Goal: Transaction & Acquisition: Purchase product/service

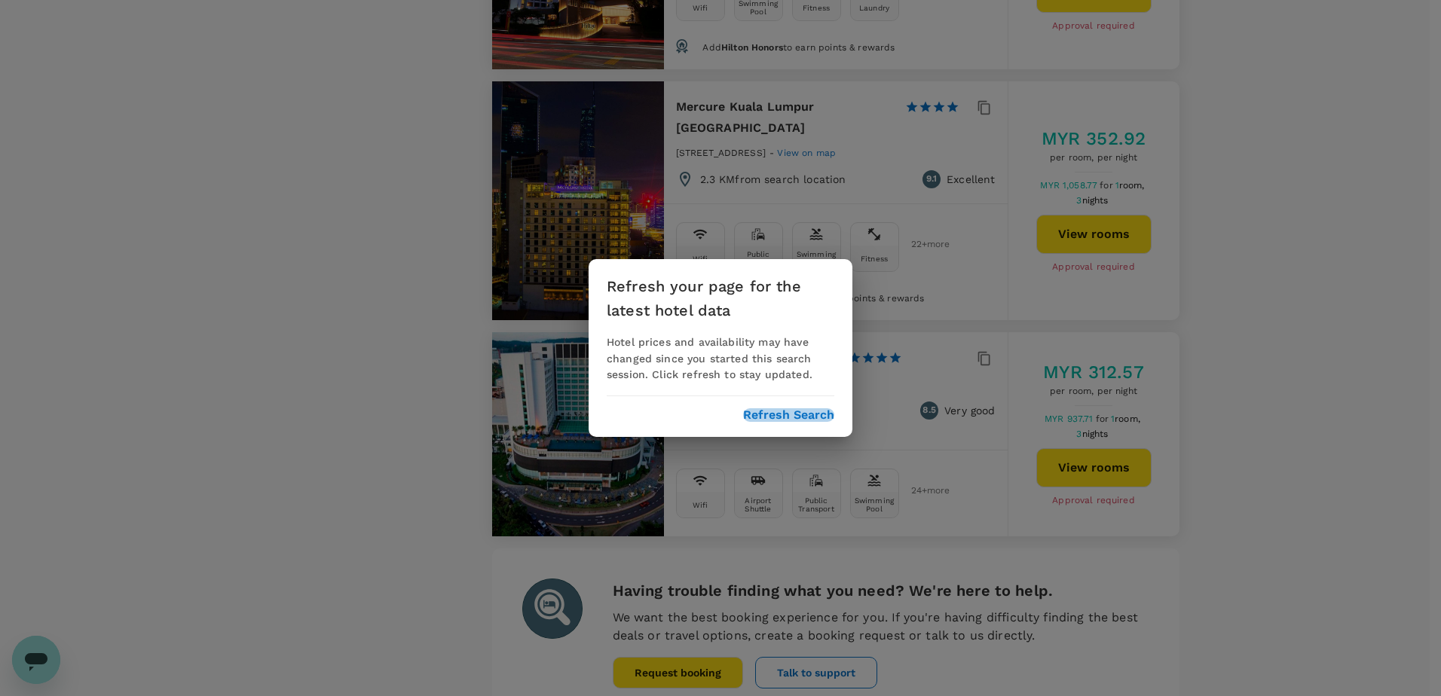
click at [788, 419] on button "Refresh Search" at bounding box center [788, 416] width 91 height 14
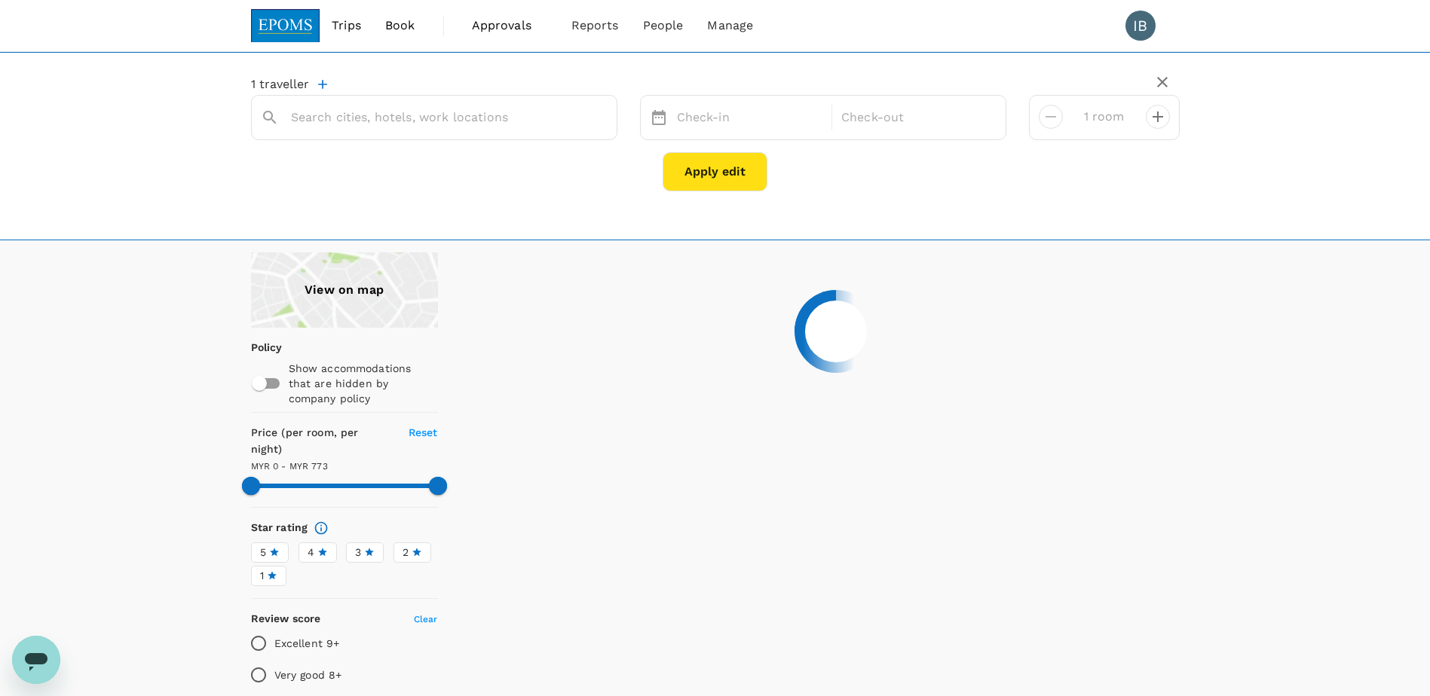
type input "[GEOGRAPHIC_DATA]"
type input "1662.56"
type input "54.8"
type input "1661.8"
type input "52.8"
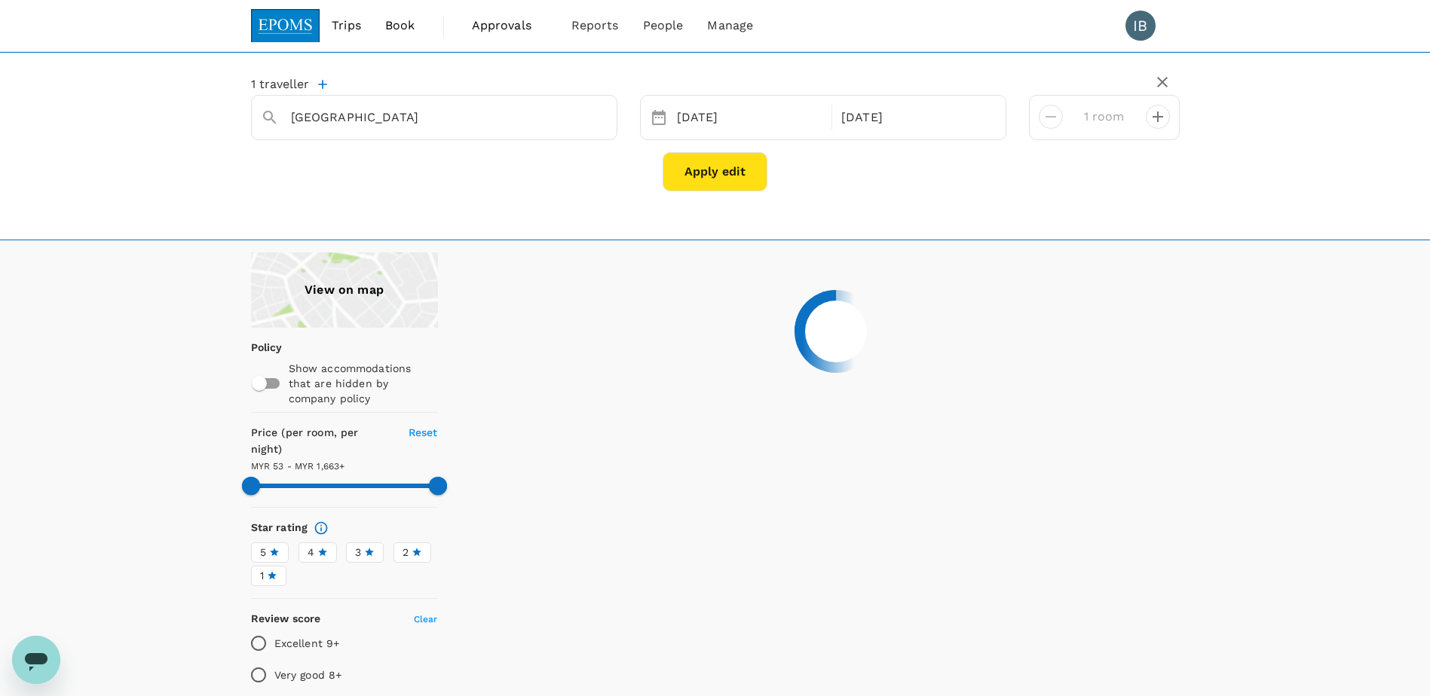
type input "1661.8"
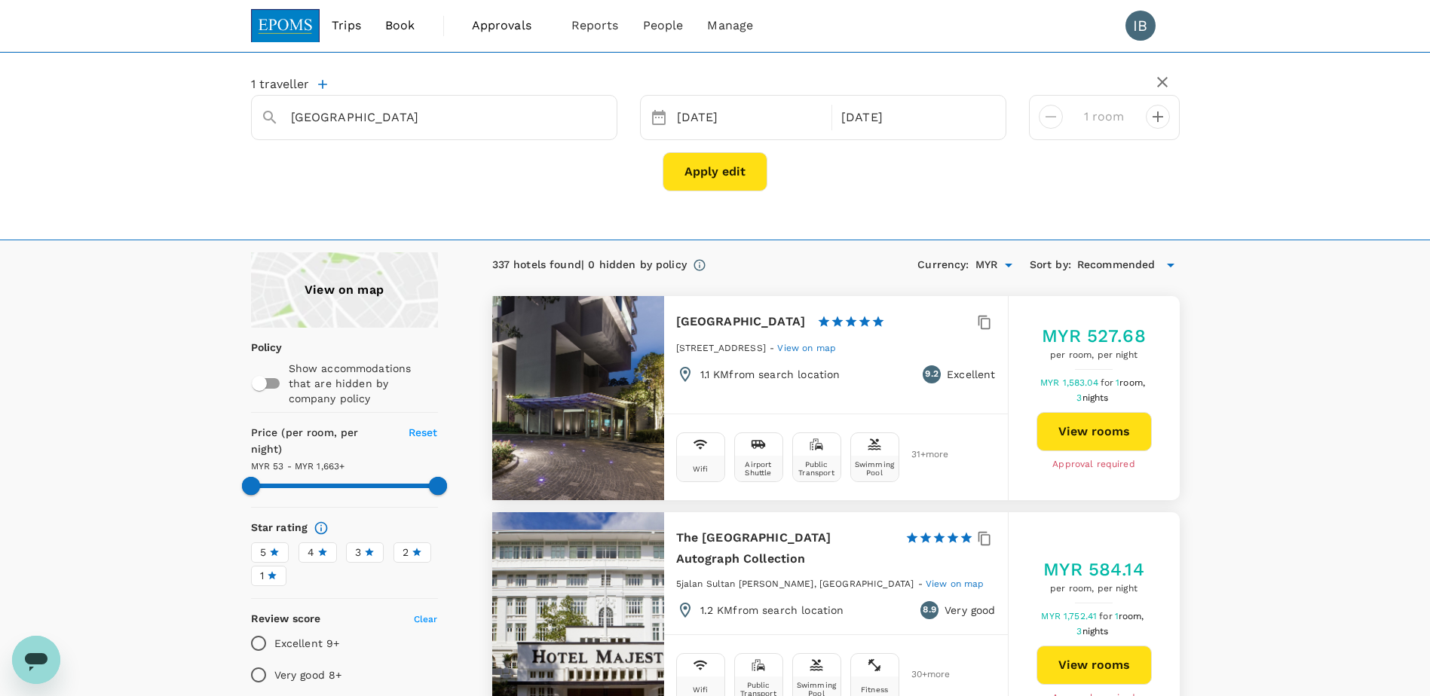
type input "MYR"
type input "1661.8"
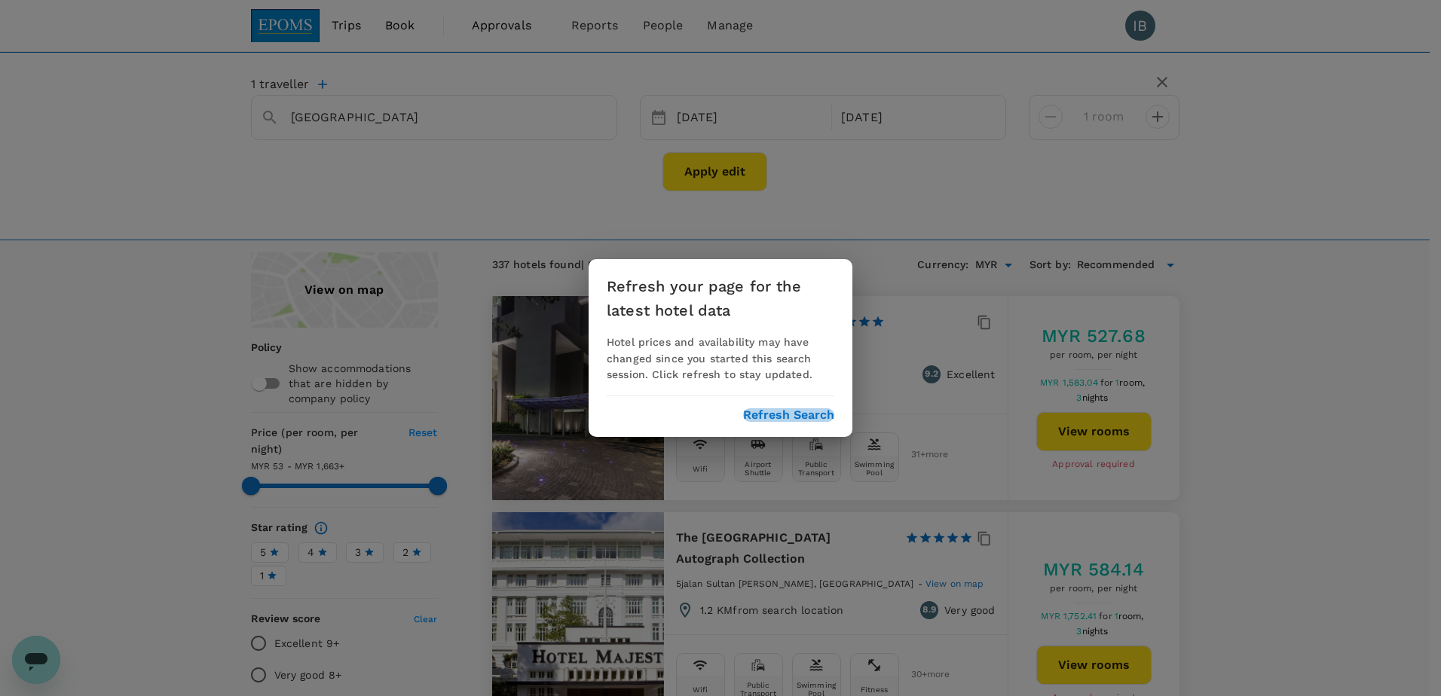
click at [769, 417] on button "Refresh Search" at bounding box center [788, 416] width 91 height 14
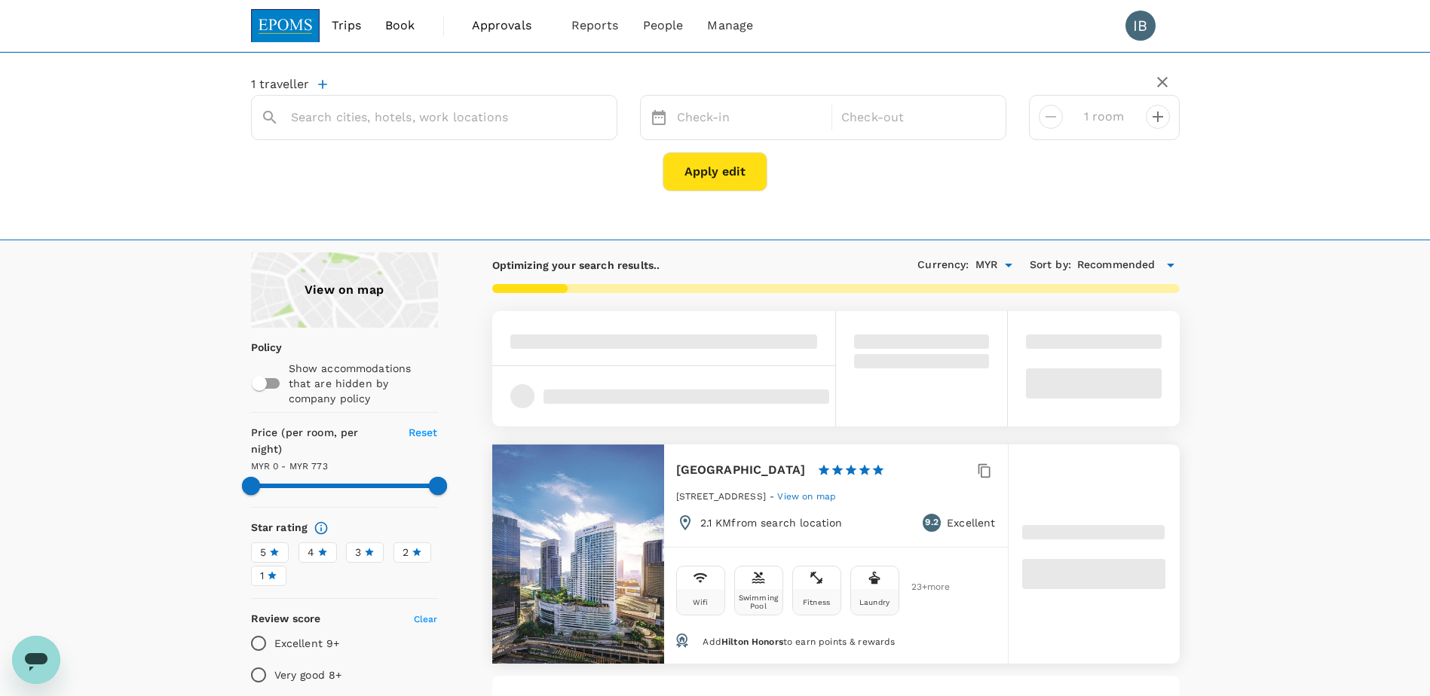
type input "[GEOGRAPHIC_DATA]"
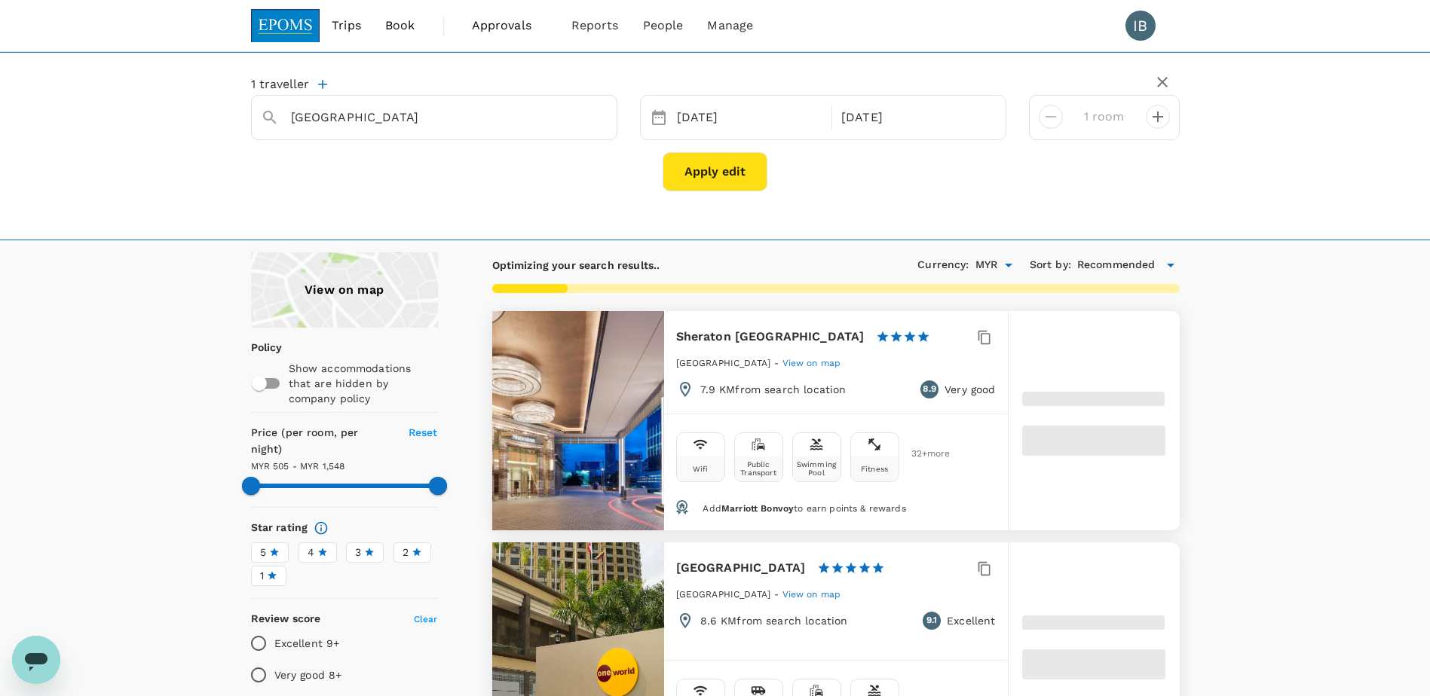
type input "1548.01"
type input "504.94"
type input "1547.94"
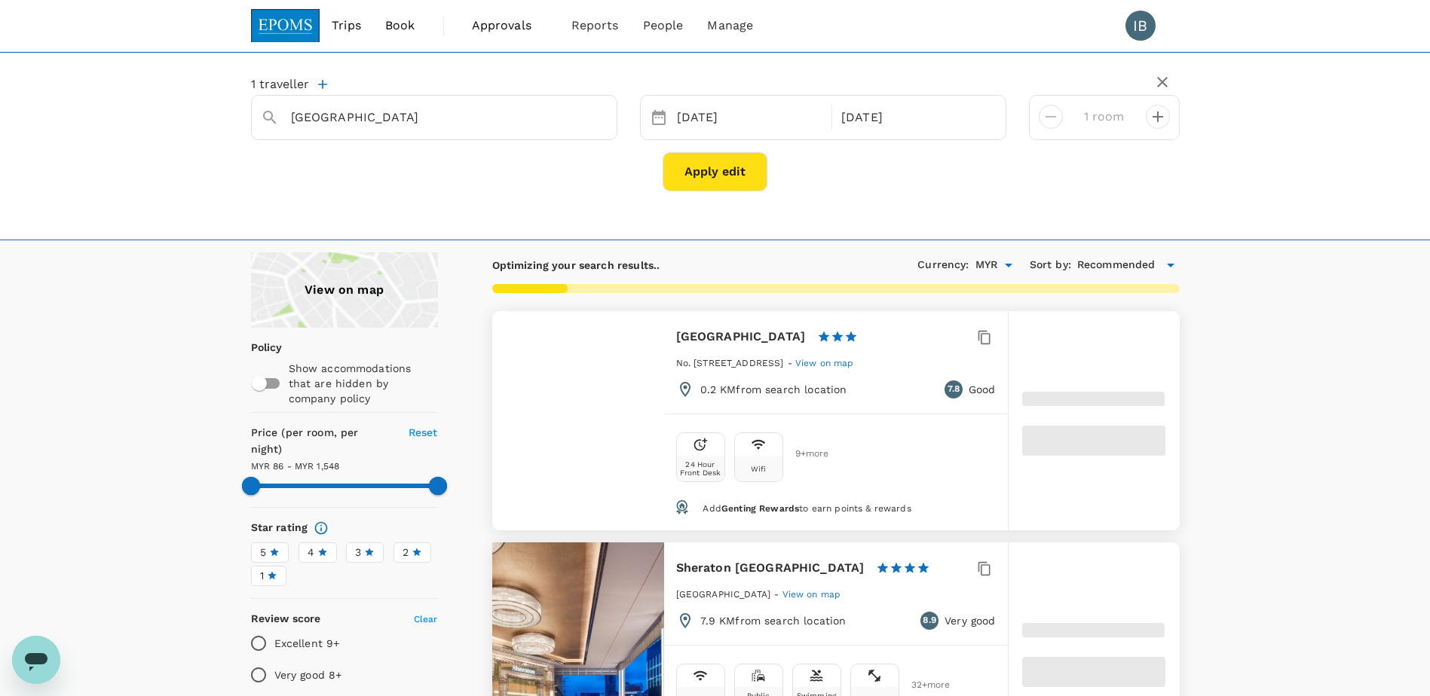
type input "85.94"
type input "1548.53"
type input "71.53"
type input "1662.36"
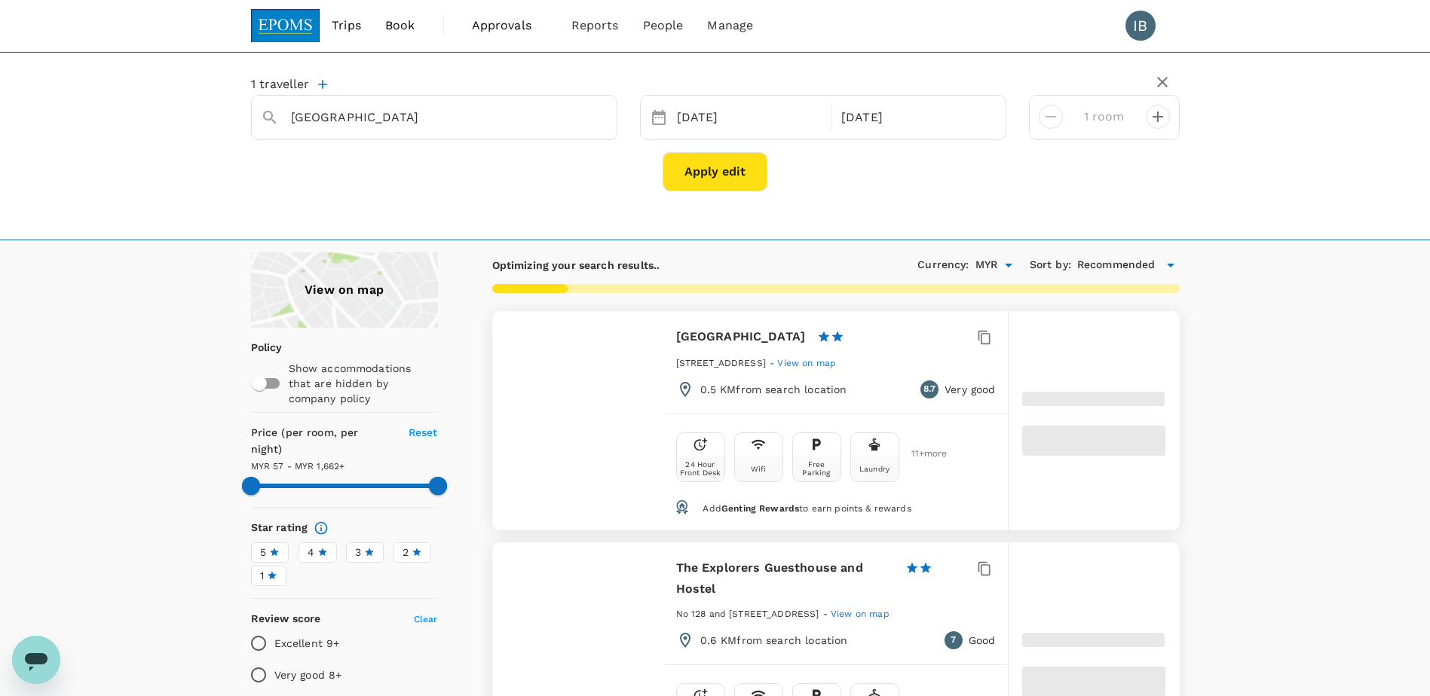
type input "57.36"
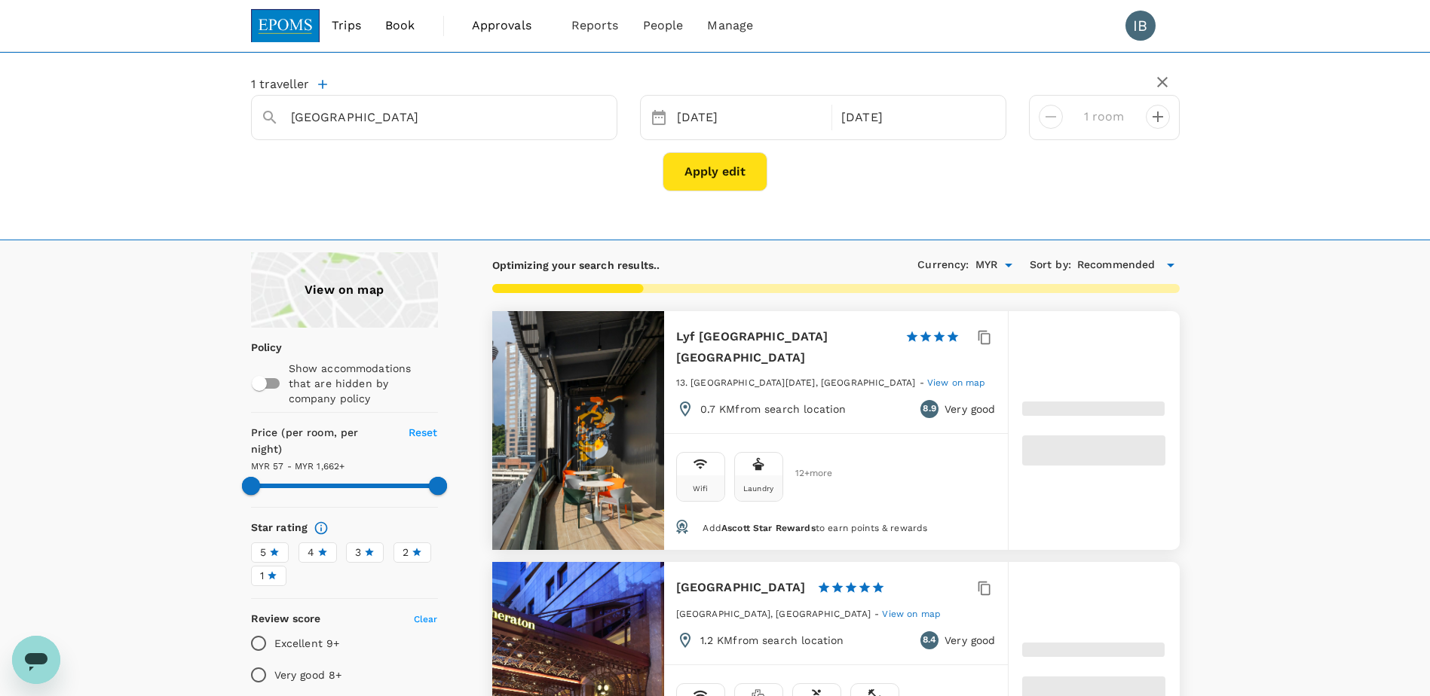
type input "1661.82"
type input "52.82"
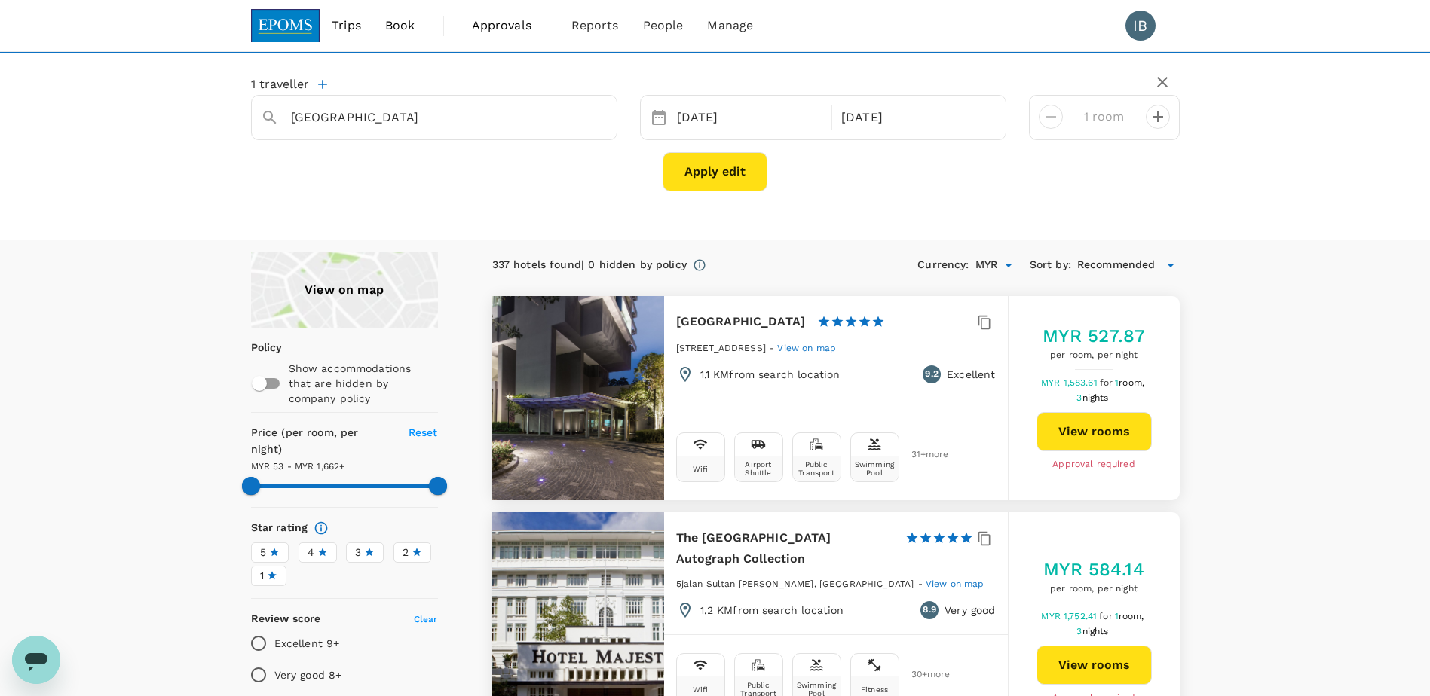
type input "1661.82"
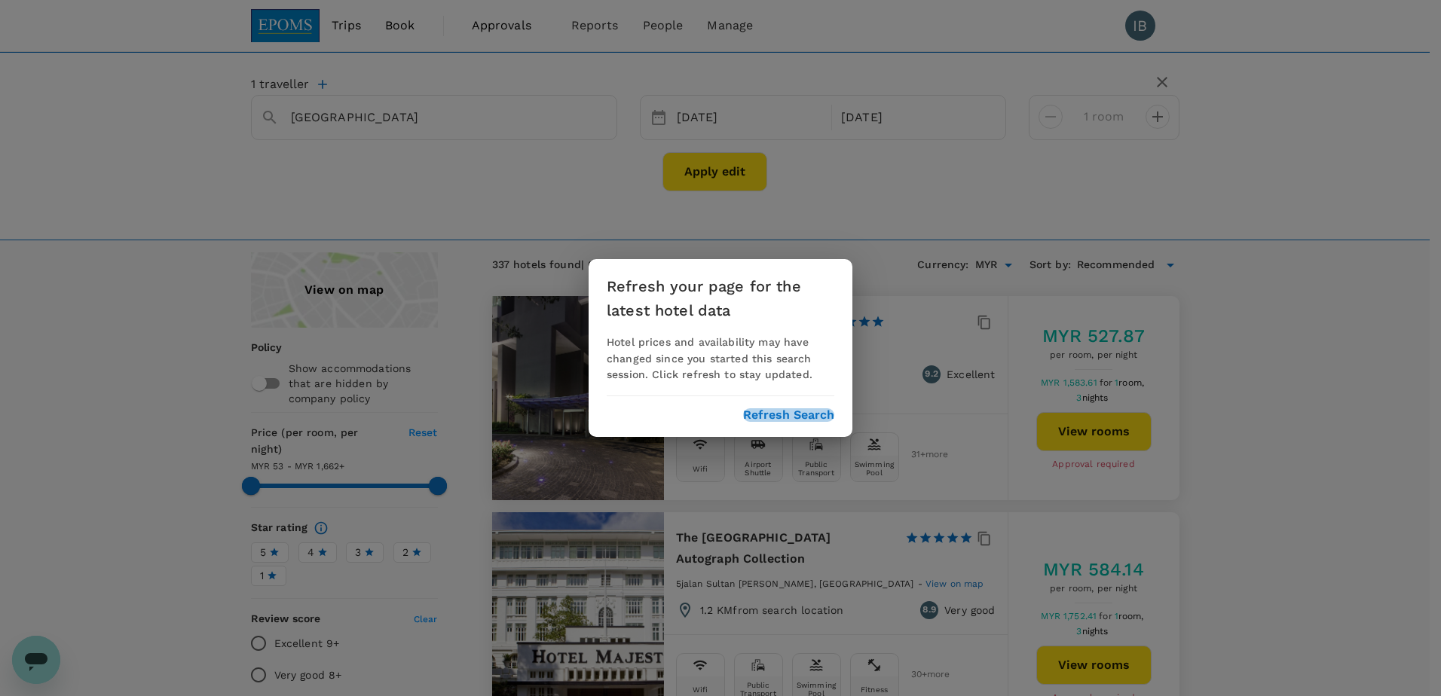
click at [802, 421] on button "Refresh Search" at bounding box center [788, 416] width 91 height 14
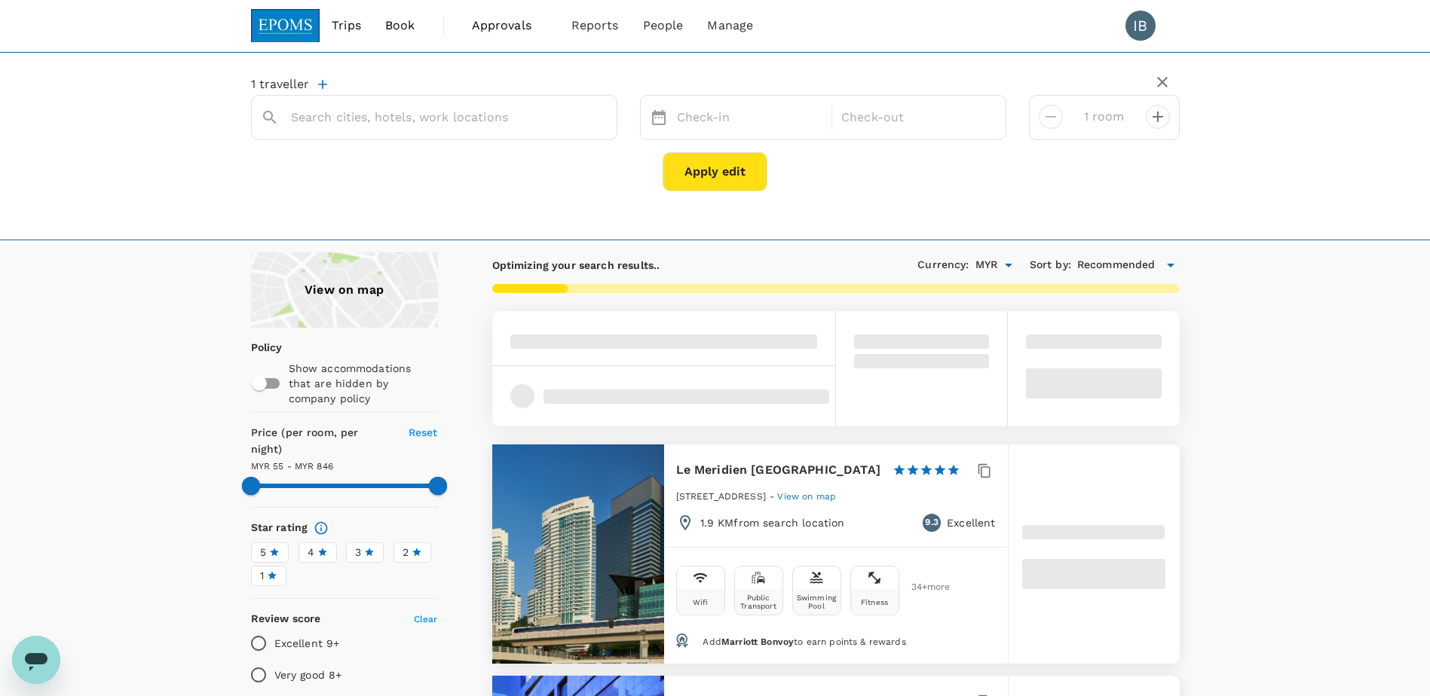
type input "[GEOGRAPHIC_DATA]"
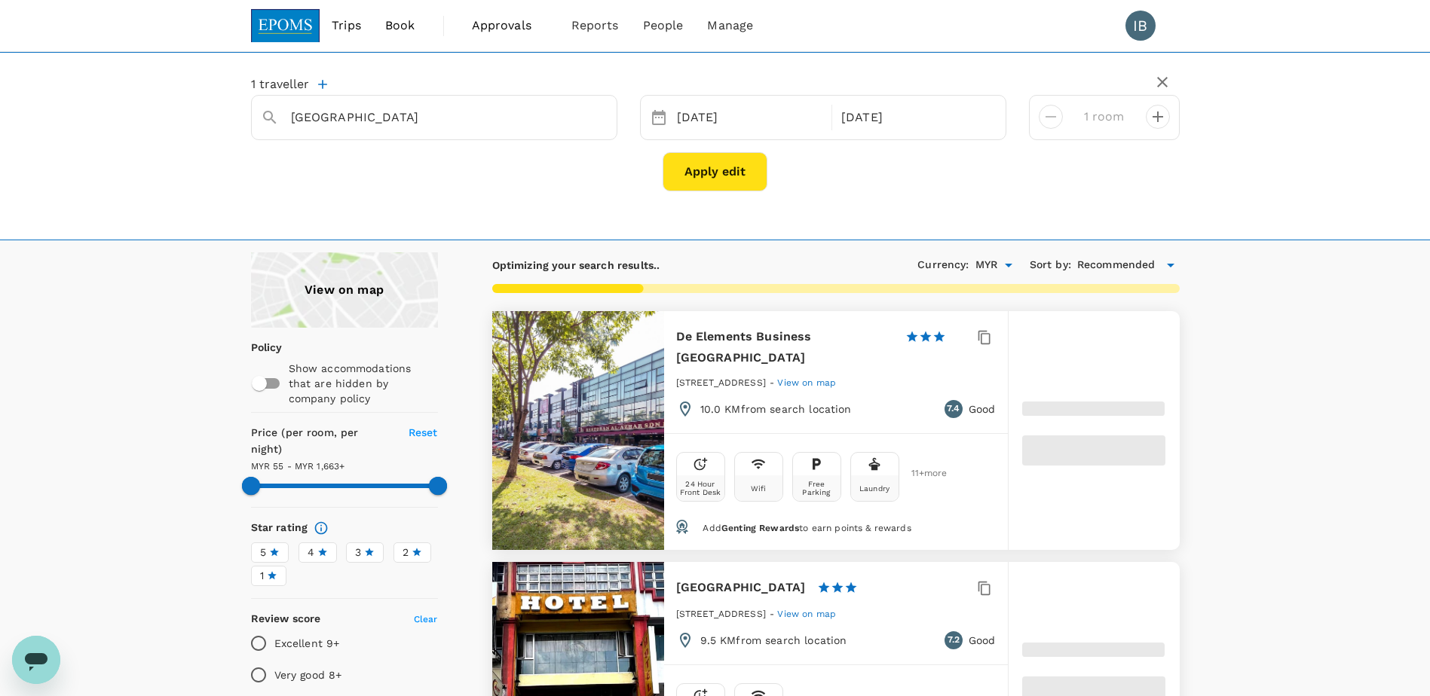
type input "1662.91"
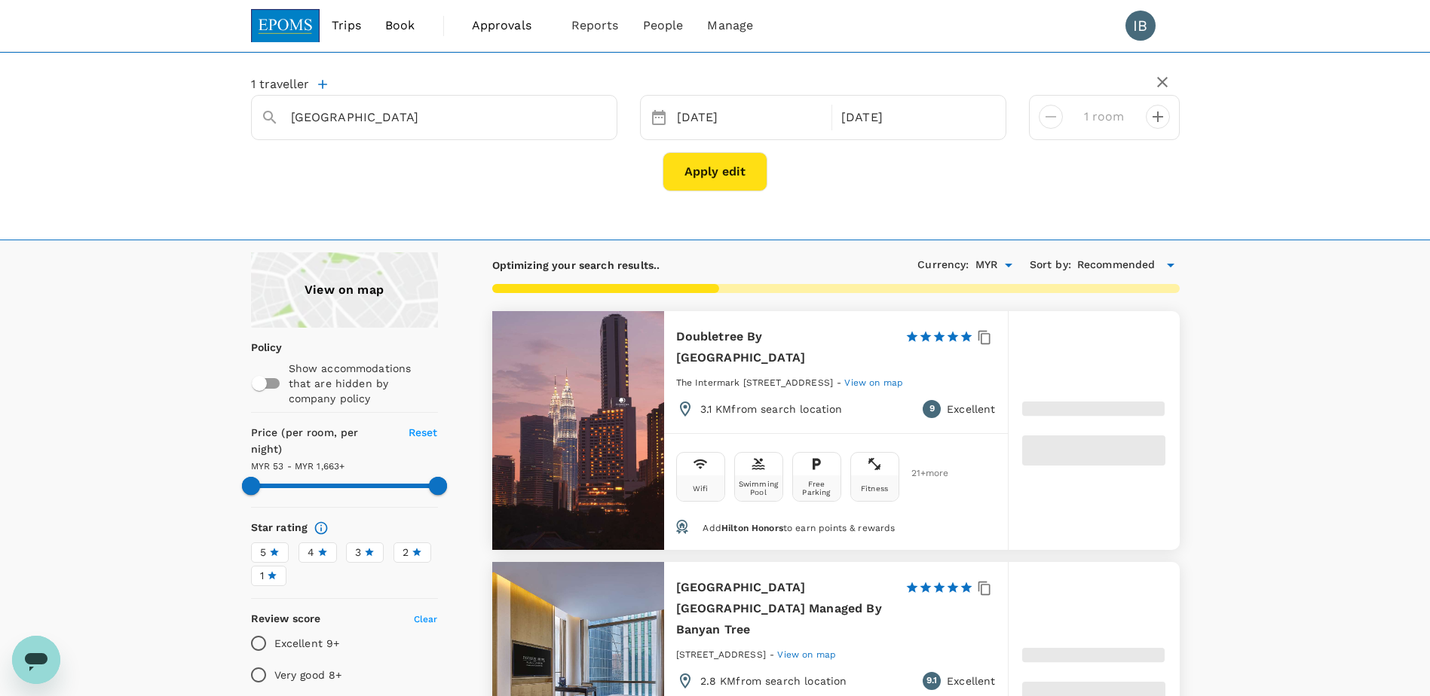
type input "52.91"
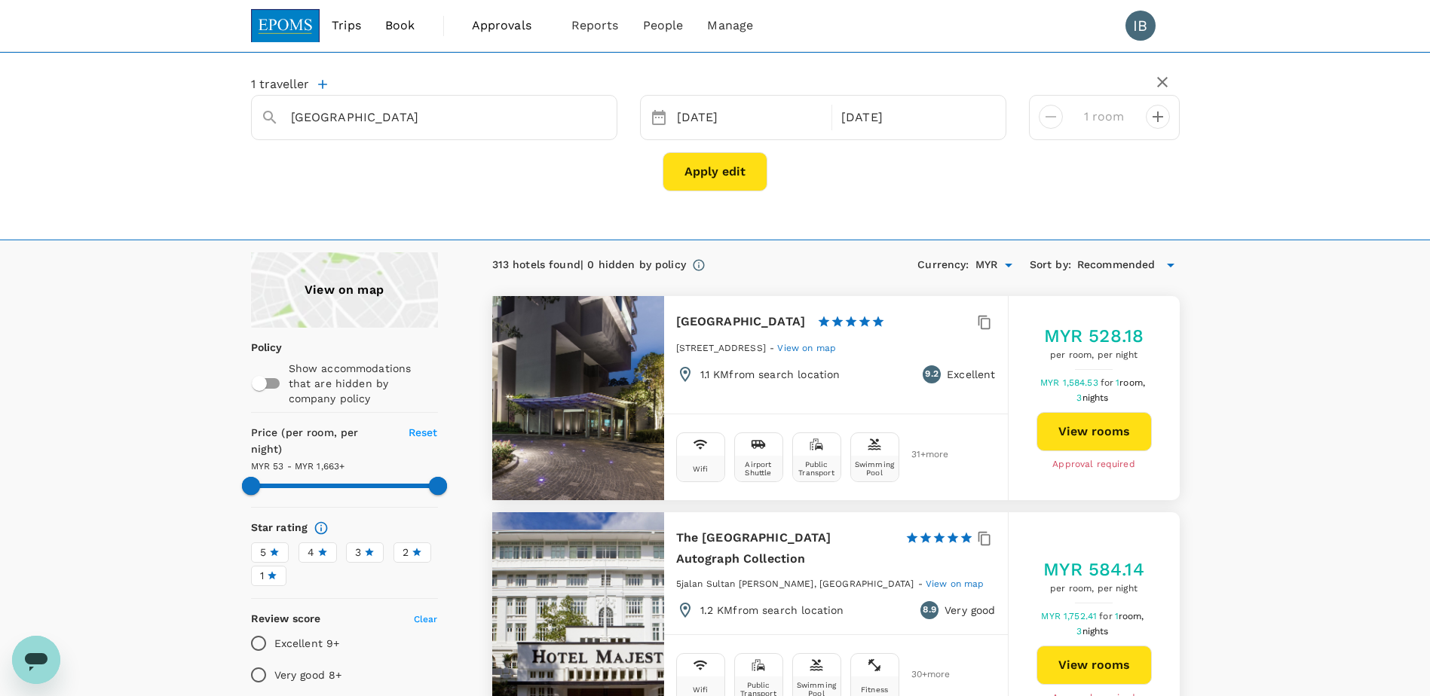
type input "1662.91"
click at [403, 27] on span "Book" at bounding box center [400, 26] width 30 height 18
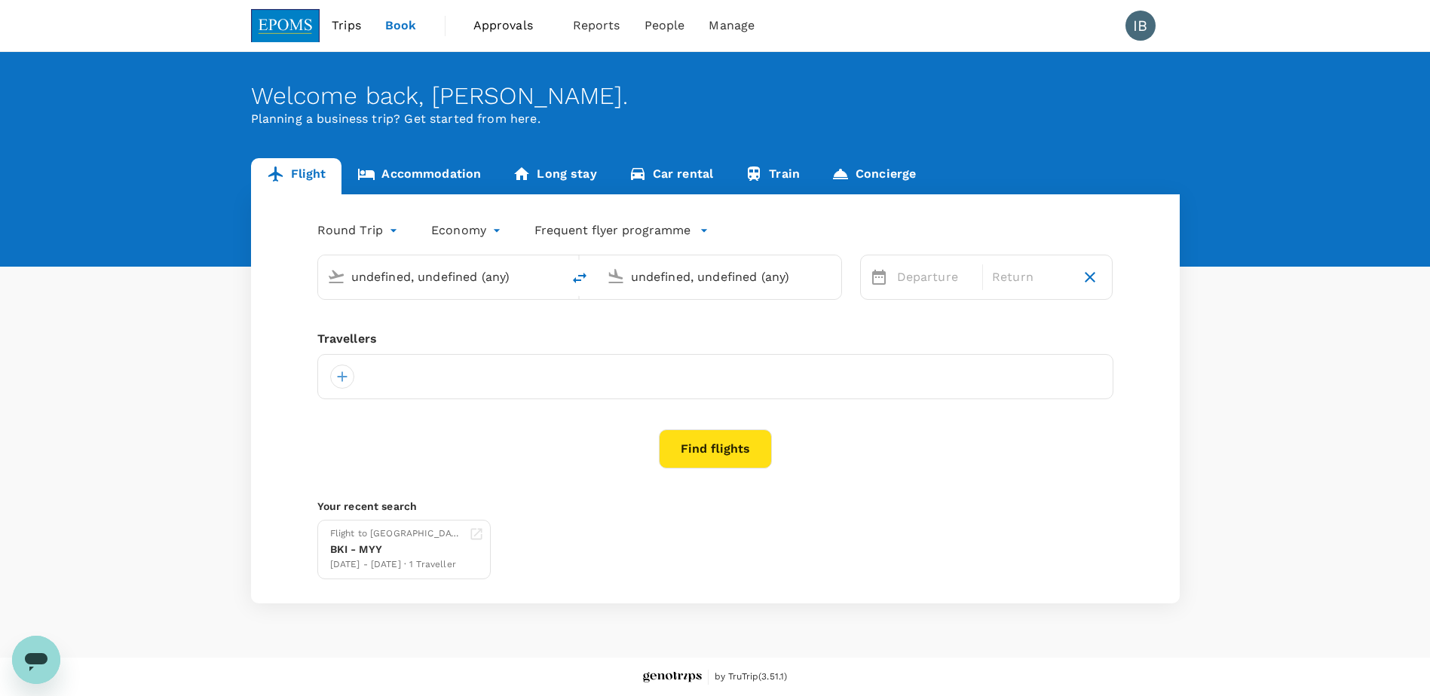
type input "Kota Kinabalu Intl (BKI)"
type input "Kuala Lumpur Intl ([GEOGRAPHIC_DATA])"
type input "Kota Kinabalu Intl (BKI)"
type input "Kuala Lumpur Intl ([GEOGRAPHIC_DATA])"
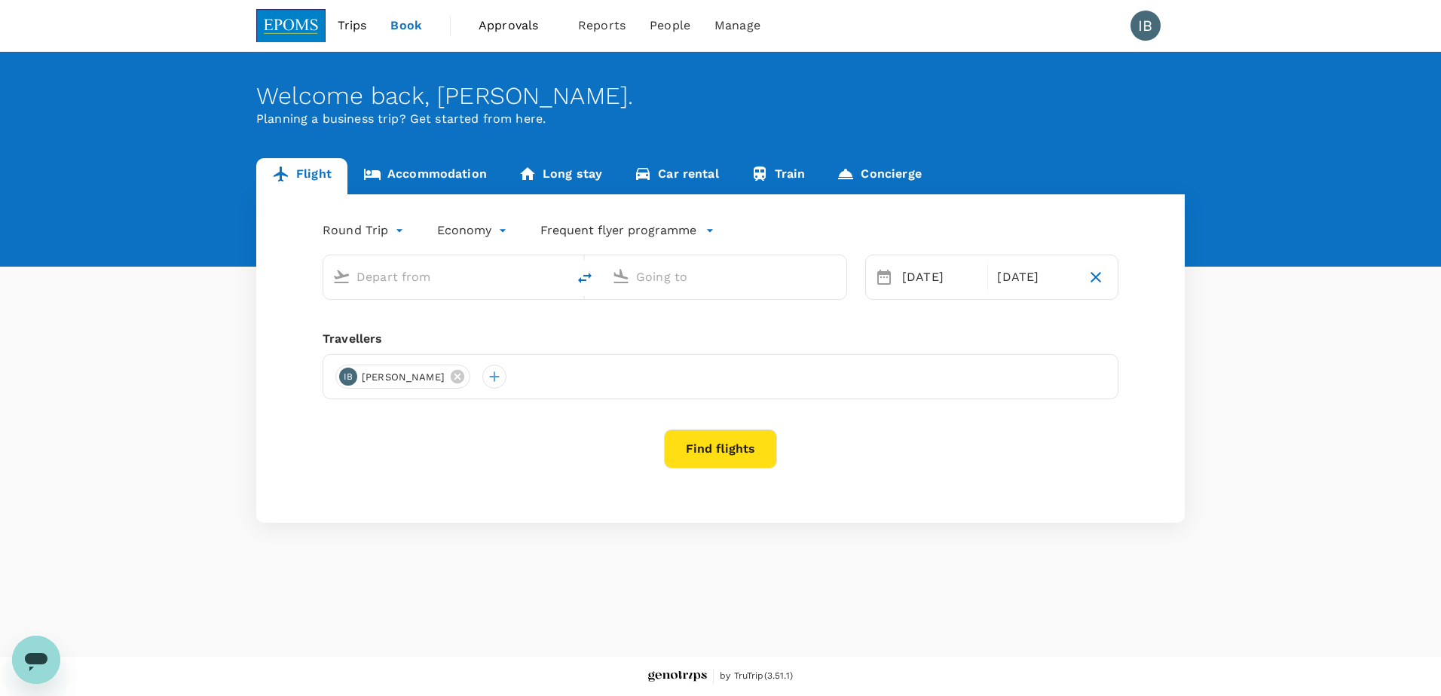
type input "Kota Kinabalu Intl (BKI)"
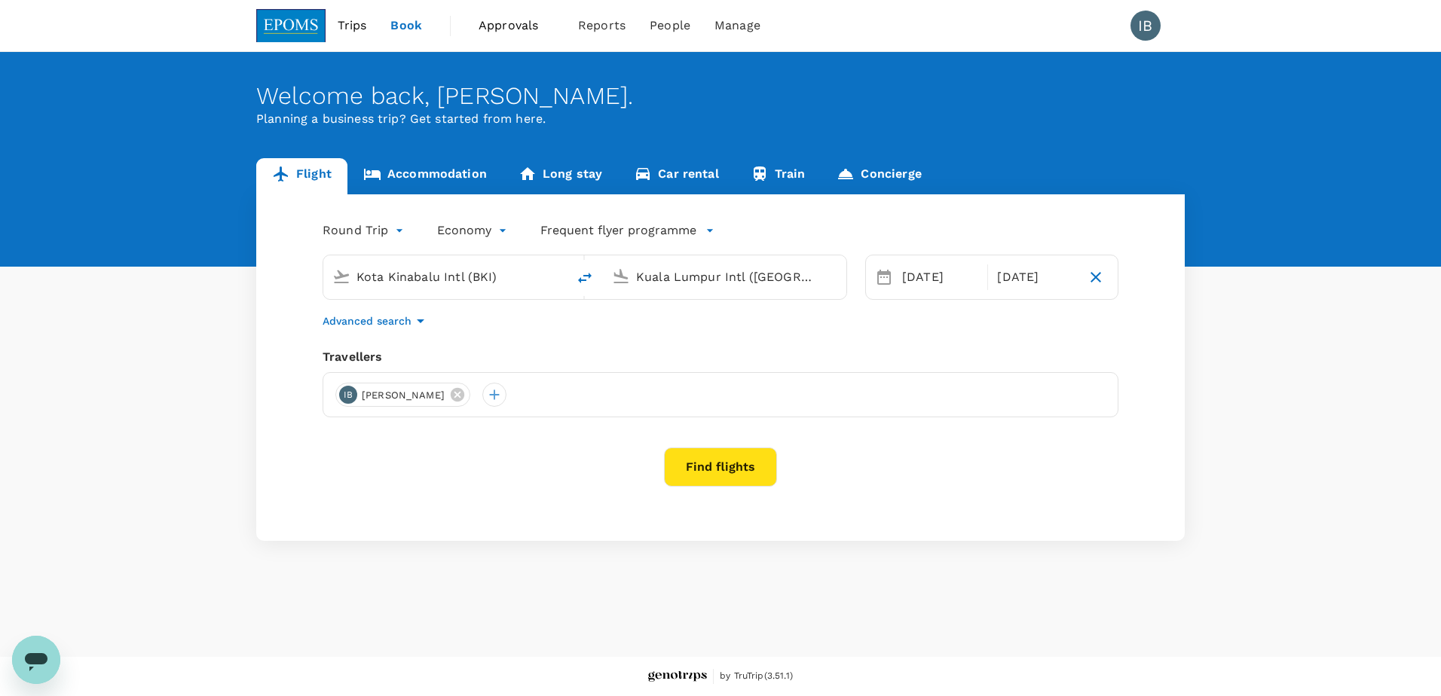
click at [396, 275] on input "Kota Kinabalu Intl (BKI)" at bounding box center [446, 276] width 179 height 23
click at [682, 272] on input "Kuala Lumpur Intl ([GEOGRAPHIC_DATA])" at bounding box center [725, 276] width 179 height 23
click at [663, 341] on p "Miri Intl" at bounding box center [747, 336] width 265 height 15
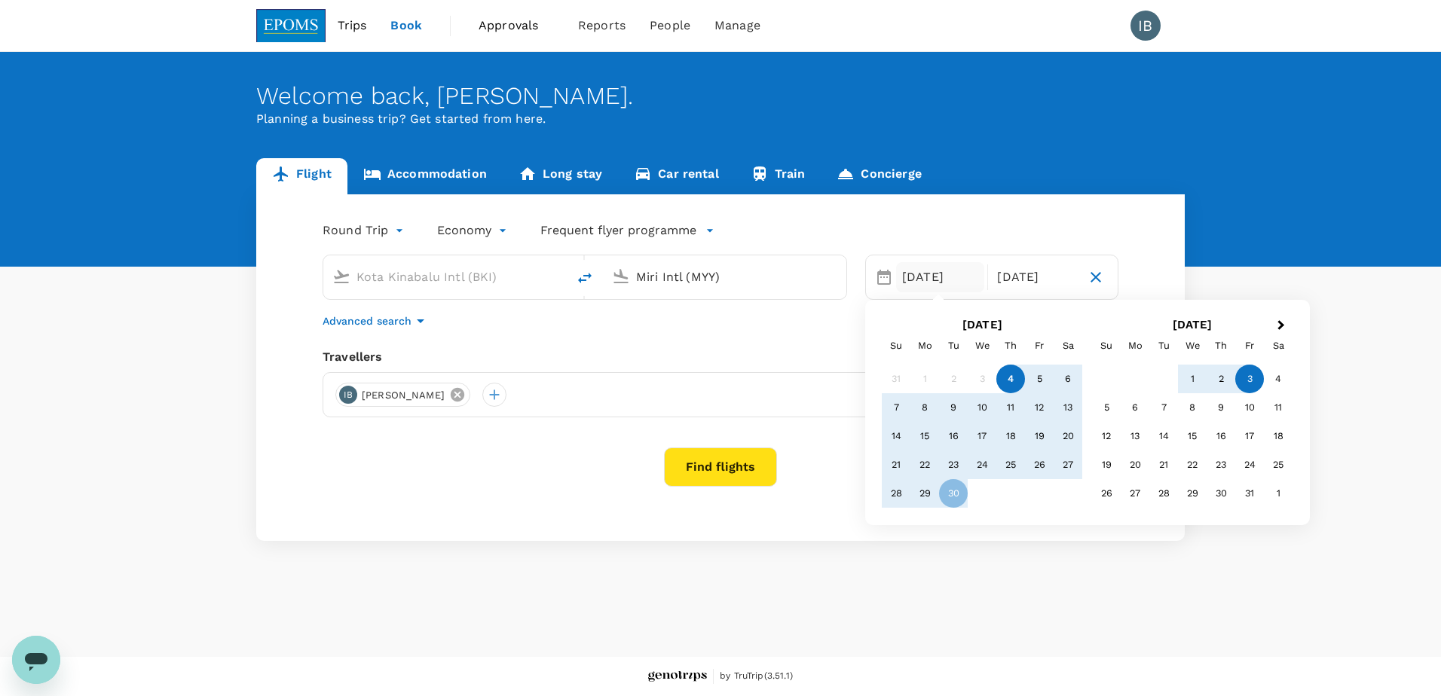
type input "Miri Intl (MYY)"
click at [466, 388] on icon at bounding box center [457, 395] width 17 height 17
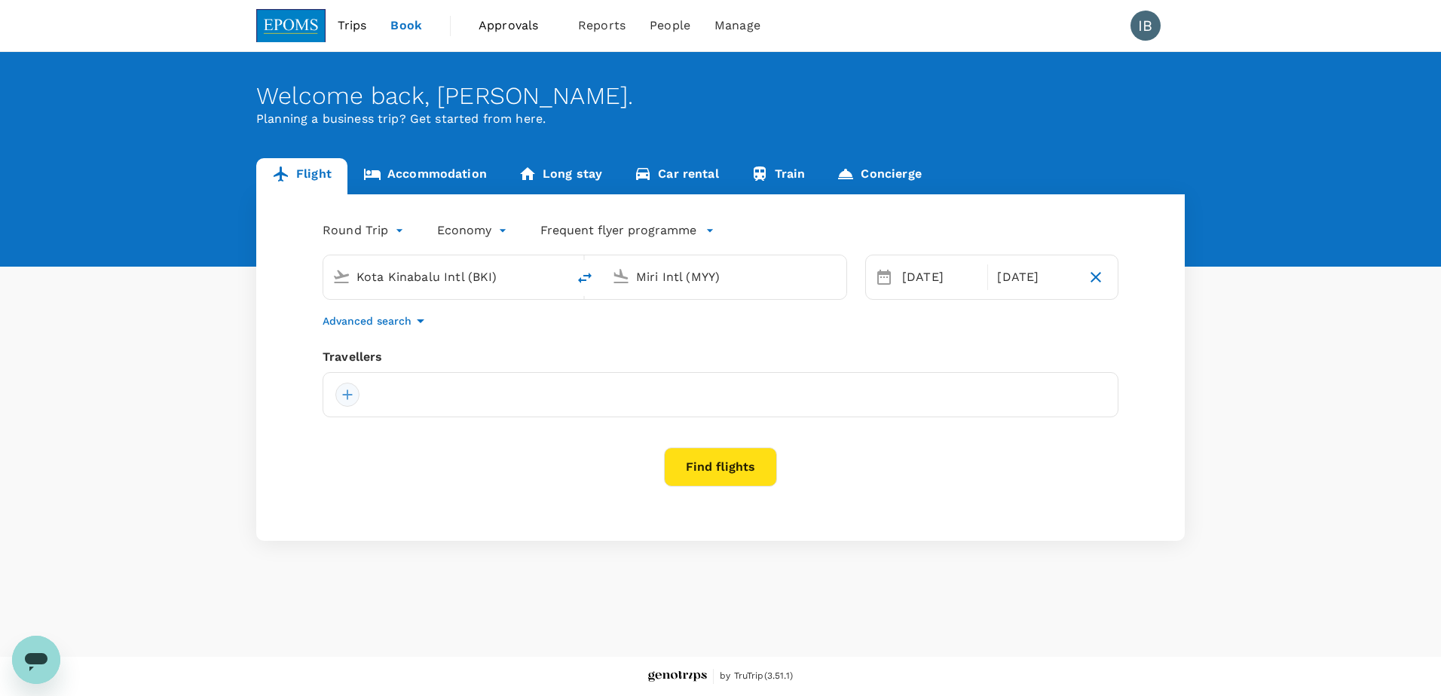
click at [347, 399] on div at bounding box center [347, 395] width 24 height 24
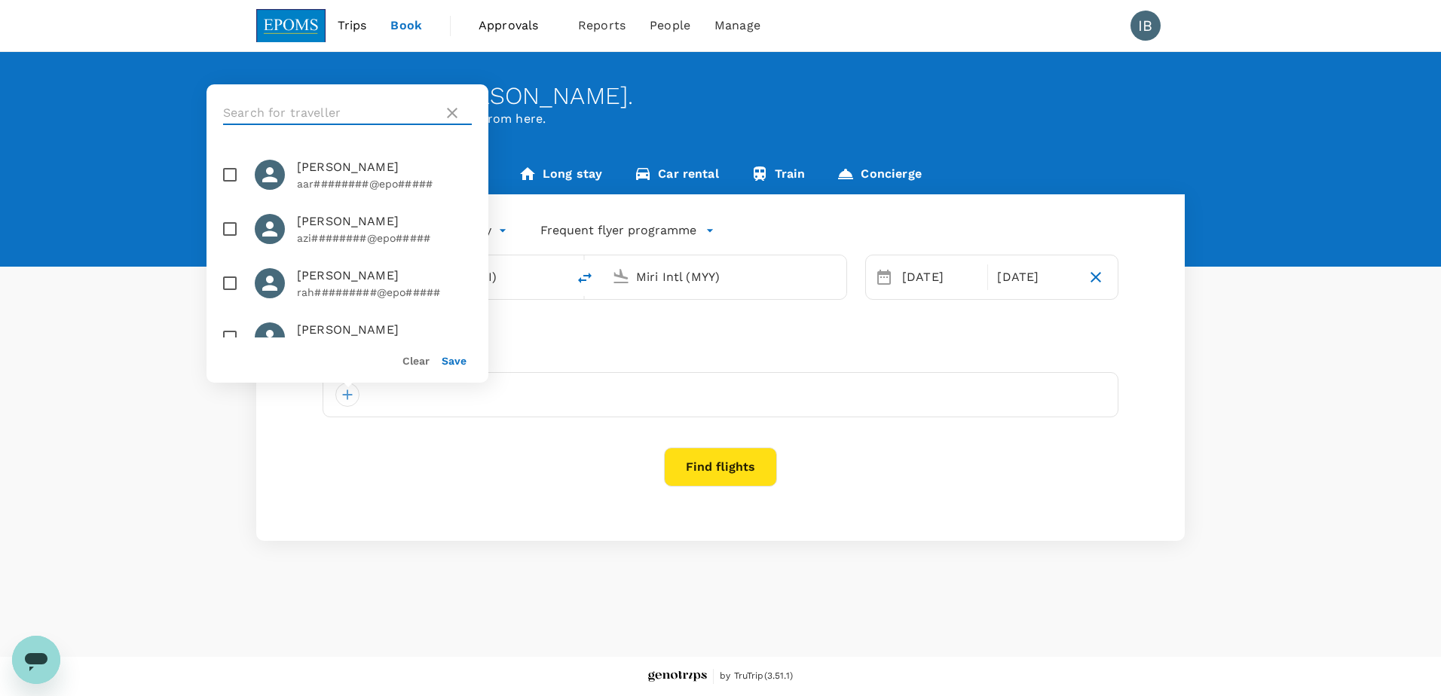
click at [280, 116] on input "text" at bounding box center [330, 113] width 214 height 24
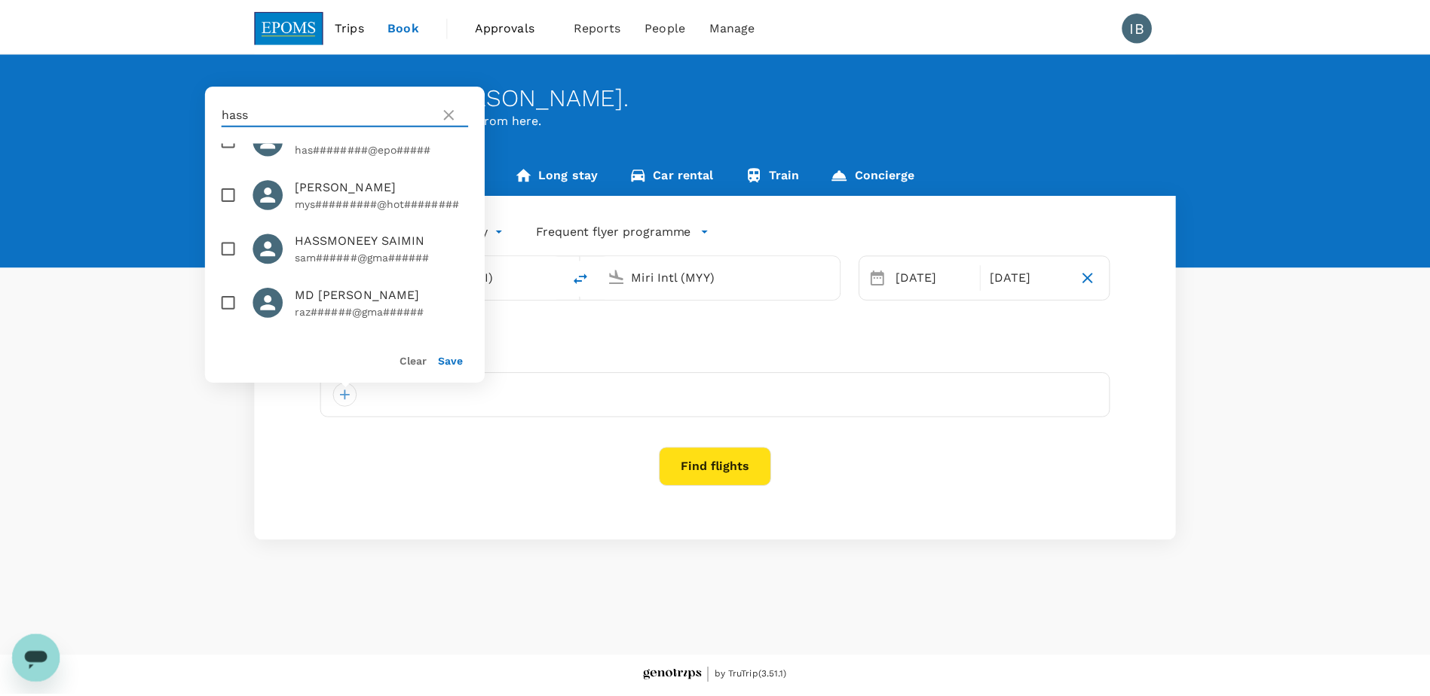
scroll to position [151, 0]
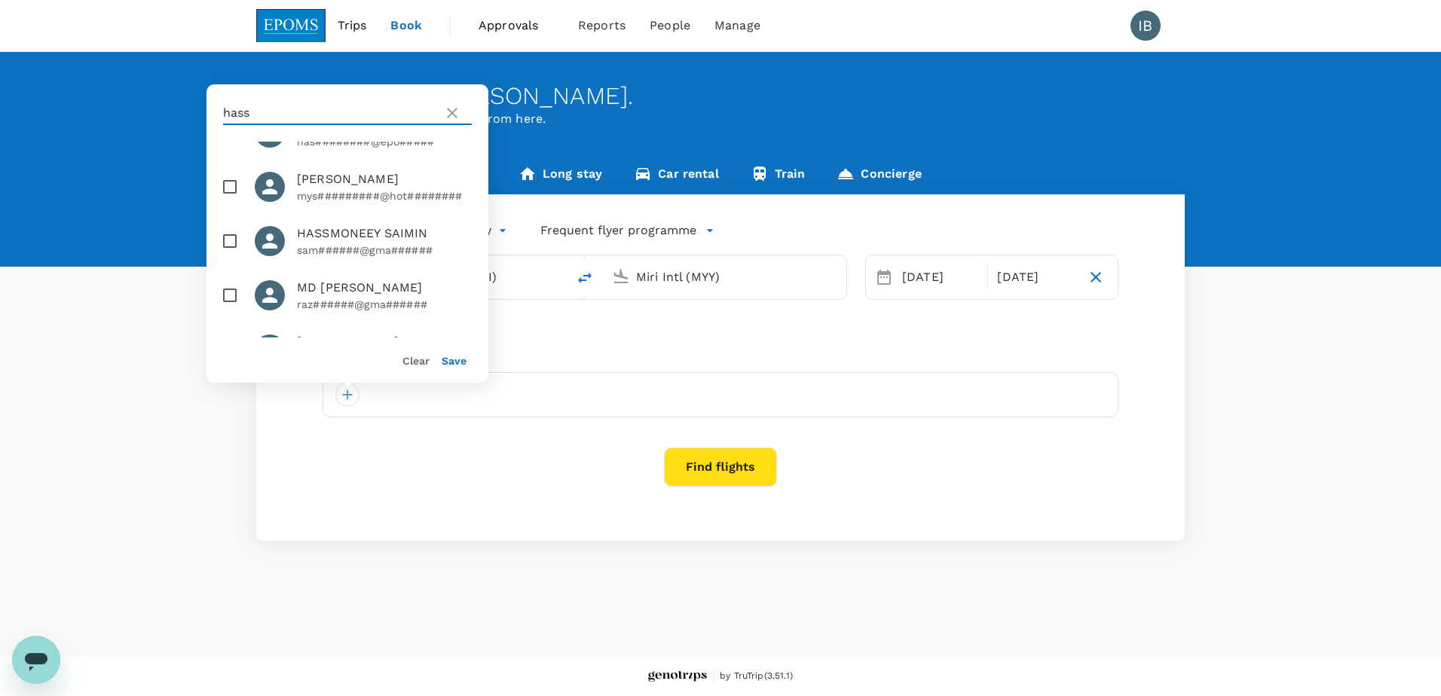
type input "hass"
click at [231, 257] on input "checkbox" at bounding box center [230, 241] width 32 height 32
checkbox input "true"
click at [452, 365] on button "Save" at bounding box center [454, 361] width 25 height 12
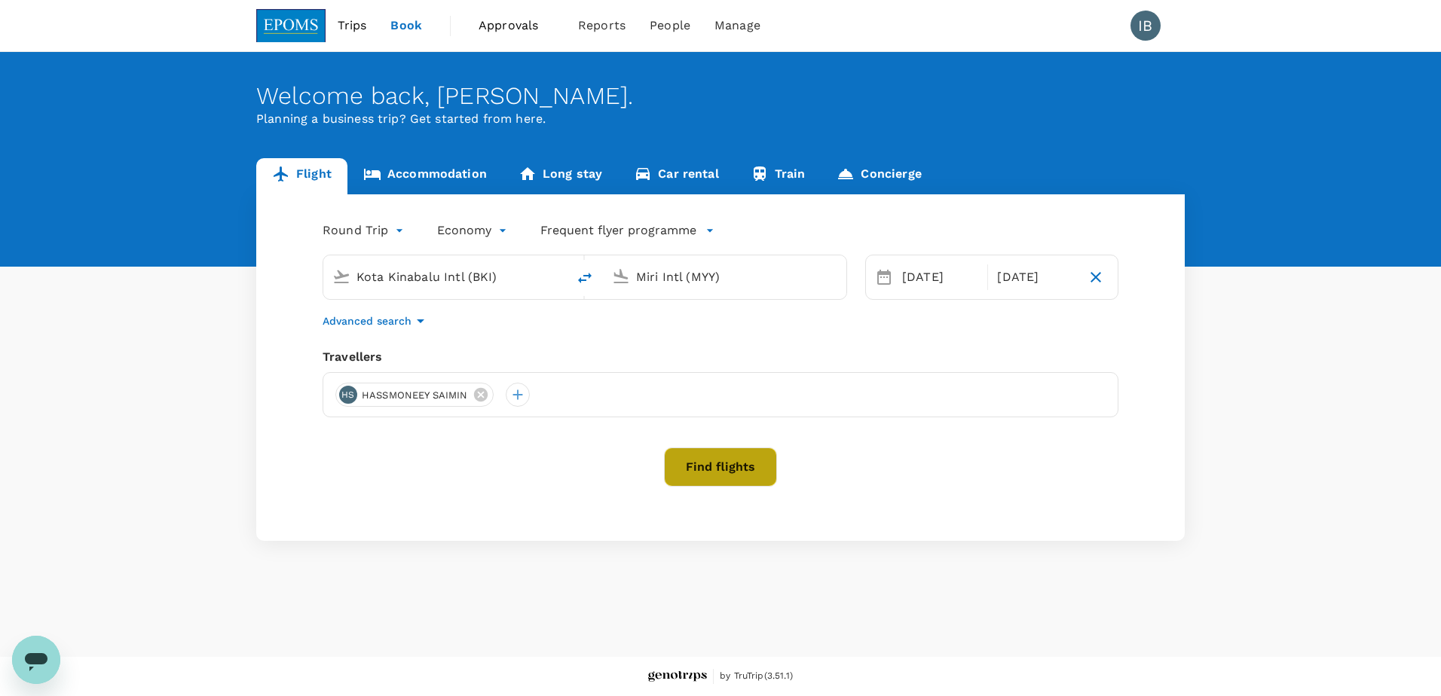
click at [715, 472] on button "Find flights" at bounding box center [720, 467] width 113 height 39
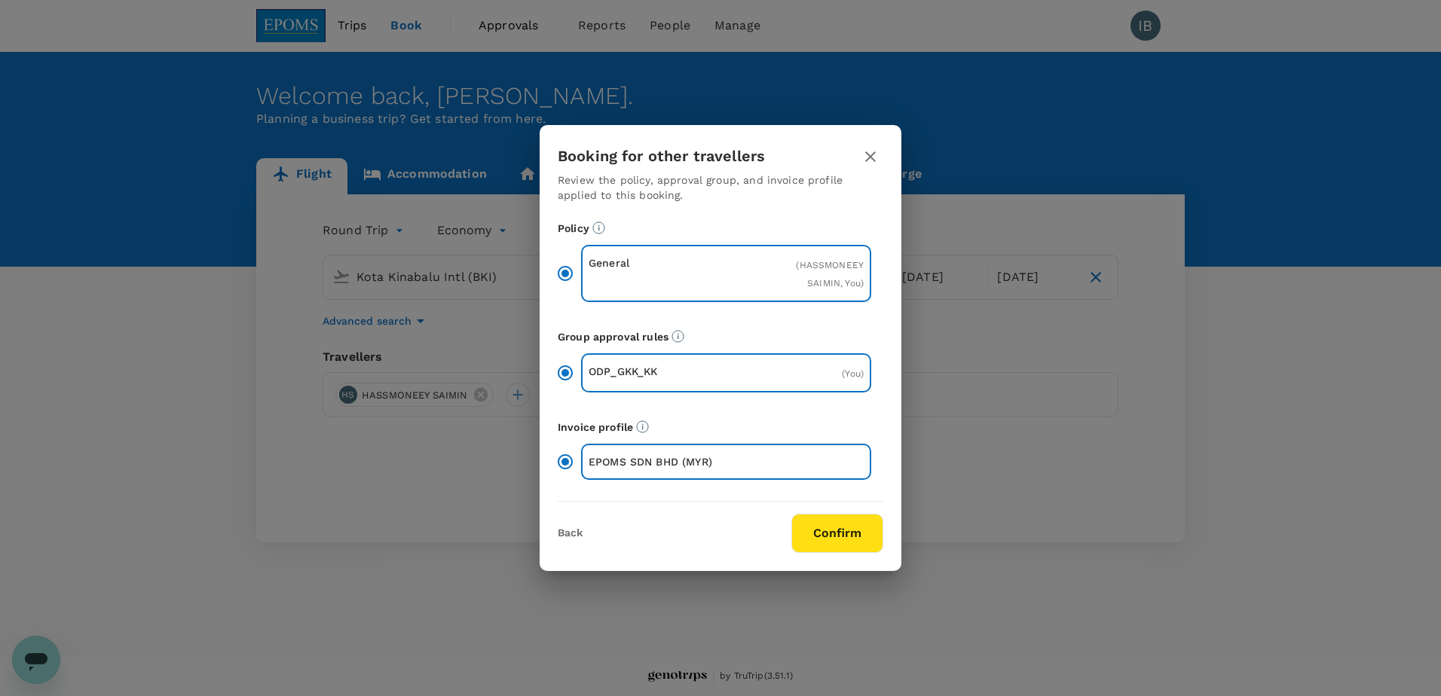
click at [853, 537] on button "Confirm" at bounding box center [837, 533] width 92 height 39
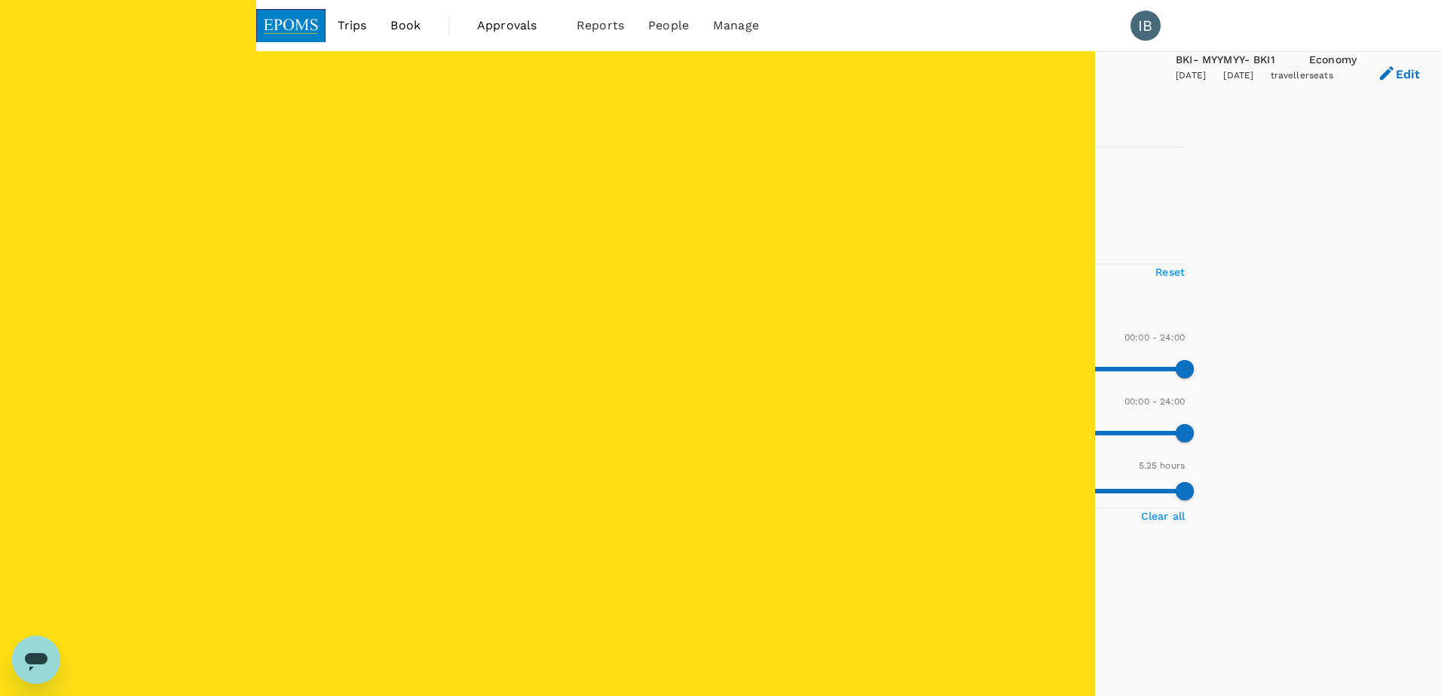
type input "MYR"
type input "1440"
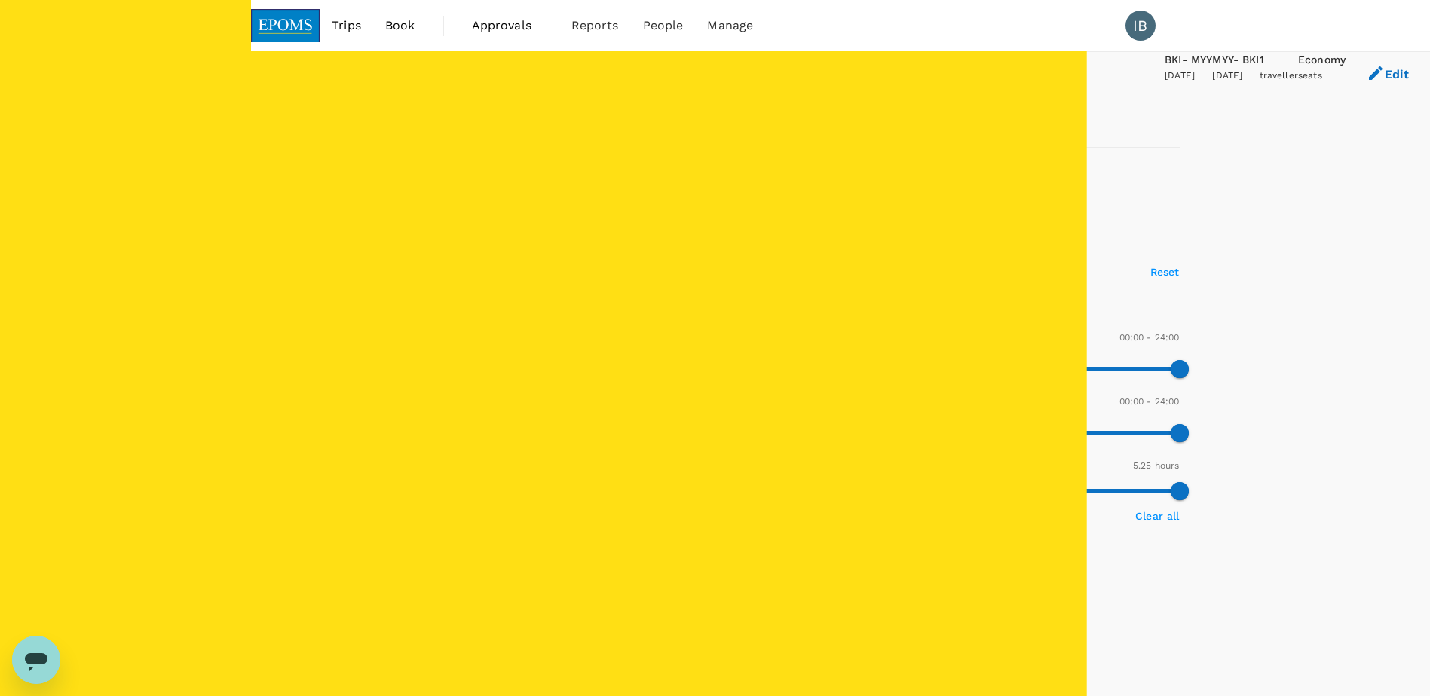
type input "1120"
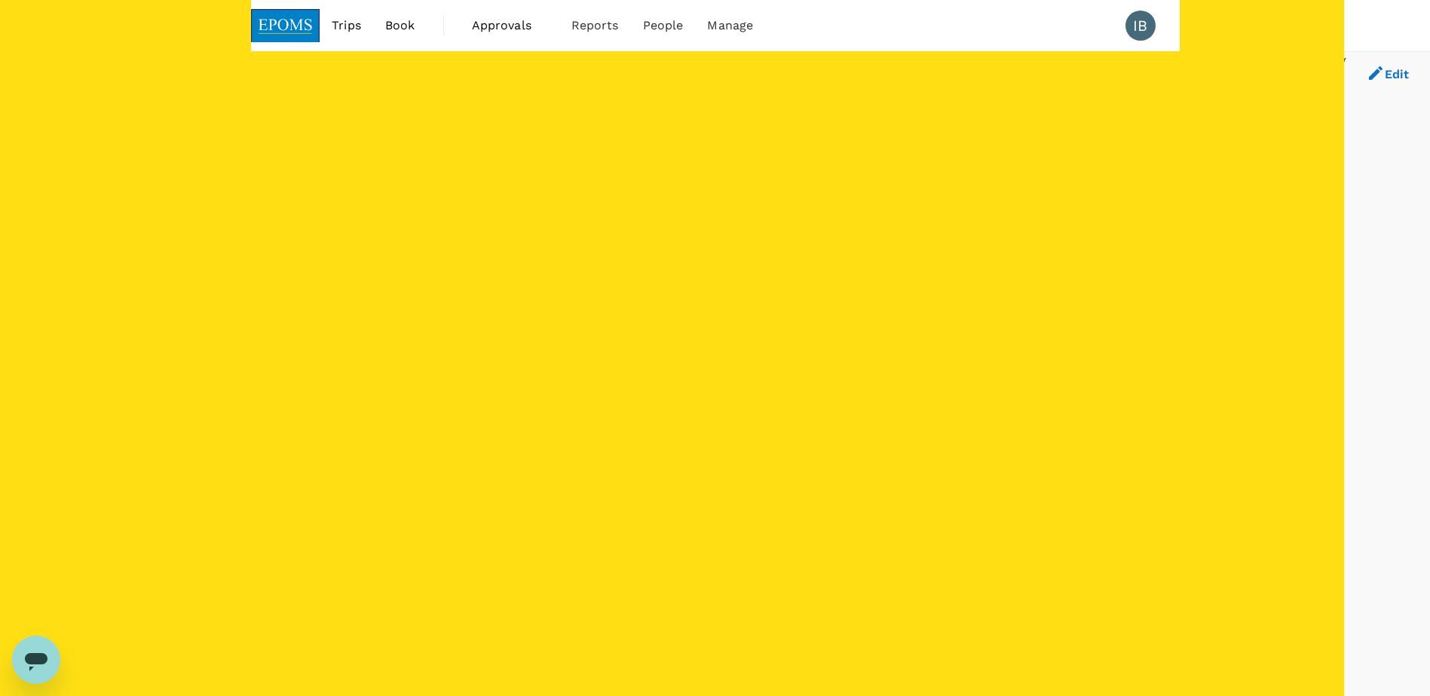
checkbox input "false"
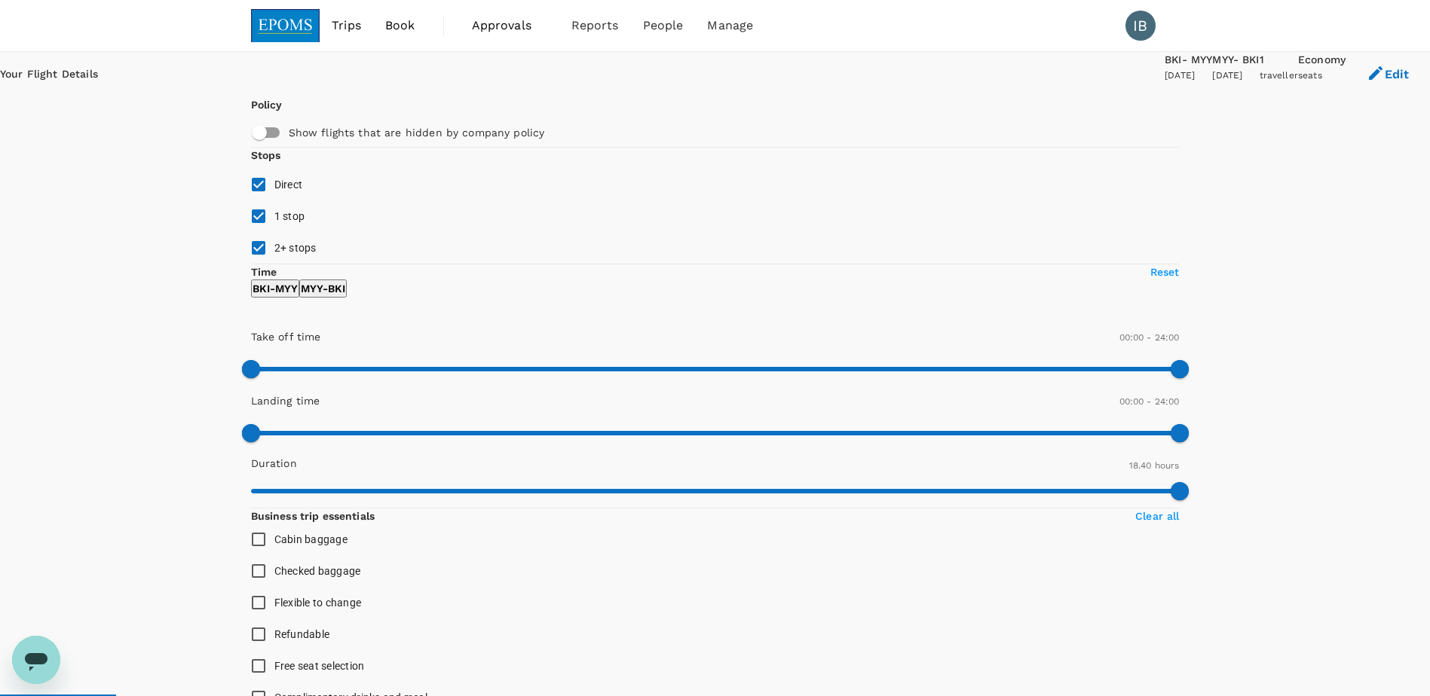
click at [1165, 81] on div "[DATE]" at bounding box center [1188, 76] width 47 height 15
click at [1369, 78] on icon "button" at bounding box center [1376, 73] width 14 height 14
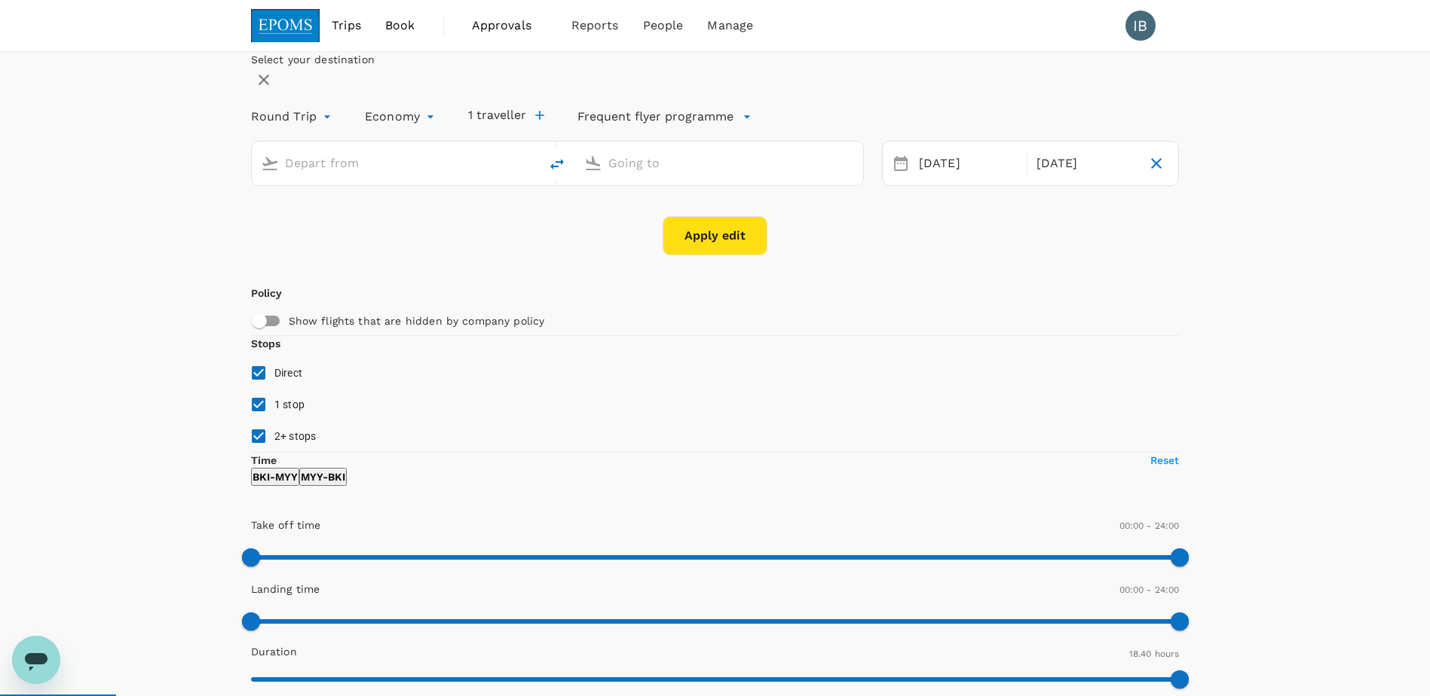
type input "Kota Kinabalu Intl (BKI)"
type input "Miri Intl (MYY)"
click at [923, 179] on div "[DATE]" at bounding box center [968, 163] width 111 height 29
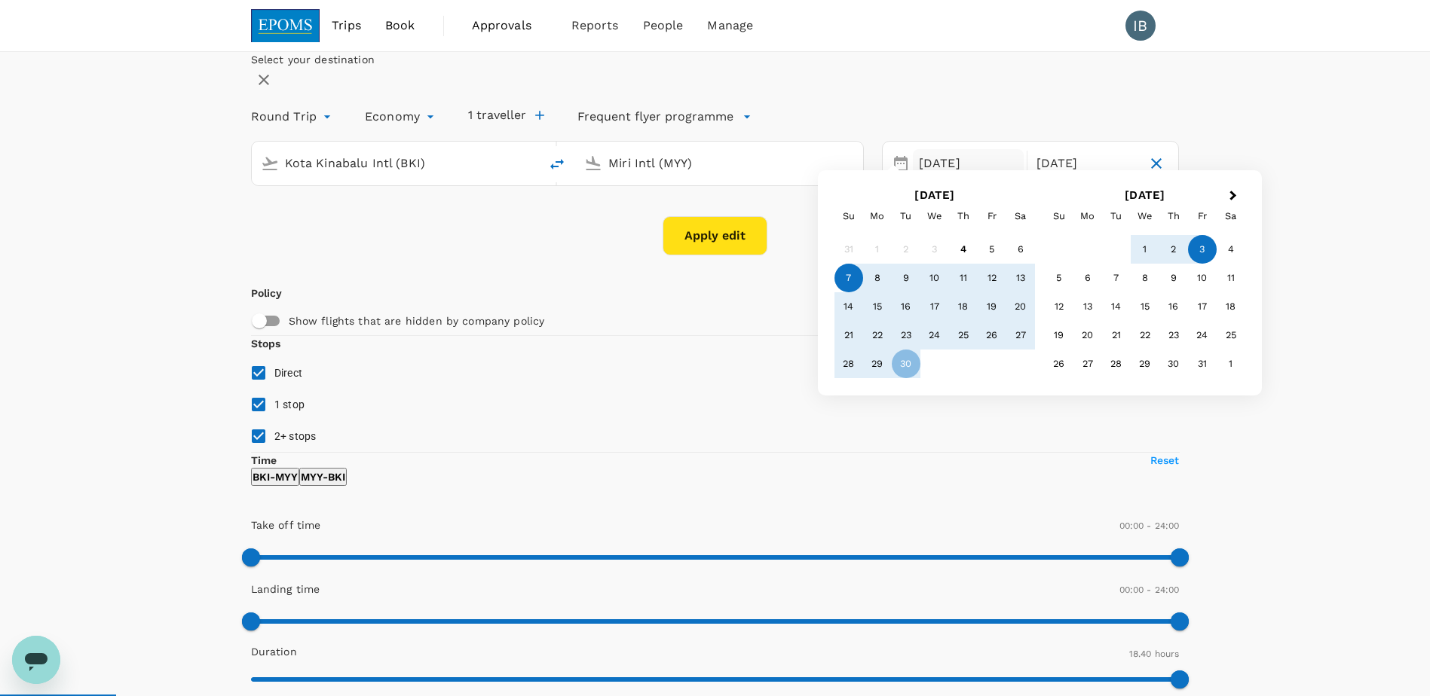
click at [863, 292] on div "7" at bounding box center [848, 278] width 29 height 29
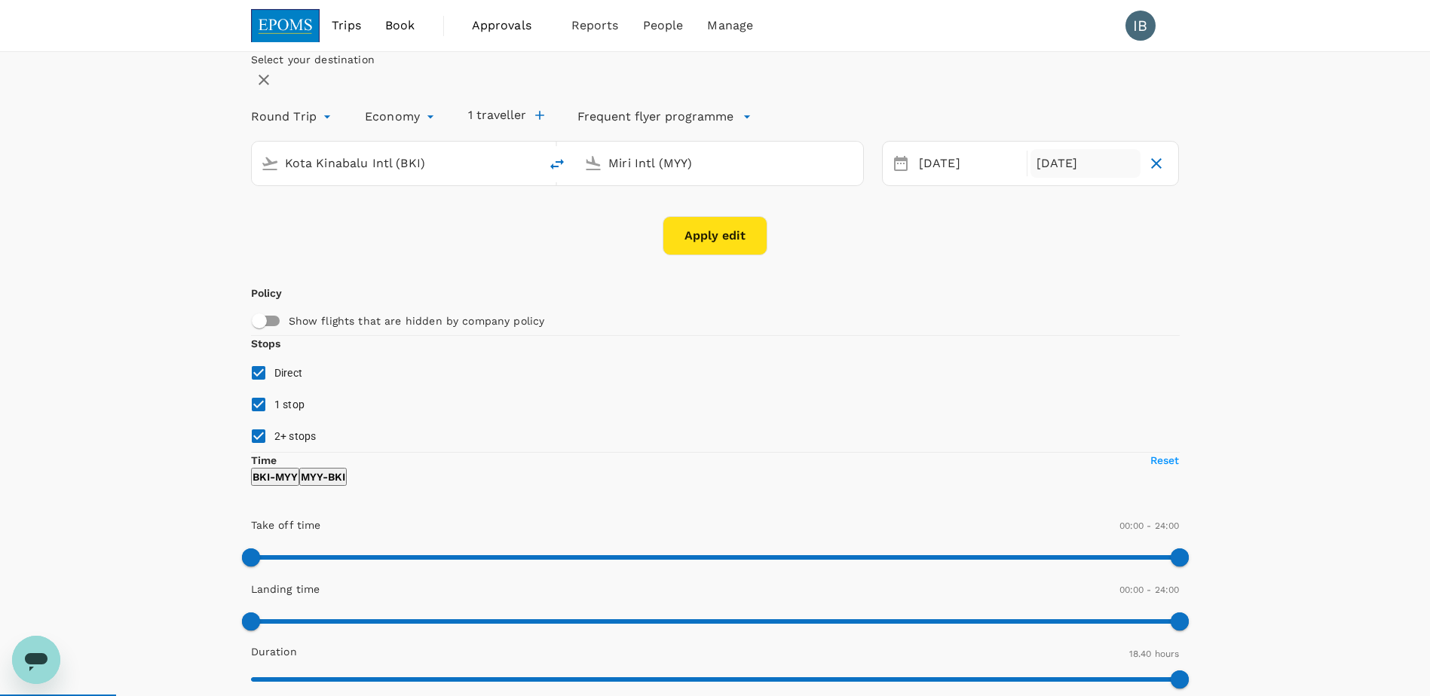
click at [1044, 179] on div "[DATE]" at bounding box center [1085, 163] width 111 height 29
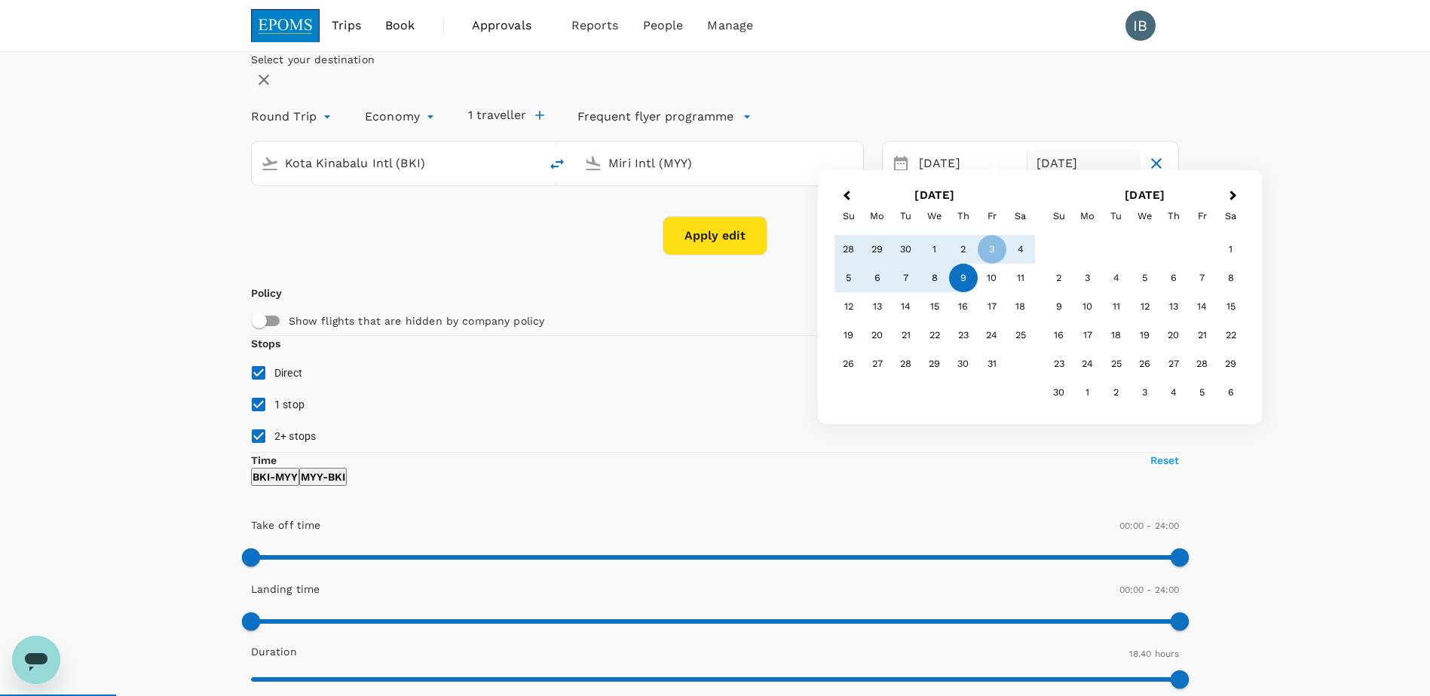
click at [978, 292] on div "9" at bounding box center [963, 278] width 29 height 29
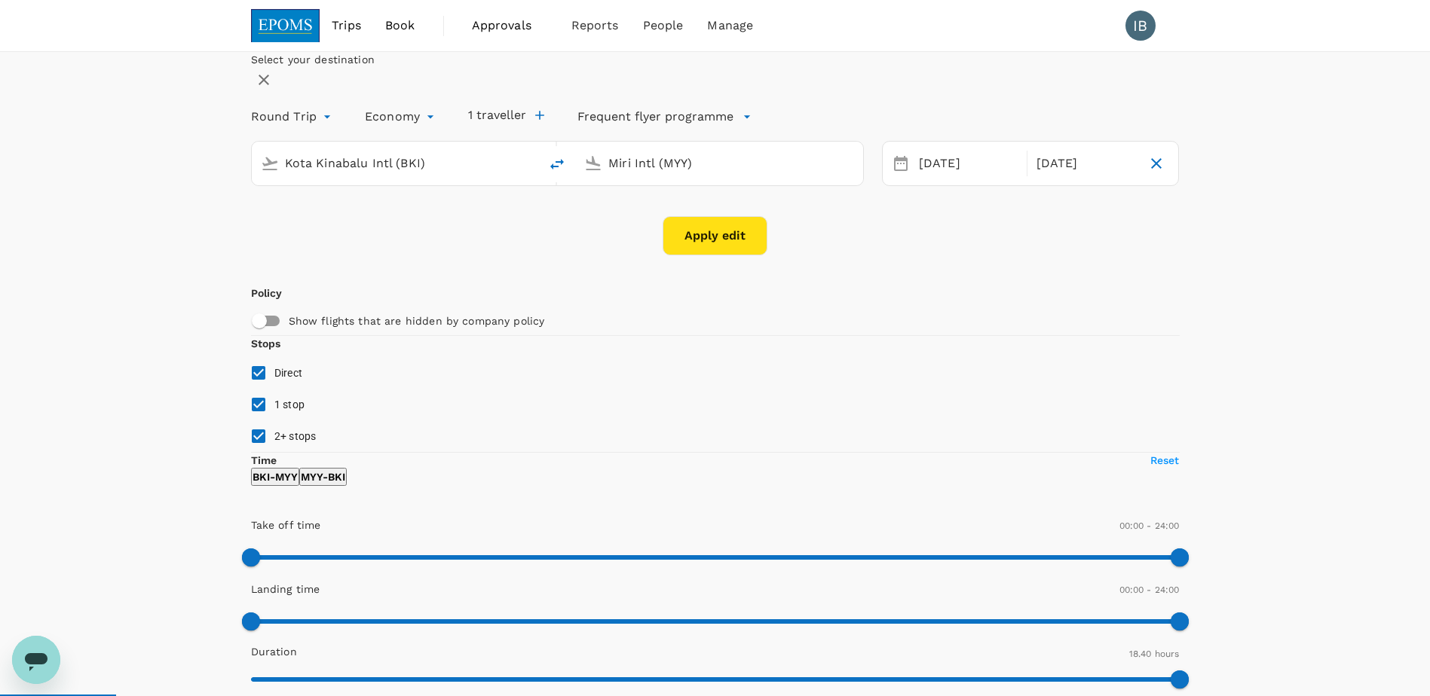
click at [725, 256] on button "Apply edit" at bounding box center [715, 235] width 105 height 39
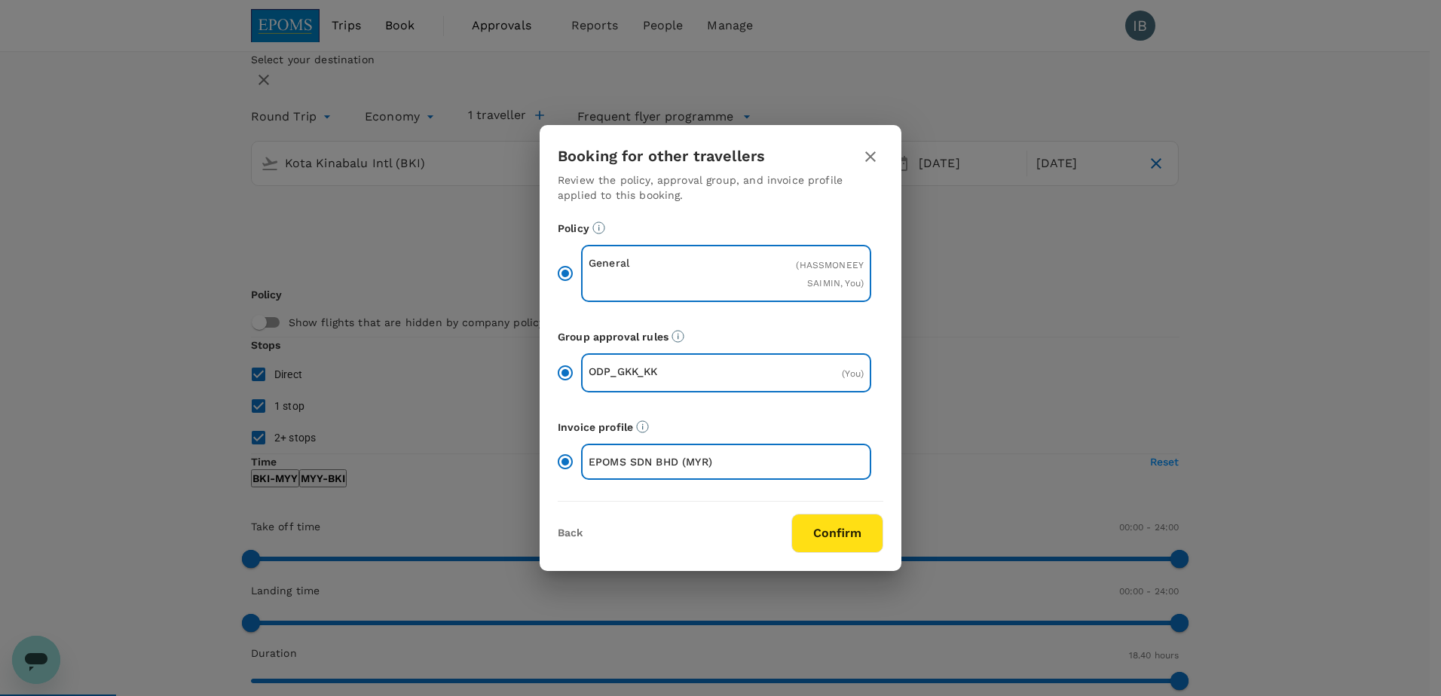
click at [834, 537] on button "Confirm" at bounding box center [837, 533] width 92 height 39
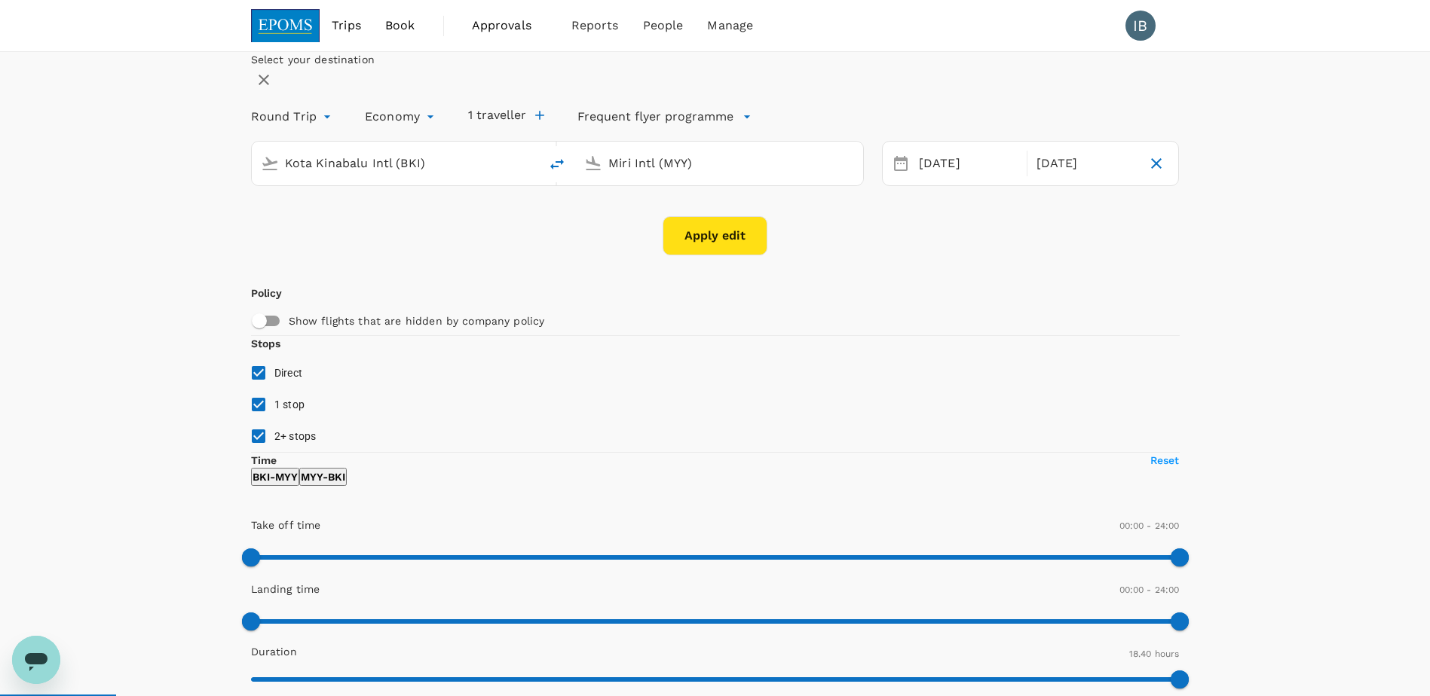
checkbox input "false"
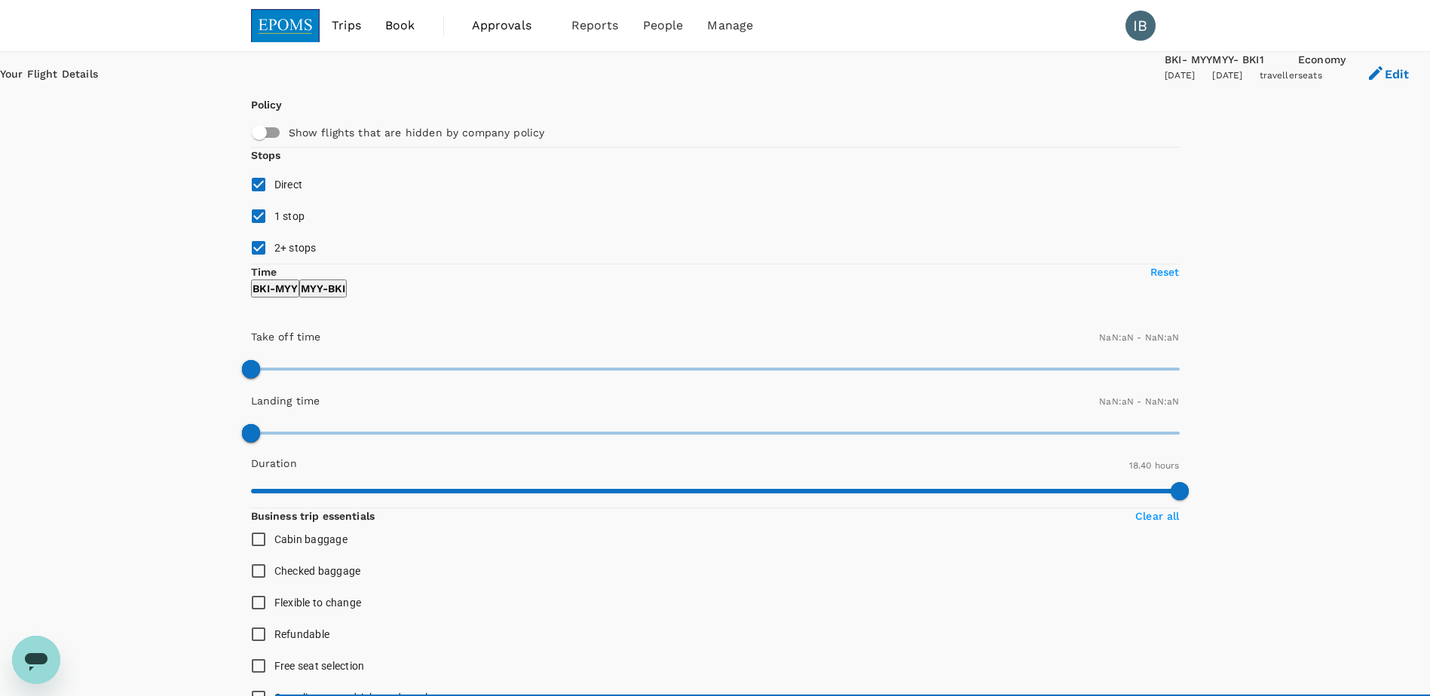
type input "1440"
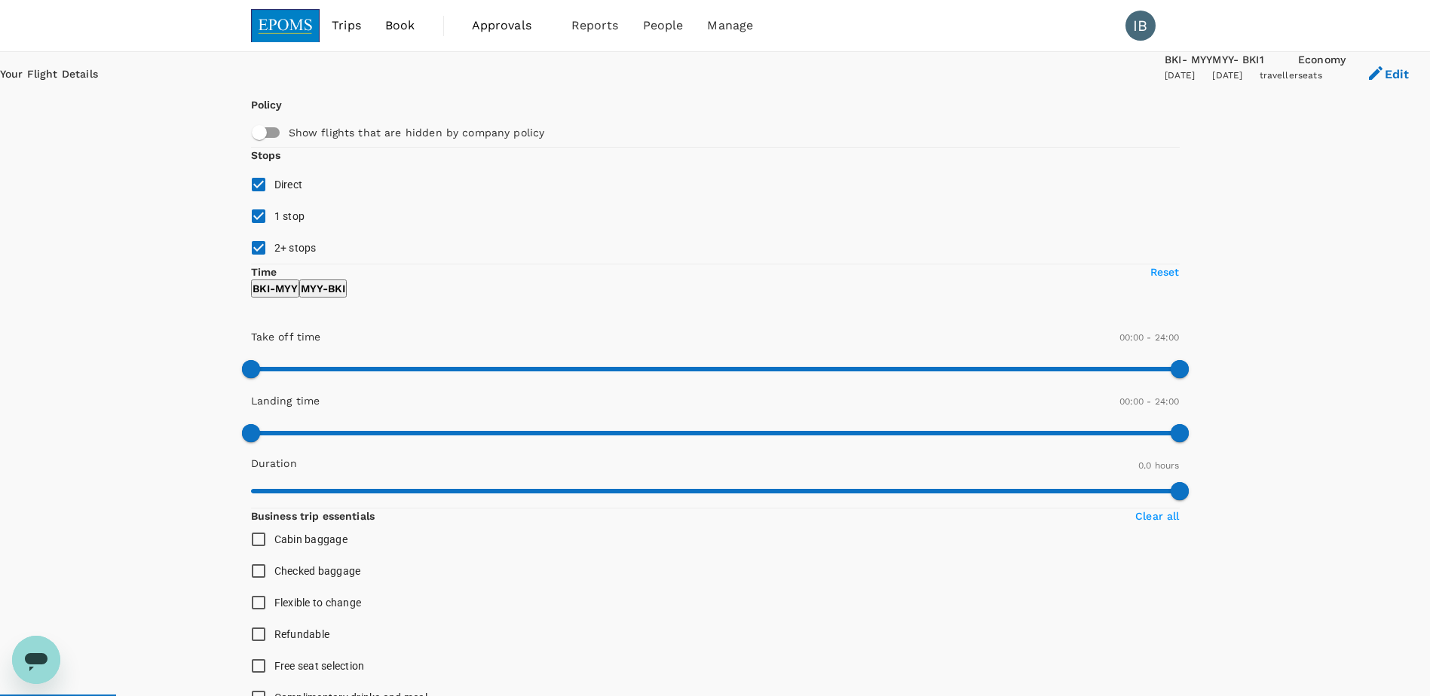
scroll to position [75, 0]
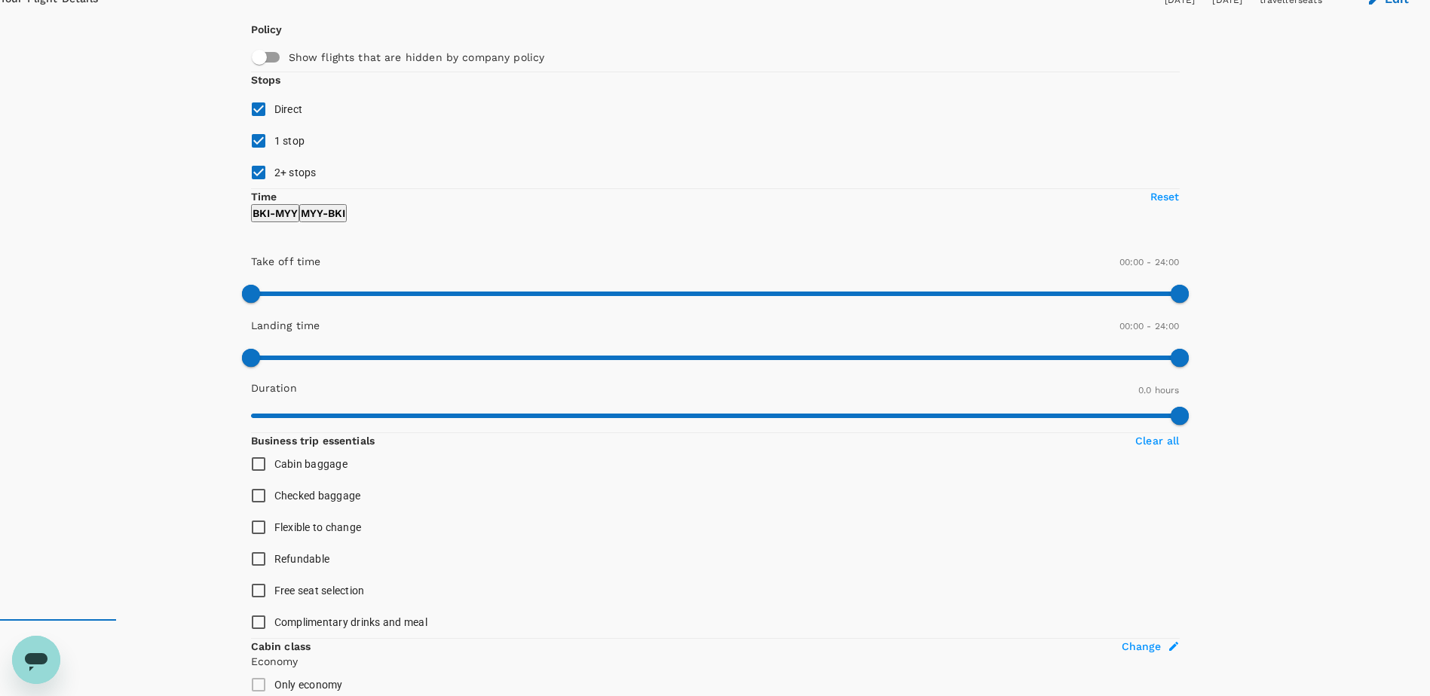
type input "245"
checkbox input "true"
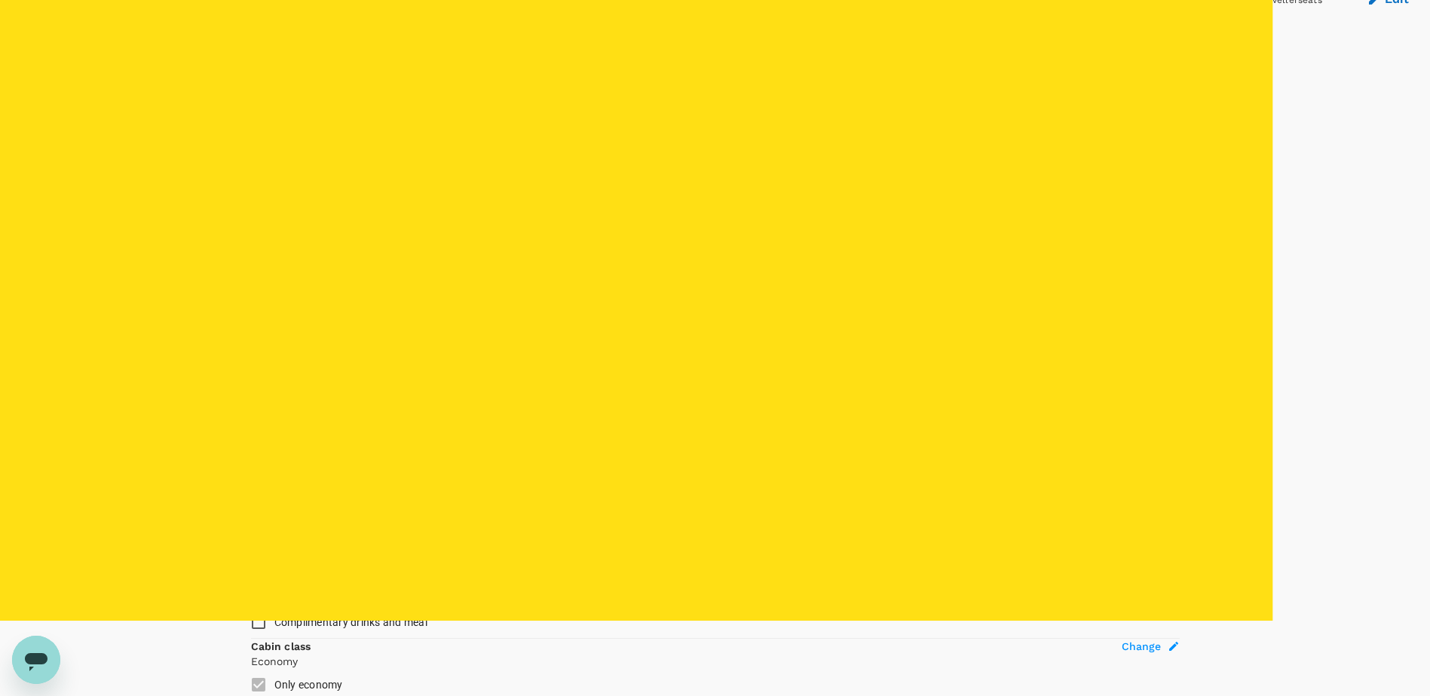
type input "1055"
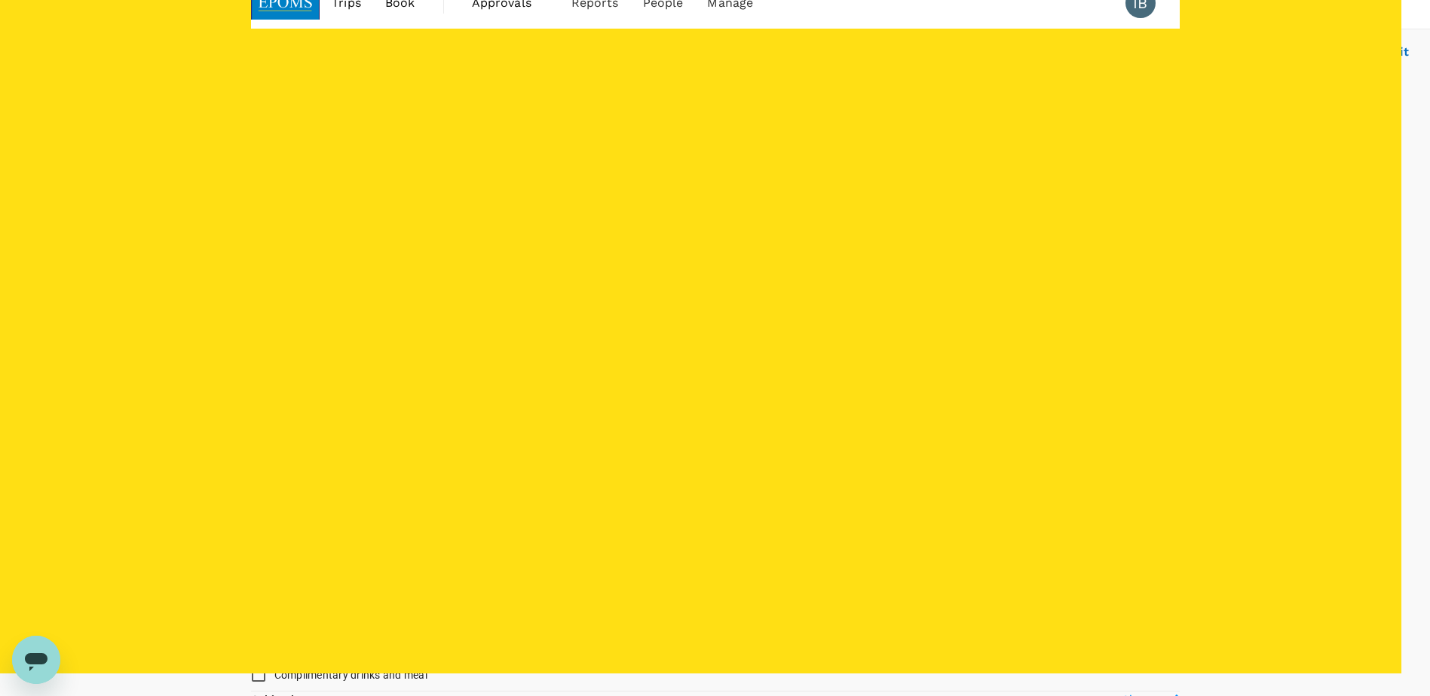
scroll to position [0, 0]
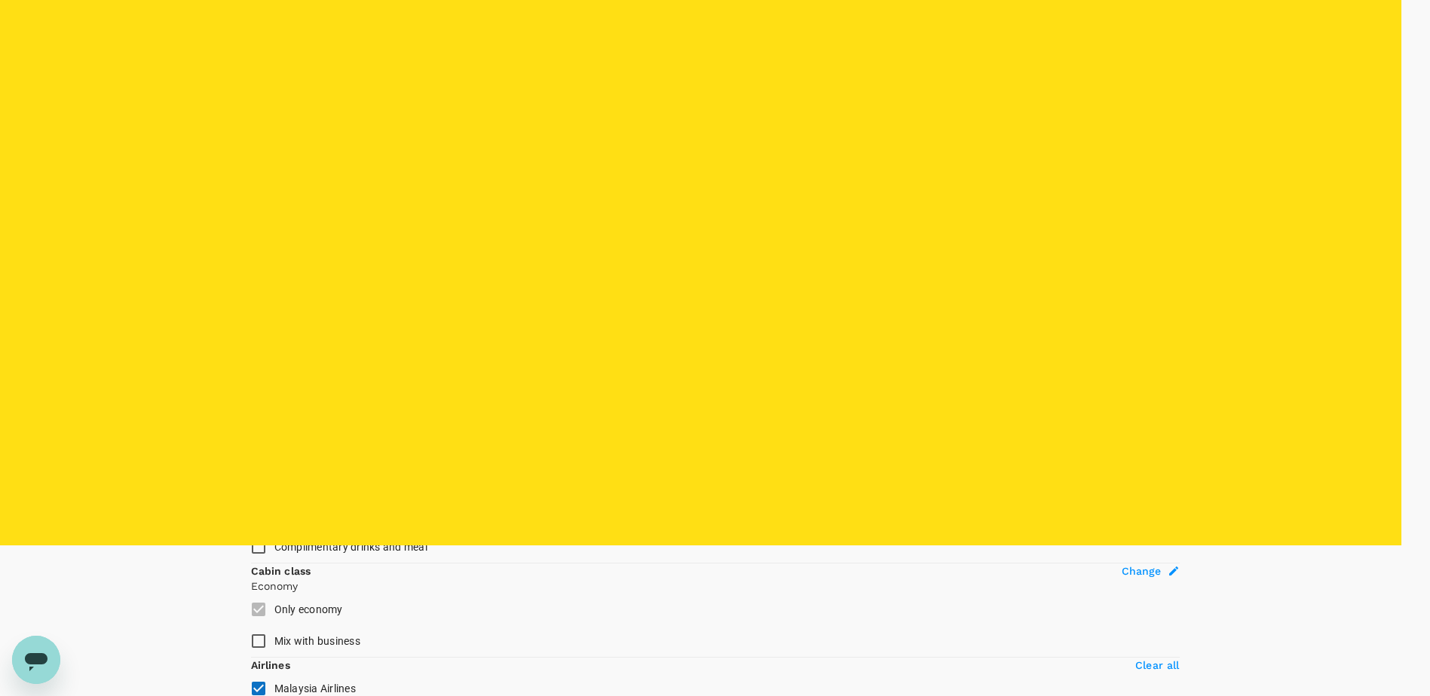
checkbox input "false"
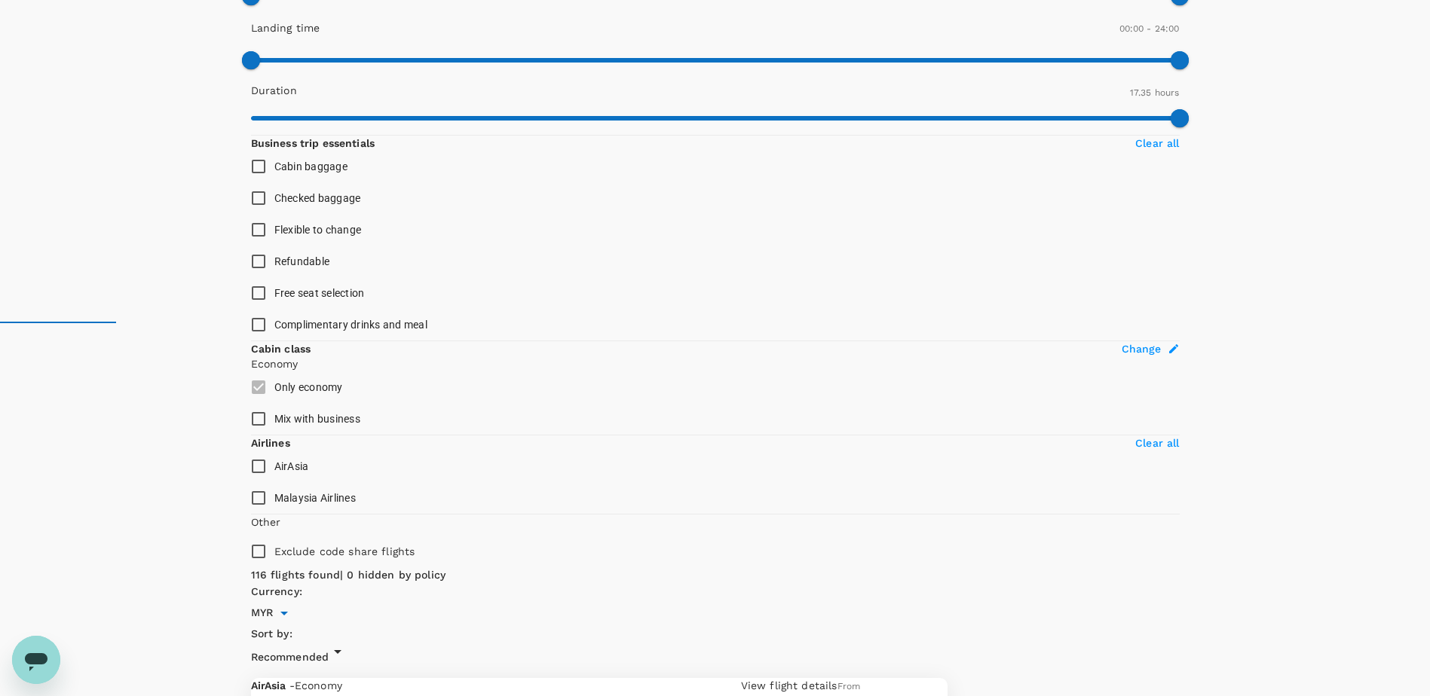
scroll to position [370, 0]
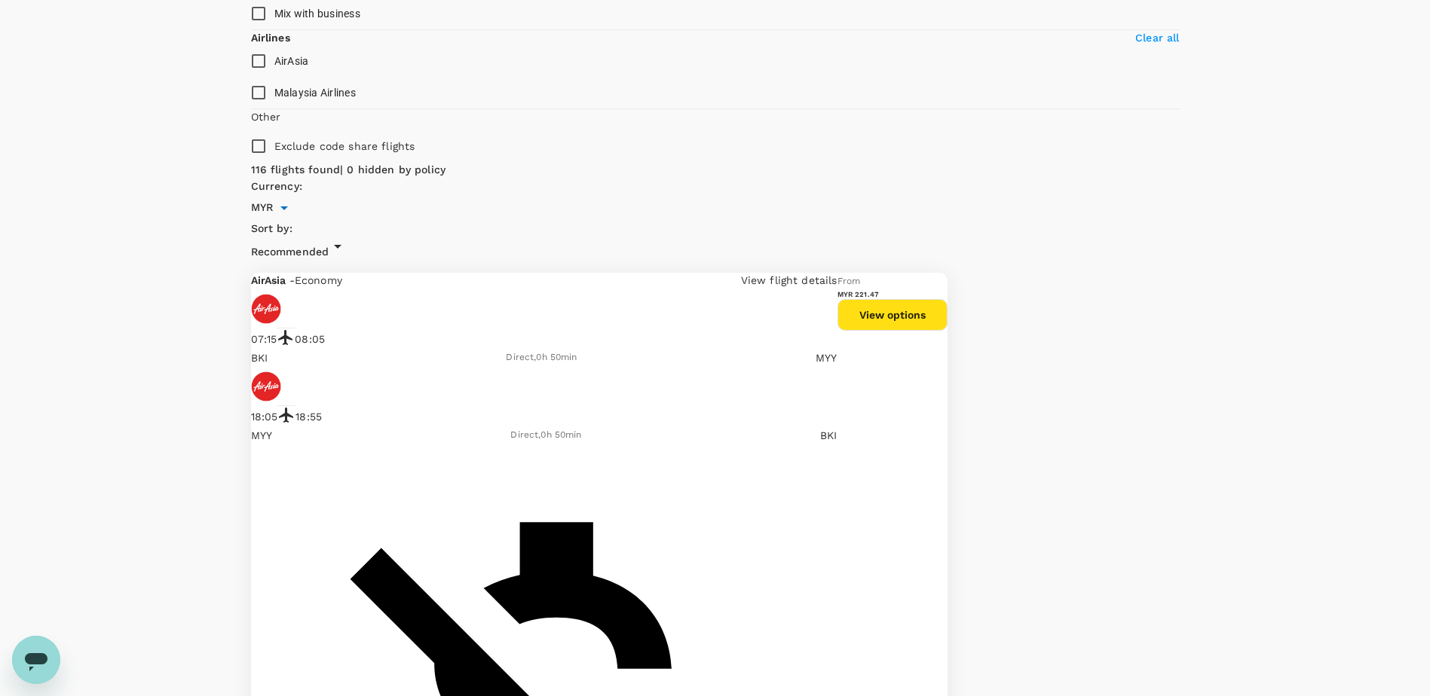
scroll to position [779, 0]
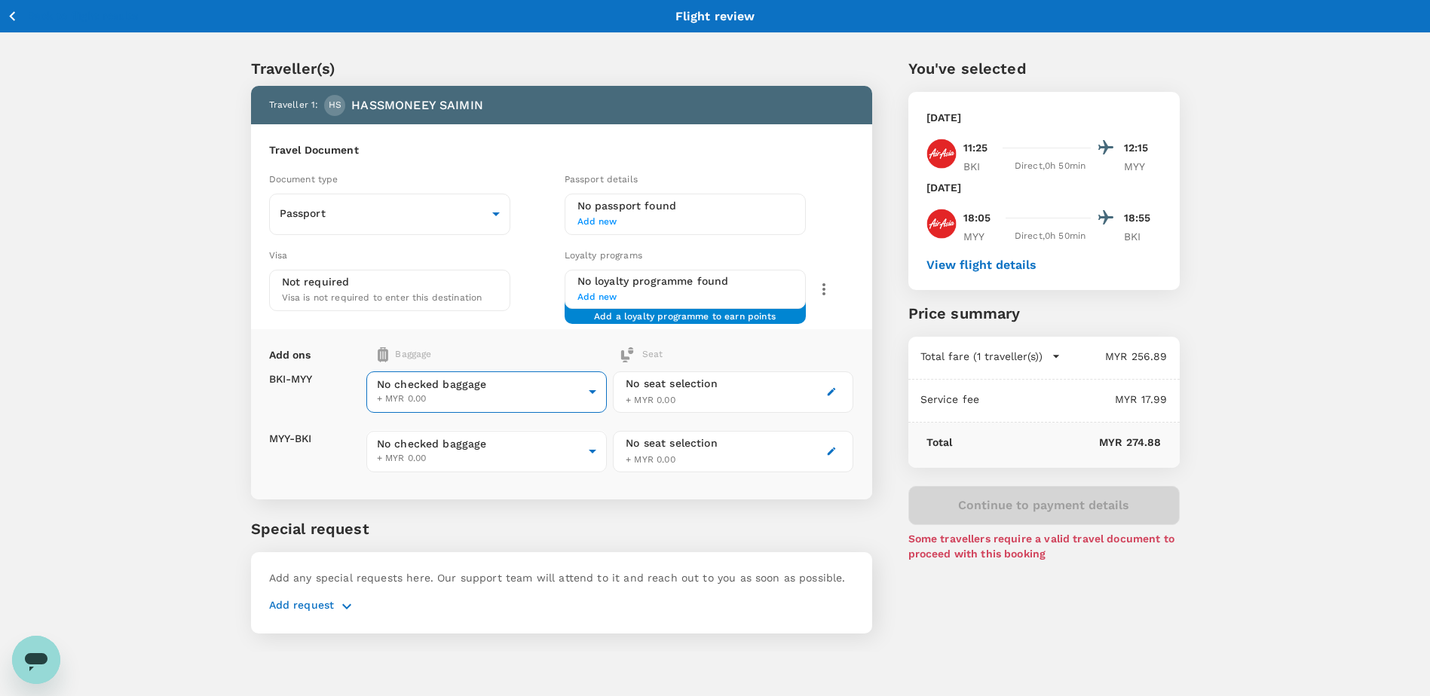
click at [592, 391] on body "Back to flight results Flight review Traveller(s) Traveller 1 : HS HASSMONEEY S…" at bounding box center [715, 368] width 1430 height 736
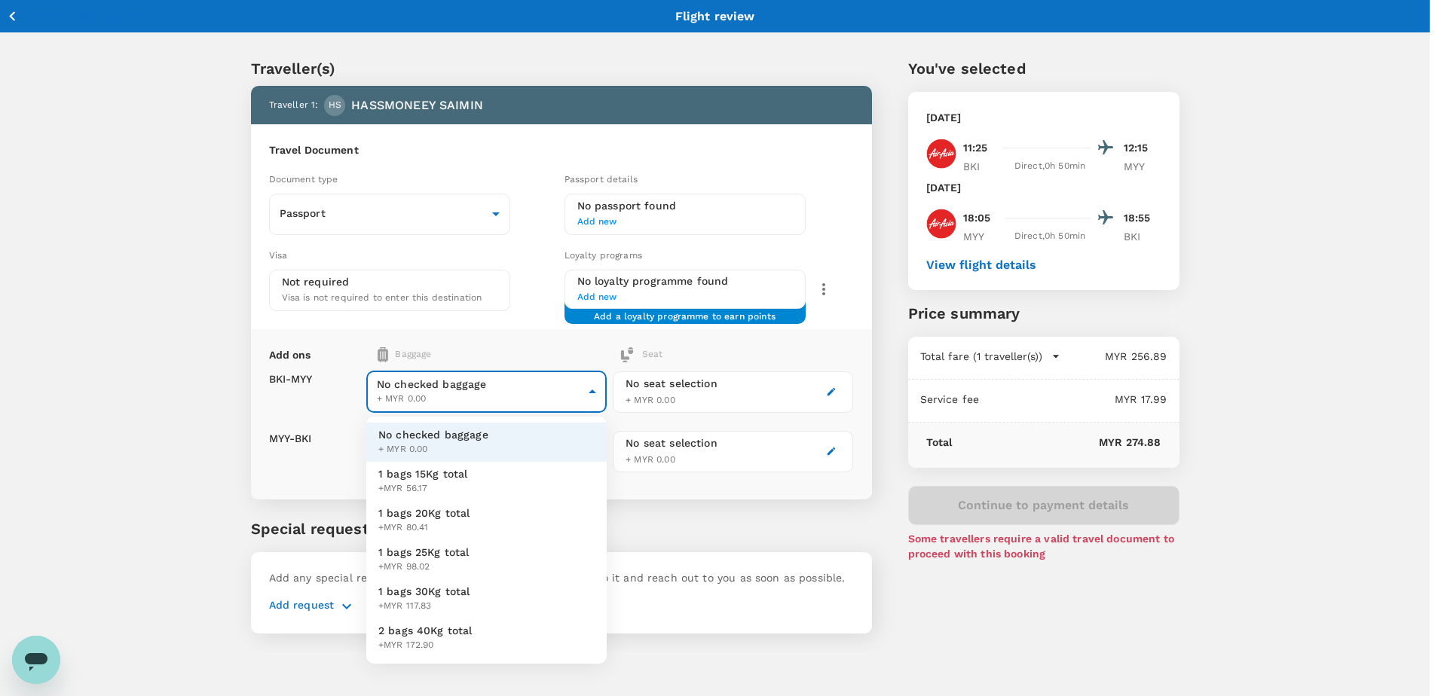
click at [592, 391] on div at bounding box center [720, 348] width 1441 height 696
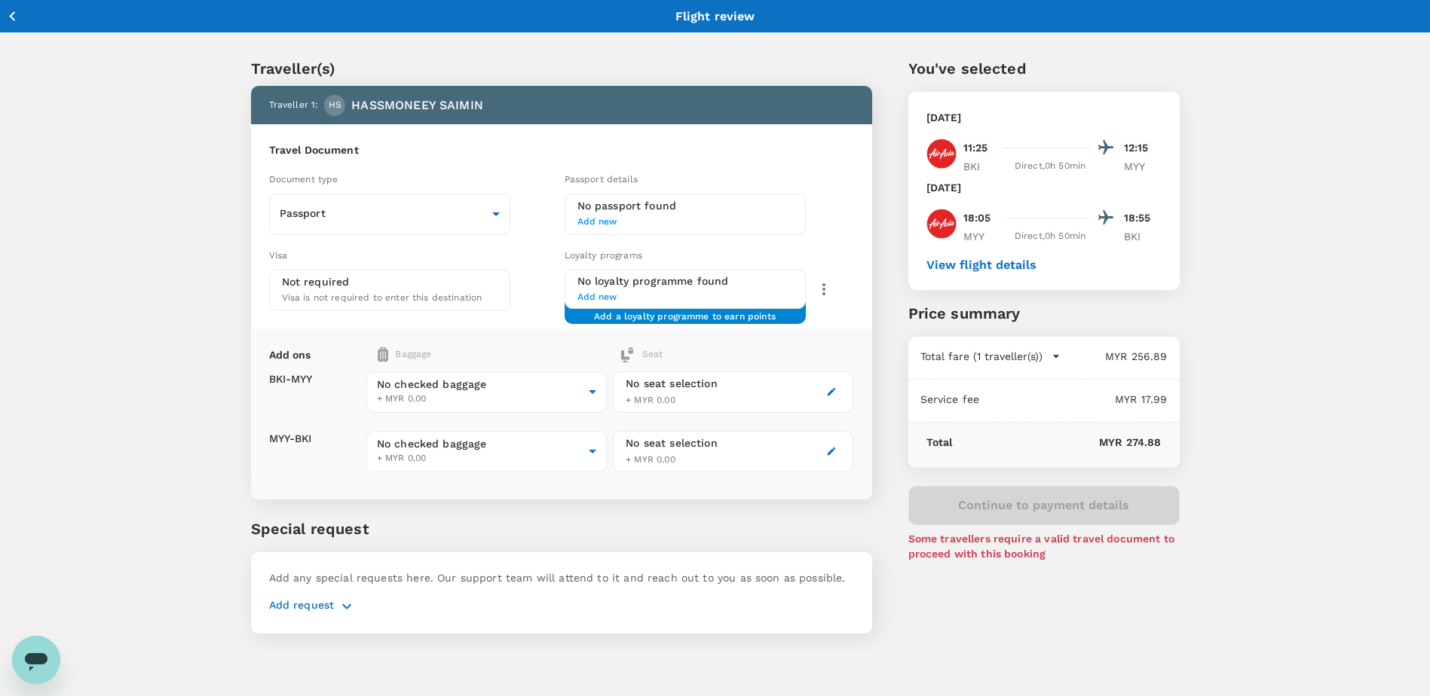
click at [1051, 358] on icon "button" at bounding box center [1056, 356] width 15 height 15
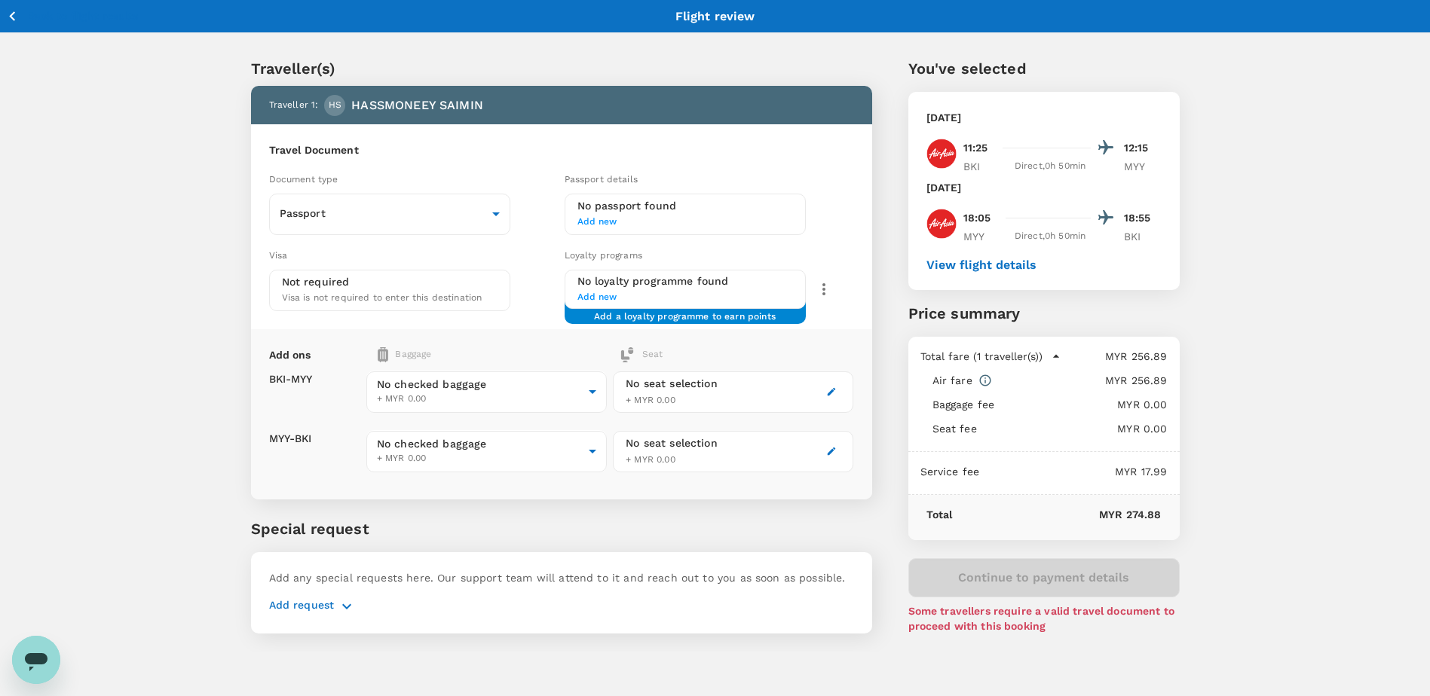
click at [1051, 358] on icon "button" at bounding box center [1056, 356] width 15 height 15
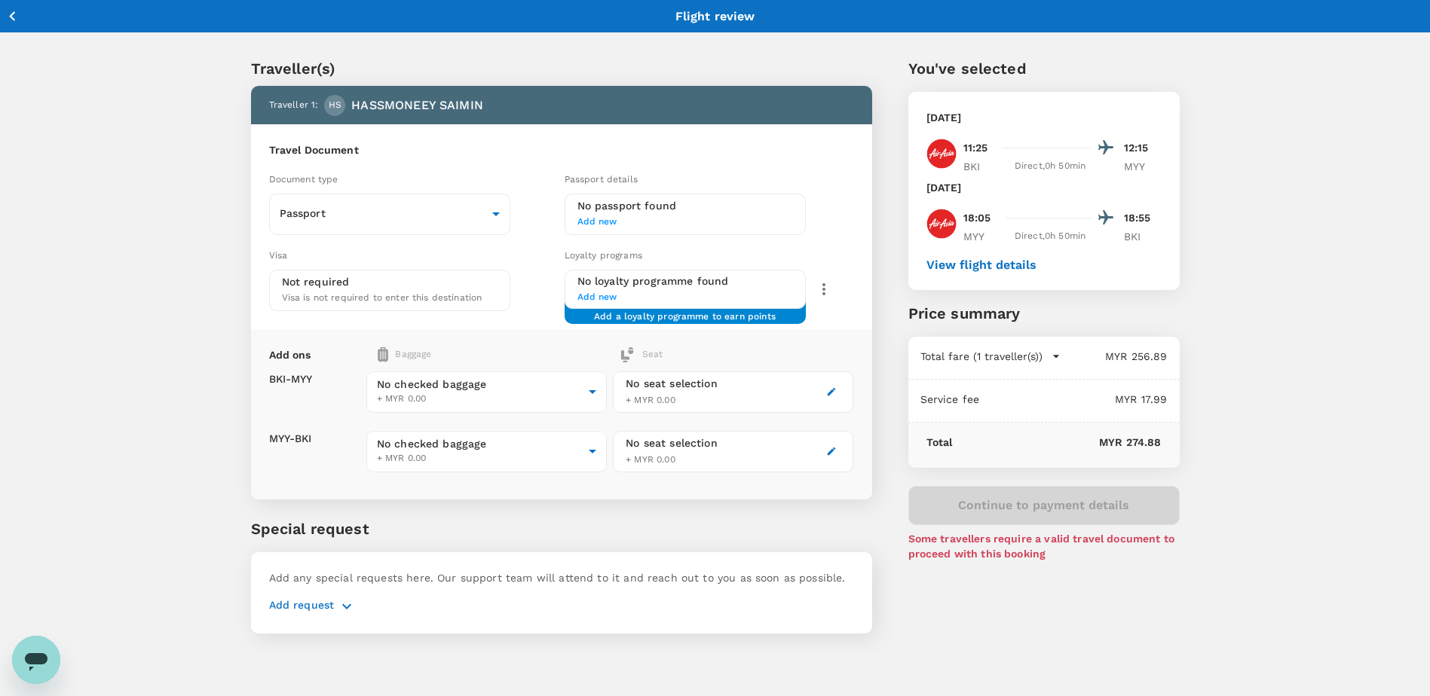
click at [14, 17] on icon "button" at bounding box center [12, 16] width 19 height 19
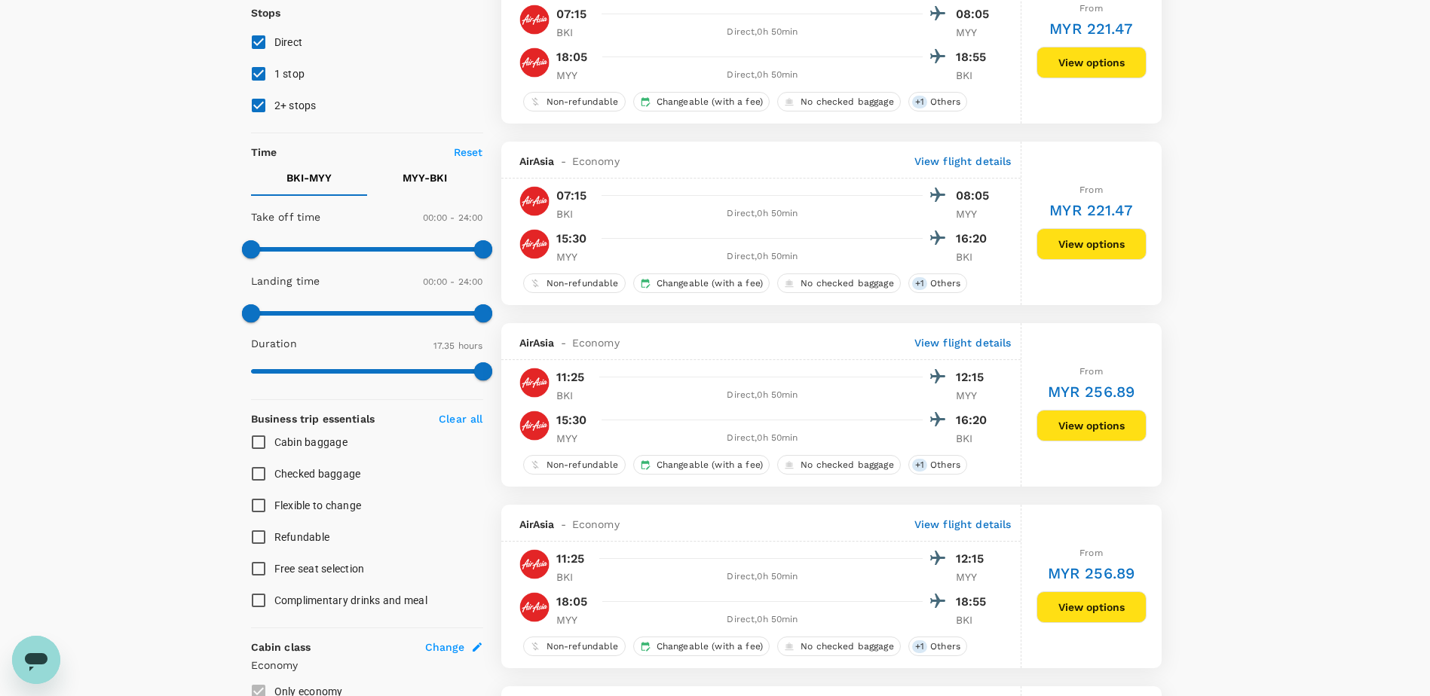
scroll to position [226, 0]
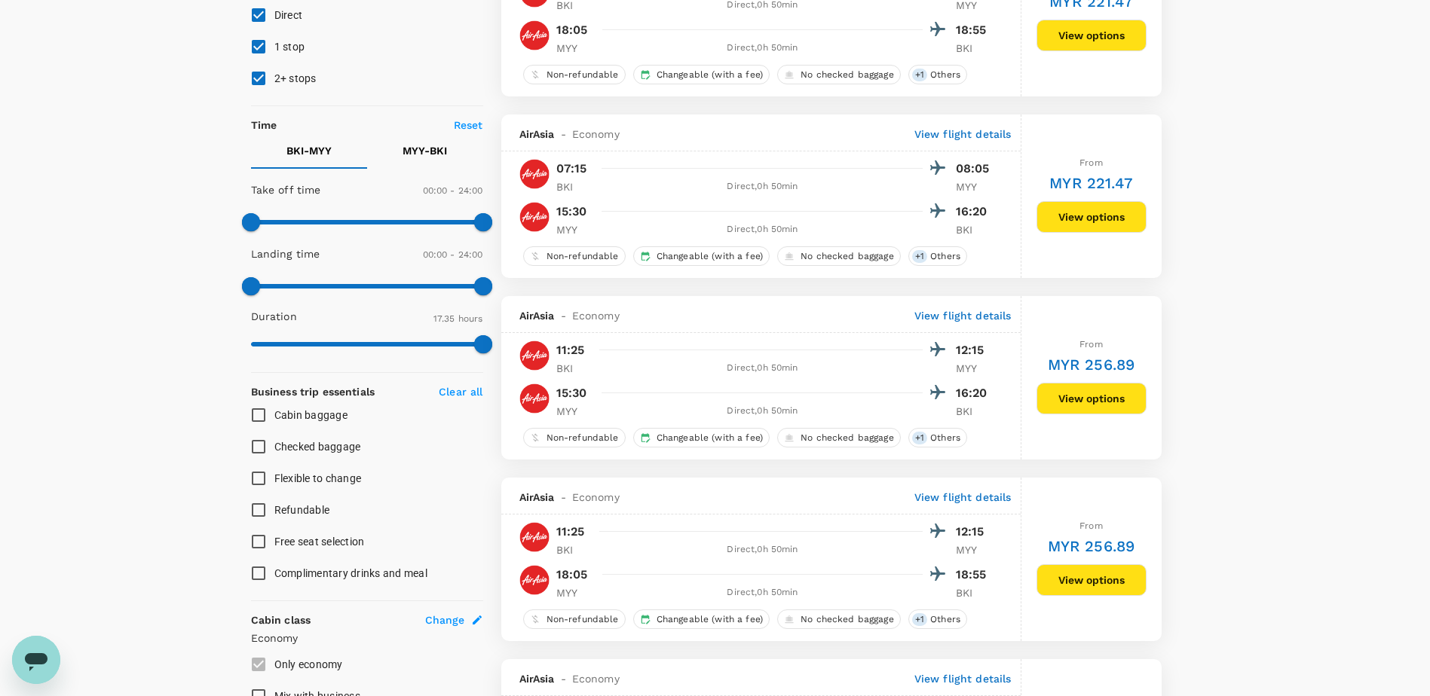
click at [1091, 579] on button "View options" at bounding box center [1091, 581] width 110 height 32
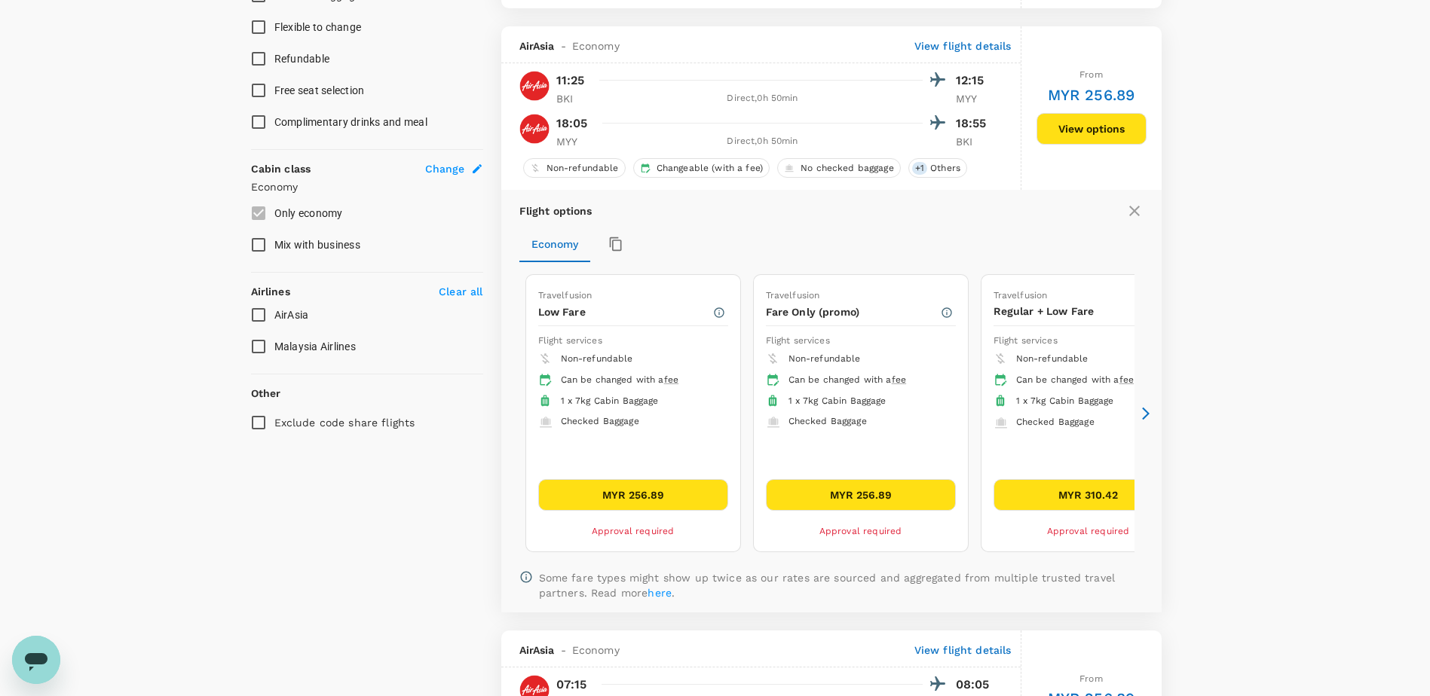
scroll to position [704, 0]
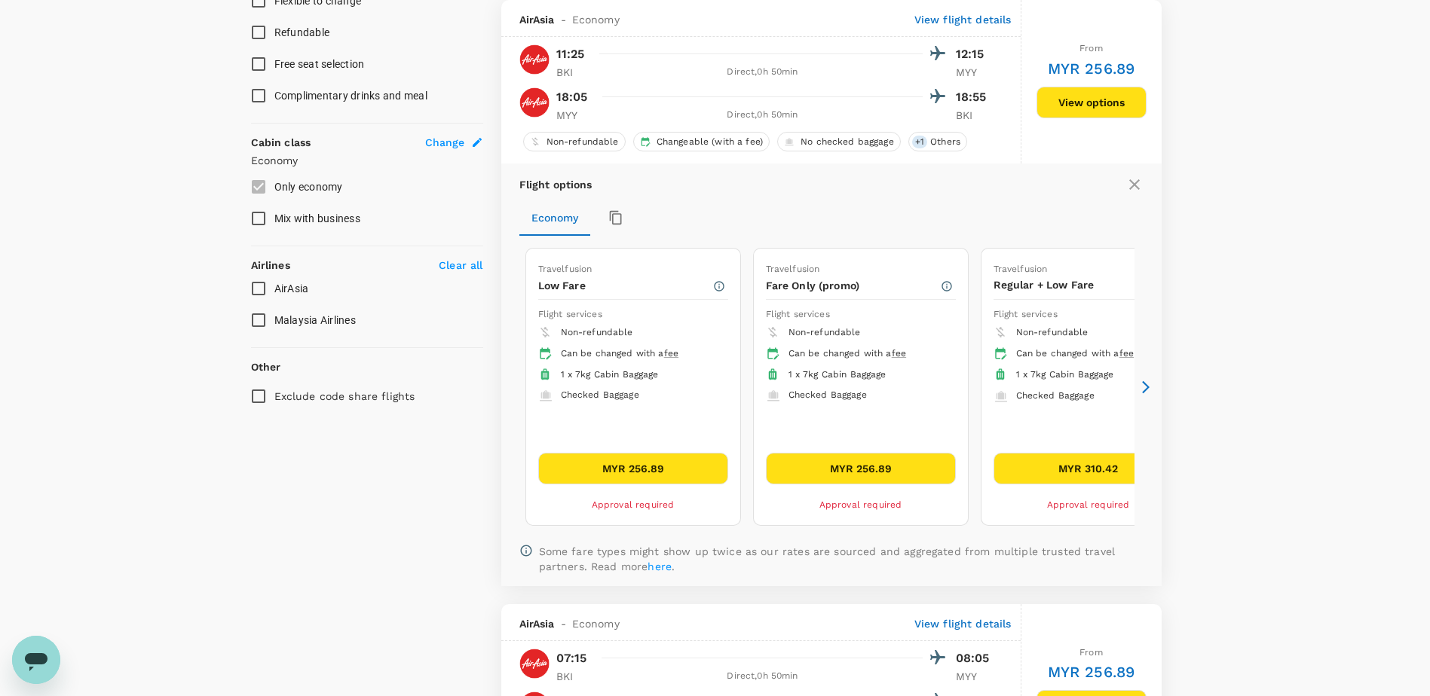
click at [1091, 476] on button "MYR 310.42" at bounding box center [1088, 469] width 190 height 32
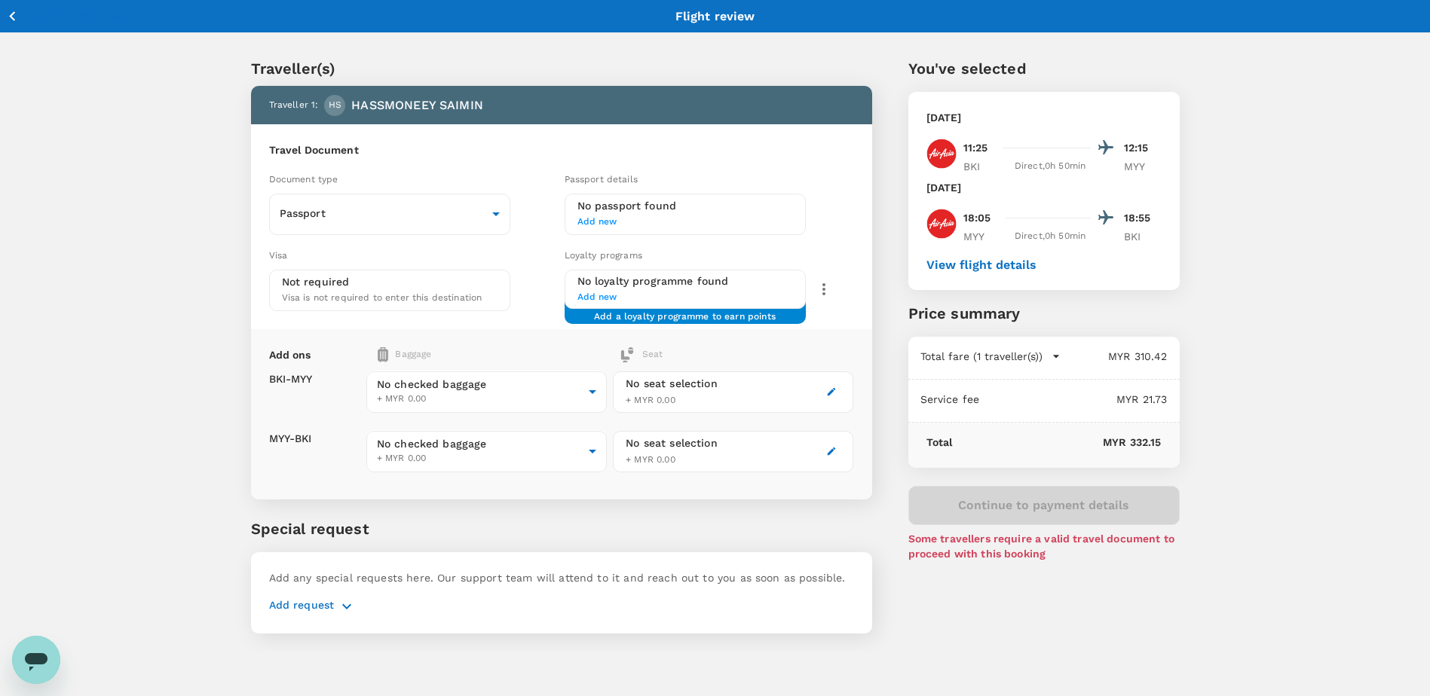
click at [11, 20] on icon "button" at bounding box center [12, 16] width 19 height 19
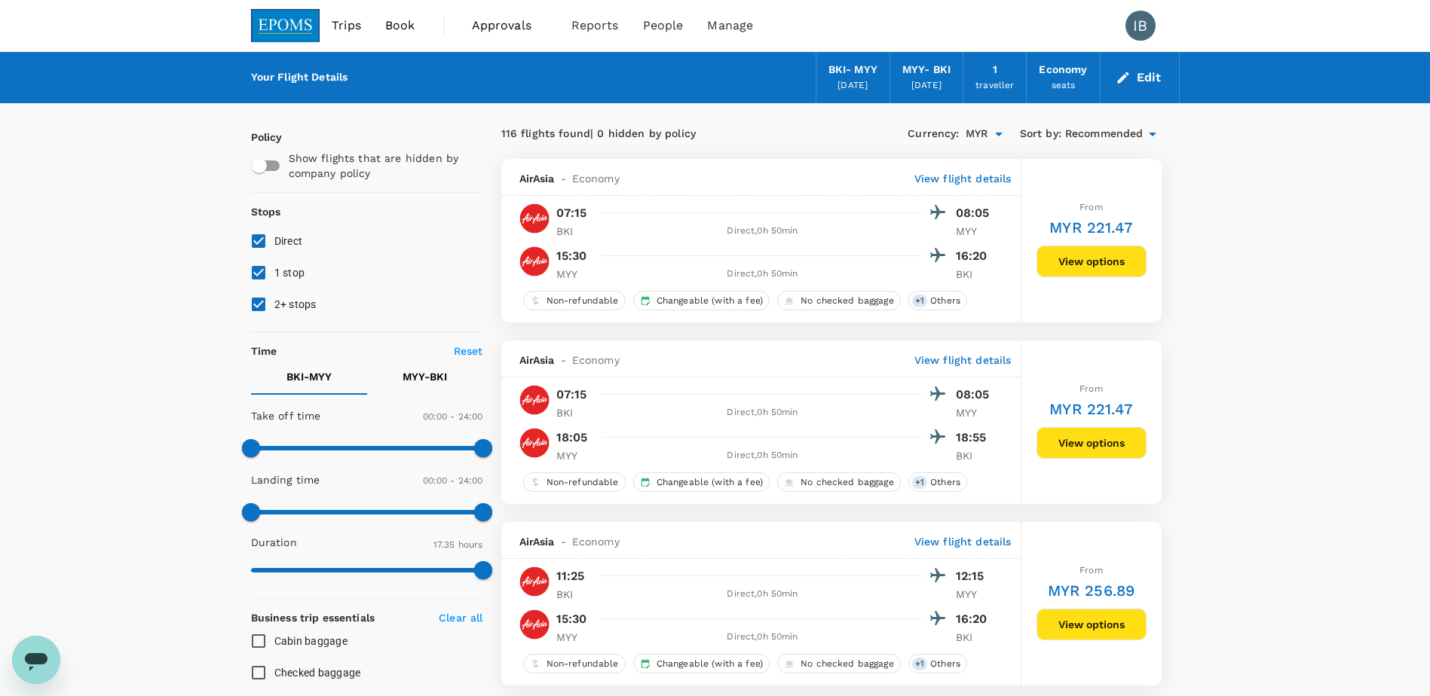
click at [1094, 440] on button "View options" at bounding box center [1091, 443] width 110 height 32
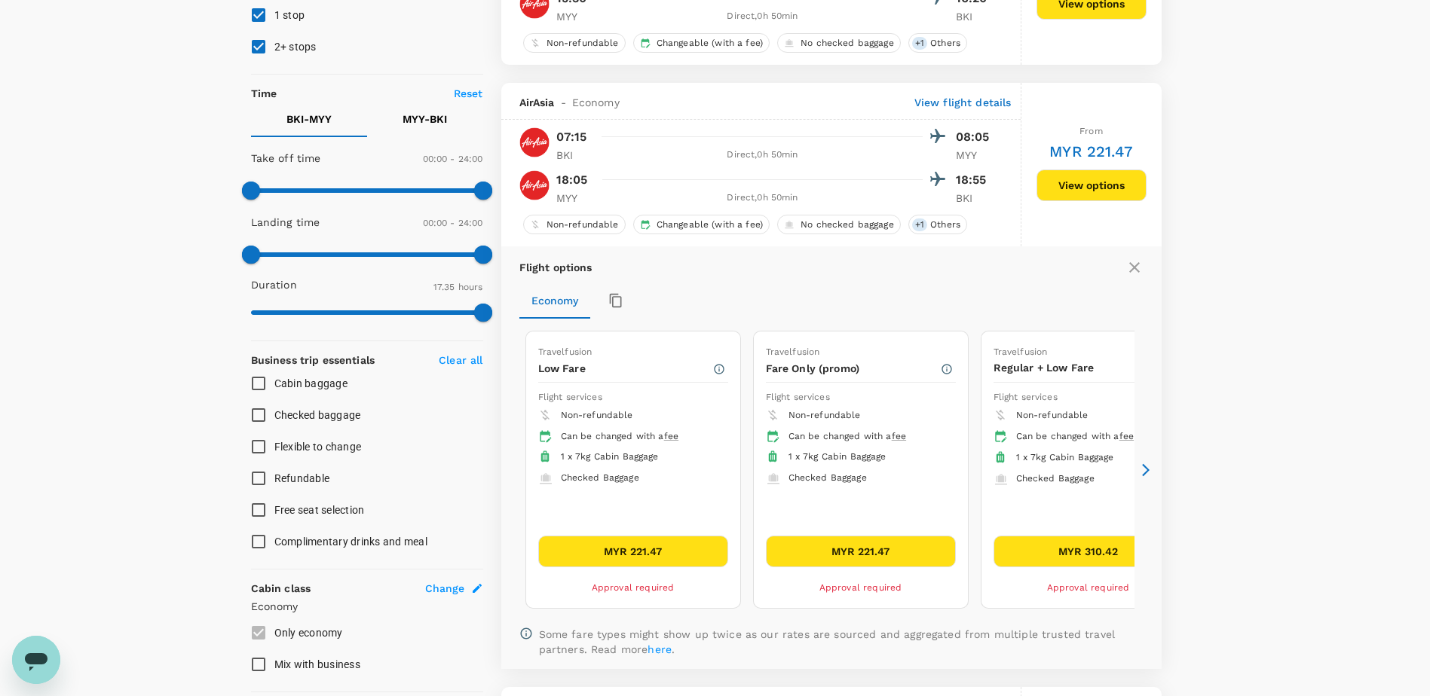
scroll to position [341, 0]
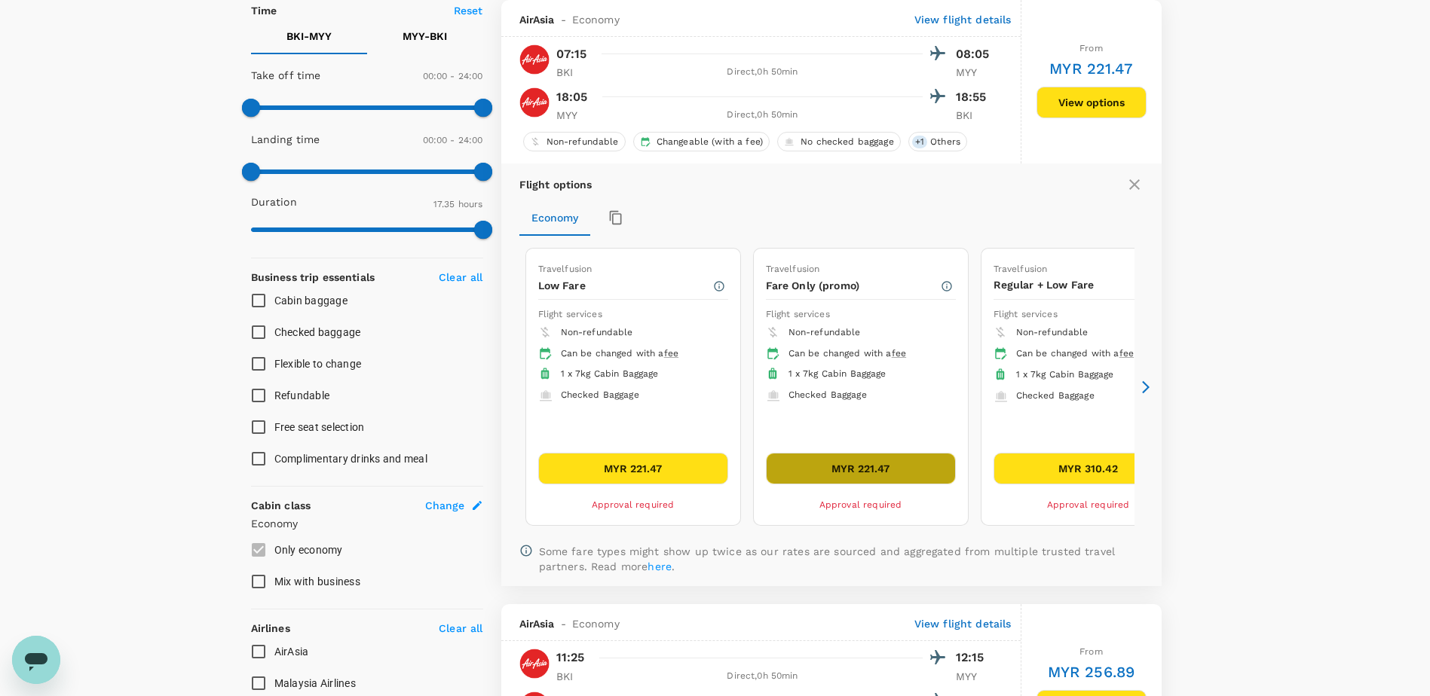
click at [854, 470] on button "MYR 221.47" at bounding box center [861, 469] width 190 height 32
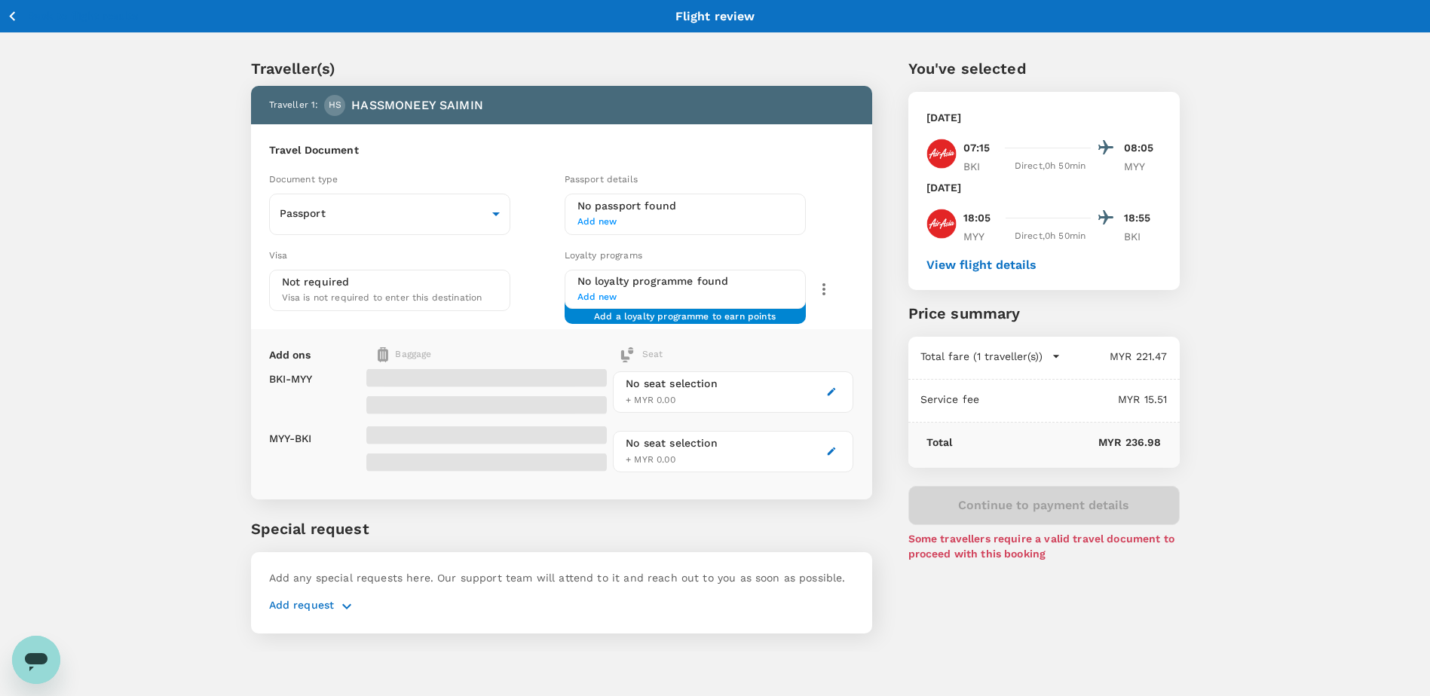
click at [13, 11] on icon "button" at bounding box center [12, 16] width 19 height 19
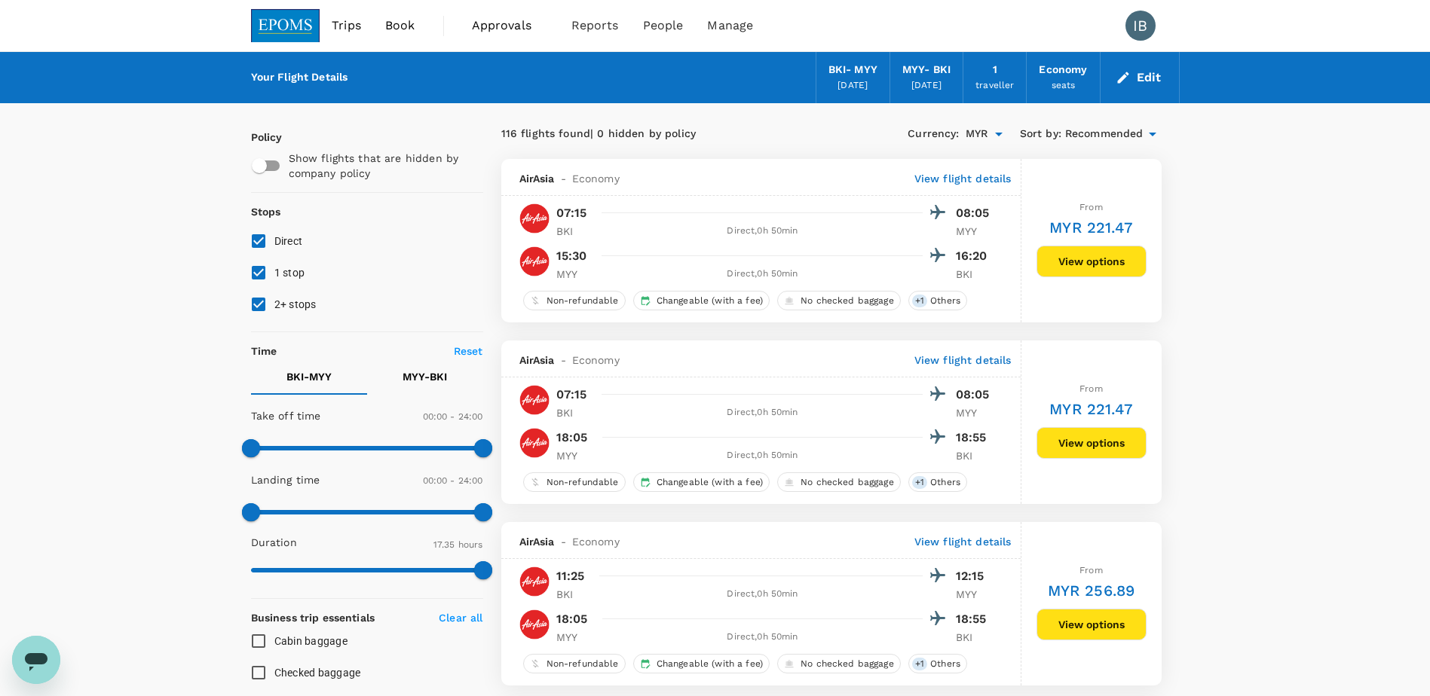
scroll to position [75, 0]
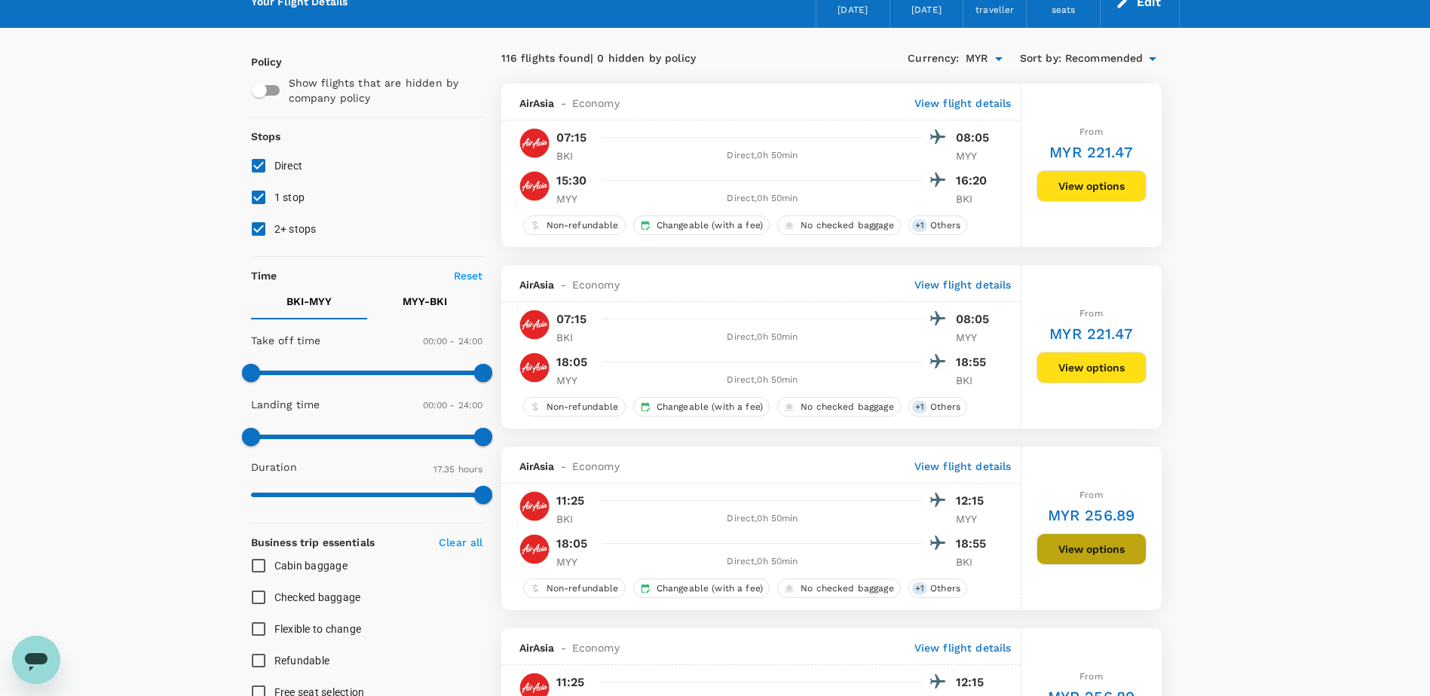
click at [1077, 555] on button "View options" at bounding box center [1091, 550] width 110 height 32
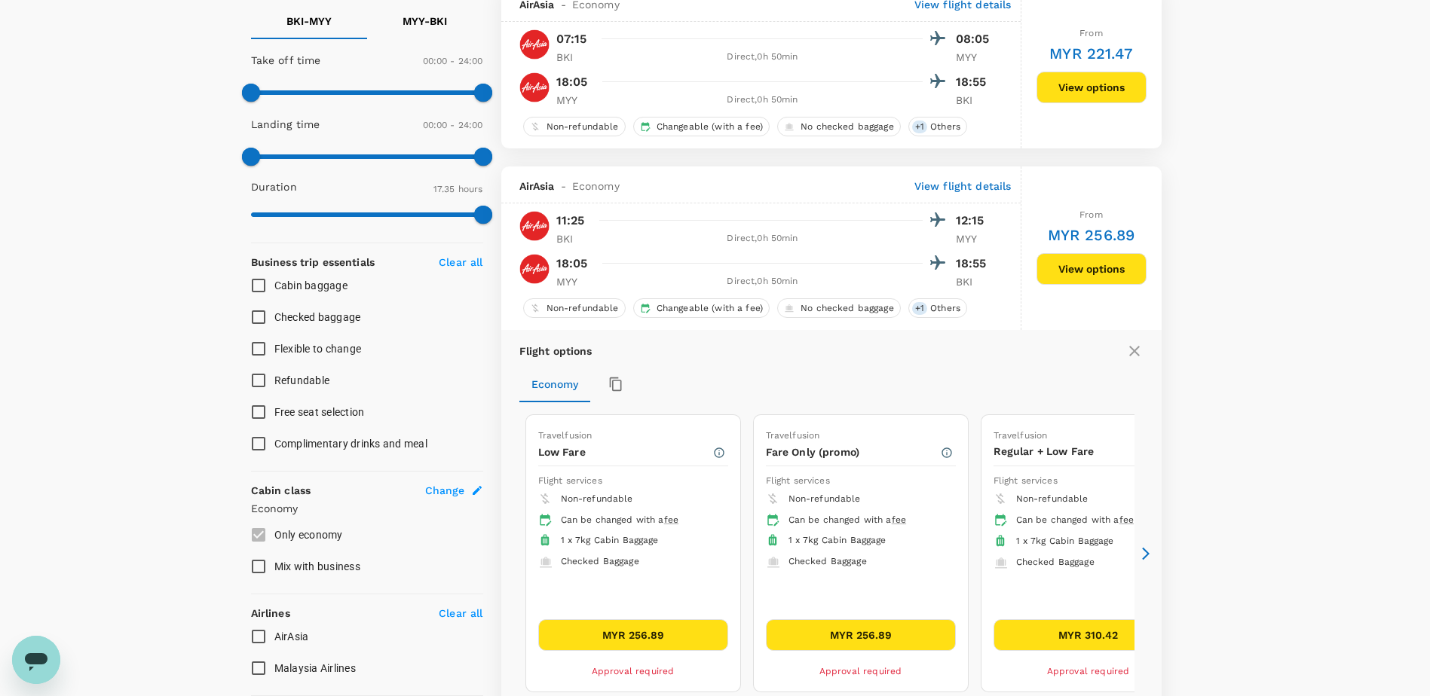
scroll to position [522, 0]
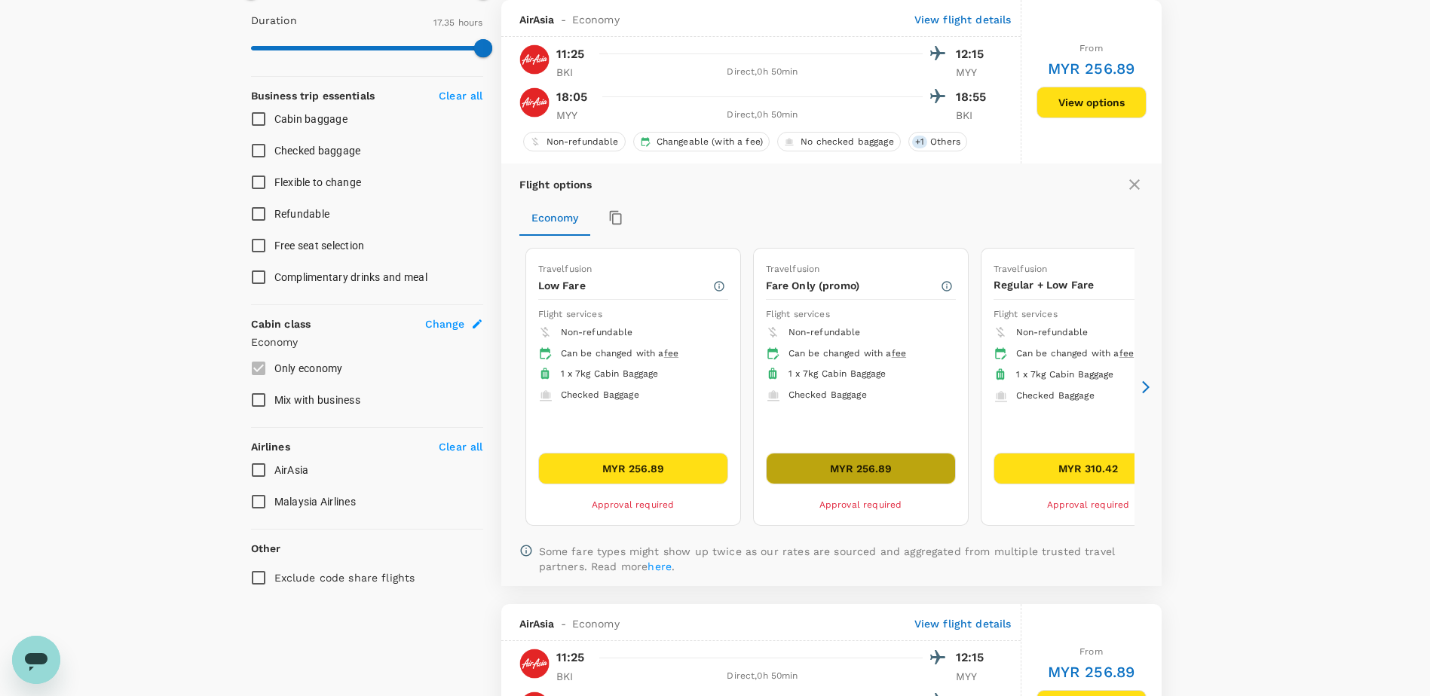
click at [865, 468] on button "MYR 256.89" at bounding box center [861, 469] width 190 height 32
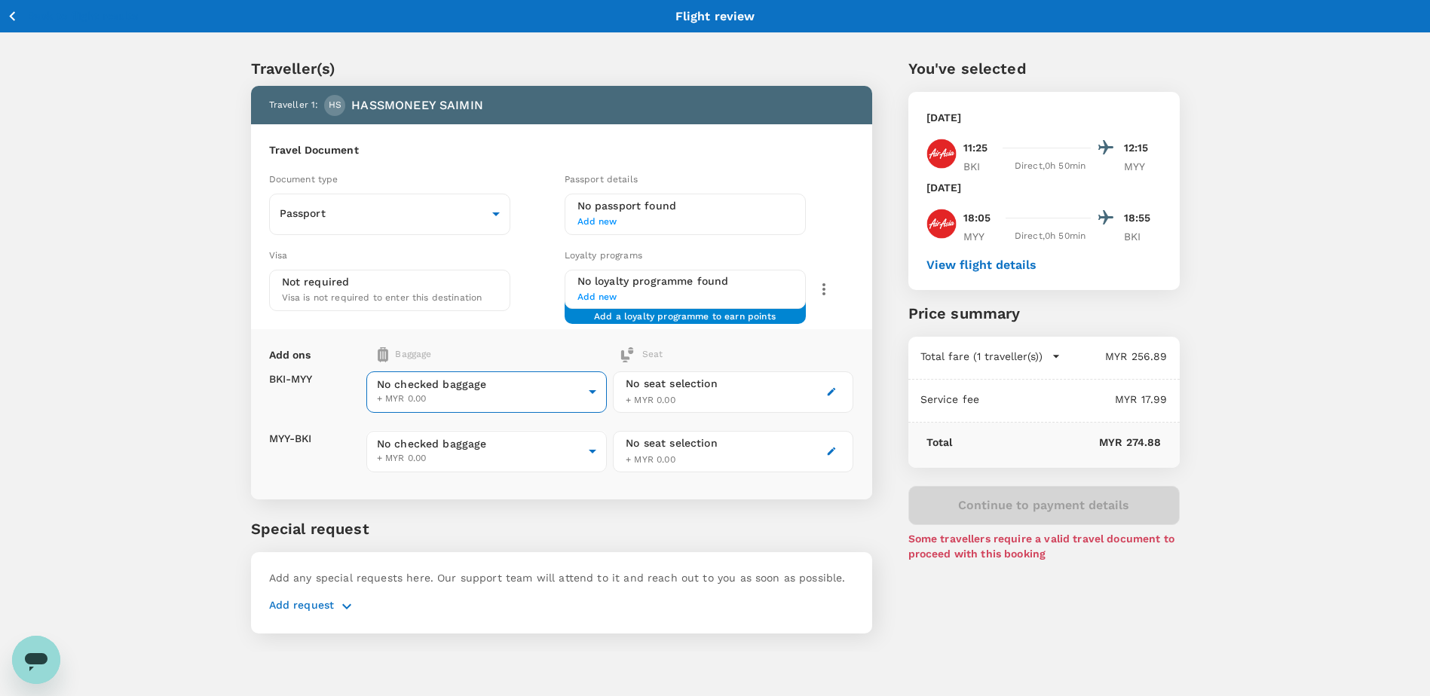
click at [588, 399] on body "Back to flight results Flight review Traveller(s) Traveller 1 : HS HASSMONEEY S…" at bounding box center [715, 368] width 1430 height 736
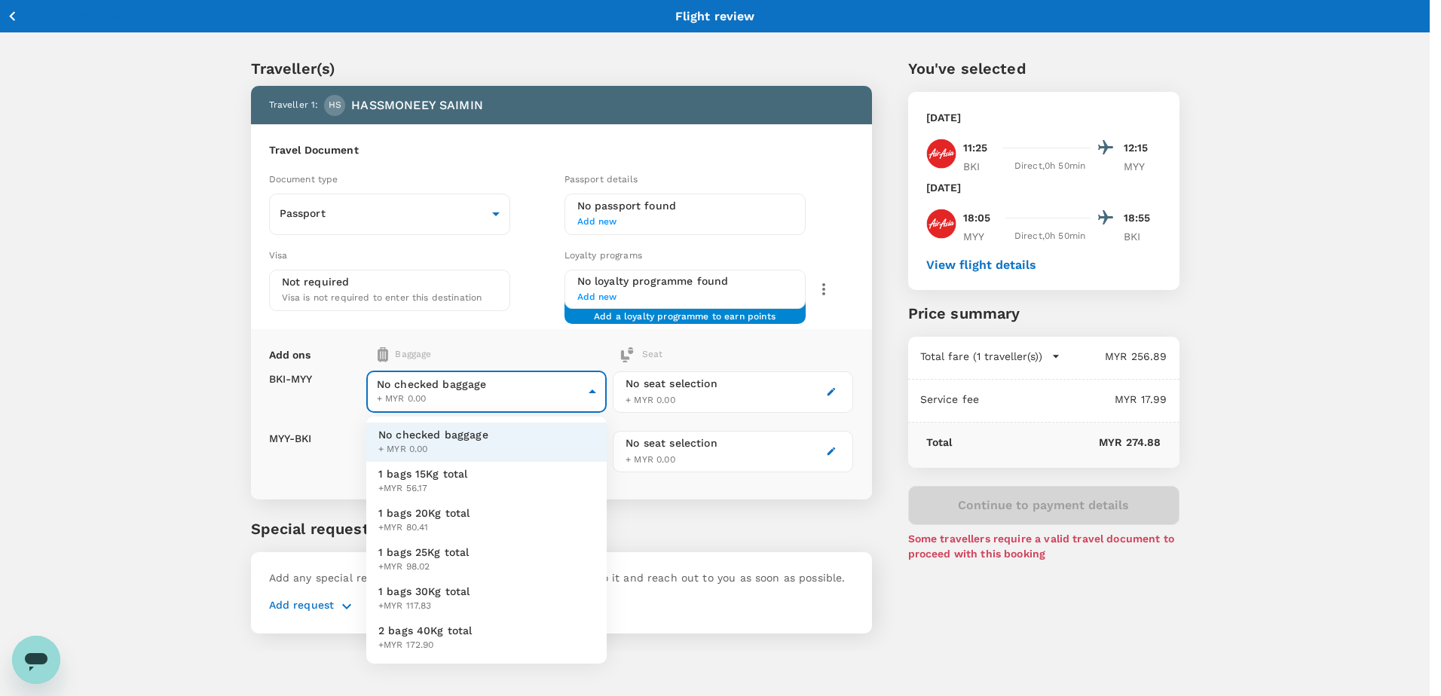
click at [493, 488] on li "1 bags 15Kg total +MYR 56.17" at bounding box center [486, 481] width 240 height 39
type input "1 - 56.17"
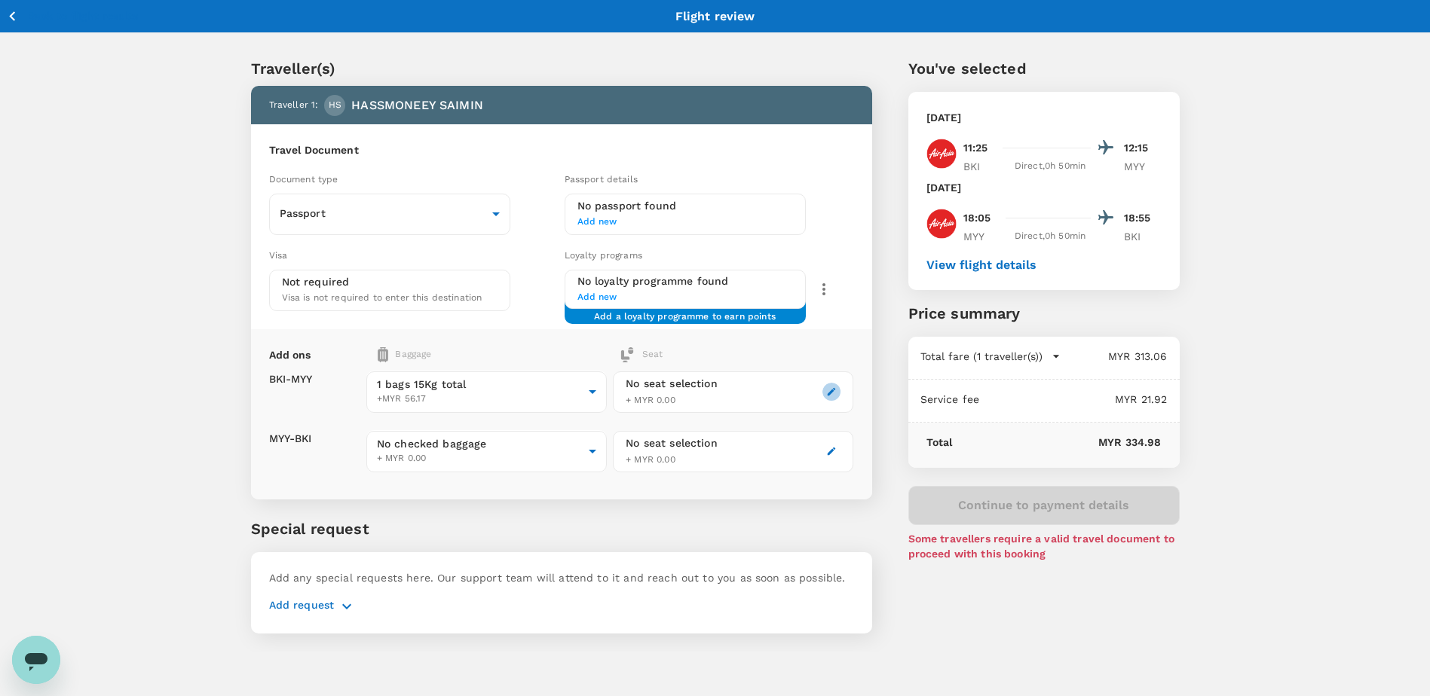
click at [829, 393] on icon "button" at bounding box center [831, 392] width 11 height 11
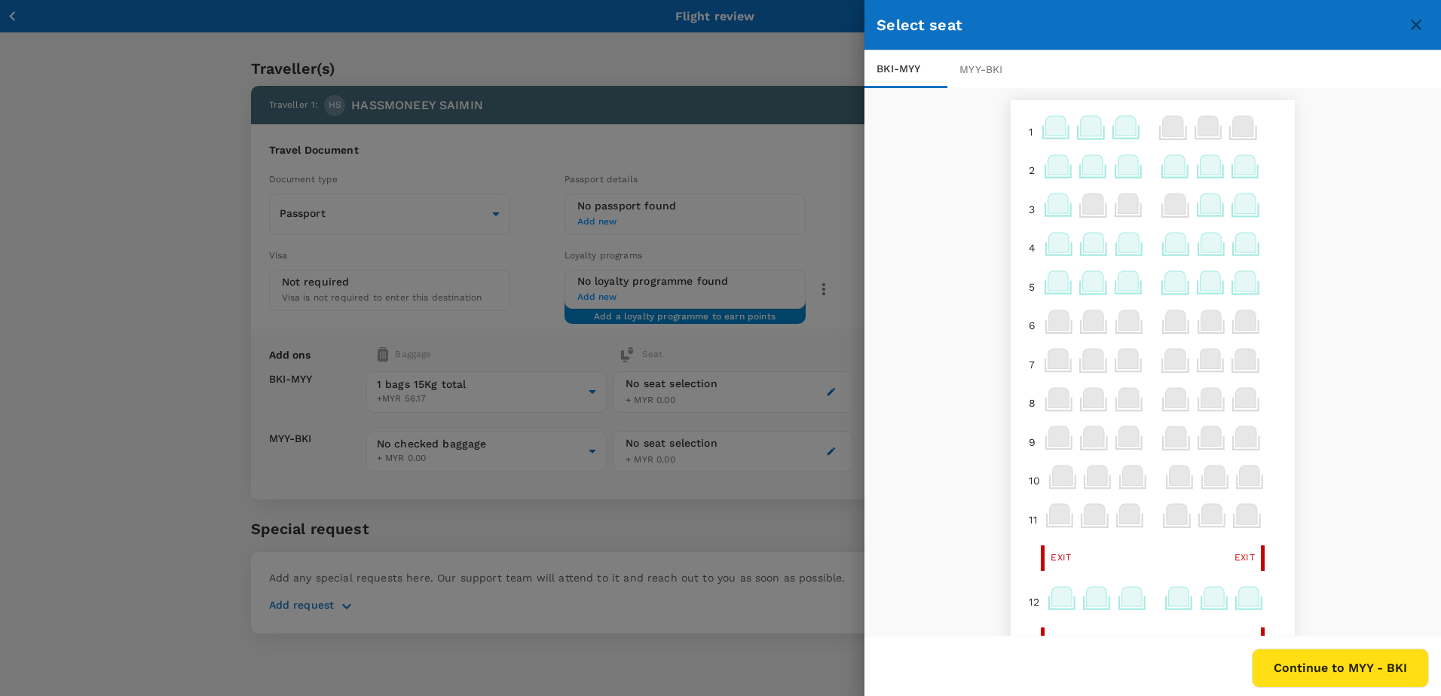
click at [1240, 286] on icon at bounding box center [1245, 281] width 20 height 20
click at [1341, 275] on div "1 2 3 4 5 6 7 8 9 10 11 Exit Exit 12 Exit Exit 14 15 16 17 18 19 20 21 22 23 24…" at bounding box center [1153, 363] width 577 height 550
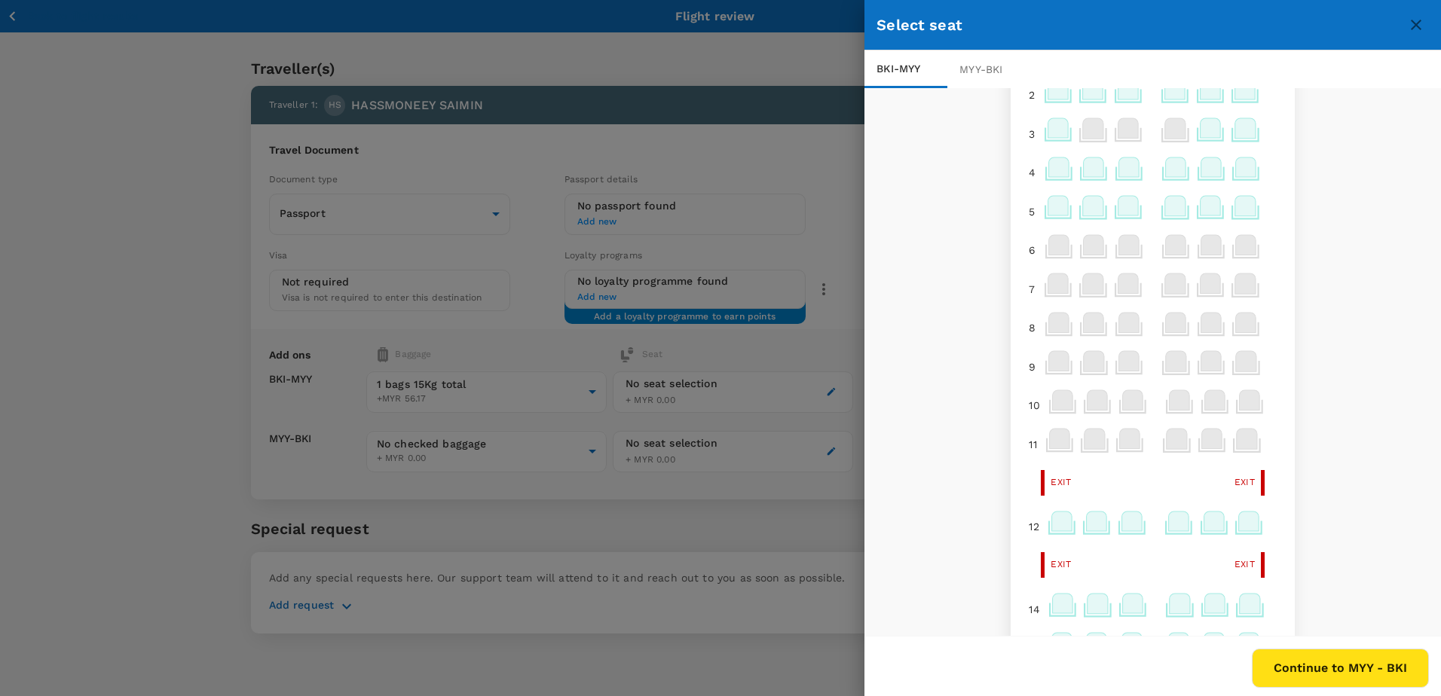
scroll to position [151, 0]
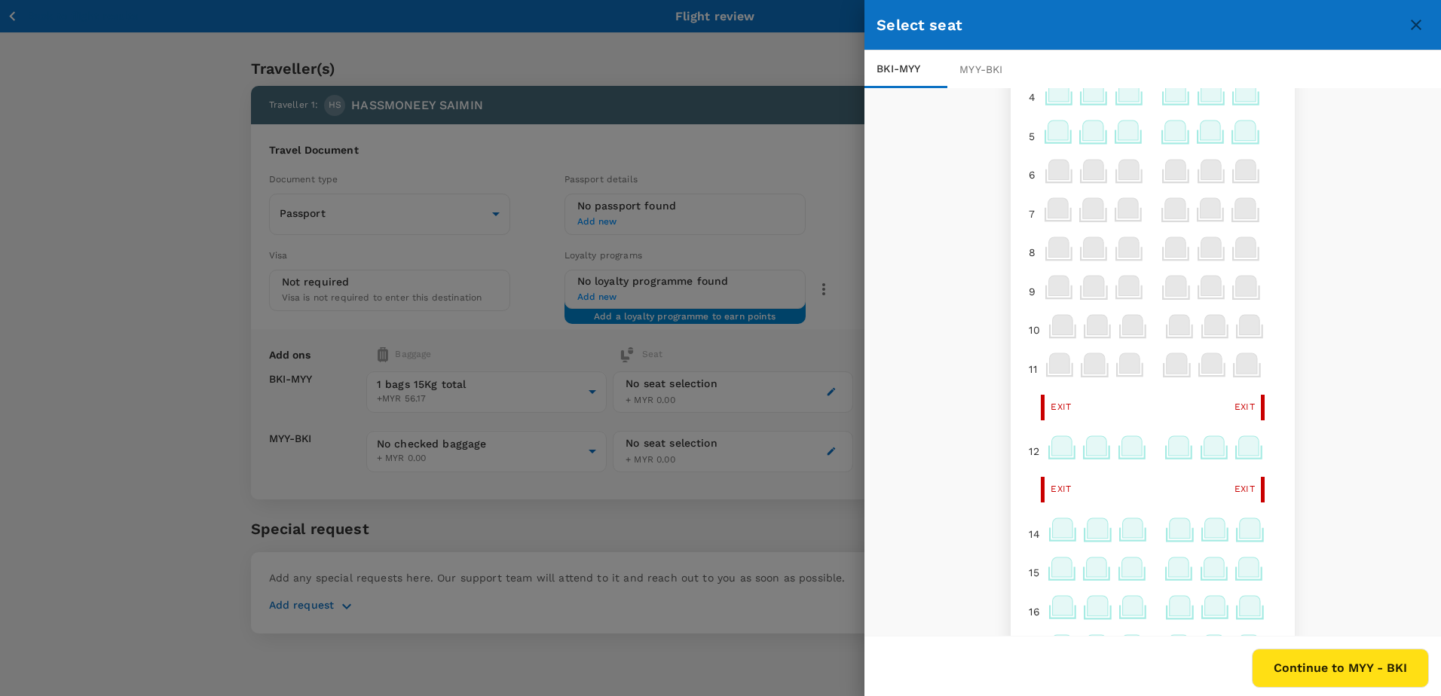
click at [1239, 443] on icon at bounding box center [1249, 446] width 20 height 20
click at [1240, 528] on icon at bounding box center [1250, 529] width 20 height 20
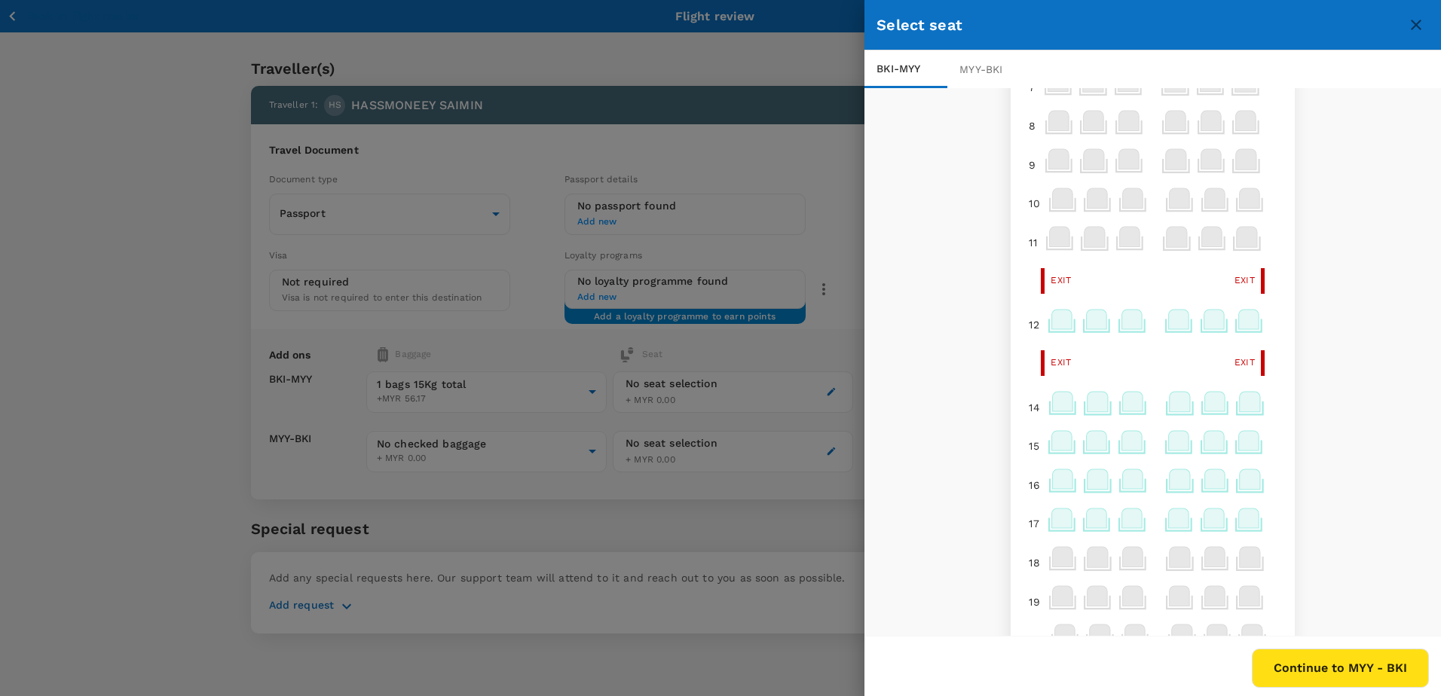
scroll to position [302, 0]
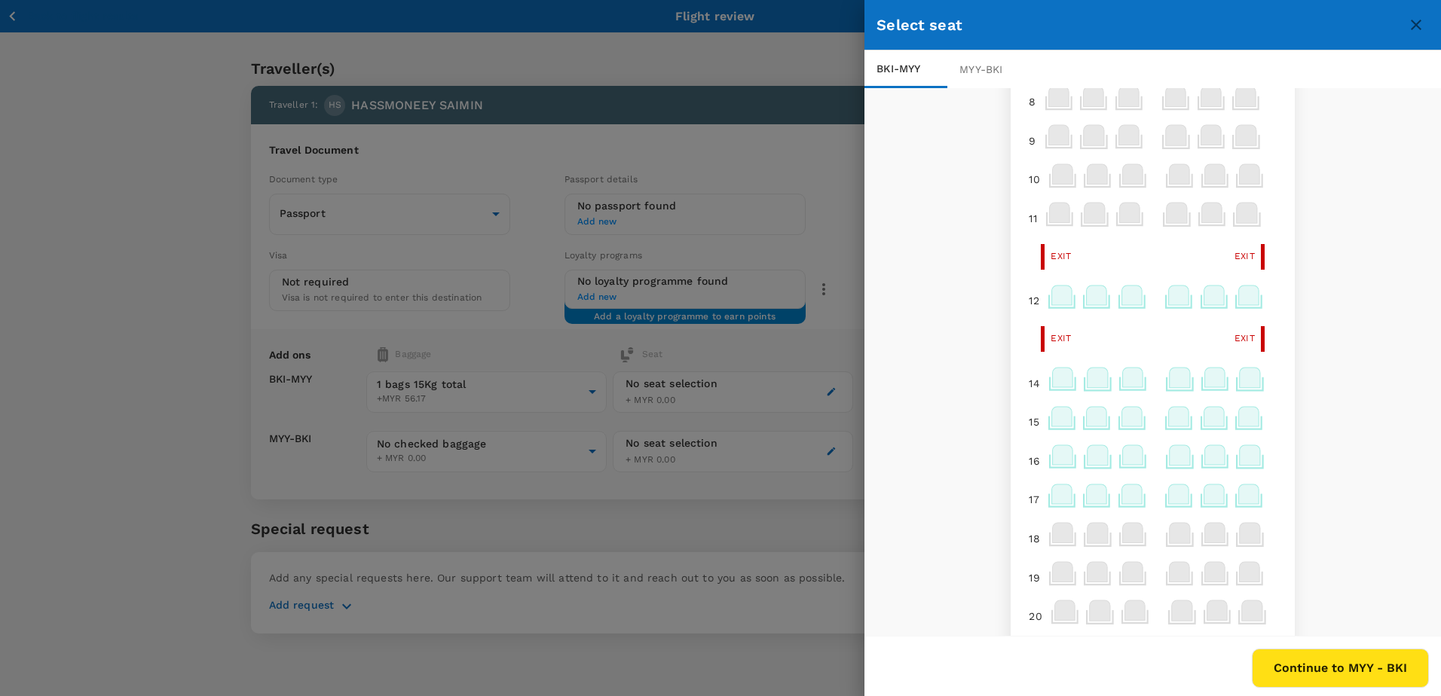
click at [1239, 503] on icon at bounding box center [1249, 495] width 20 height 20
click at [1240, 455] on icon at bounding box center [1250, 455] width 20 height 20
click at [1239, 418] on icon at bounding box center [1249, 417] width 20 height 20
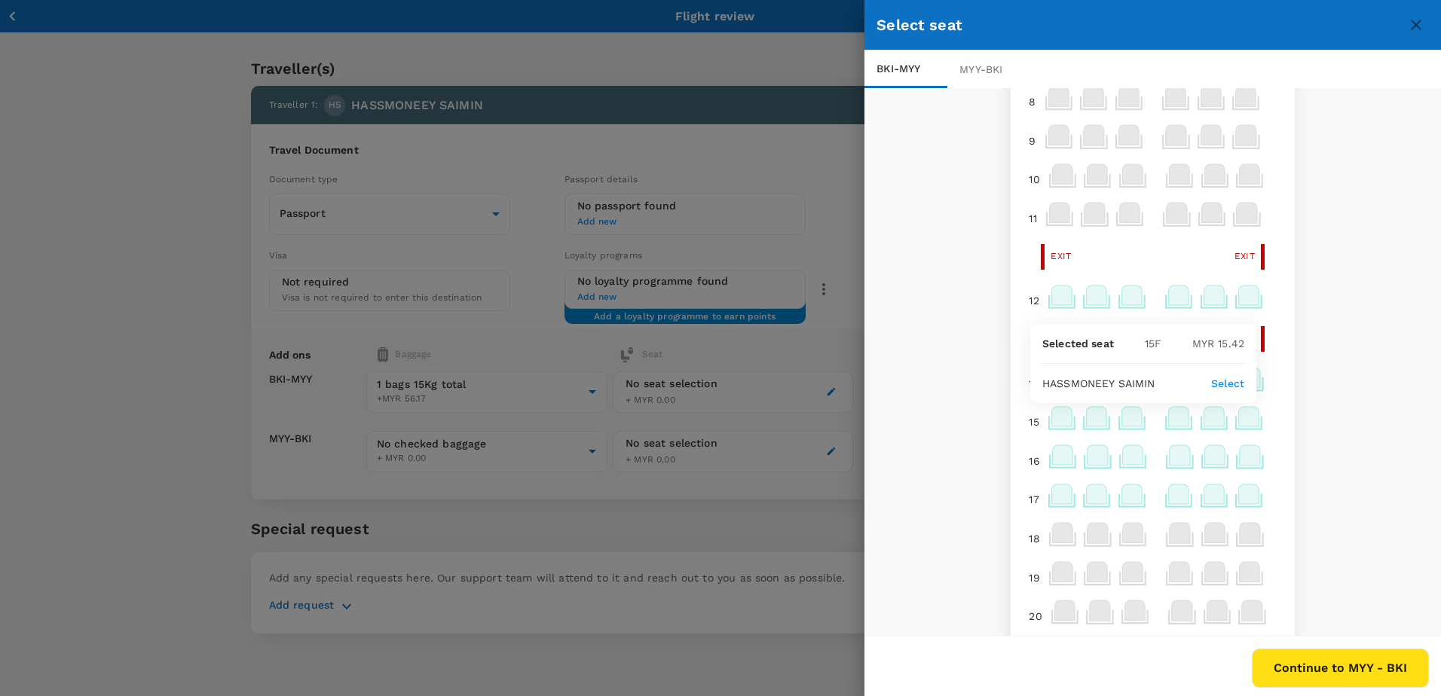
click at [1239, 418] on icon at bounding box center [1249, 417] width 20 height 20
click at [900, 292] on div "1 2 3 4 5 6 7 8 9 10 11 Exit Exit 12 Exit Exit 14 15 16 17 18 19 20 21 22 23 24…" at bounding box center [1153, 363] width 577 height 550
click at [1413, 29] on icon "close" at bounding box center [1416, 25] width 18 height 18
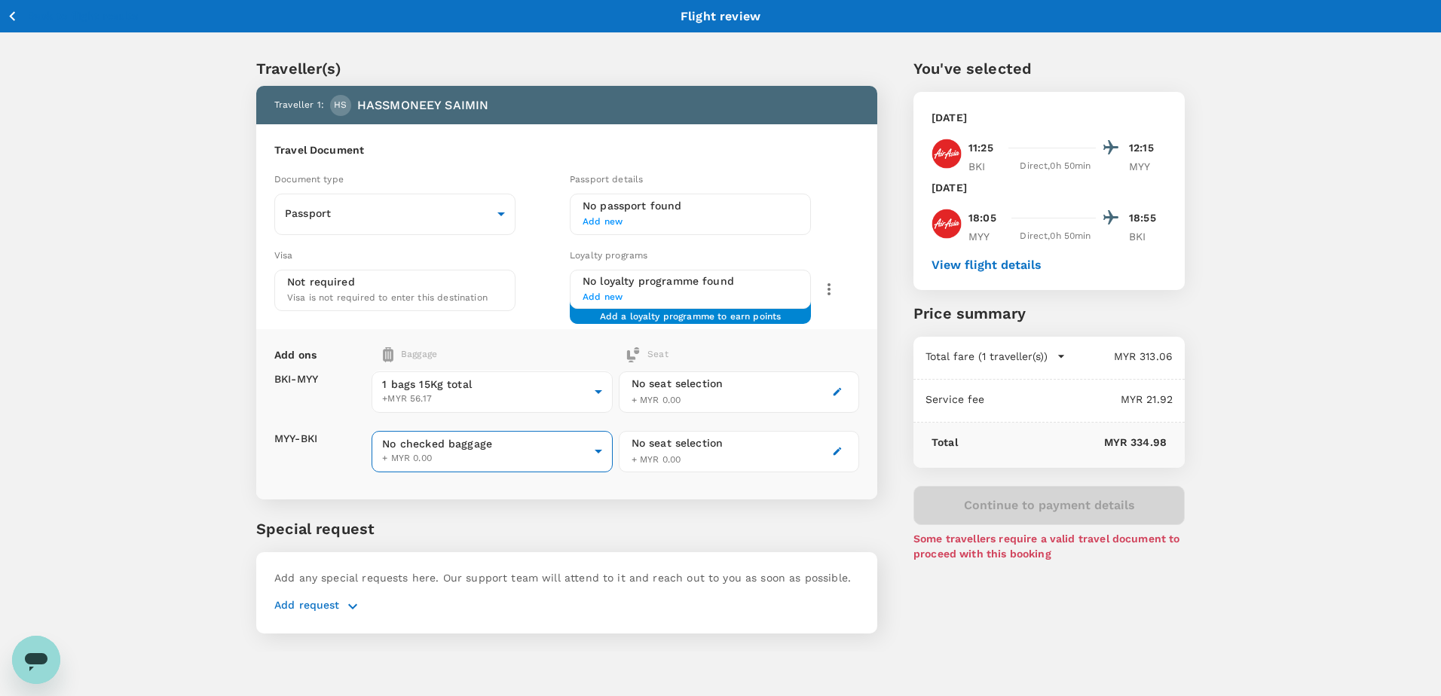
click at [530, 455] on body "Back to flight results Flight review Traveller(s) Traveller 1 : HS HASSMONEEY S…" at bounding box center [720, 368] width 1441 height 736
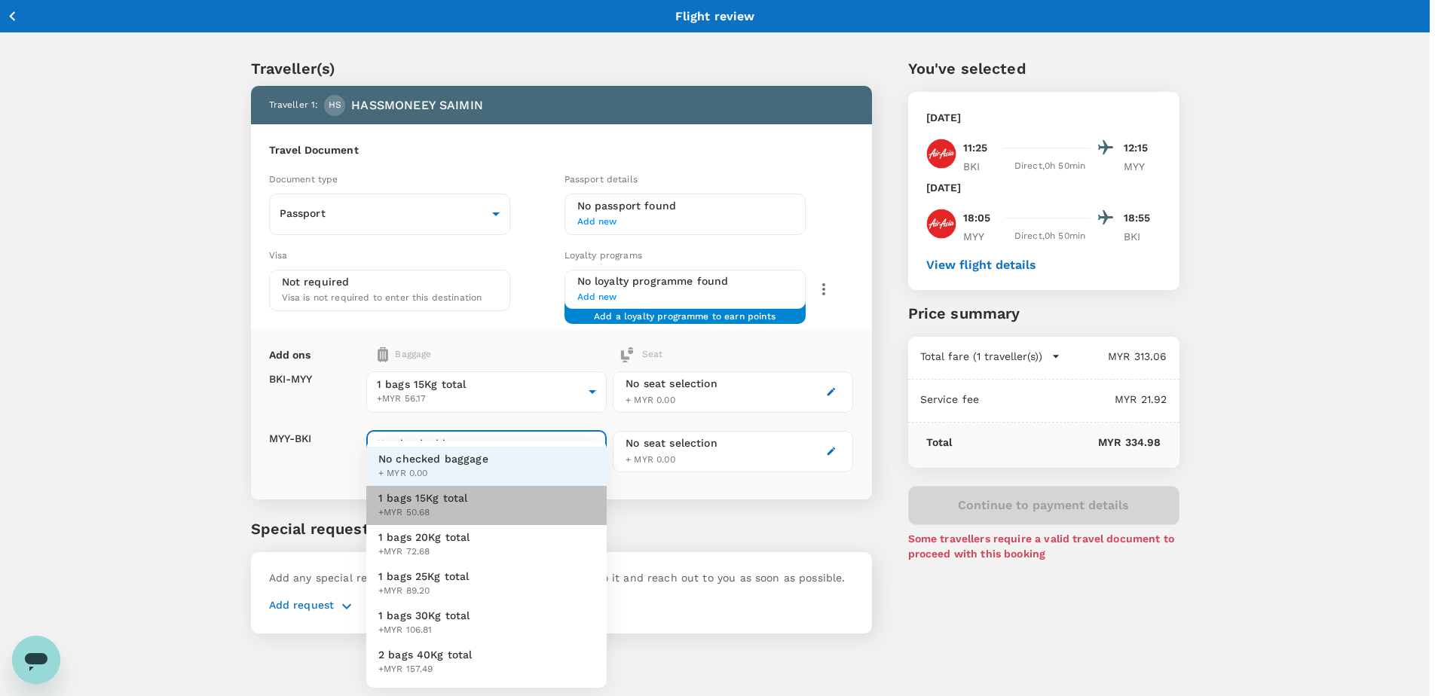
click at [470, 513] on li "1 bags 15Kg total +MYR 50.68" at bounding box center [486, 505] width 240 height 39
type input "1 - 50.68"
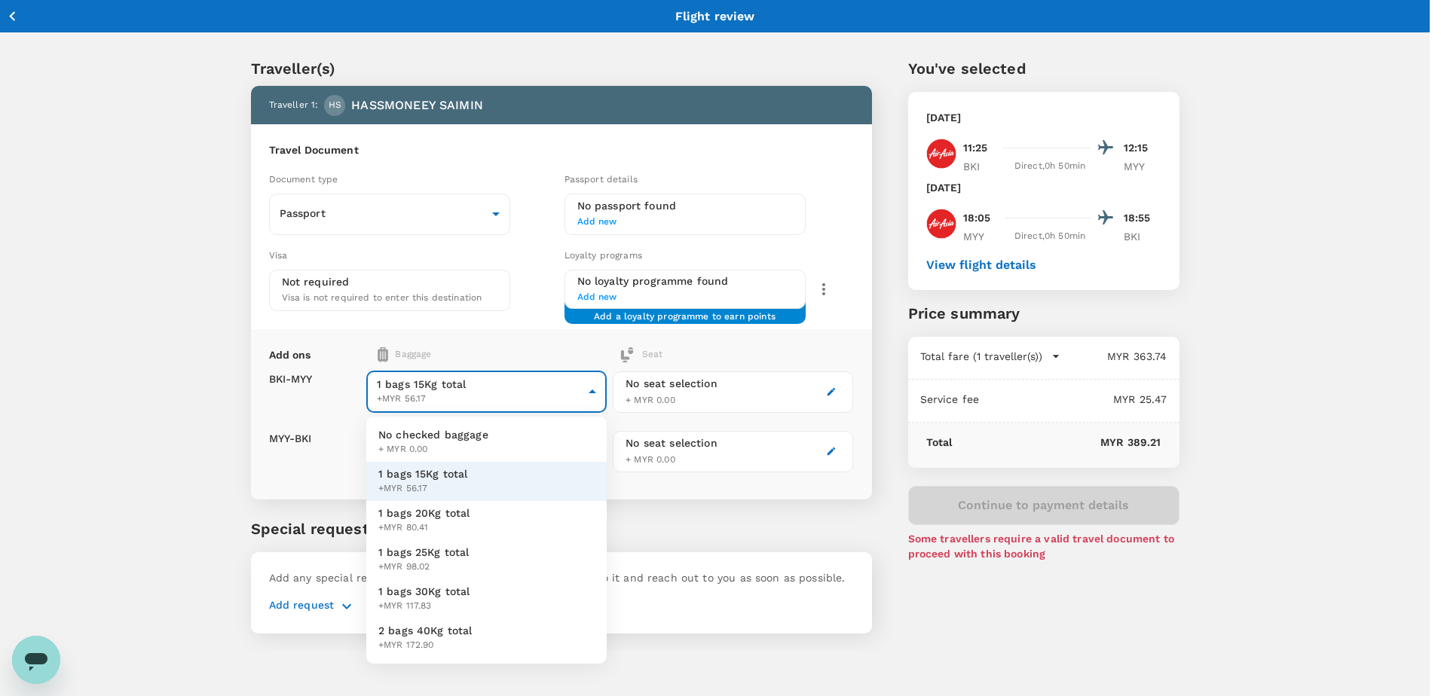
click at [594, 391] on body "Back to flight results Flight review Traveller(s) Traveller 1 : HS HASSMONEEY S…" at bounding box center [720, 368] width 1441 height 736
click at [595, 391] on div at bounding box center [720, 348] width 1441 height 696
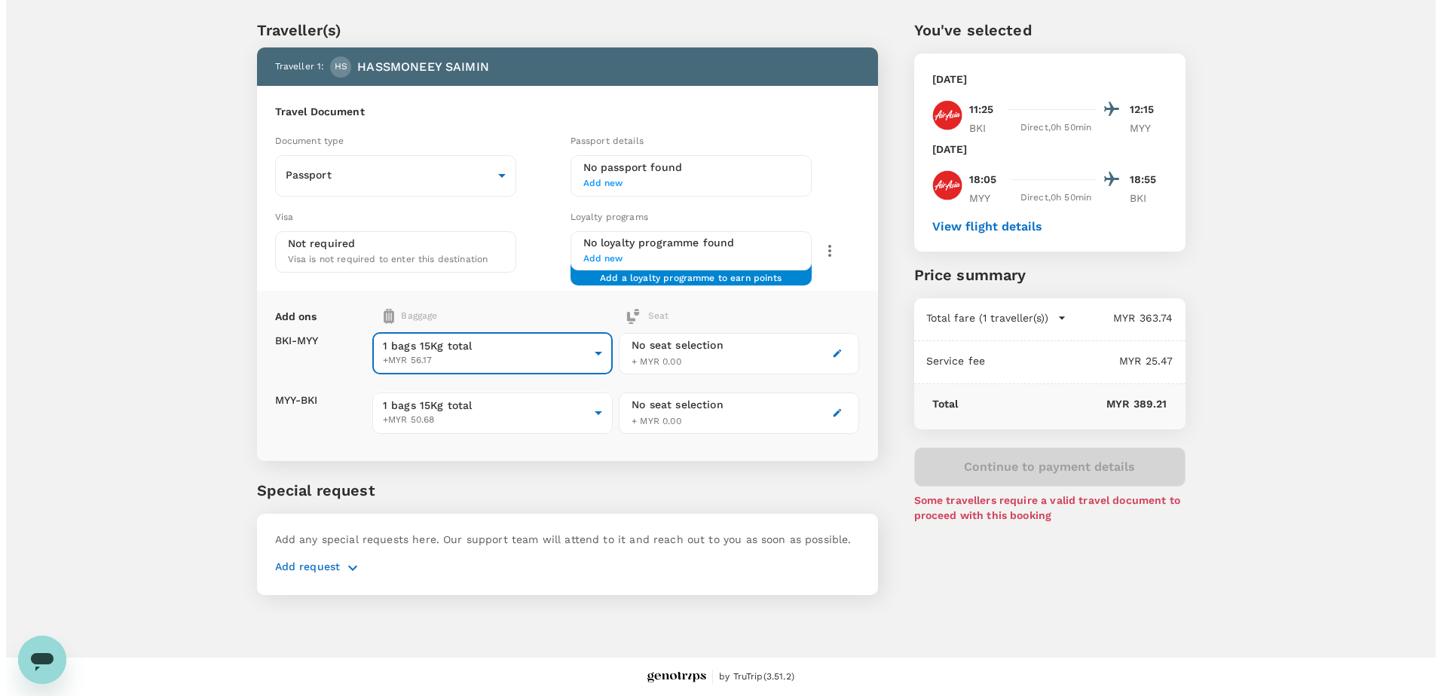
scroll to position [39, 0]
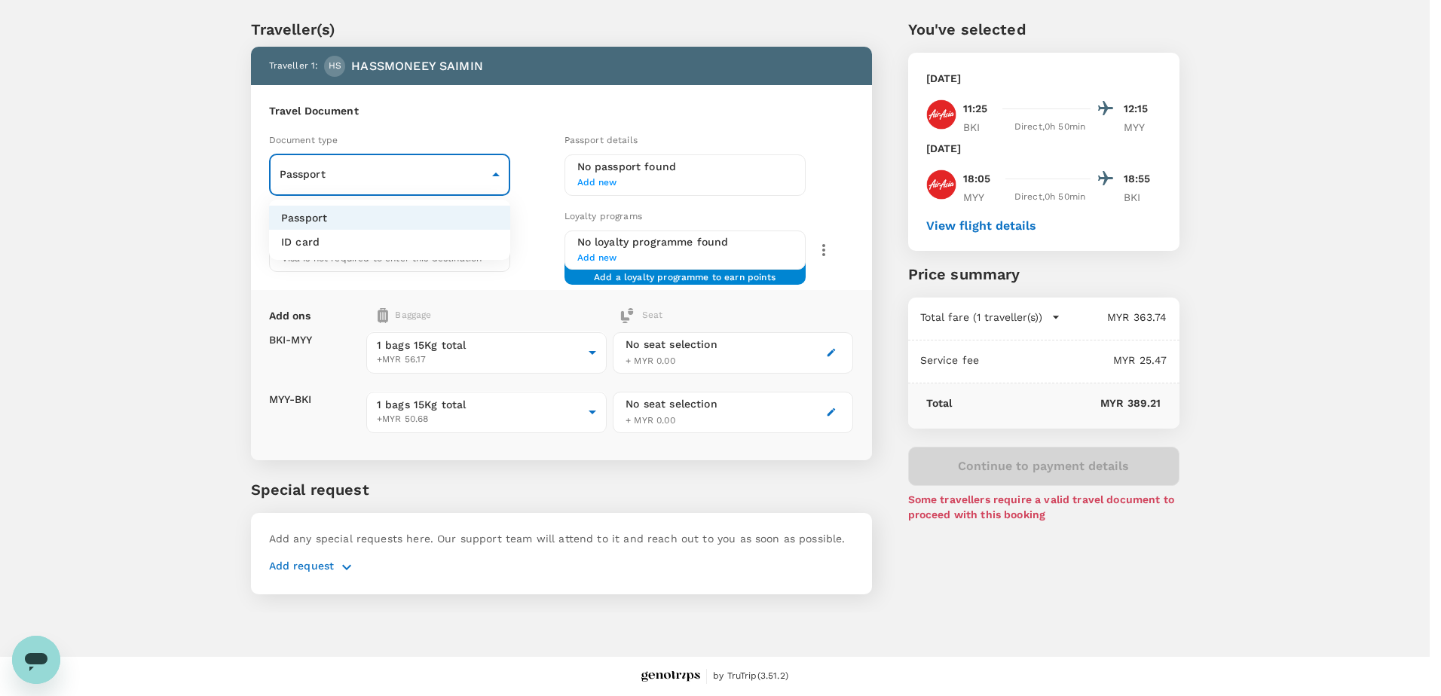
click at [494, 176] on body "Back to flight results Flight review Traveller(s) Traveller 1 : HS HASSMONEEY S…" at bounding box center [720, 329] width 1441 height 736
click at [395, 244] on li "ID card" at bounding box center [389, 242] width 241 height 24
type input "Id card"
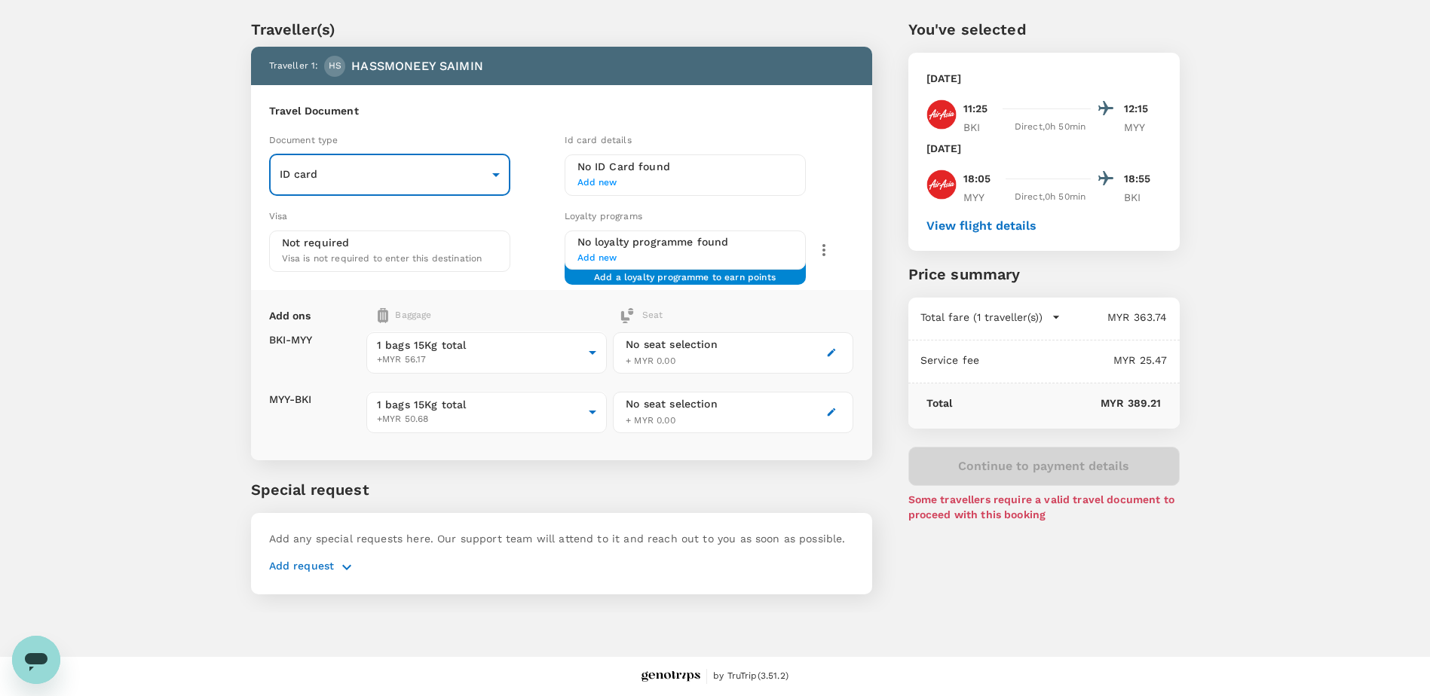
click at [605, 184] on span "Add new" at bounding box center [685, 183] width 216 height 15
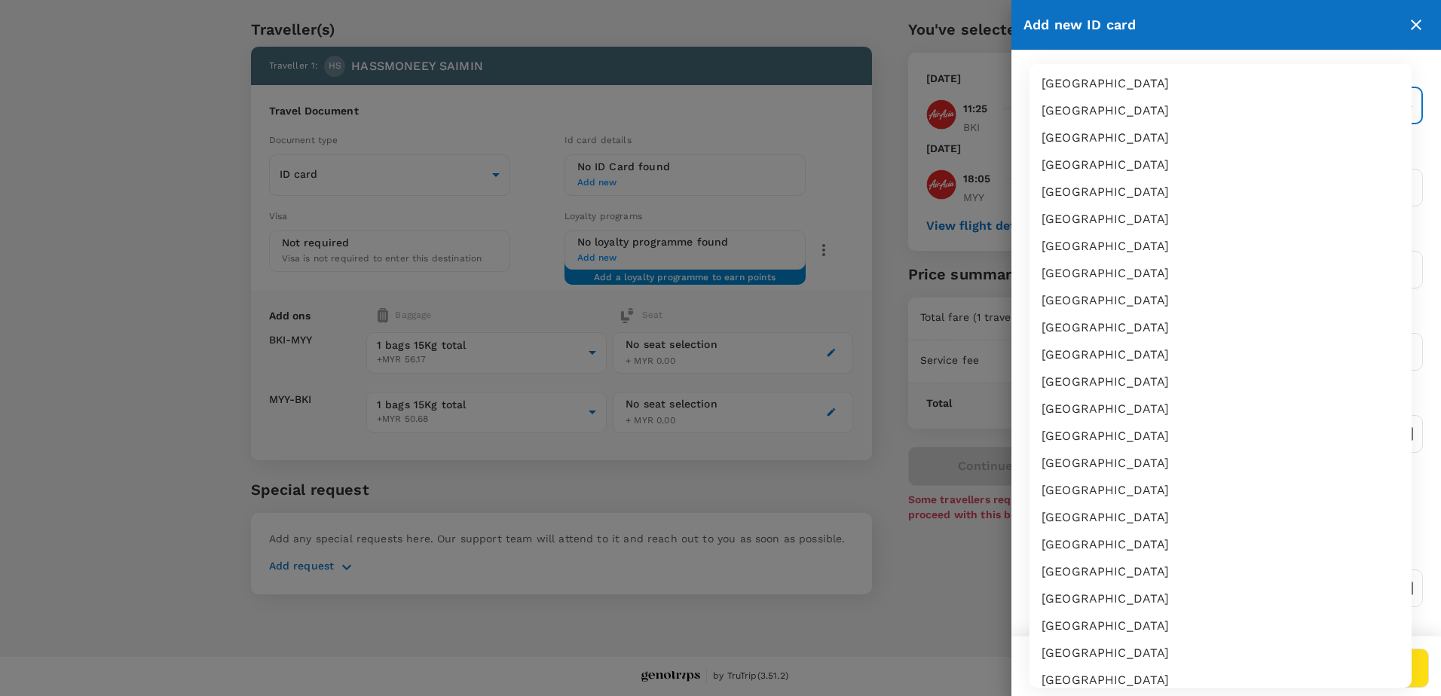
click at [1150, 104] on body "Back to flight results Flight review Traveller(s) Traveller 1 : HS HASSMONEEY S…" at bounding box center [720, 329] width 1441 height 736
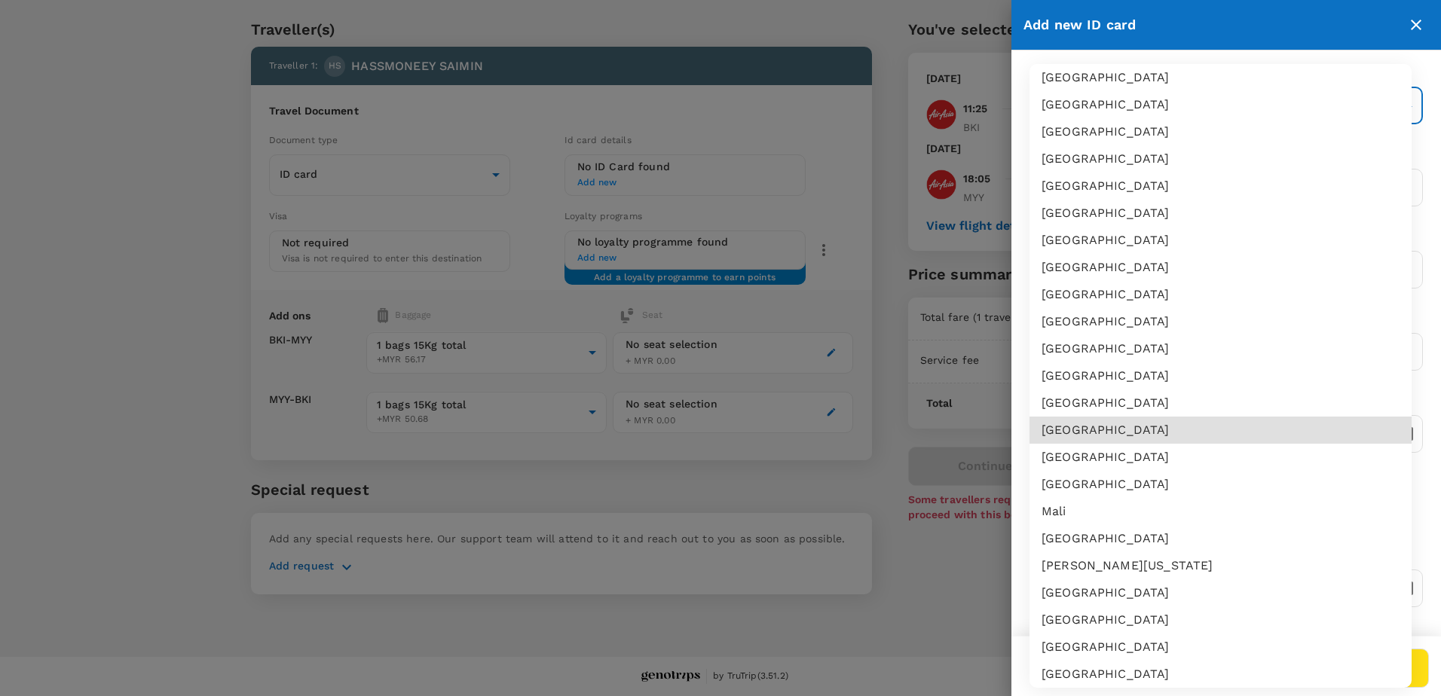
click at [1118, 461] on li "Malaysia" at bounding box center [1221, 457] width 382 height 27
type input "MY"
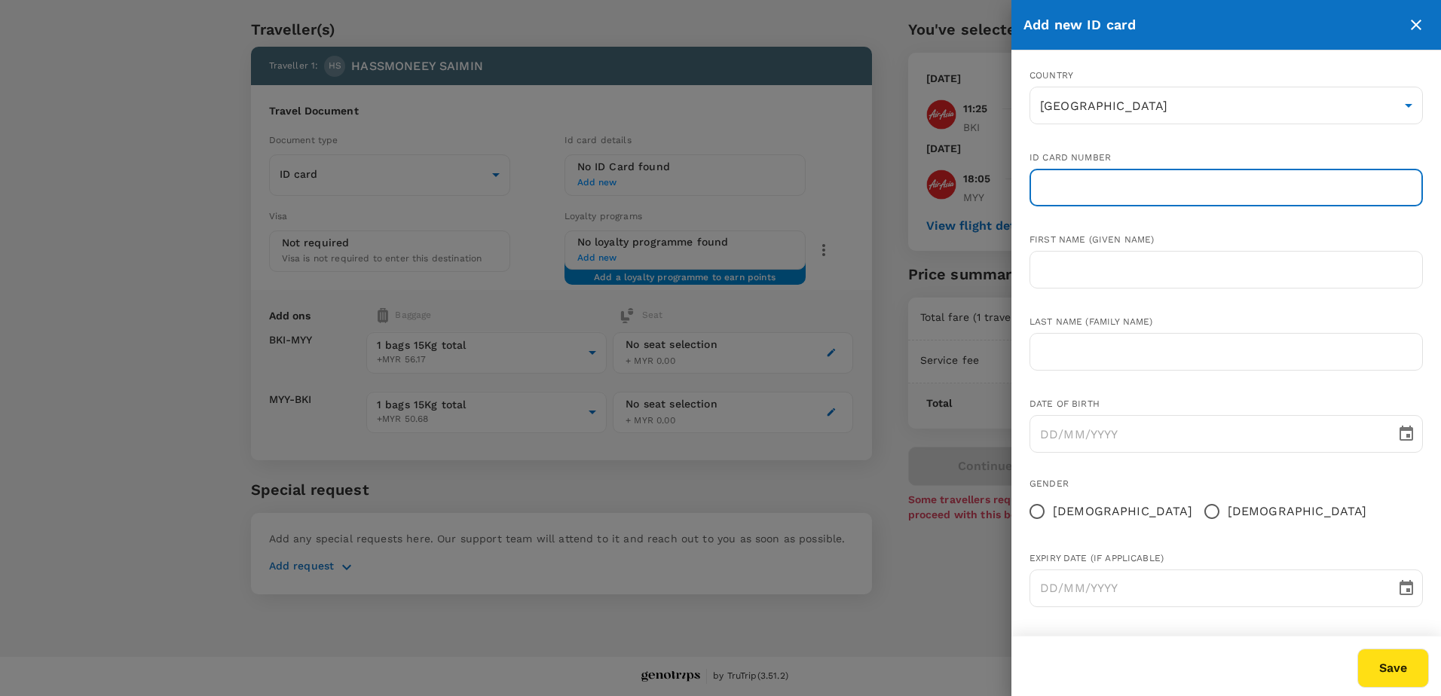
click at [1164, 182] on input "text" at bounding box center [1226, 188] width 393 height 38
type input "900601-12-5647"
click at [1096, 274] on input "text" at bounding box center [1226, 269] width 393 height 38
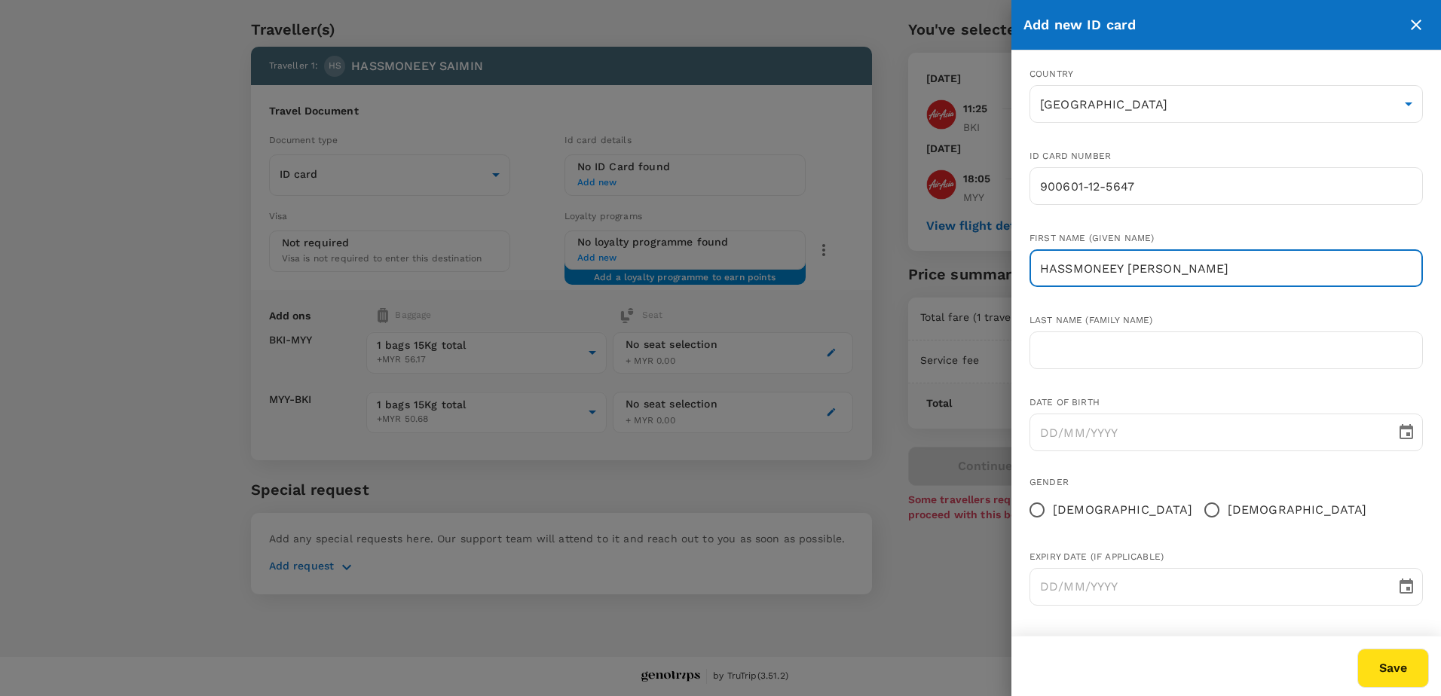
drag, startPoint x: 1226, startPoint y: 264, endPoint x: 1128, endPoint y: 263, distance: 97.2
click at [1128, 263] on input "HASSMONEEY BIN SAMIN" at bounding box center [1226, 269] width 393 height 38
type input "HASSMONEEY"
click at [1104, 346] on input "text" at bounding box center [1226, 351] width 393 height 38
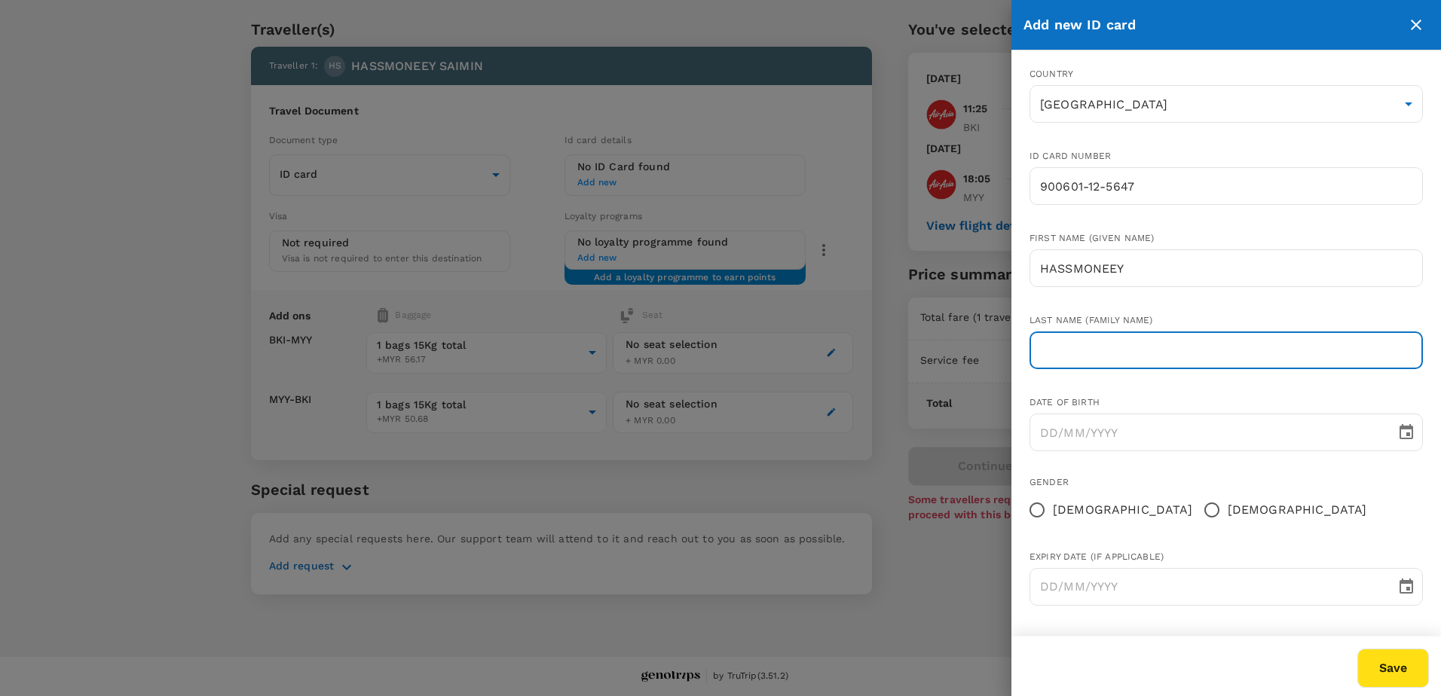
paste input "BIN SAMIN"
type input "BIN SAMIN"
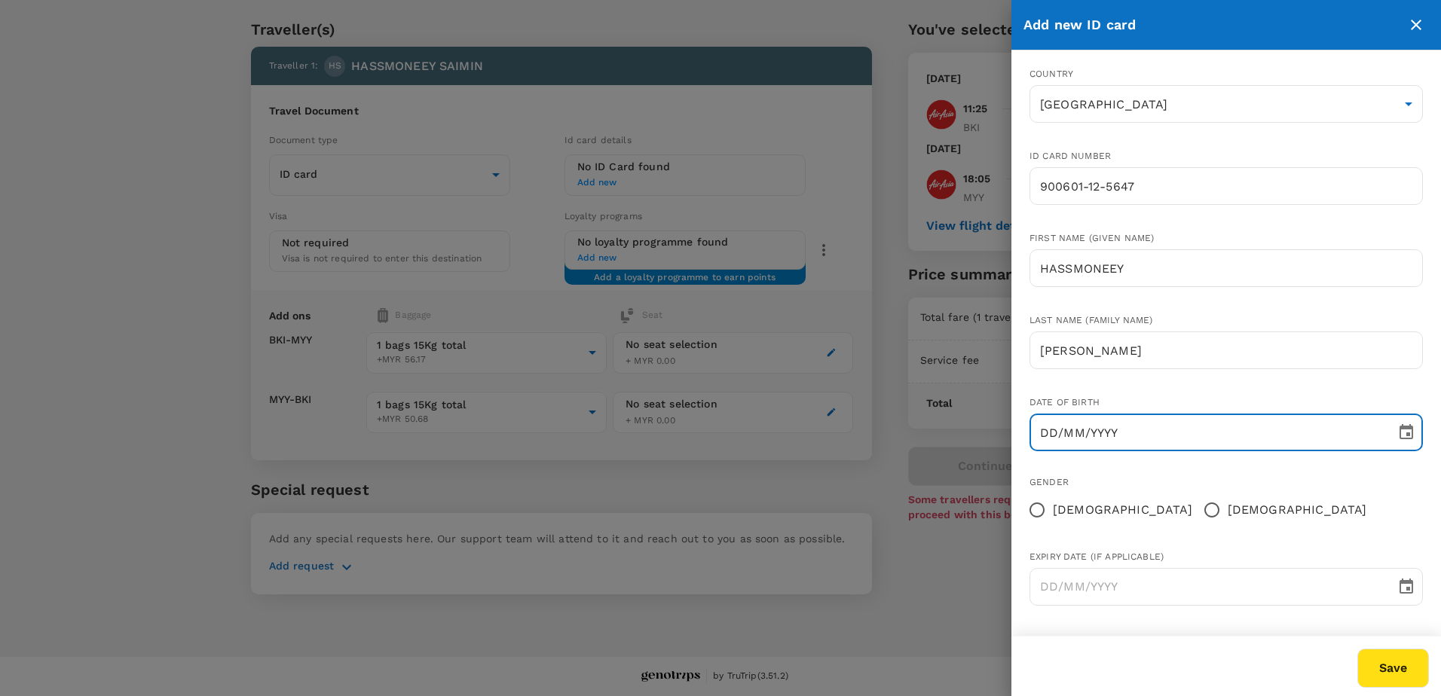
click at [1083, 437] on input "DD/MM/YYYY" at bounding box center [1208, 433] width 356 height 38
type input "01/06/1990"
click at [1358, 649] on button "Save" at bounding box center [1394, 668] width 72 height 39
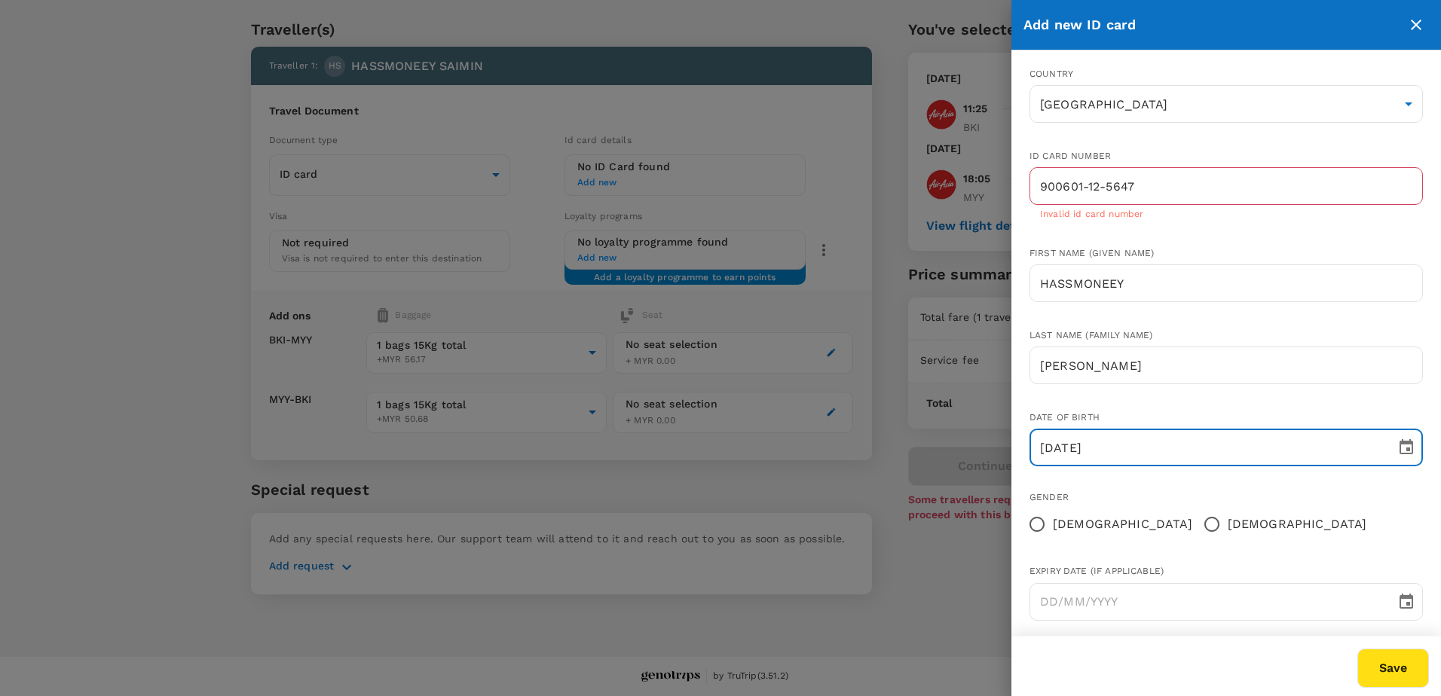
click at [1205, 496] on div "Gender" at bounding box center [1226, 498] width 393 height 15
click at [1196, 528] on input "Male" at bounding box center [1212, 525] width 32 height 32
radio input "true"
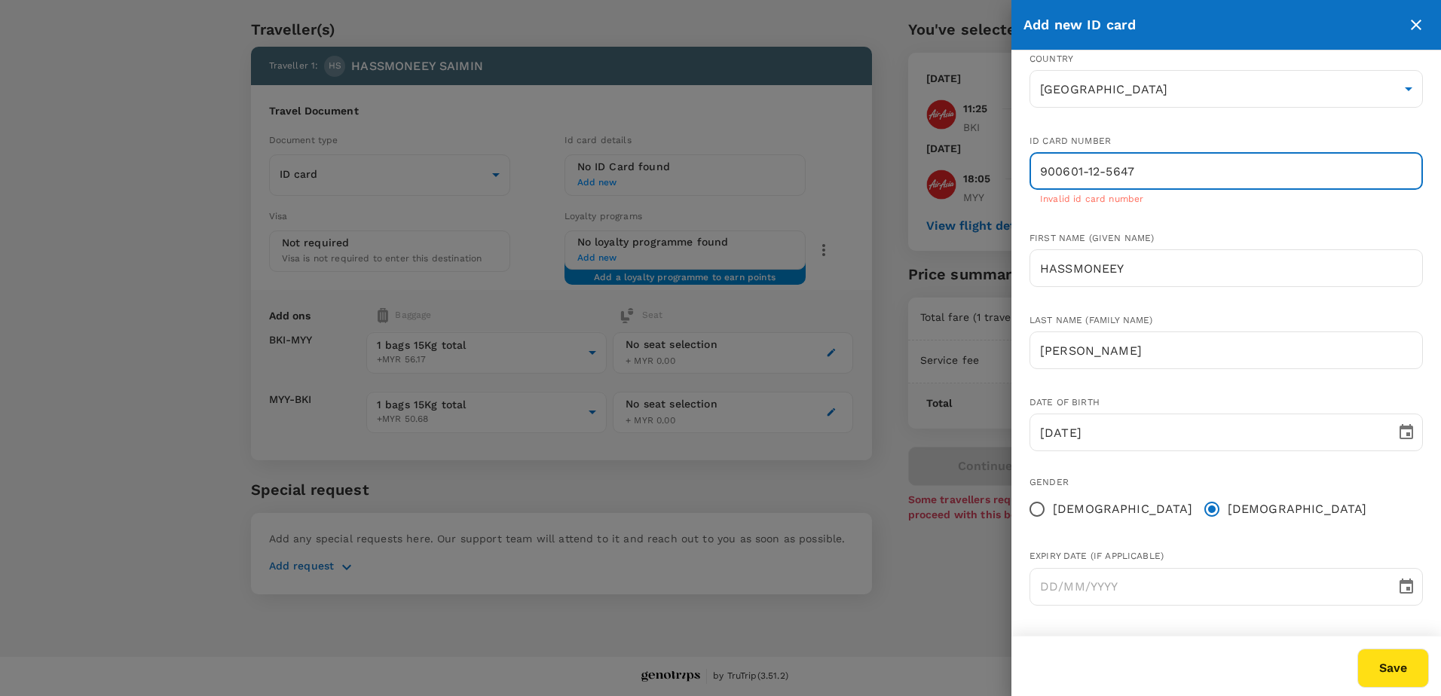
click at [1086, 170] on input "900601-12-5647" at bounding box center [1226, 171] width 393 height 38
type input "900601125647"
click at [1186, 204] on p "Invalid id card number" at bounding box center [1226, 199] width 372 height 15
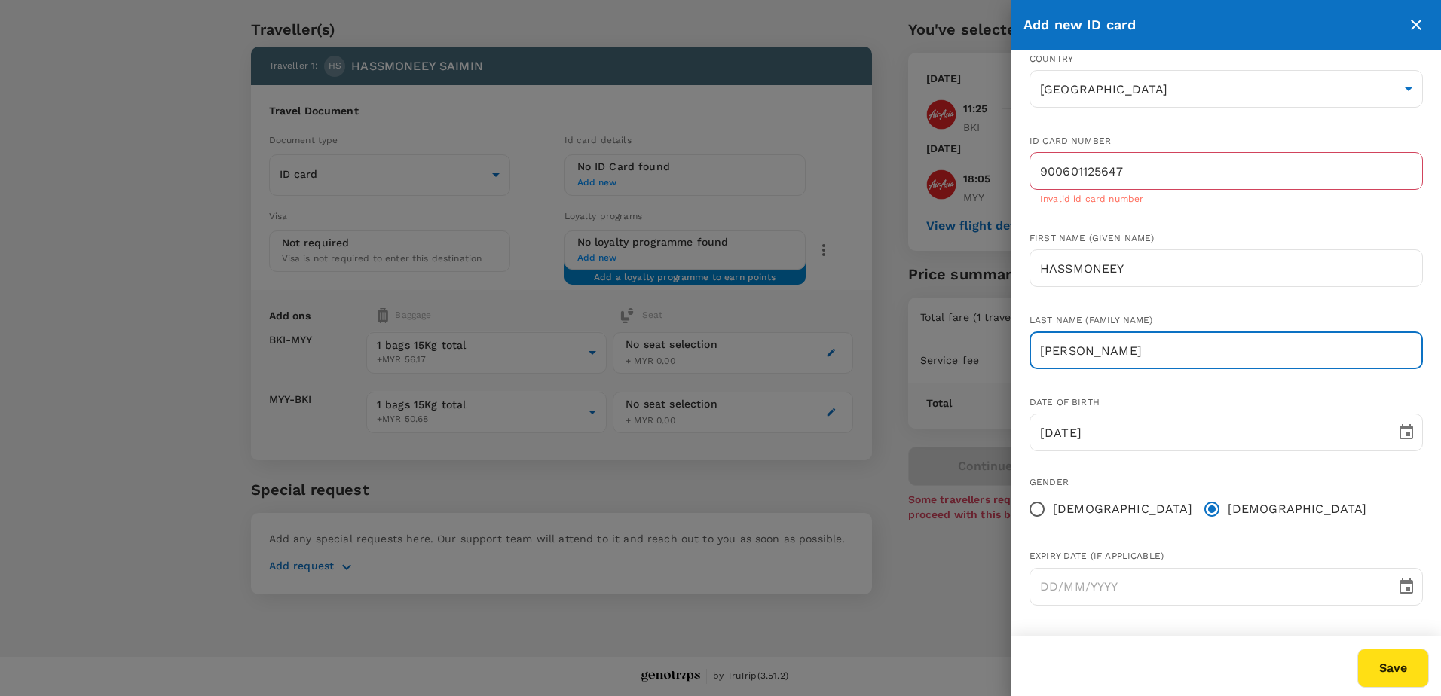
click at [1218, 344] on input "BIN SAMIN" at bounding box center [1226, 351] width 393 height 38
click at [1222, 202] on p "Invalid id card number" at bounding box center [1226, 199] width 372 height 15
click at [1415, 32] on icon "close" at bounding box center [1416, 25] width 18 height 18
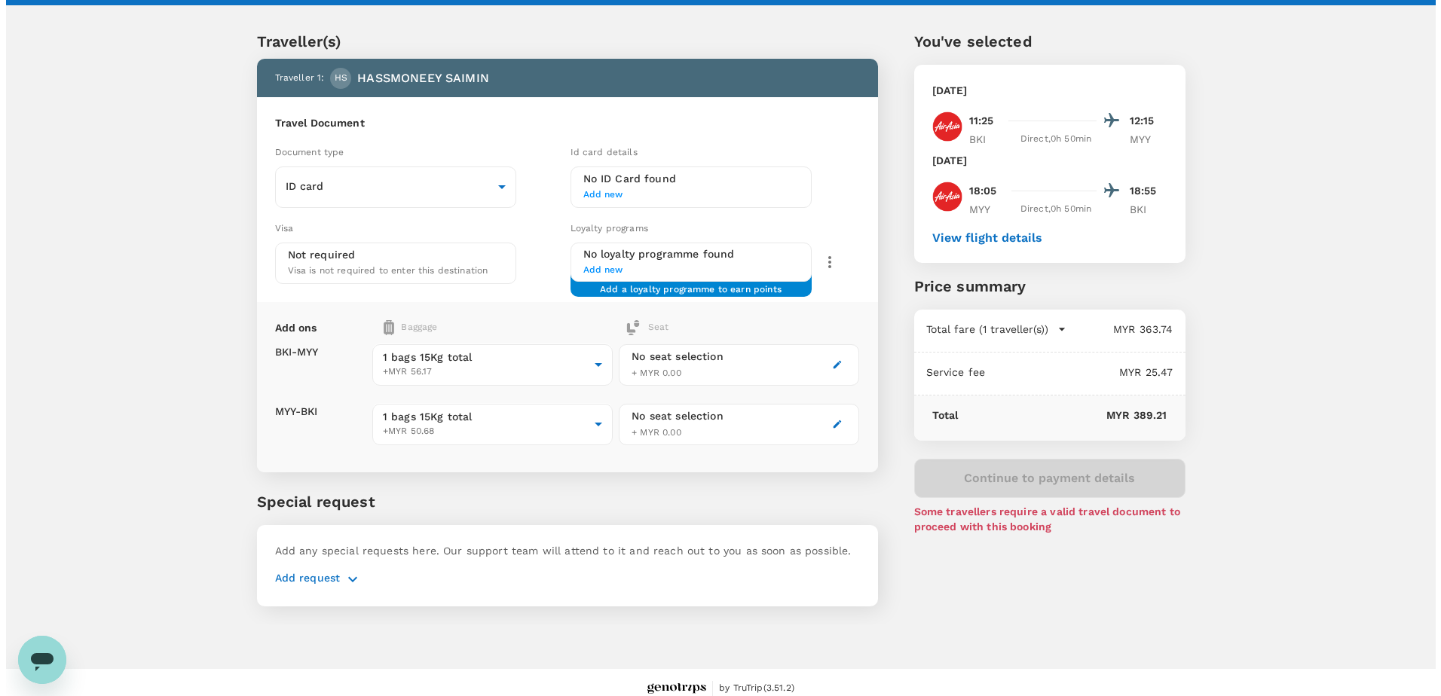
scroll to position [39, 0]
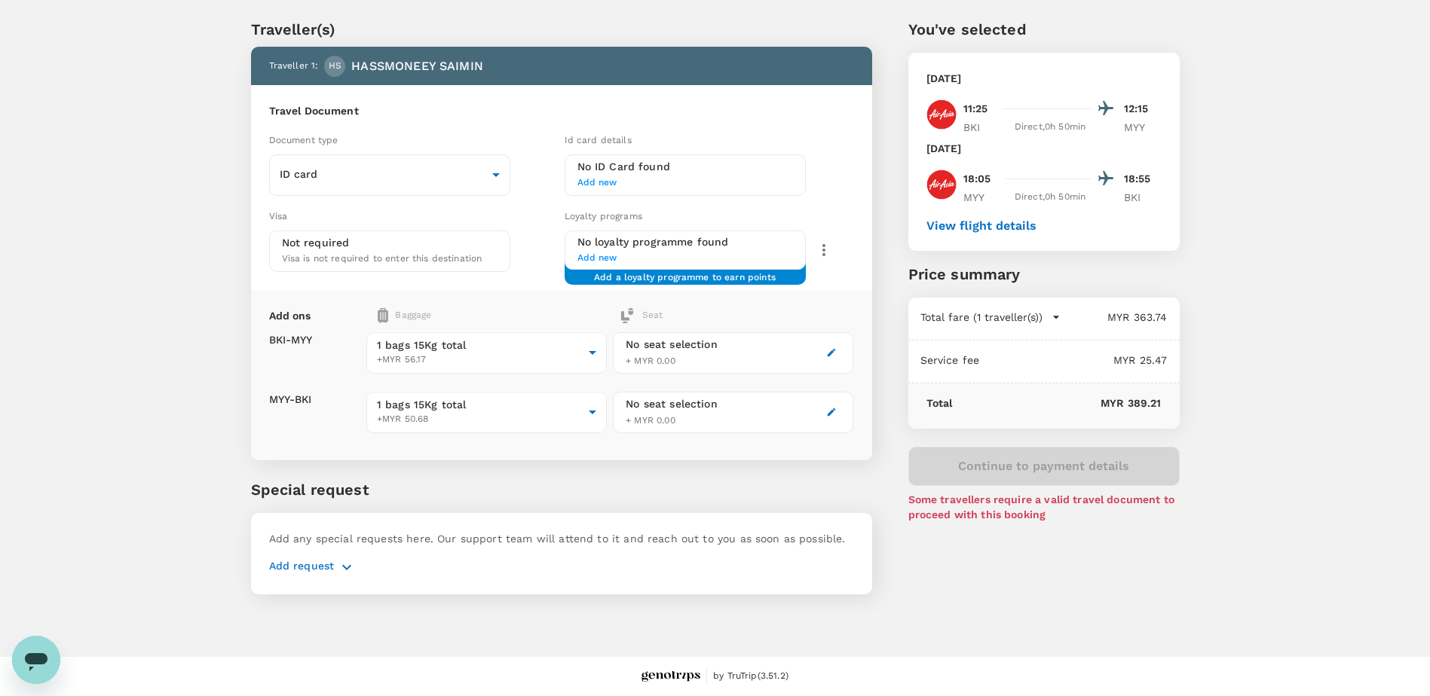
click at [1028, 466] on div "Continue to payment details Some travellers require a valid travel document to …" at bounding box center [1043, 484] width 271 height 75
click at [1052, 595] on div "You've selected Sunday, 07 Sep 2025 11:25 12:15 BKI Direct , 0h 50min MYY Thurs…" at bounding box center [1026, 297] width 308 height 631
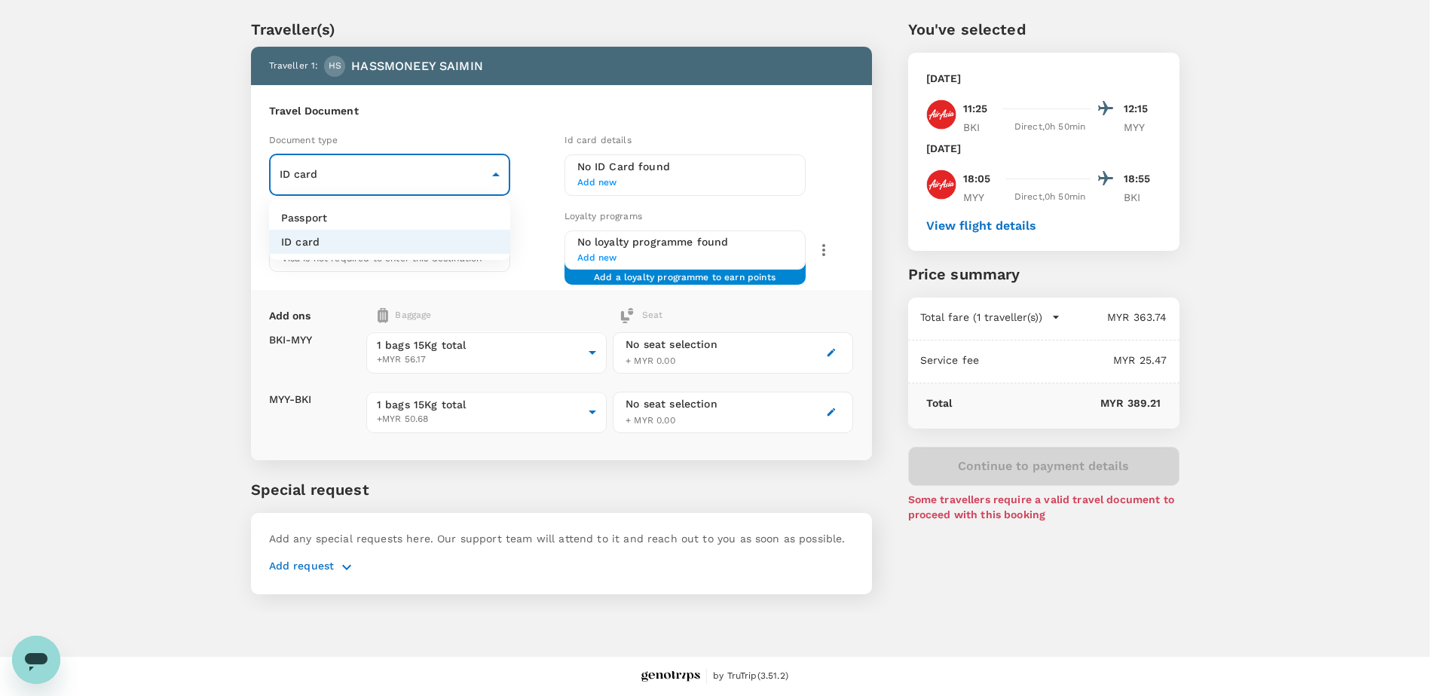
click at [504, 176] on body "Back to flight results Flight review Traveller(s) Traveller 1 : HS HASSMONEEY S…" at bounding box center [720, 329] width 1441 height 736
click at [504, 176] on div at bounding box center [720, 348] width 1441 height 696
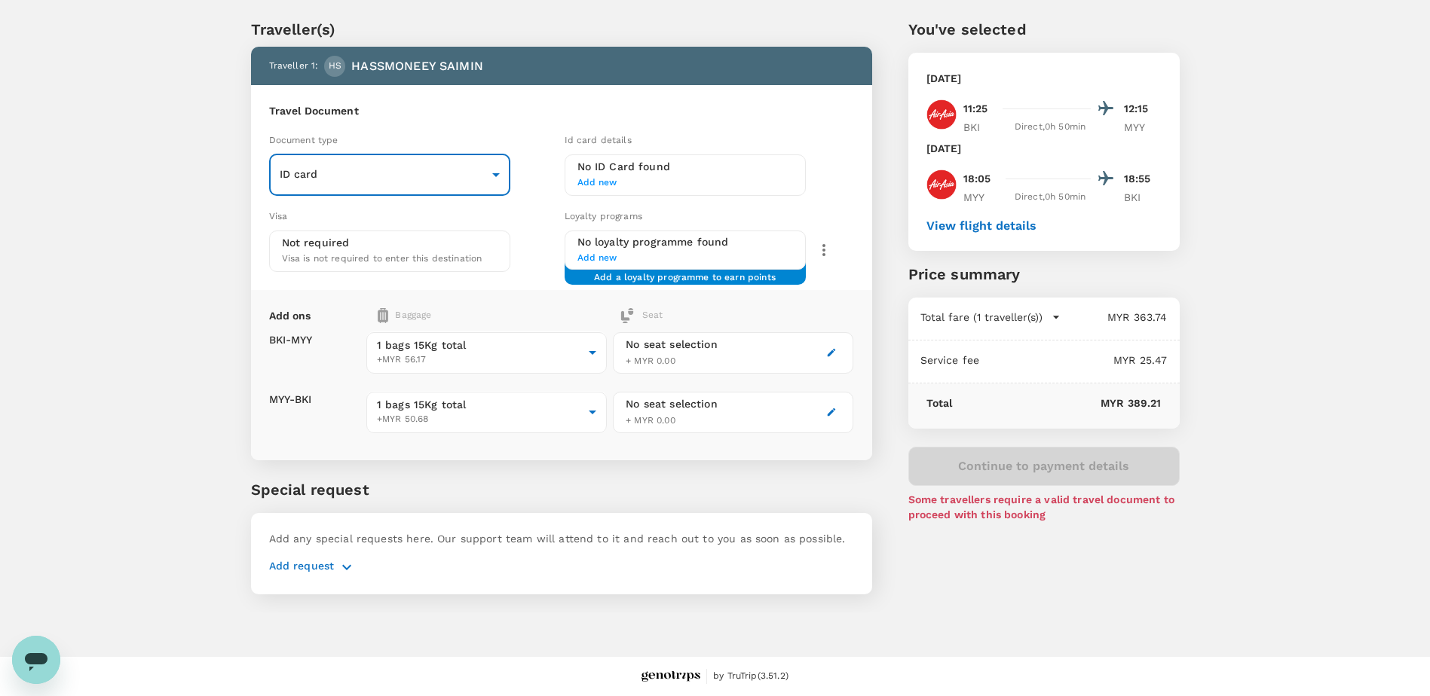
click at [634, 165] on h6 "No ID Card found" at bounding box center [685, 167] width 216 height 17
click at [597, 185] on span "Add new" at bounding box center [685, 183] width 216 height 15
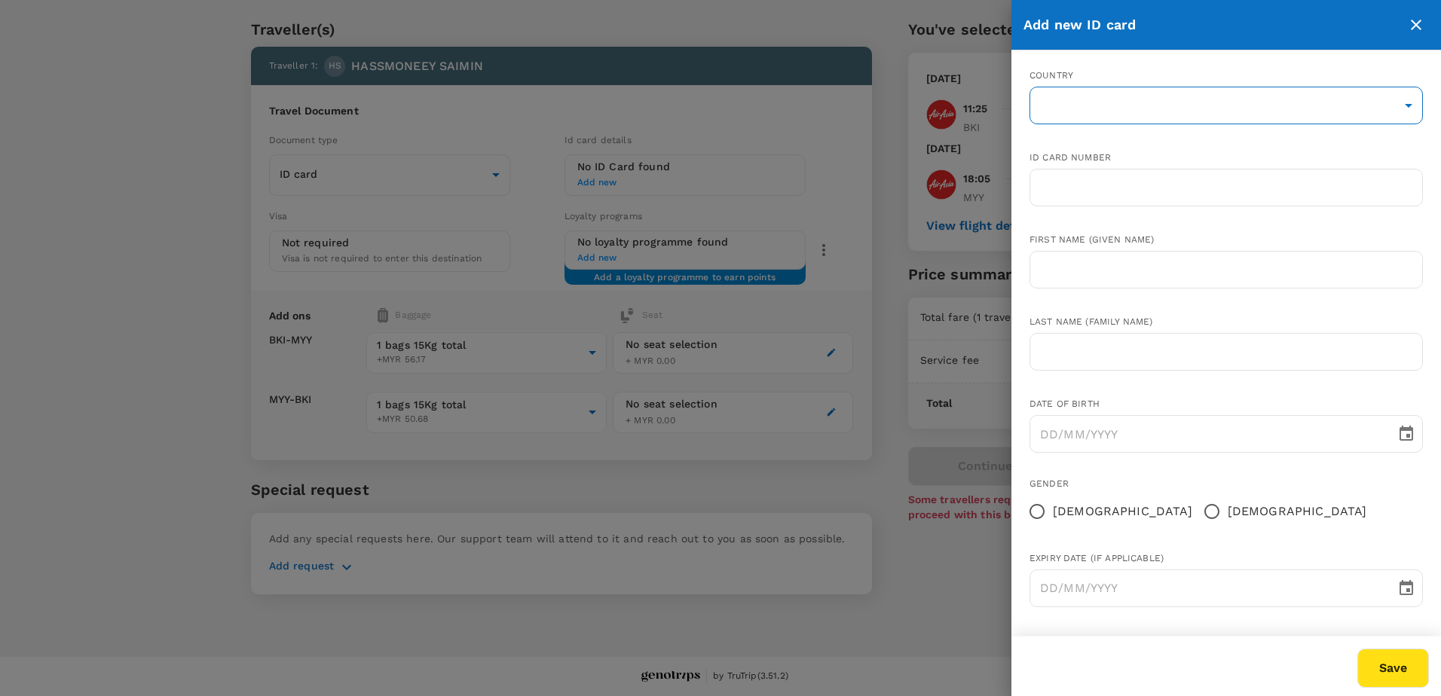
click at [1074, 99] on body "Back to flight results Flight review Traveller(s) Traveller 1 : HS HASSMONEEY S…" at bounding box center [720, 329] width 1441 height 736
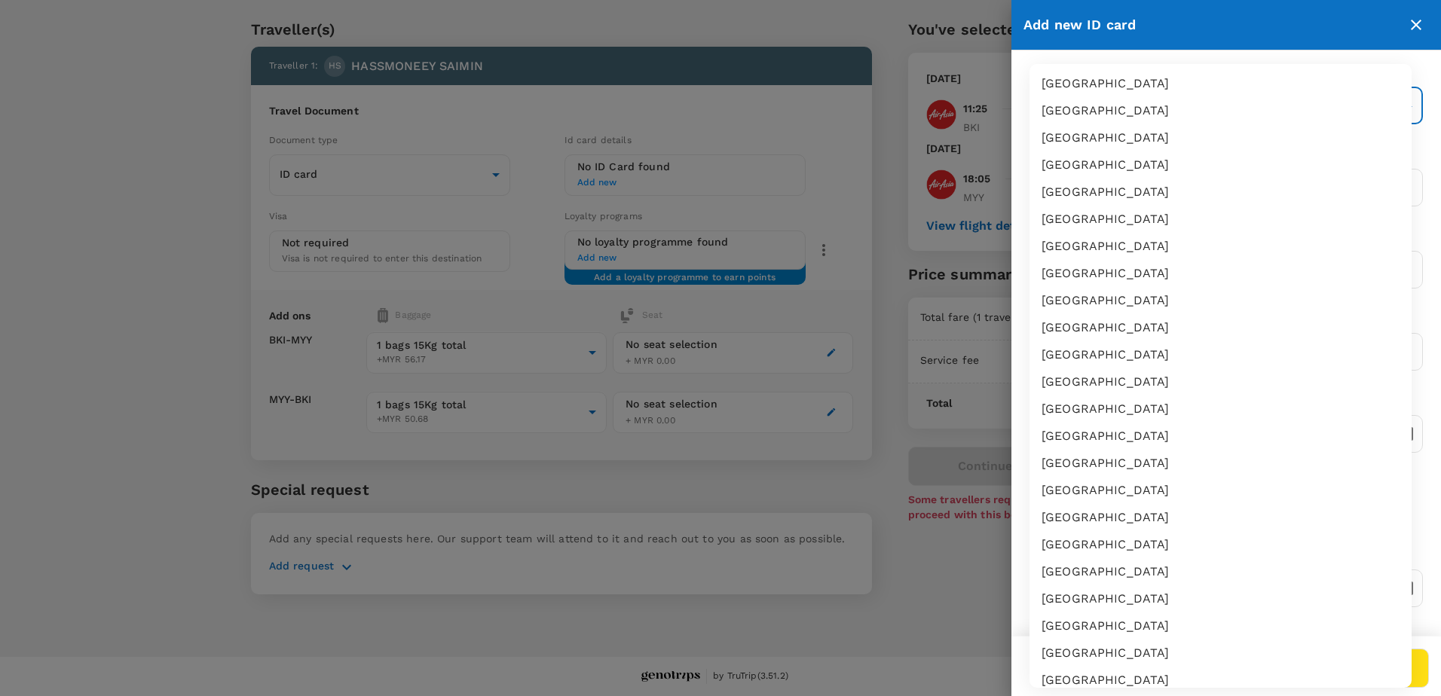
scroll to position [2557, 0]
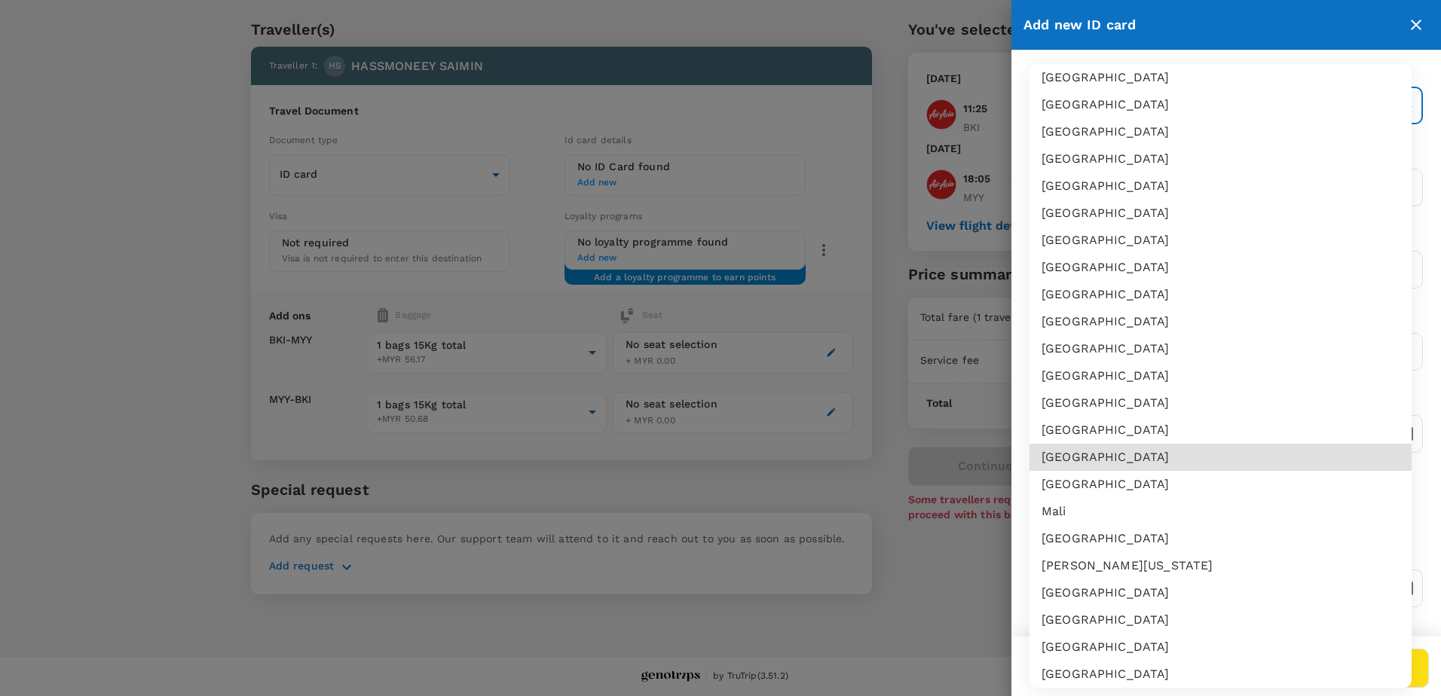
click at [1167, 452] on li "Malaysia" at bounding box center [1221, 457] width 382 height 27
type input "MY"
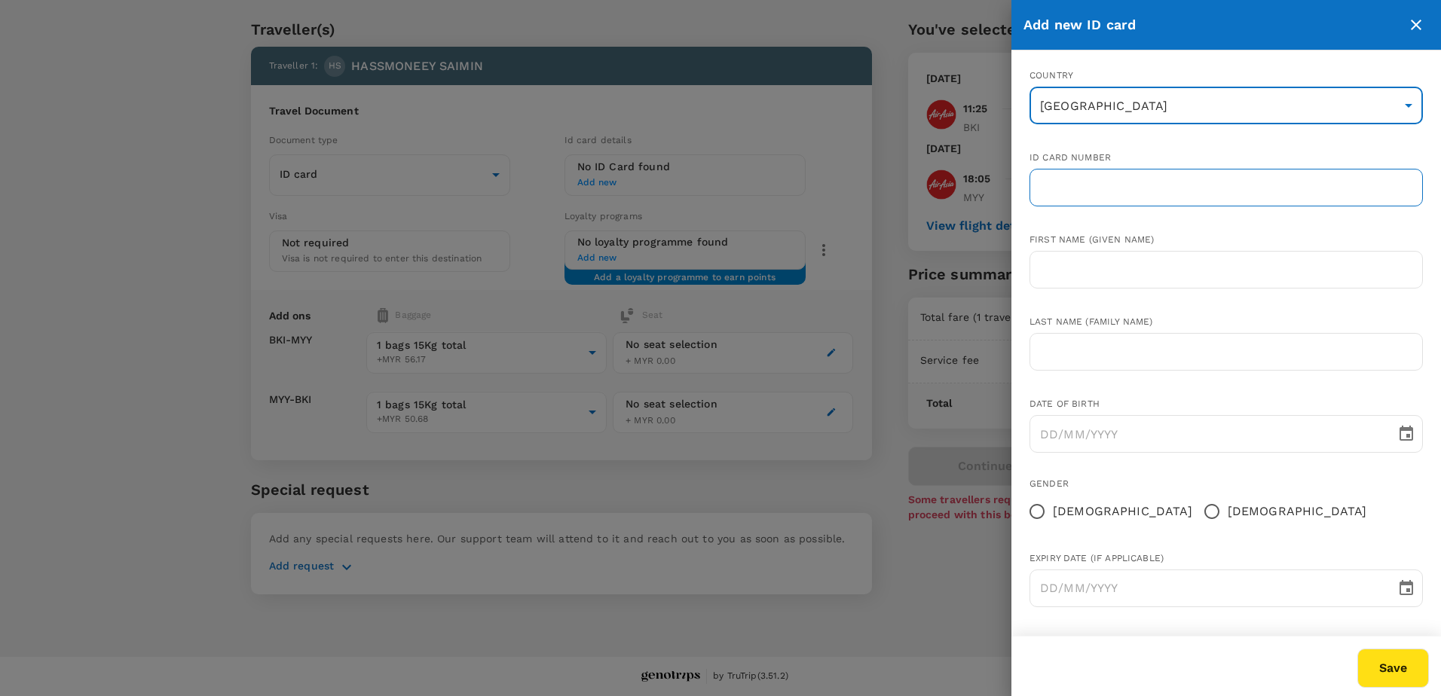
click at [1143, 187] on input "text" at bounding box center [1226, 188] width 393 height 38
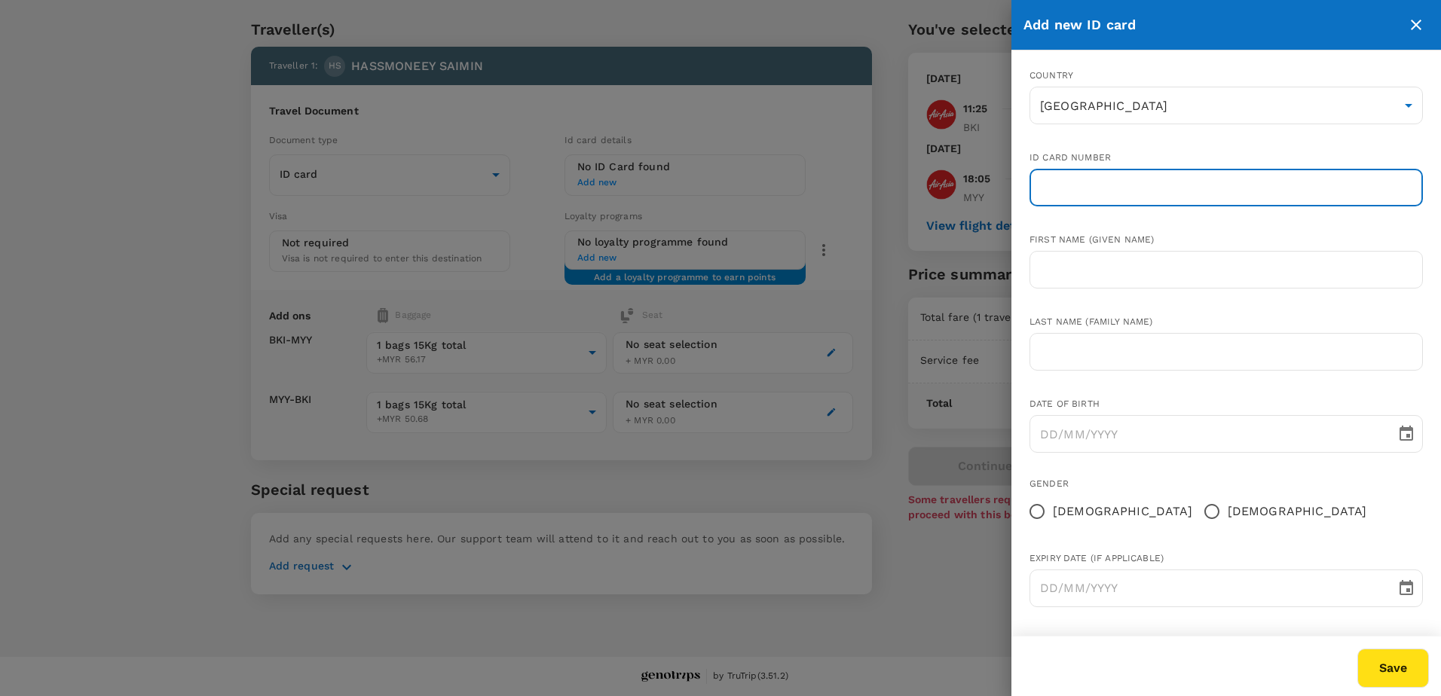
type input "900601-12-5647"
type input "HASSMONEEY"
type input "BIN SAMIN"
type input "01/06/1990"
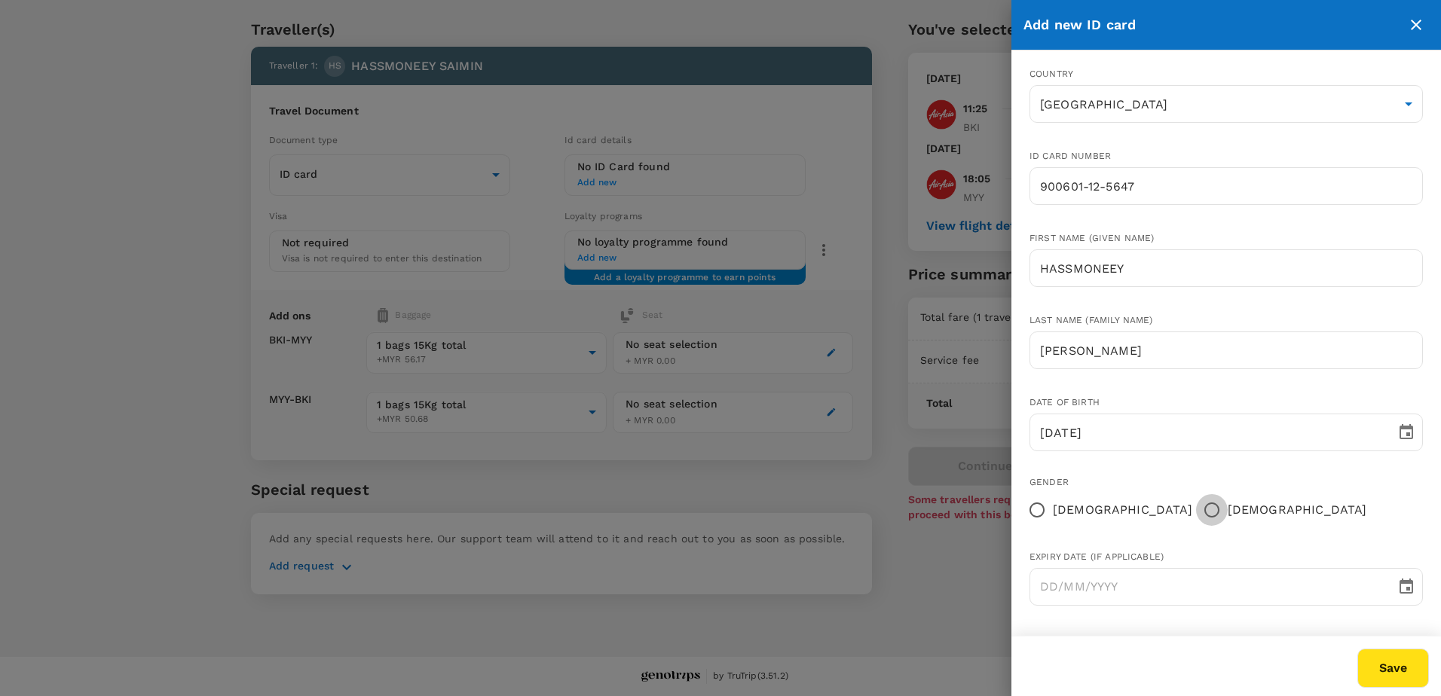
click at [1196, 507] on input "Male" at bounding box center [1212, 510] width 32 height 32
radio input "true"
click at [1388, 681] on button "Save" at bounding box center [1394, 668] width 72 height 39
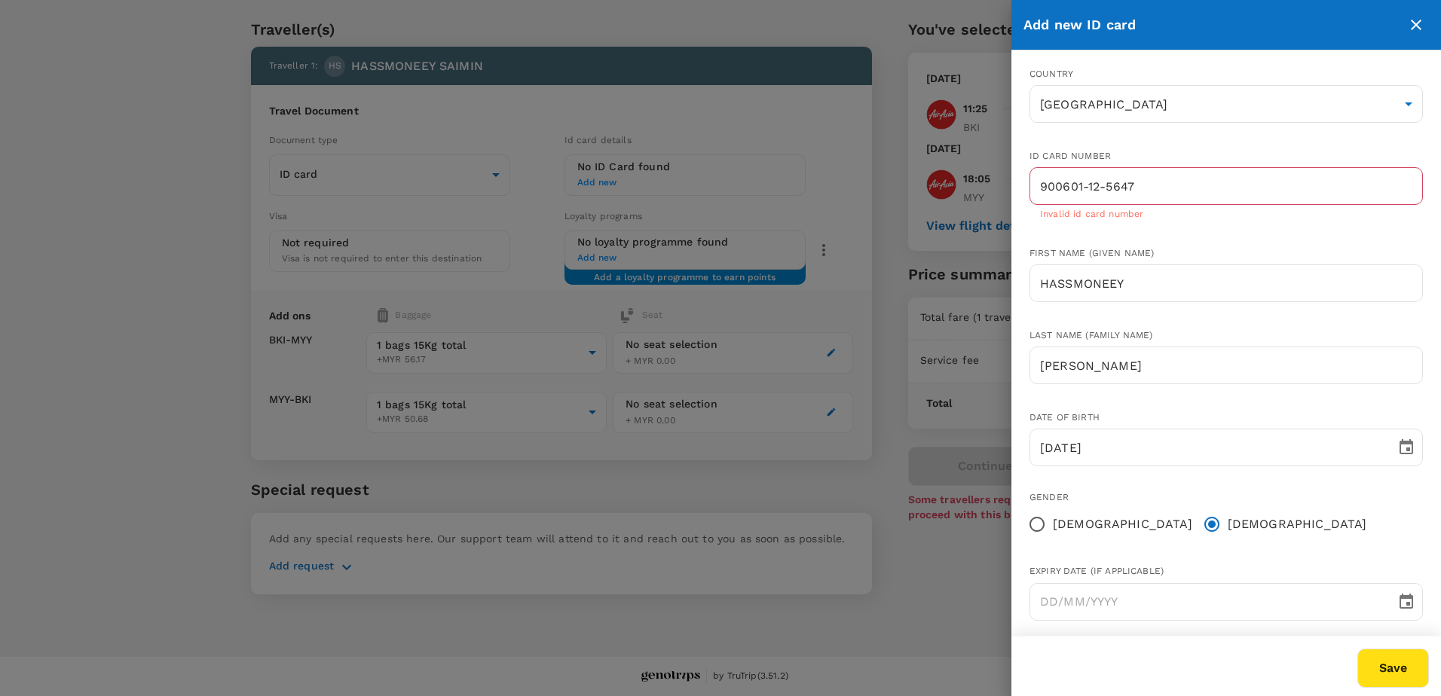
click at [1389, 681] on button "Save" at bounding box center [1394, 668] width 72 height 39
click at [1400, 604] on icon "Choose date" at bounding box center [1407, 601] width 14 height 15
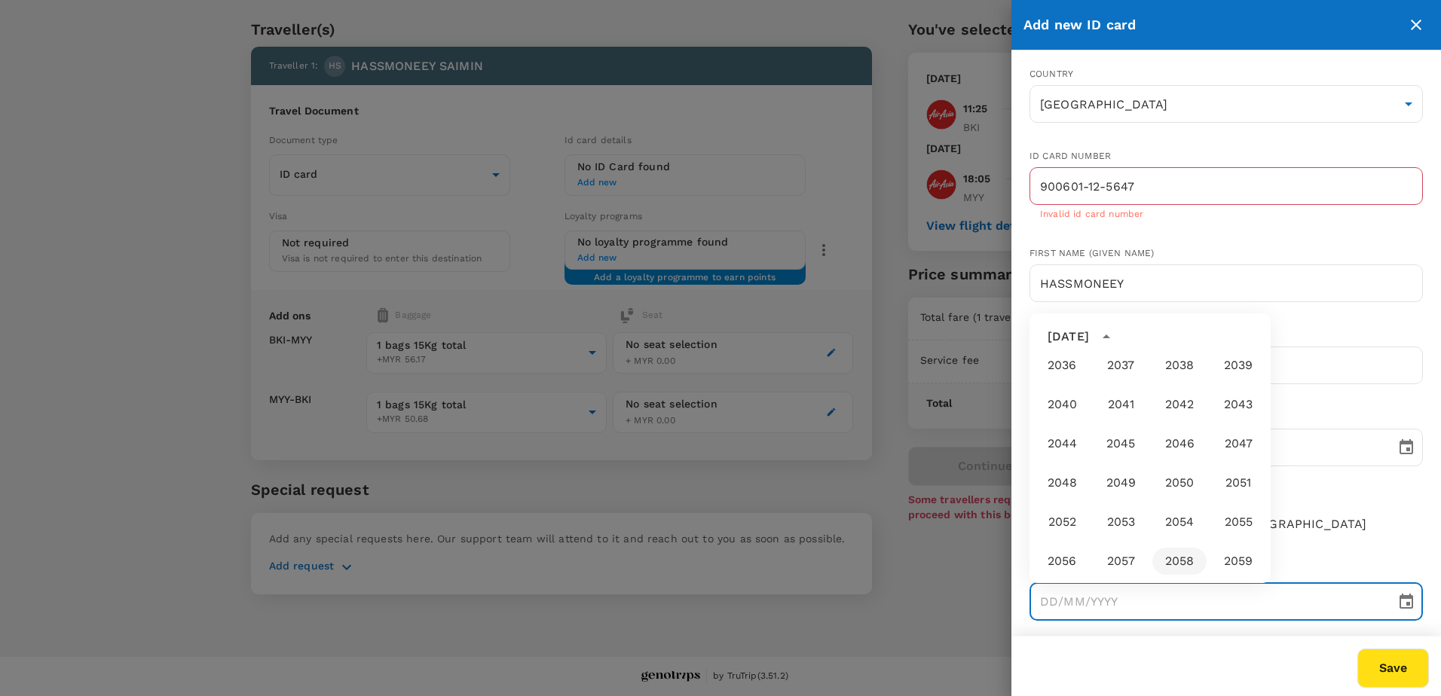
scroll to position [1731, 0]
click at [1235, 567] on button "2099" at bounding box center [1238, 563] width 54 height 27
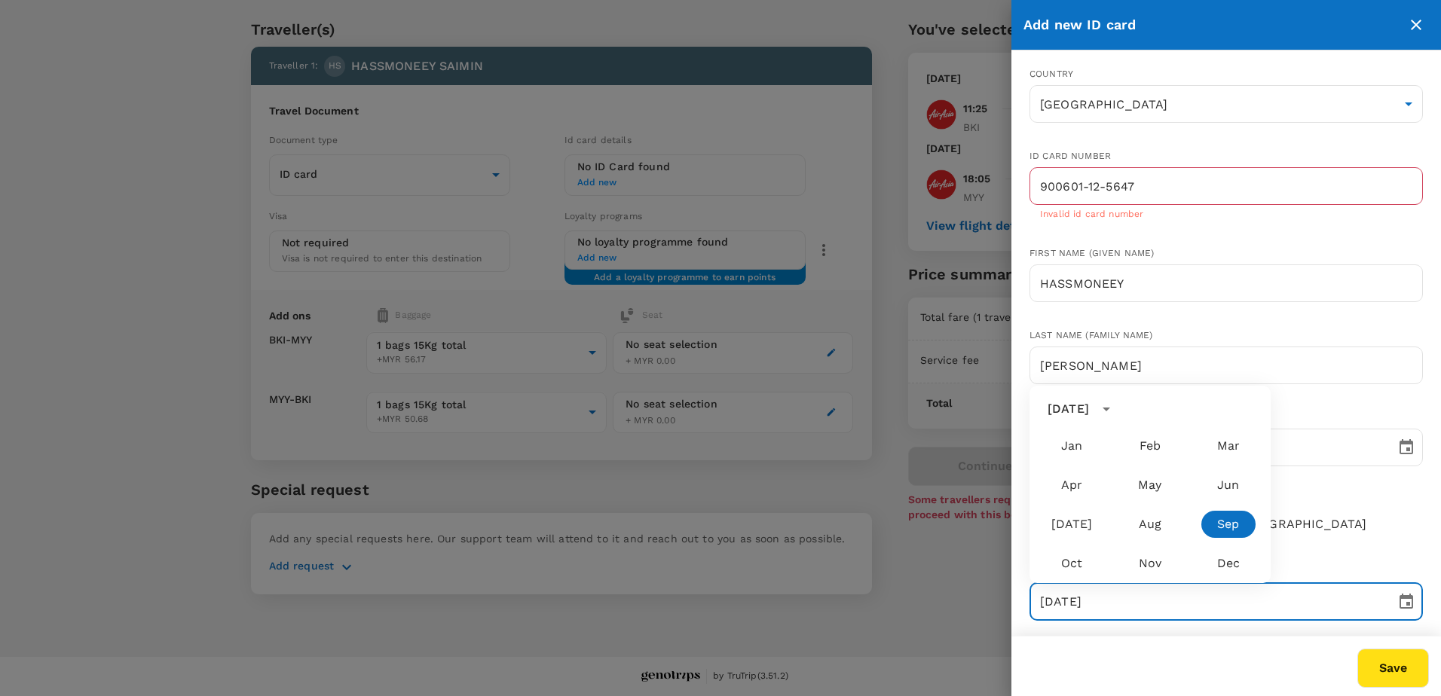
click at [1188, 646] on div "Save" at bounding box center [1218, 659] width 424 height 57
click at [1101, 600] on input "04/09/2099" at bounding box center [1208, 602] width 356 height 38
click at [1398, 605] on icon "Choose date, selected date is Sep 4, 2099" at bounding box center [1407, 602] width 18 height 18
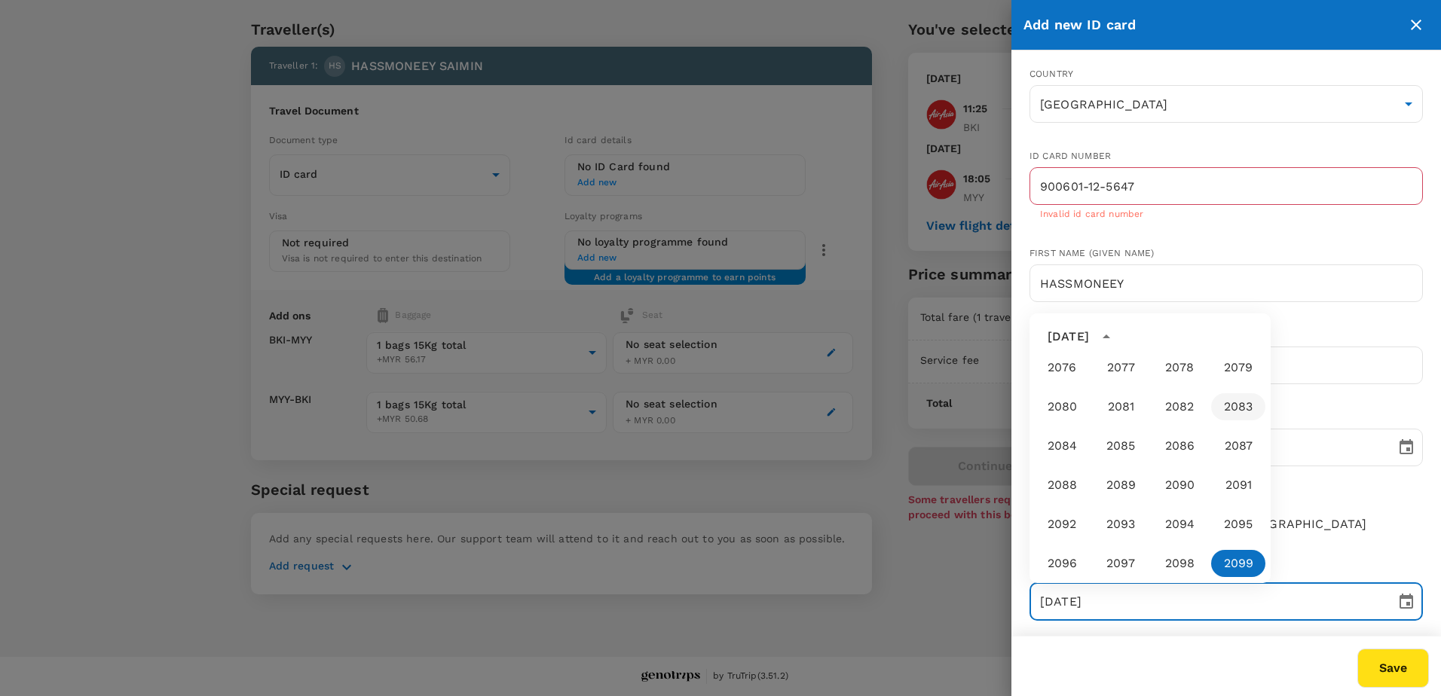
click at [1225, 567] on button "2099" at bounding box center [1238, 563] width 54 height 27
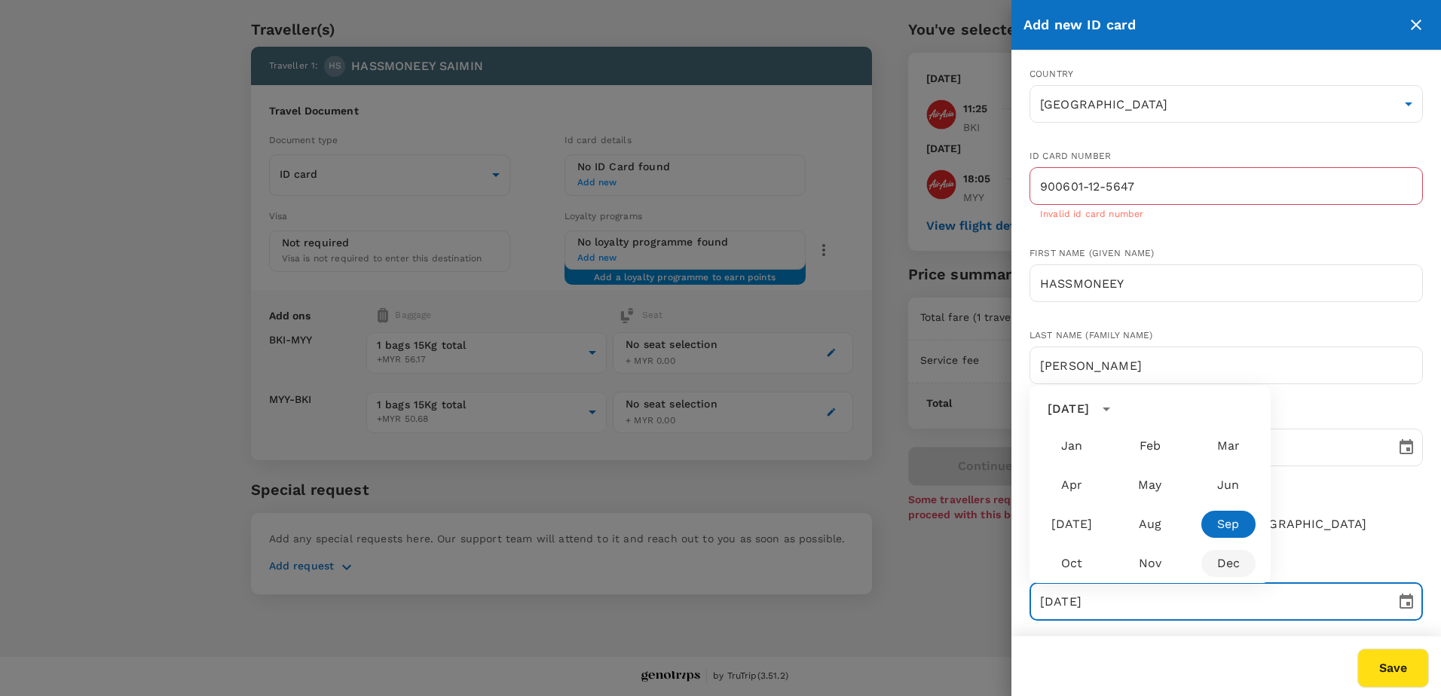
click at [1226, 569] on button "Dec" at bounding box center [1229, 563] width 54 height 27
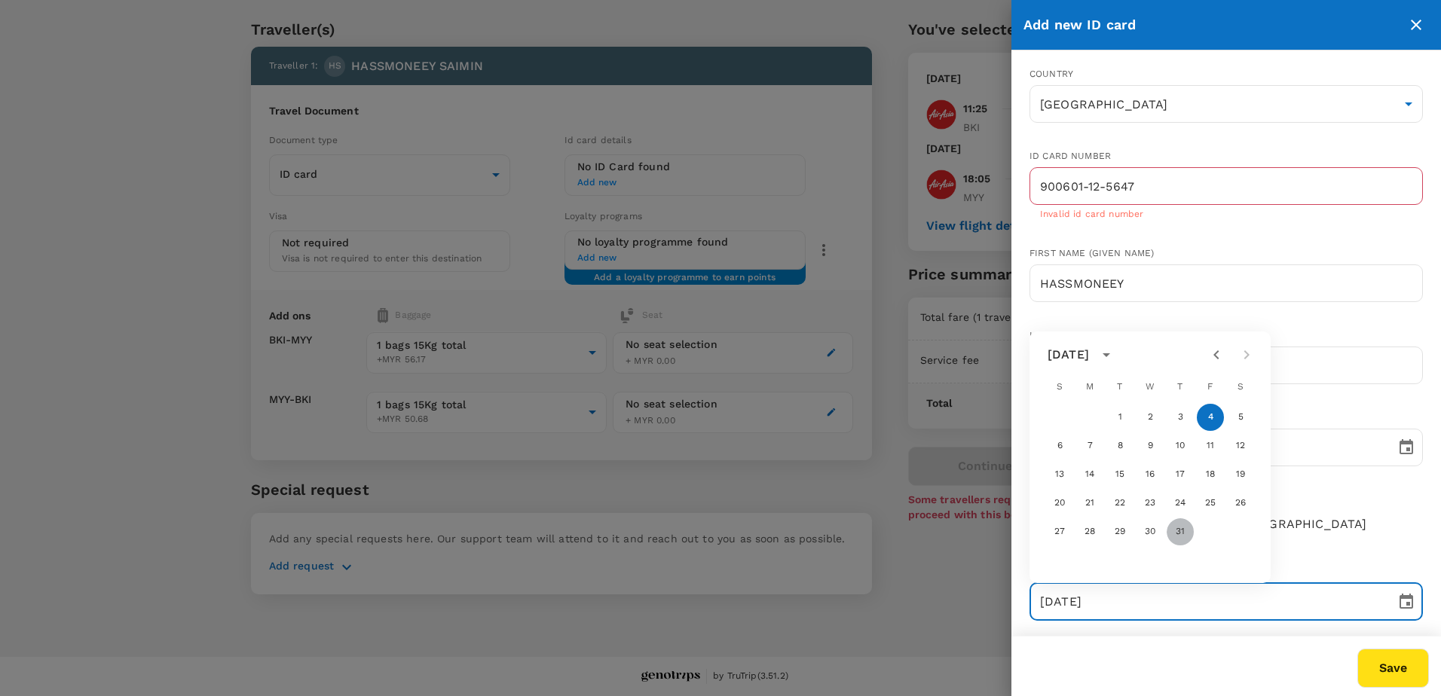
click at [1178, 531] on button "31" at bounding box center [1180, 532] width 27 height 27
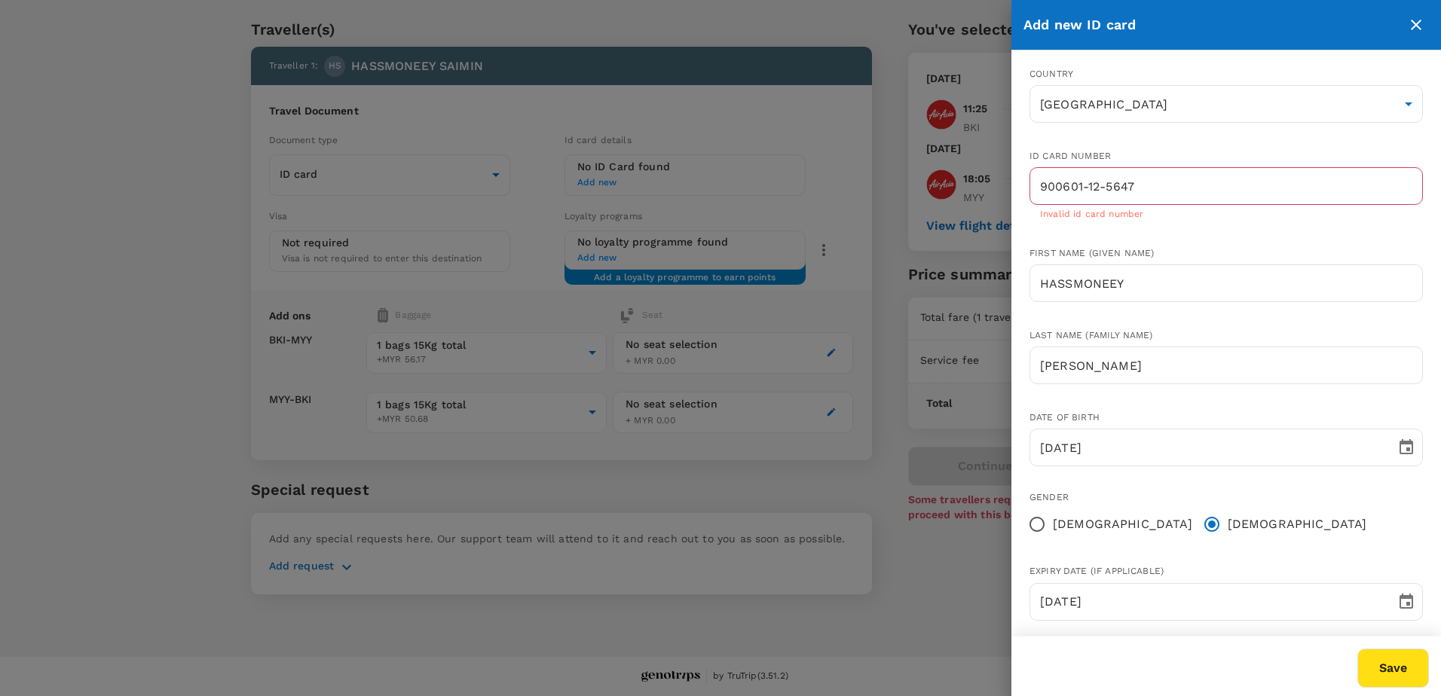
click at [1169, 669] on div "Save" at bounding box center [1218, 659] width 424 height 57
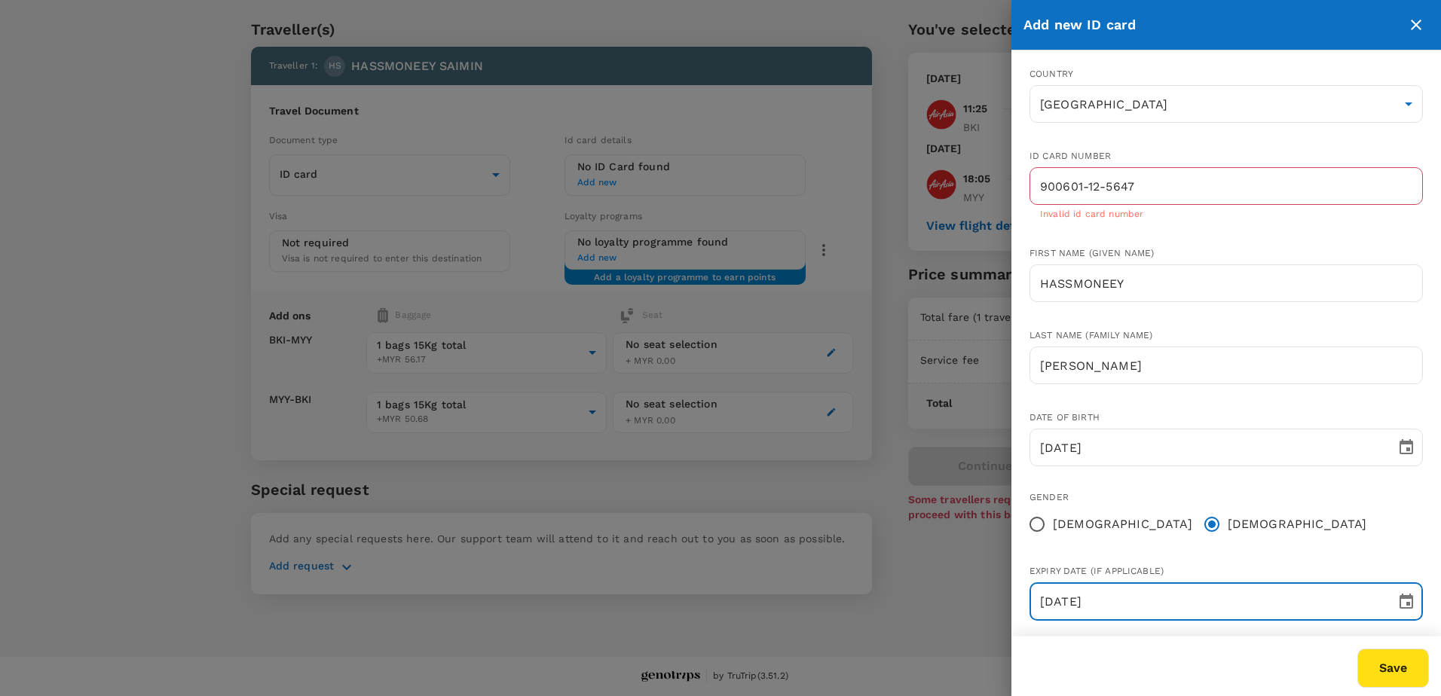
drag, startPoint x: 1172, startPoint y: 605, endPoint x: 1006, endPoint y: 609, distance: 166.6
click at [1006, 609] on div "Add new ID card Country Malaysia MY ​ ID card number 900601-12-5647 ​ Invalid i…" at bounding box center [720, 348] width 1441 height 696
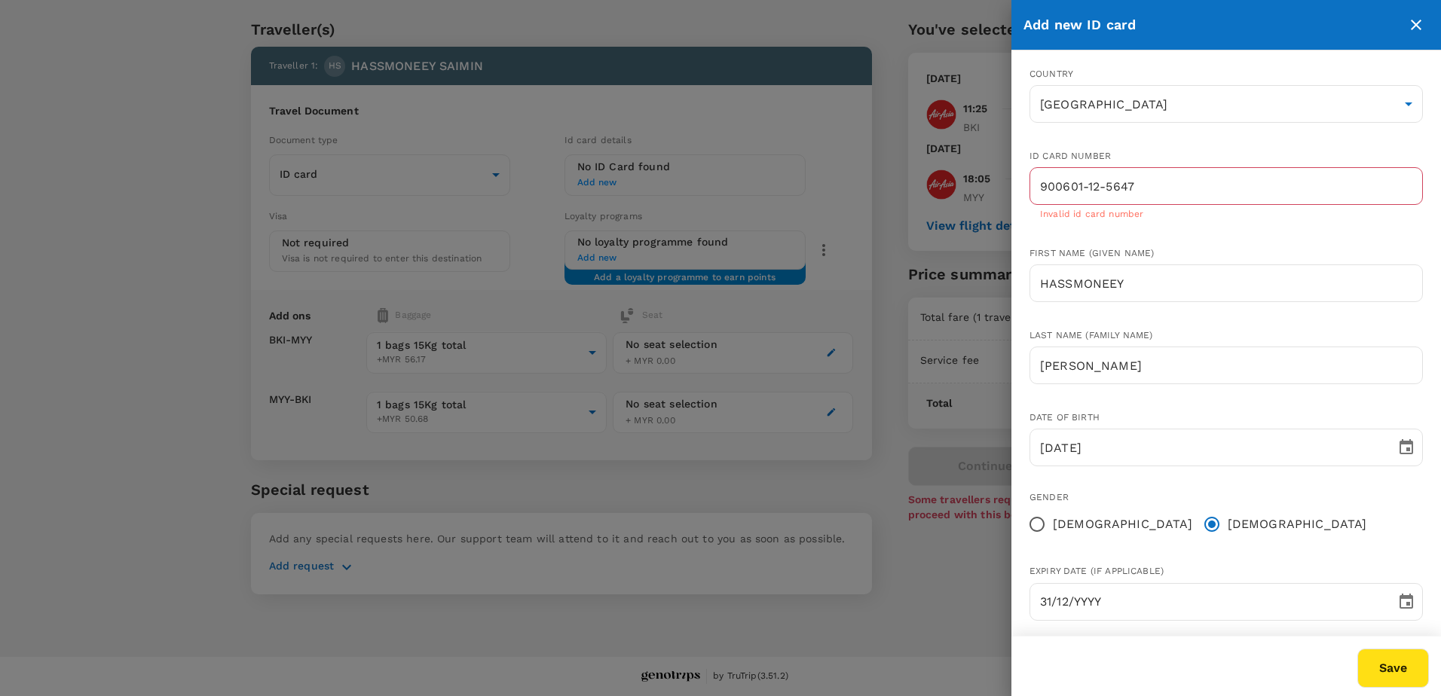
drag, startPoint x: 1180, startPoint y: 685, endPoint x: 1180, endPoint y: 657, distance: 28.7
click at [1179, 684] on div "Save" at bounding box center [1218, 659] width 424 height 57
click at [1065, 601] on input "31/12/YYYY" at bounding box center [1208, 602] width 356 height 38
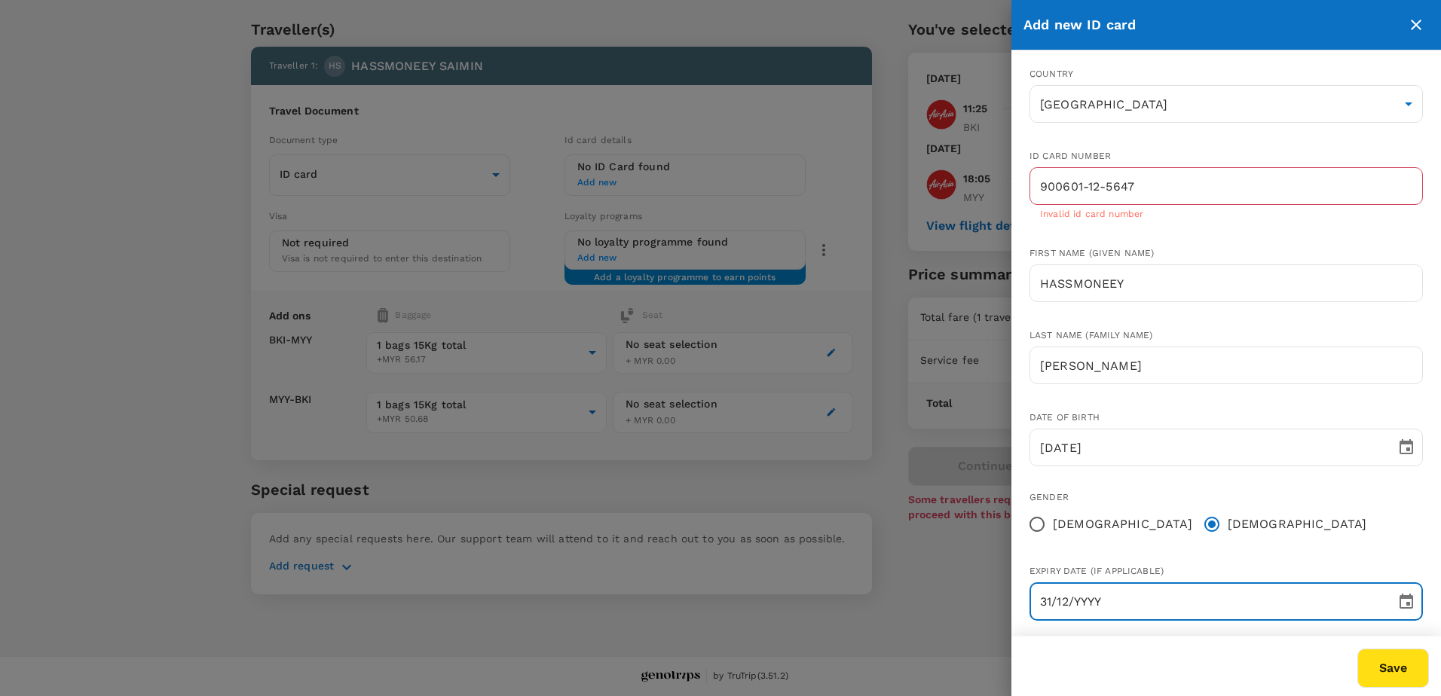
type input "31/12/YYYY"
click at [1157, 615] on input "31/12/YYYY" at bounding box center [1208, 602] width 356 height 38
click at [1398, 602] on icon "Choose date" at bounding box center [1407, 602] width 18 height 18
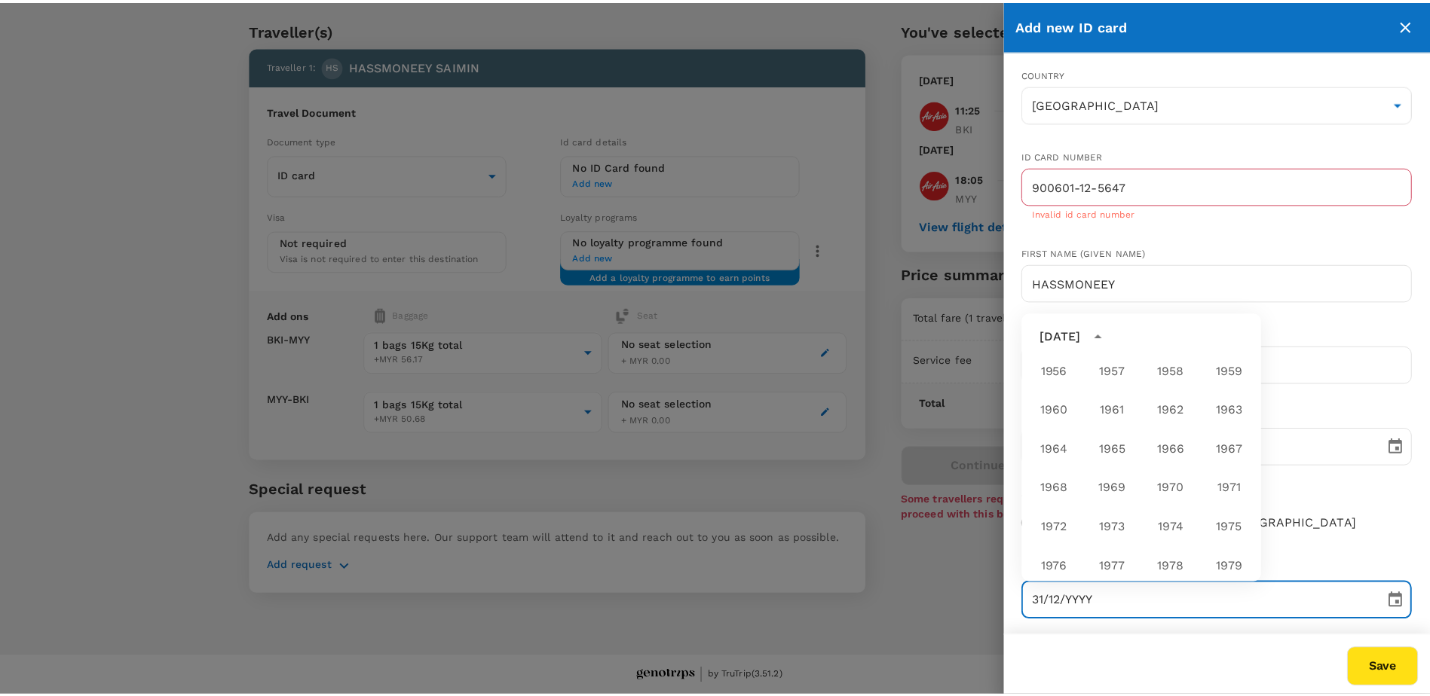
scroll to position [0, 0]
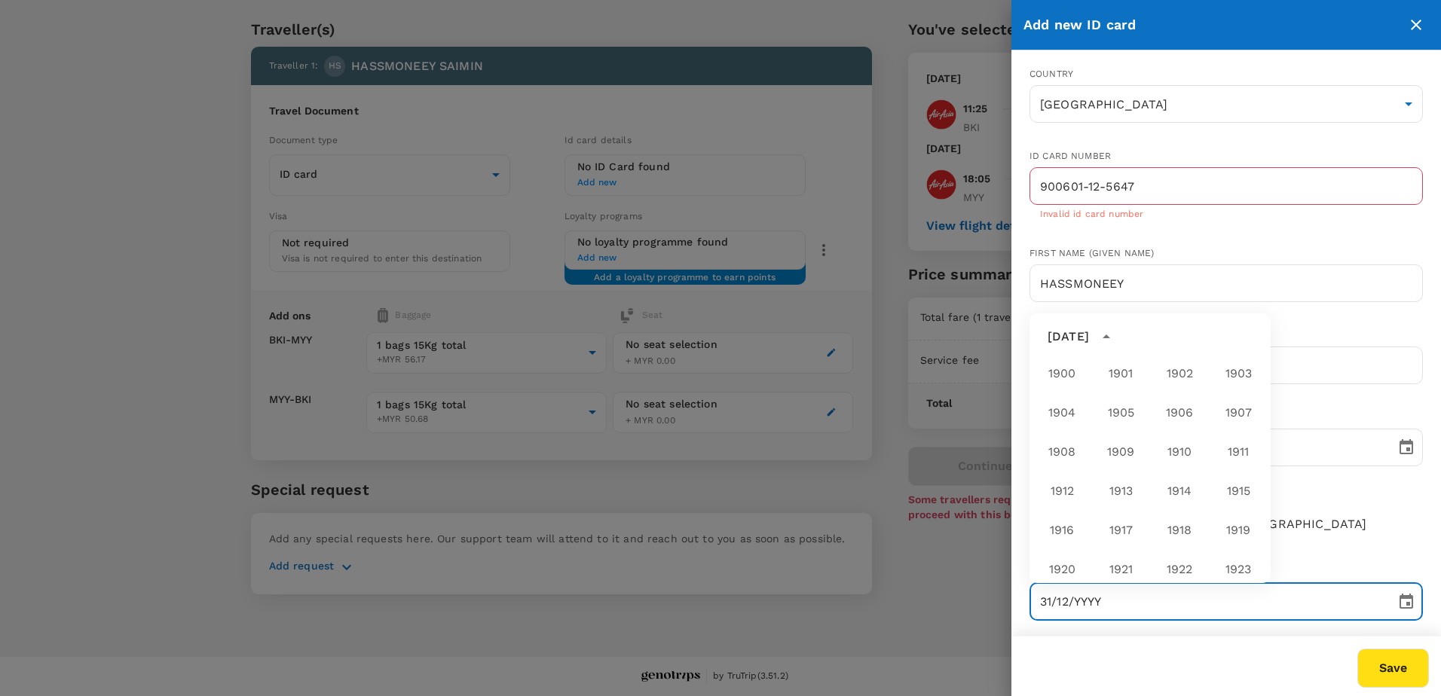
click at [1082, 329] on div "[DATE]" at bounding box center [1068, 337] width 41 height 18
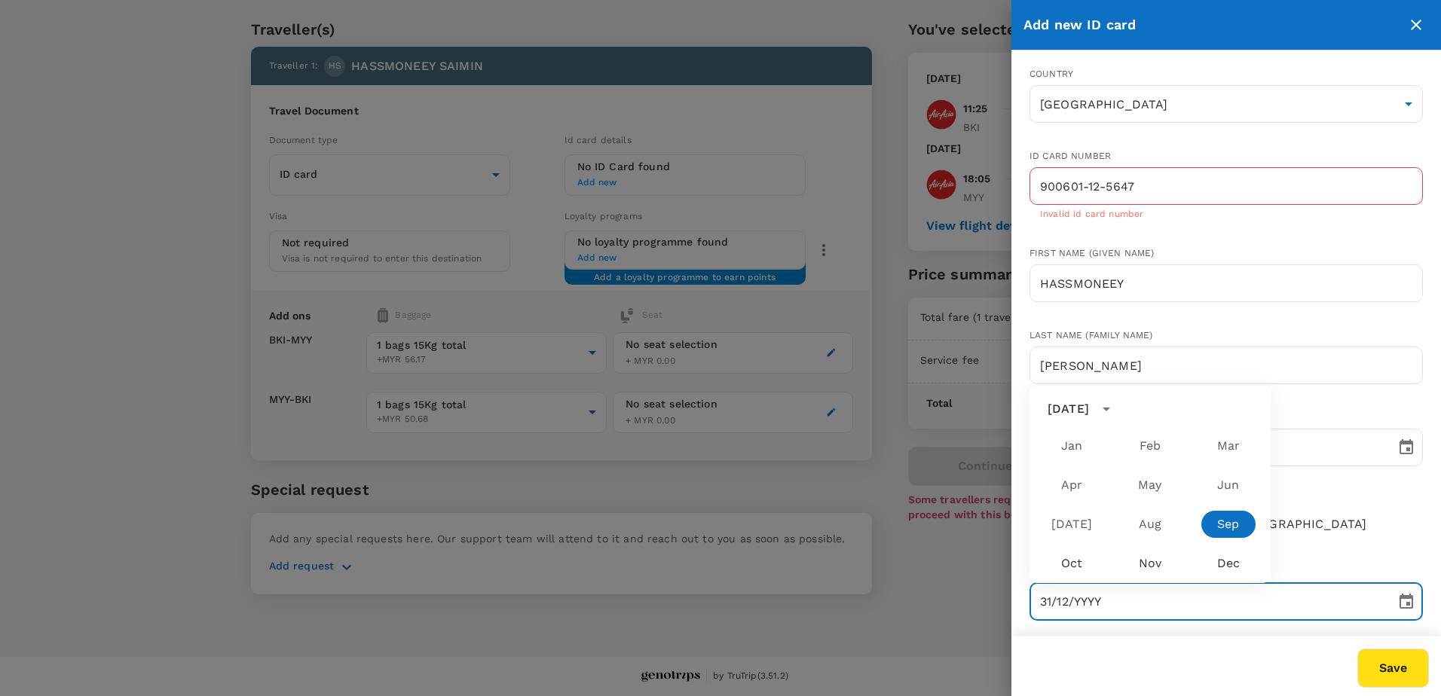
click at [1223, 641] on div "Save" at bounding box center [1218, 659] width 424 height 57
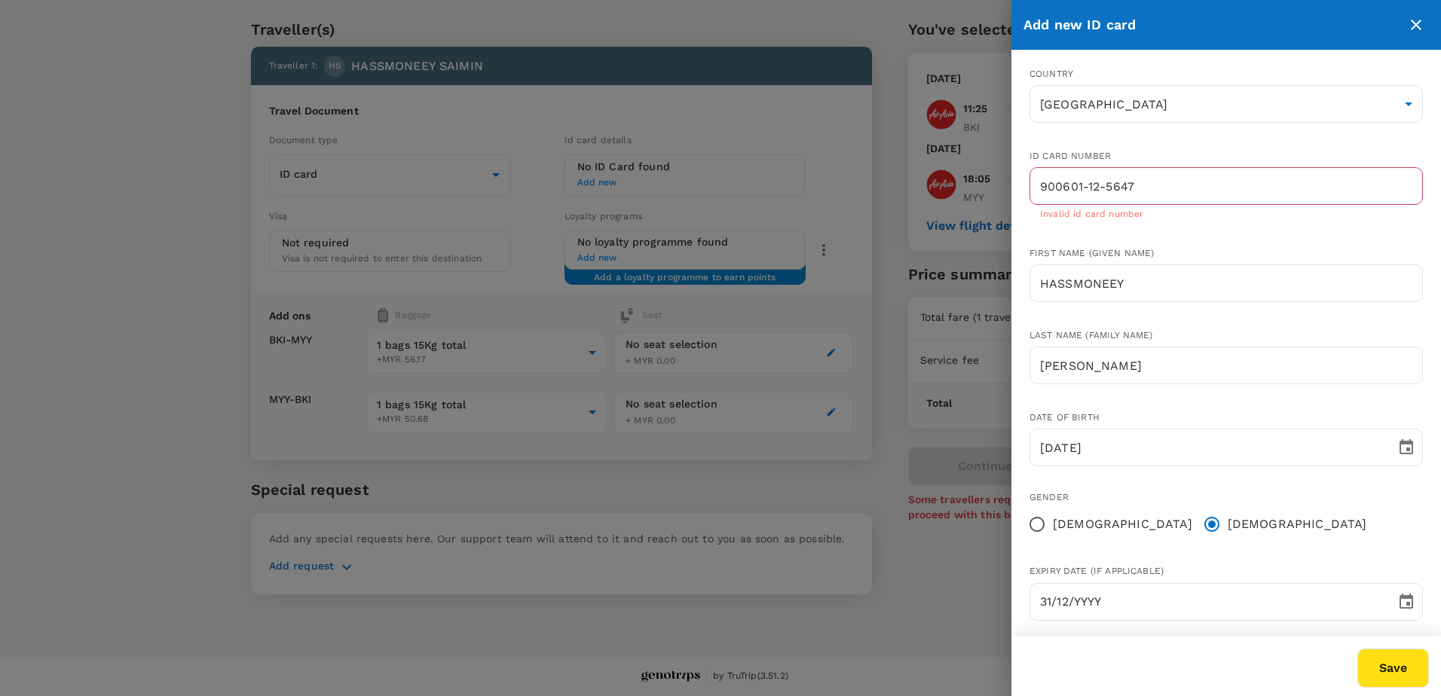
click at [1153, 661] on div "Save" at bounding box center [1218, 659] width 424 height 57
click at [1419, 24] on icon "close" at bounding box center [1416, 25] width 18 height 18
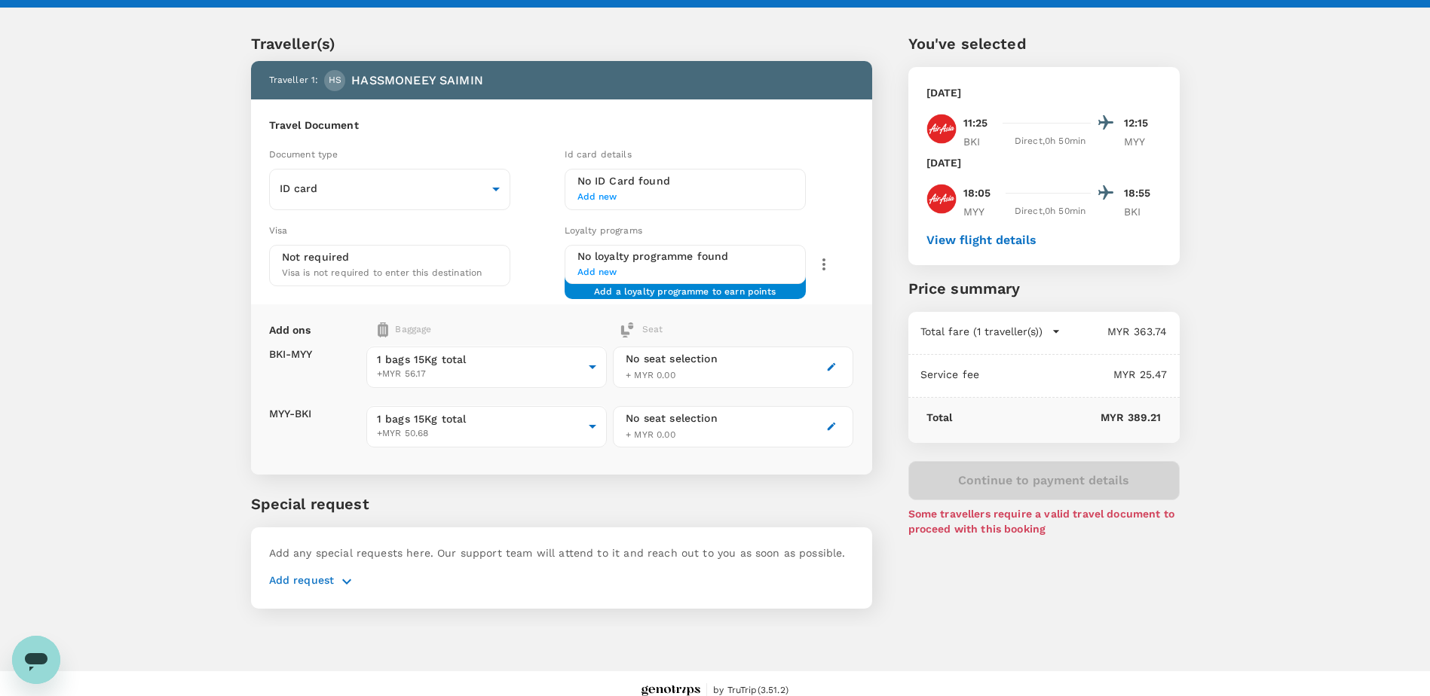
scroll to position [39, 0]
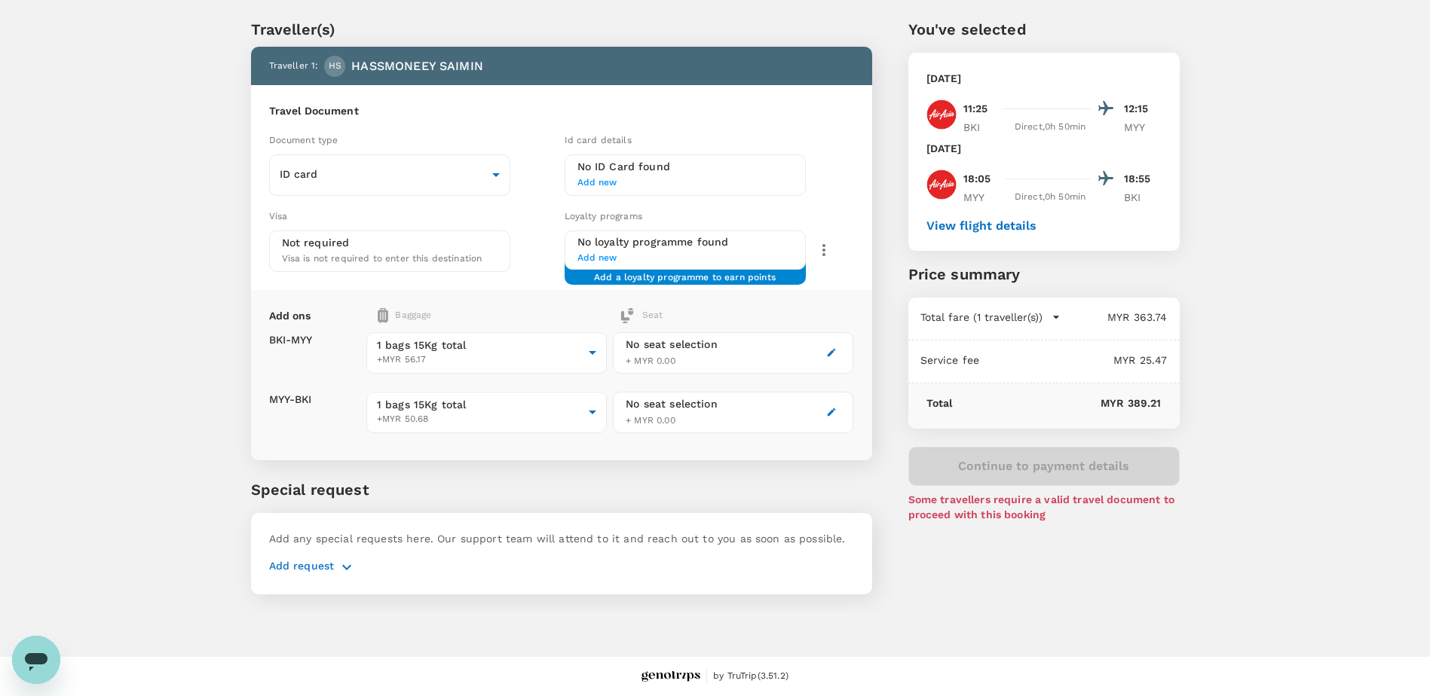
click at [1305, 483] on div "Traveller(s) Traveller 1 : HS HASSMONEEY SAIMIN Travel Document Document type I…" at bounding box center [715, 303] width 1430 height 619
click at [998, 473] on div "Continue to payment details Some travellers require a valid travel document to …" at bounding box center [1043, 484] width 271 height 75
click at [825, 254] on icon "button" at bounding box center [823, 250] width 3 height 12
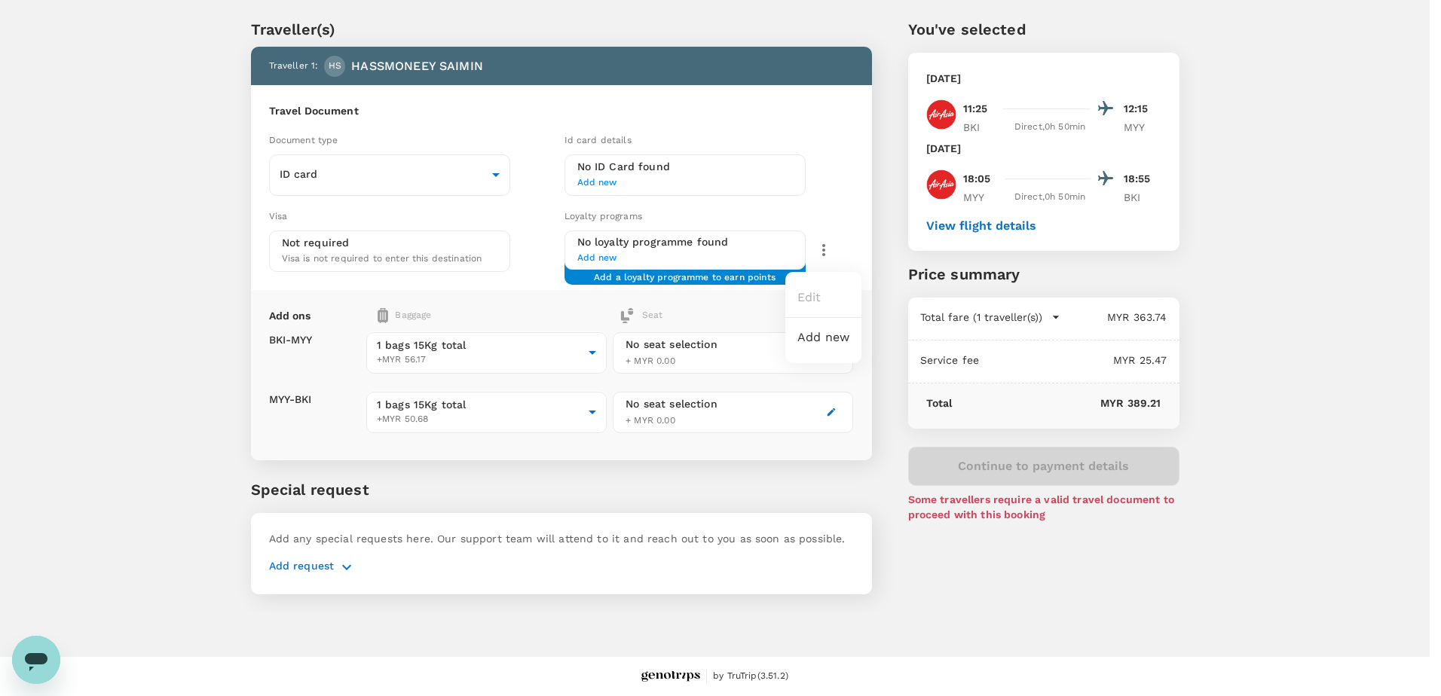
click at [825, 254] on div at bounding box center [720, 348] width 1441 height 696
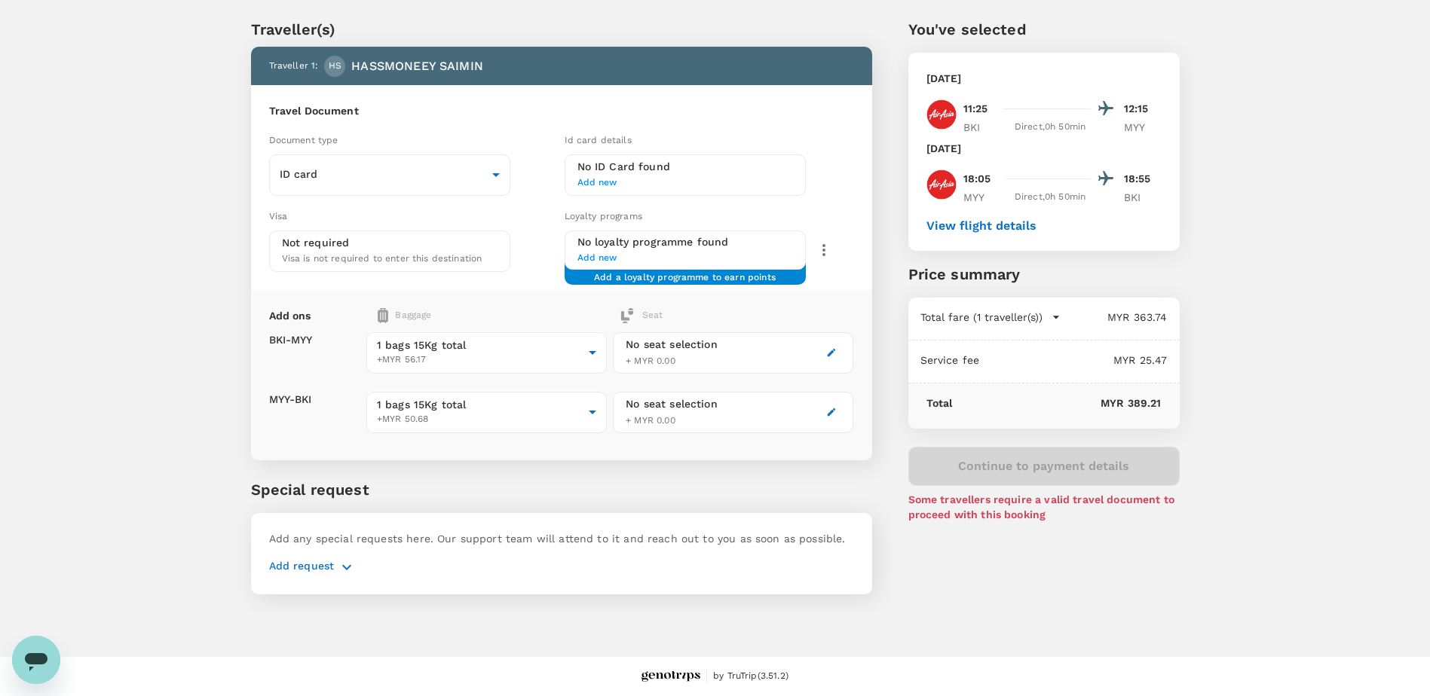
scroll to position [0, 0]
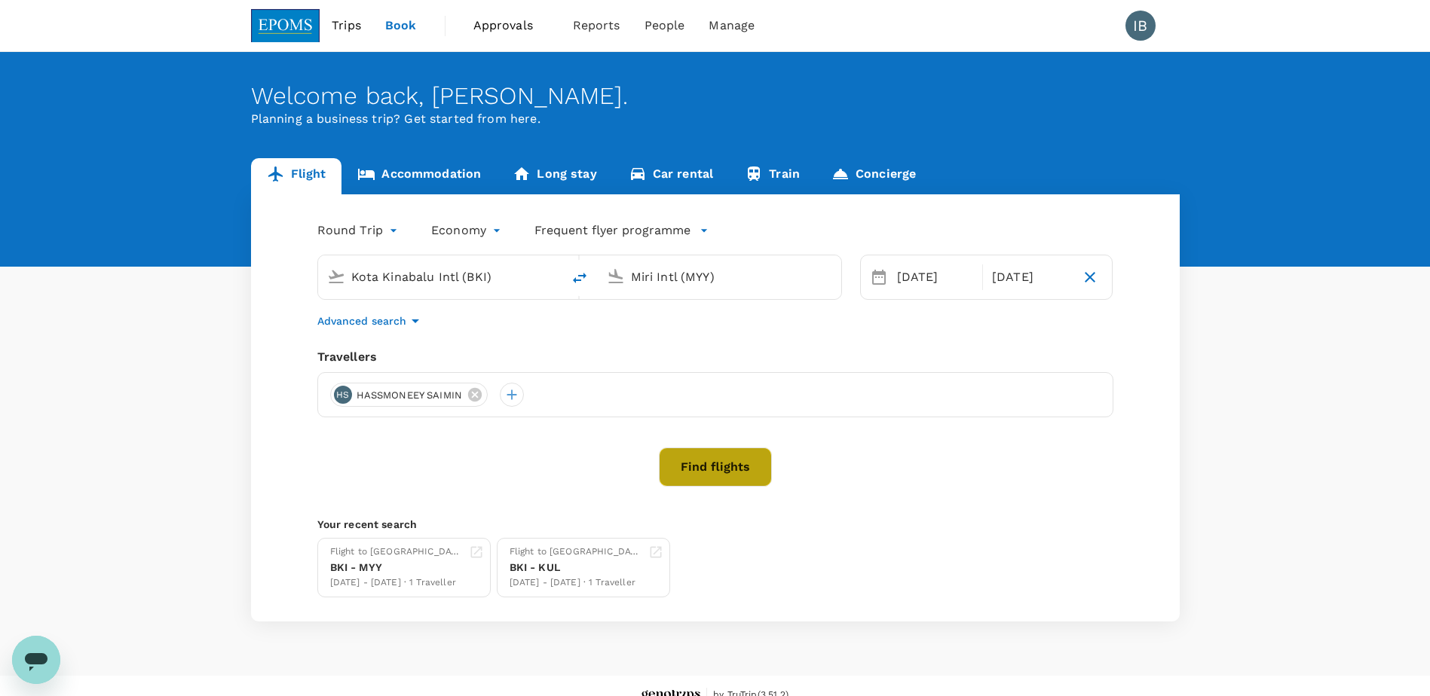
click at [715, 468] on button "Find flights" at bounding box center [715, 467] width 113 height 39
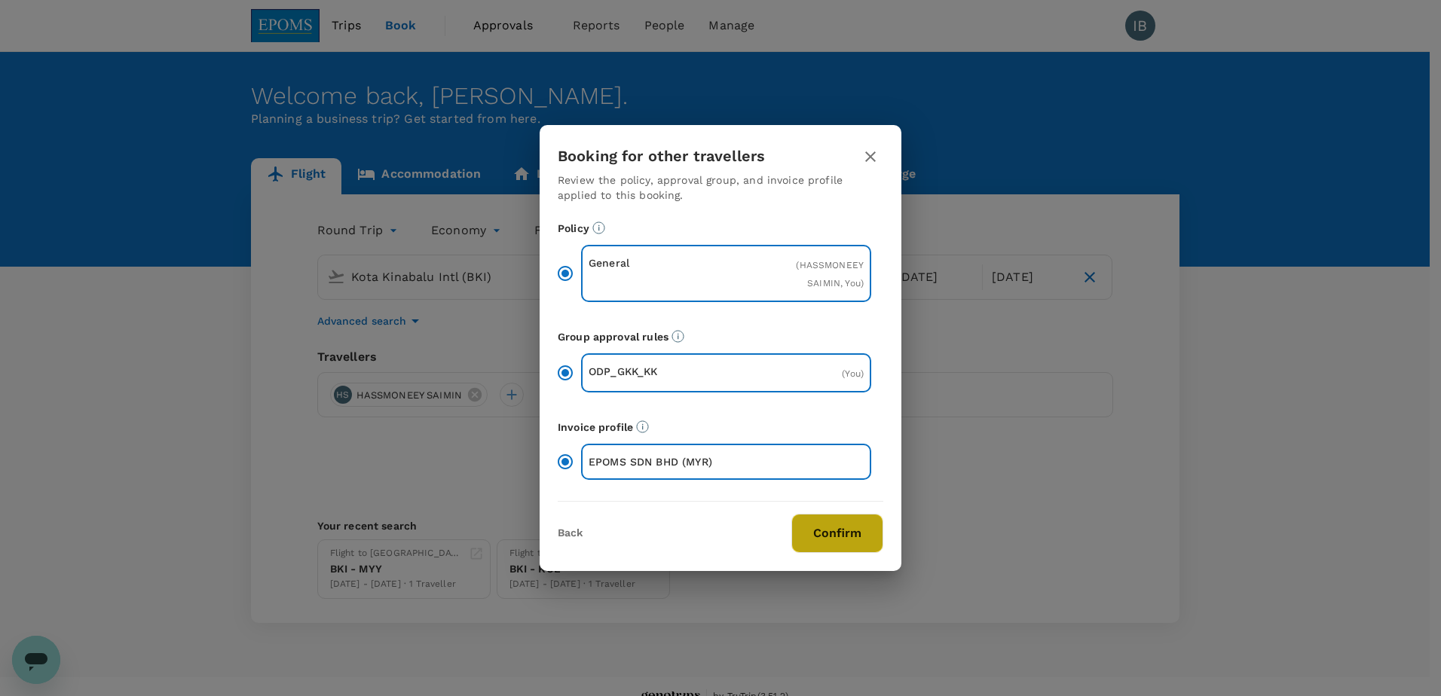
click at [846, 538] on button "Confirm" at bounding box center [837, 533] width 92 height 39
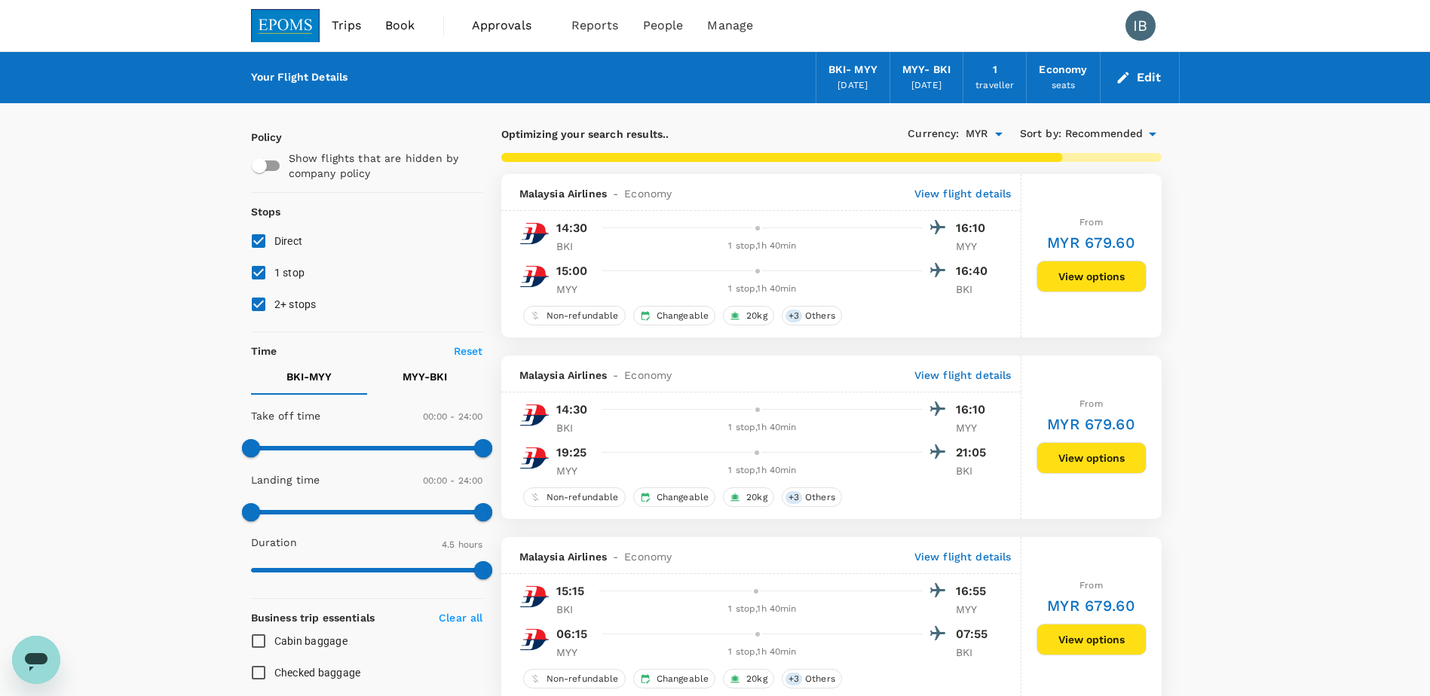
type input "1055"
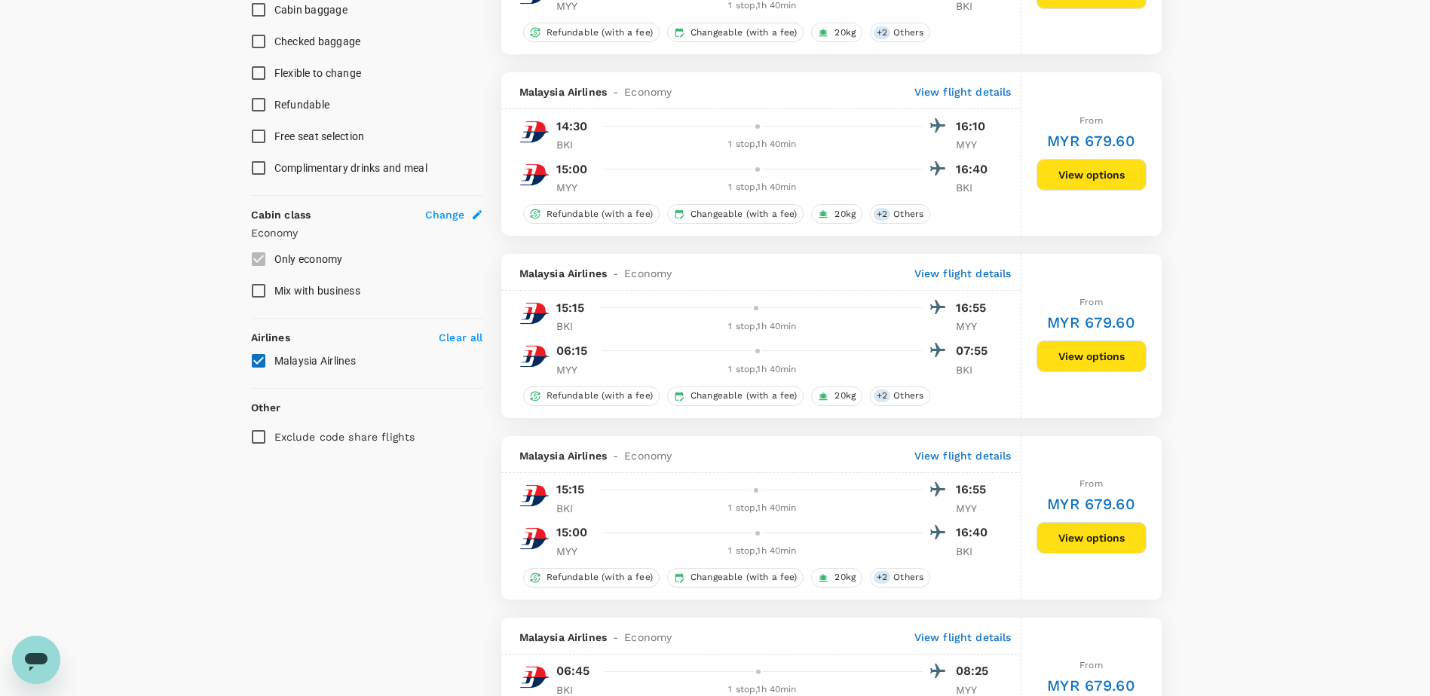
scroll to position [672, 0]
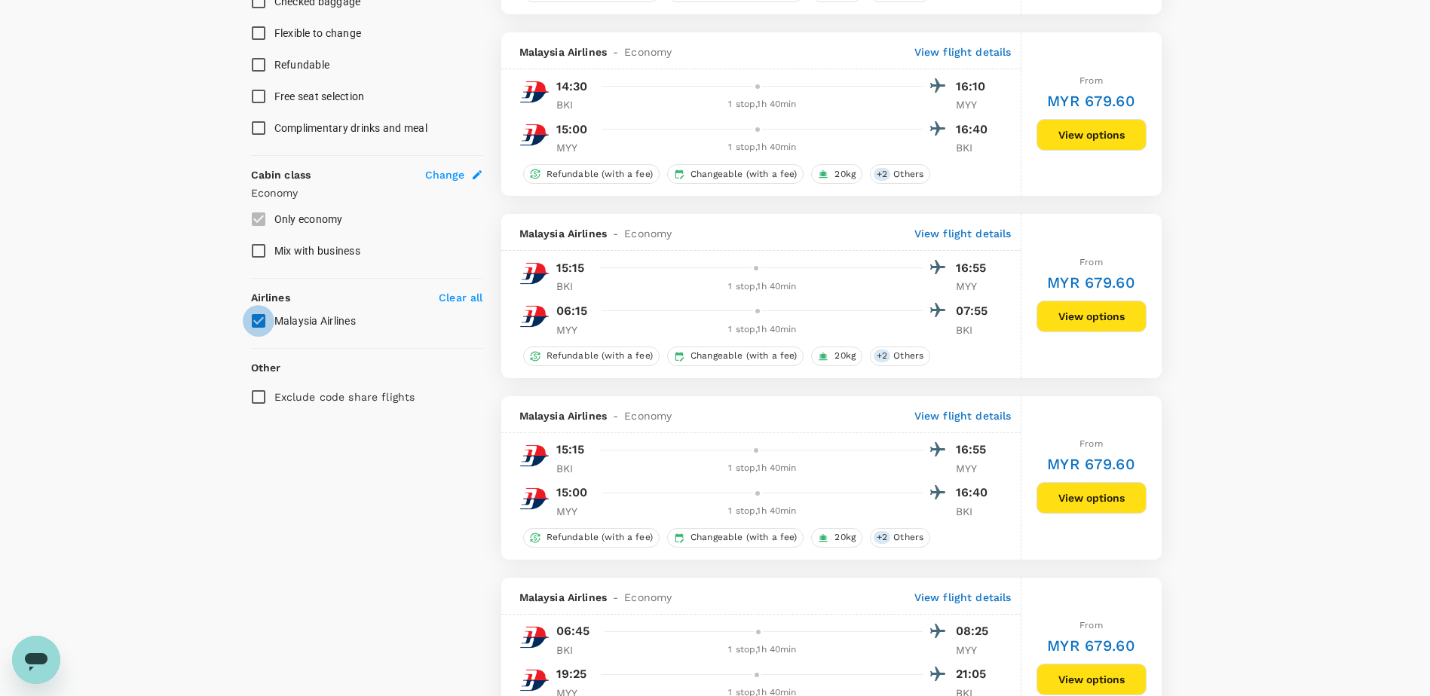
click at [259, 319] on input "Malaysia Airlines" at bounding box center [259, 321] width 32 height 32
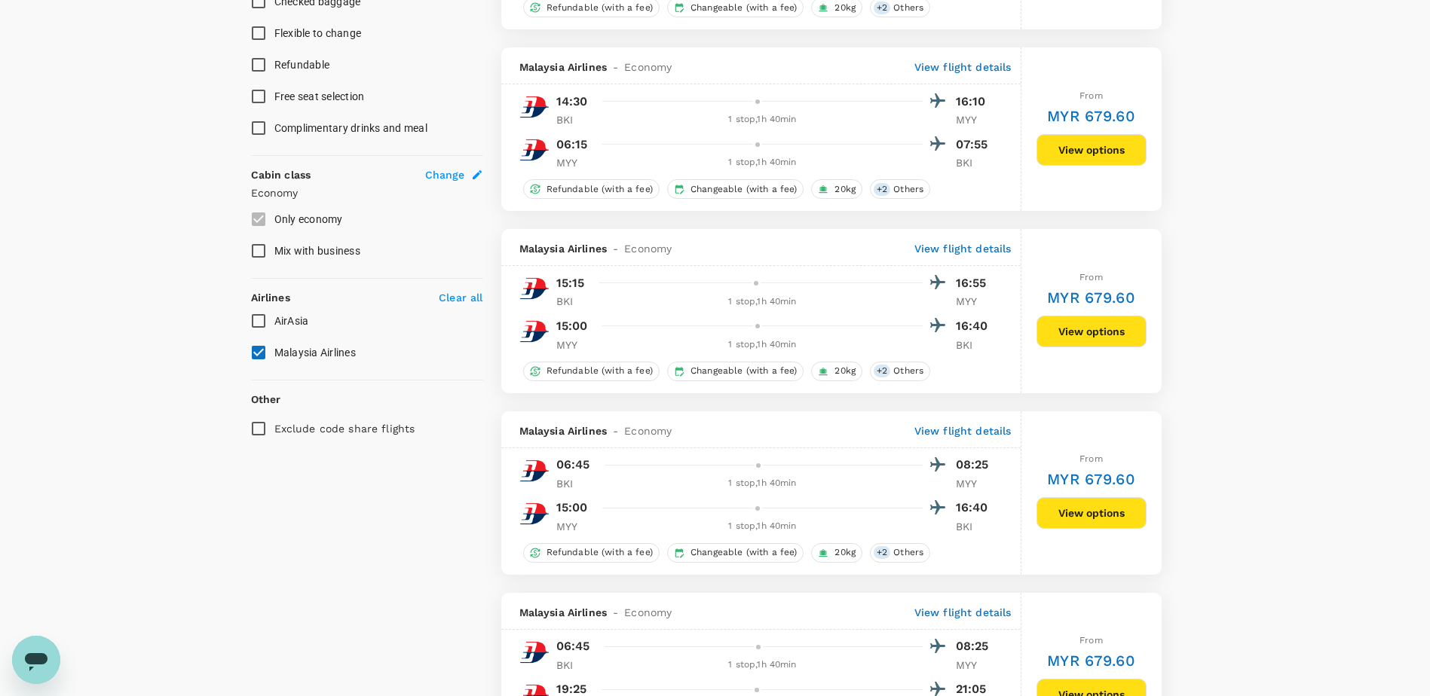
click at [256, 319] on input "AirAsia" at bounding box center [259, 321] width 32 height 32
checkbox input "true"
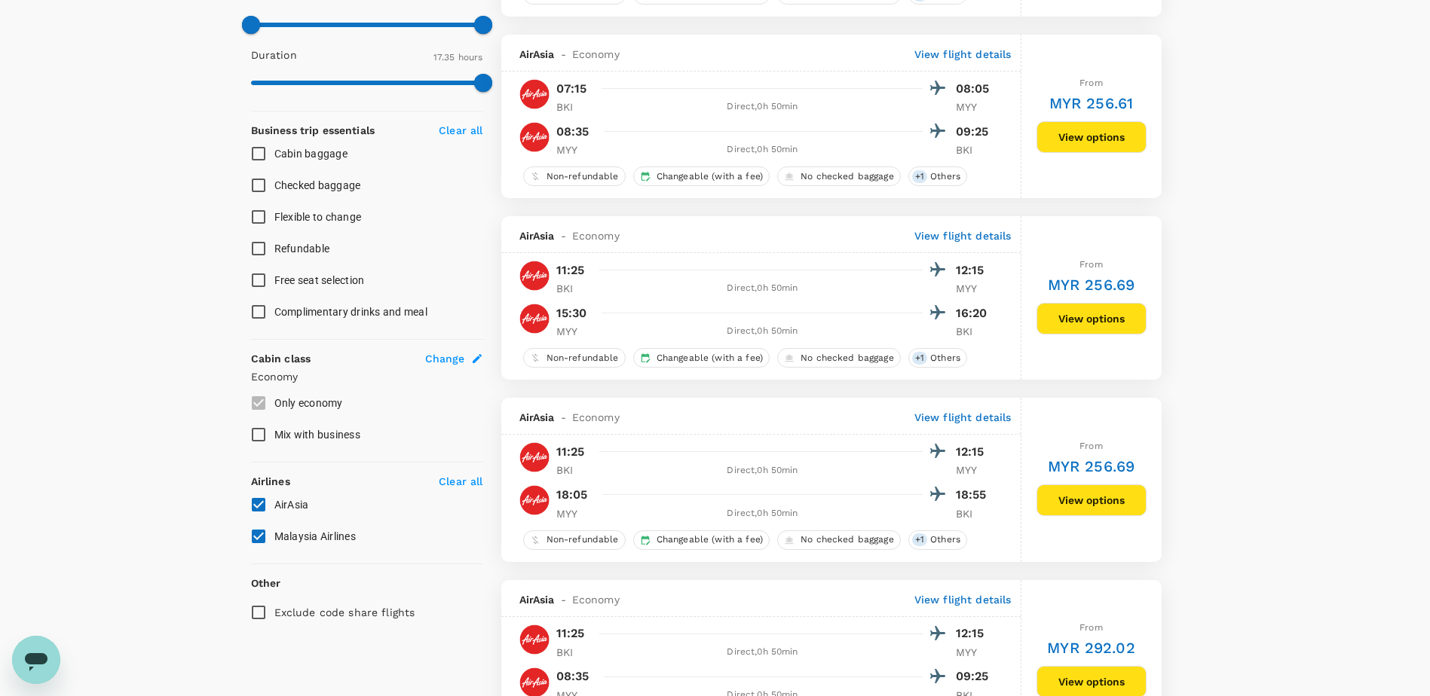
scroll to position [528, 0]
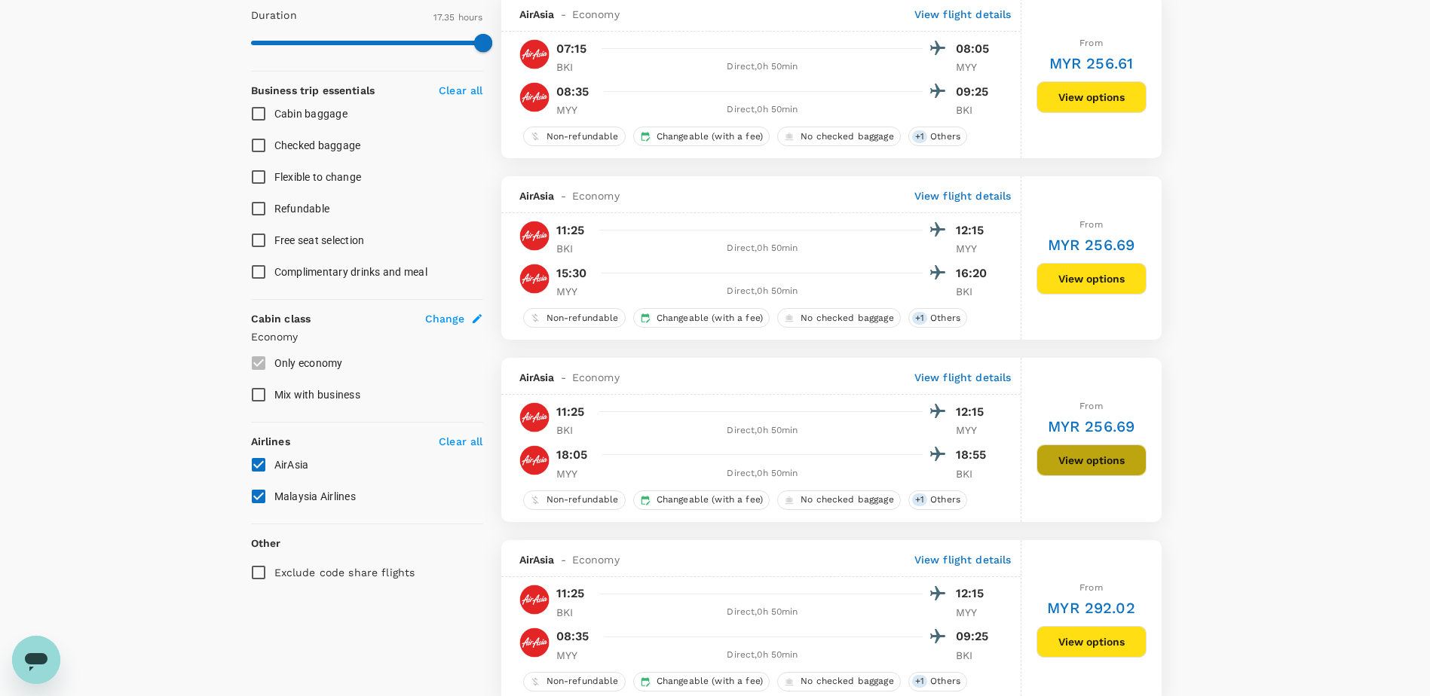
click at [1100, 467] on button "View options" at bounding box center [1091, 461] width 110 height 32
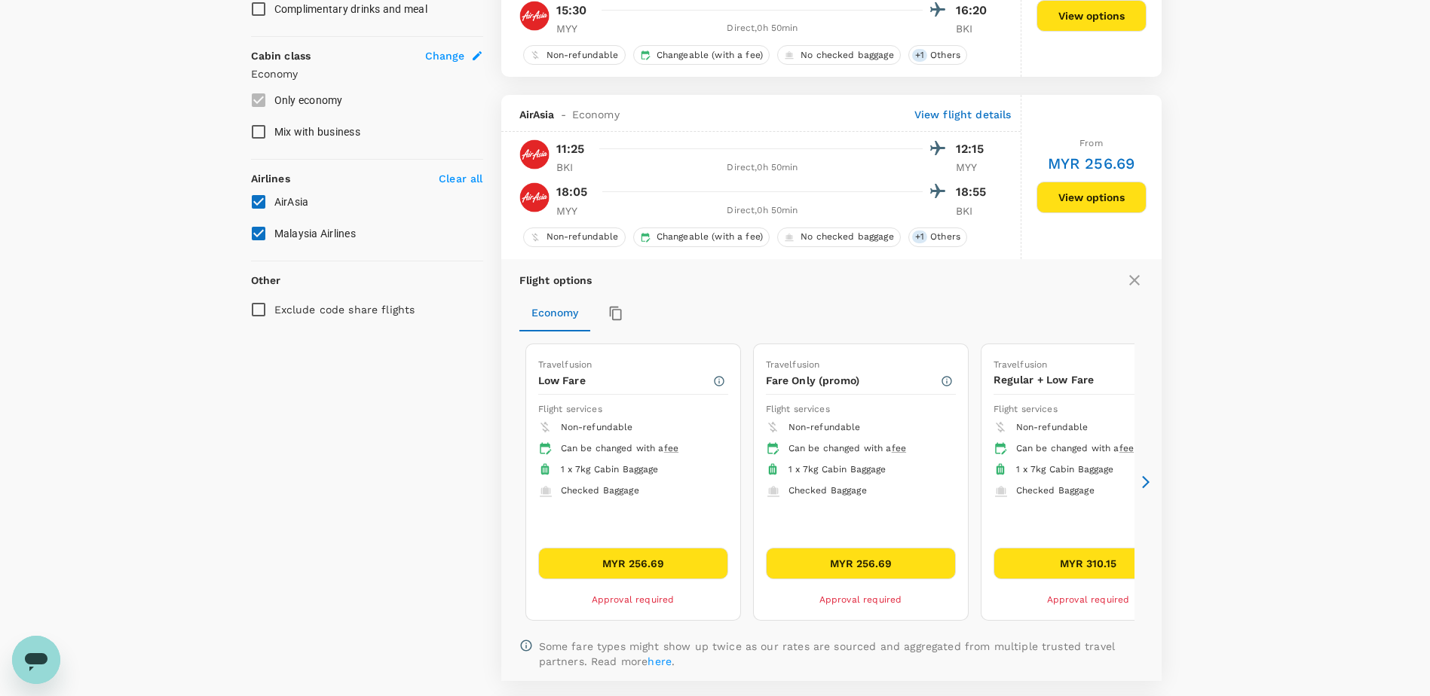
scroll to position [886, 0]
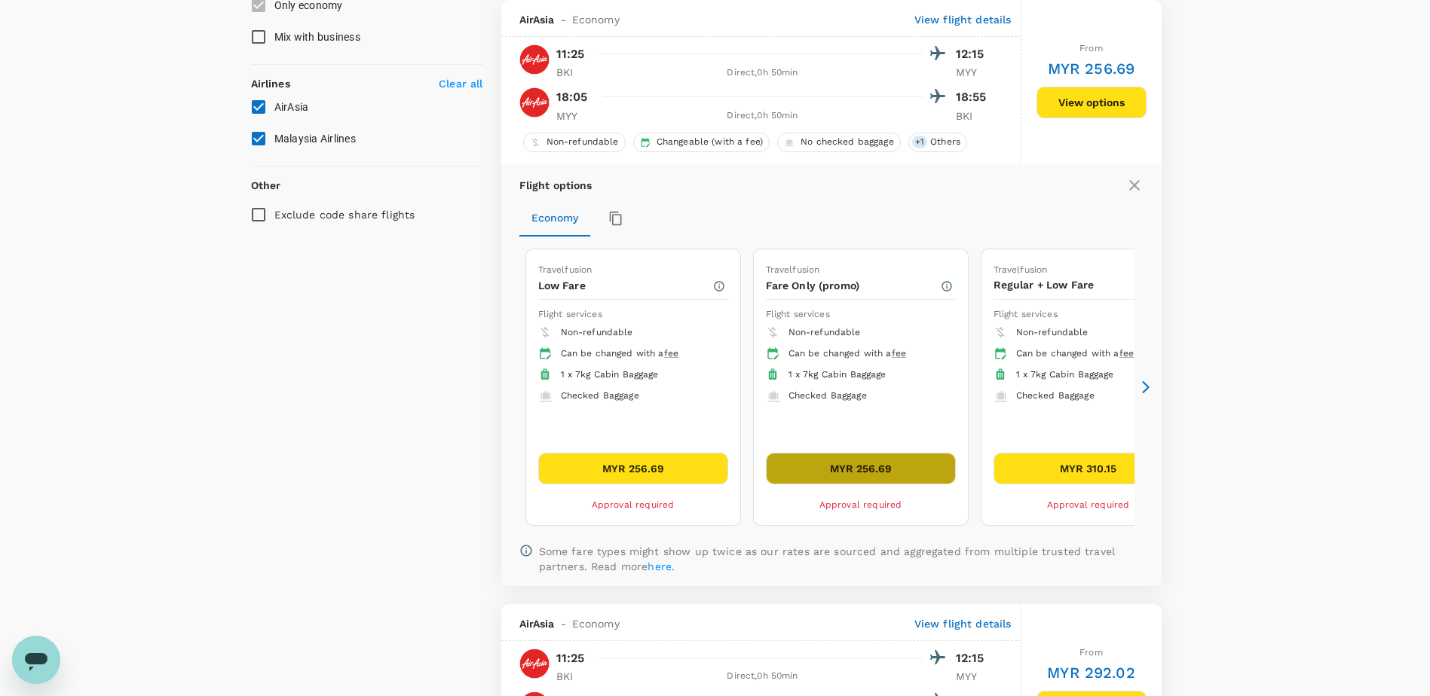
click at [864, 474] on button "MYR 256.69" at bounding box center [861, 469] width 190 height 32
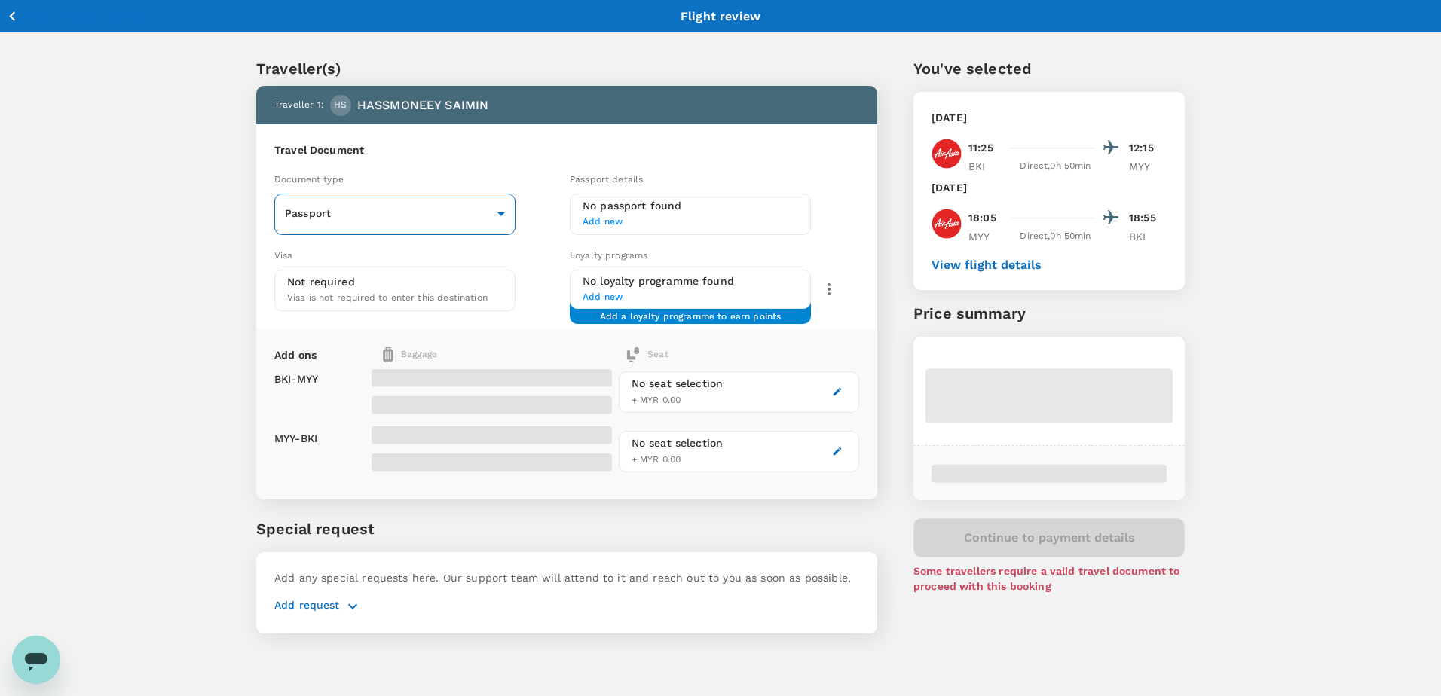
click at [494, 214] on body "Back to flight results Flight review Traveller(s) Traveller 1 : HS HASSMONEEY S…" at bounding box center [720, 368] width 1441 height 736
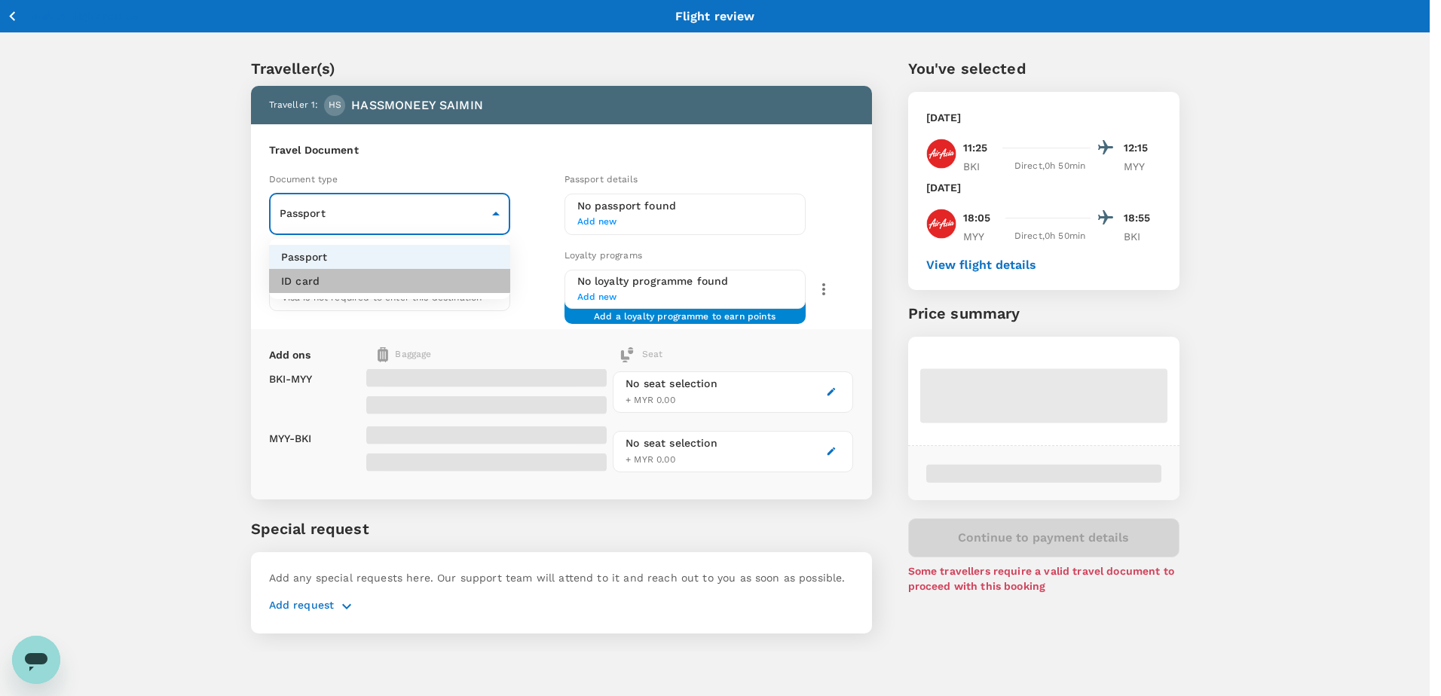
click at [389, 284] on li "ID card" at bounding box center [389, 281] width 241 height 24
type input "Id card"
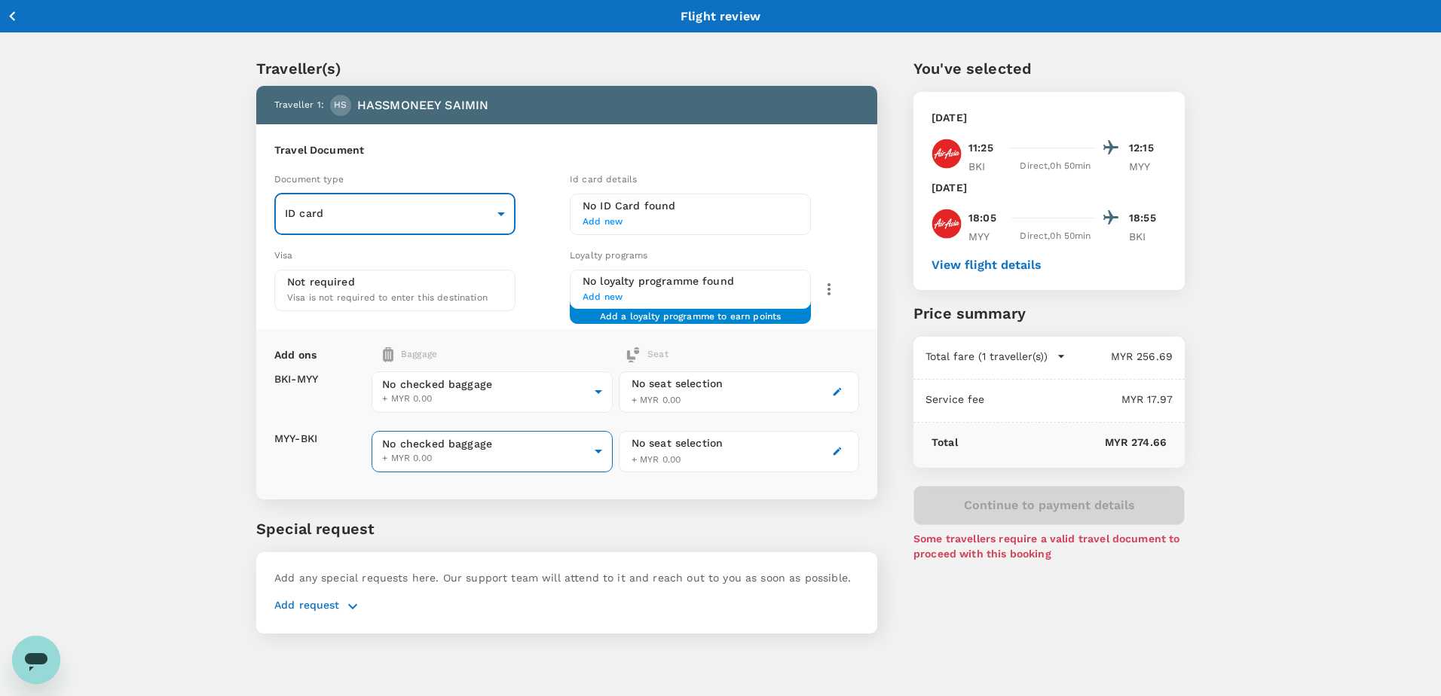
click at [594, 450] on body "Back to flight results Flight review Traveller(s) Traveller 1 : HS HASSMONEEY S…" at bounding box center [720, 368] width 1441 height 736
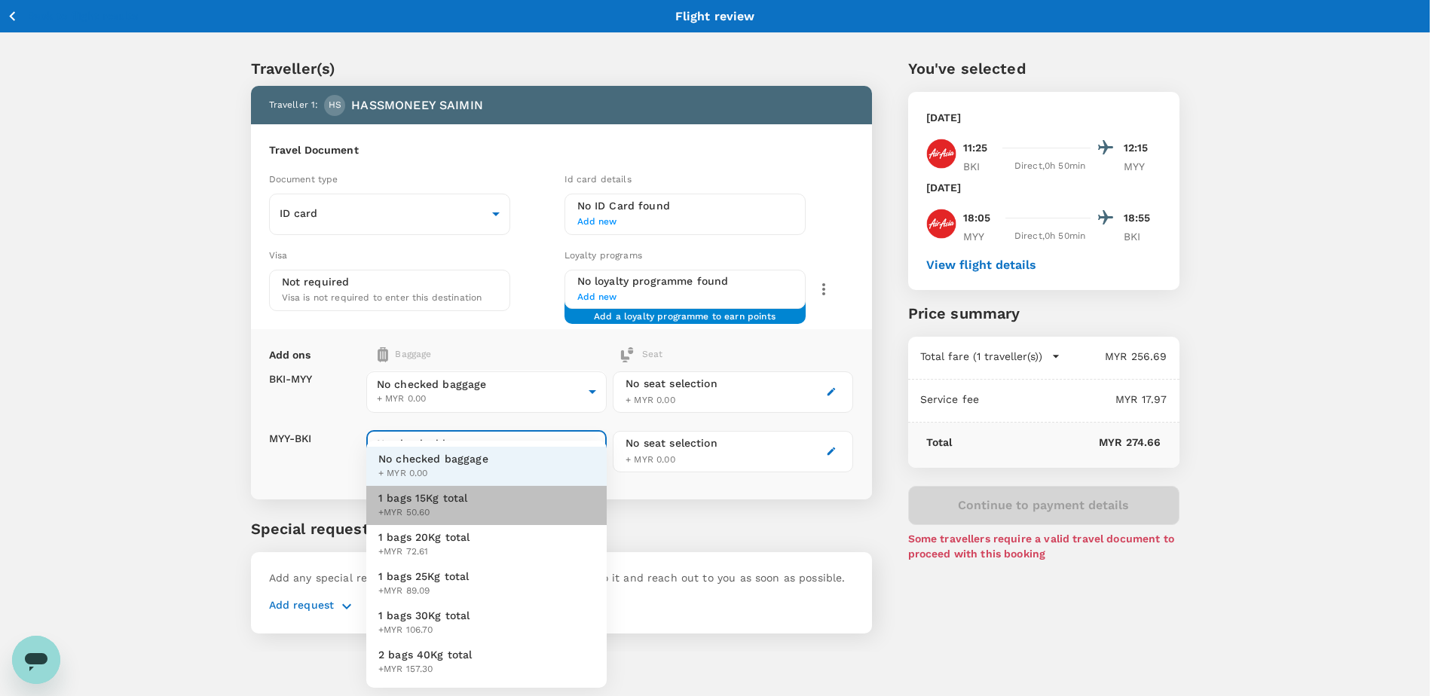
click at [445, 507] on span "+MYR 50.60" at bounding box center [423, 513] width 90 height 15
type input "1 - 50.6"
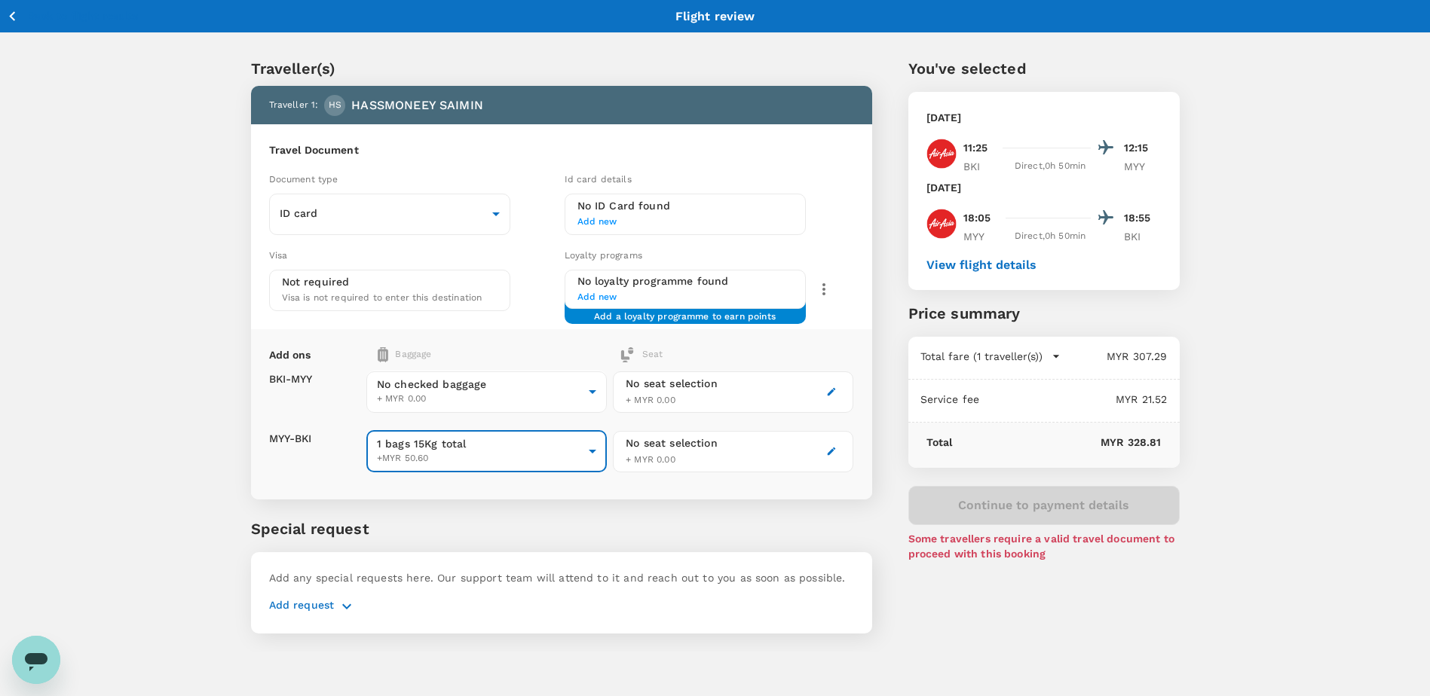
click at [600, 222] on span "Add new" at bounding box center [685, 222] width 216 height 15
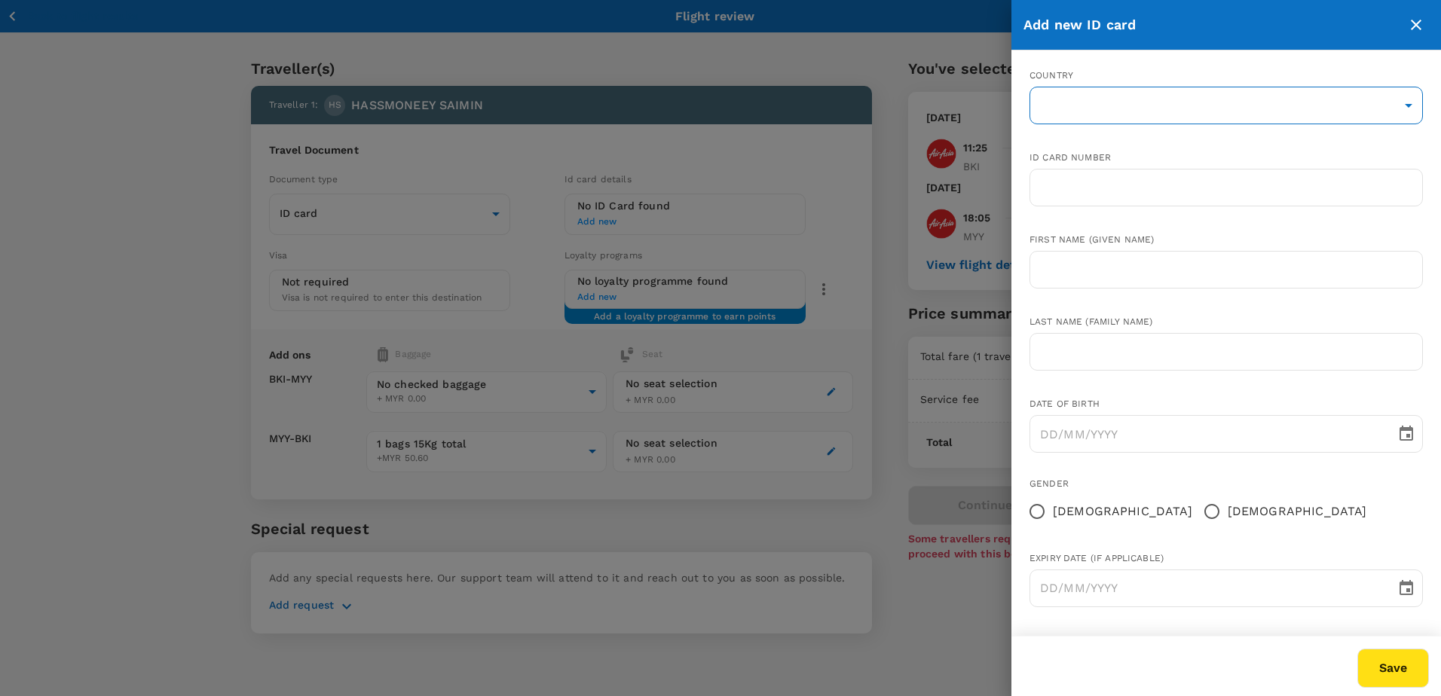
click at [1144, 104] on body "Back to flight results Flight review Traveller(s) Traveller 1 : HS HASSMONEEY S…" at bounding box center [720, 368] width 1441 height 736
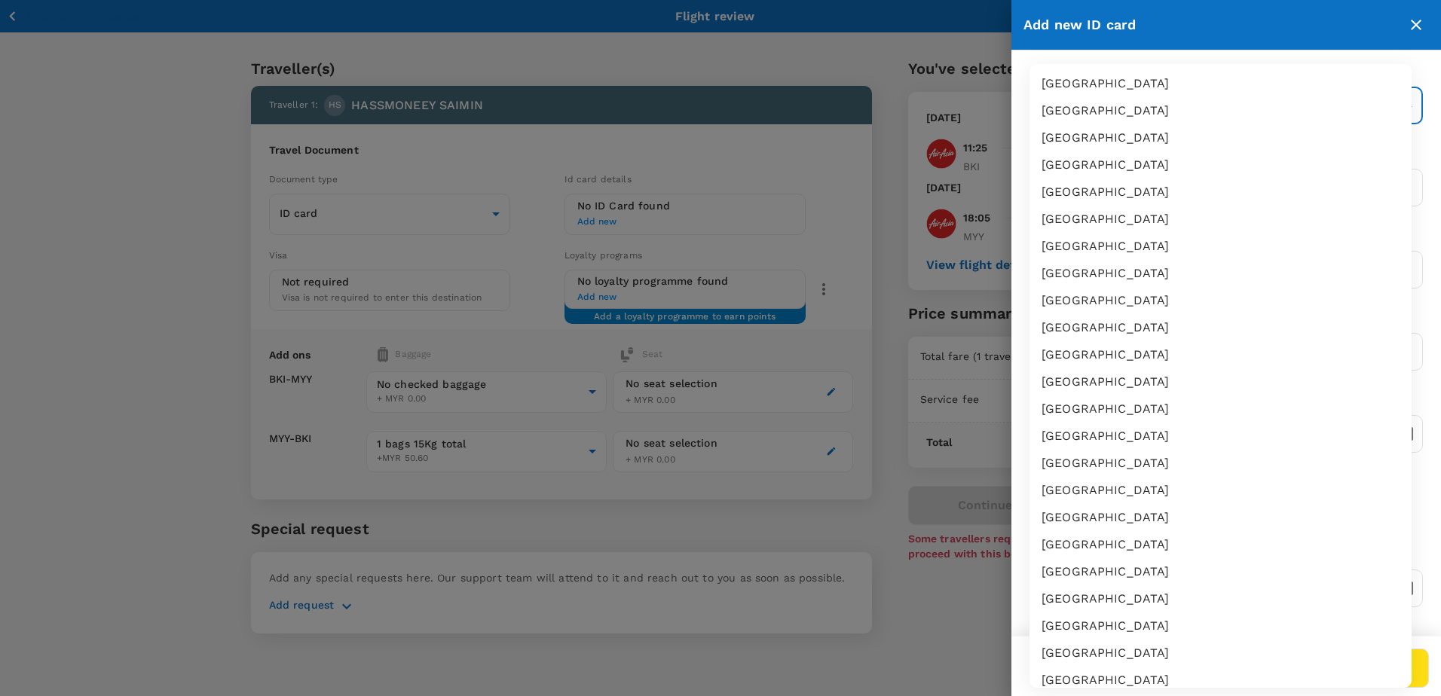
scroll to position [2557, 0]
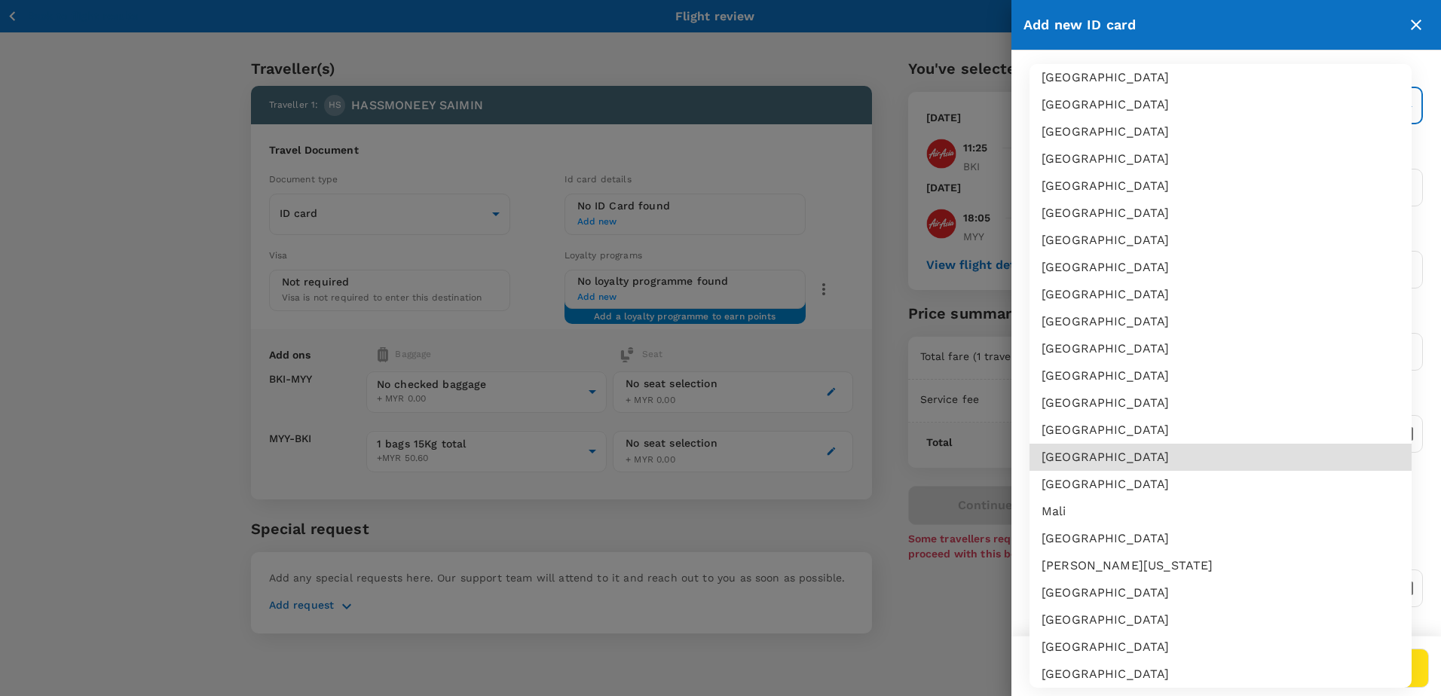
click at [1084, 459] on li "Malaysia" at bounding box center [1221, 457] width 382 height 27
type input "MY"
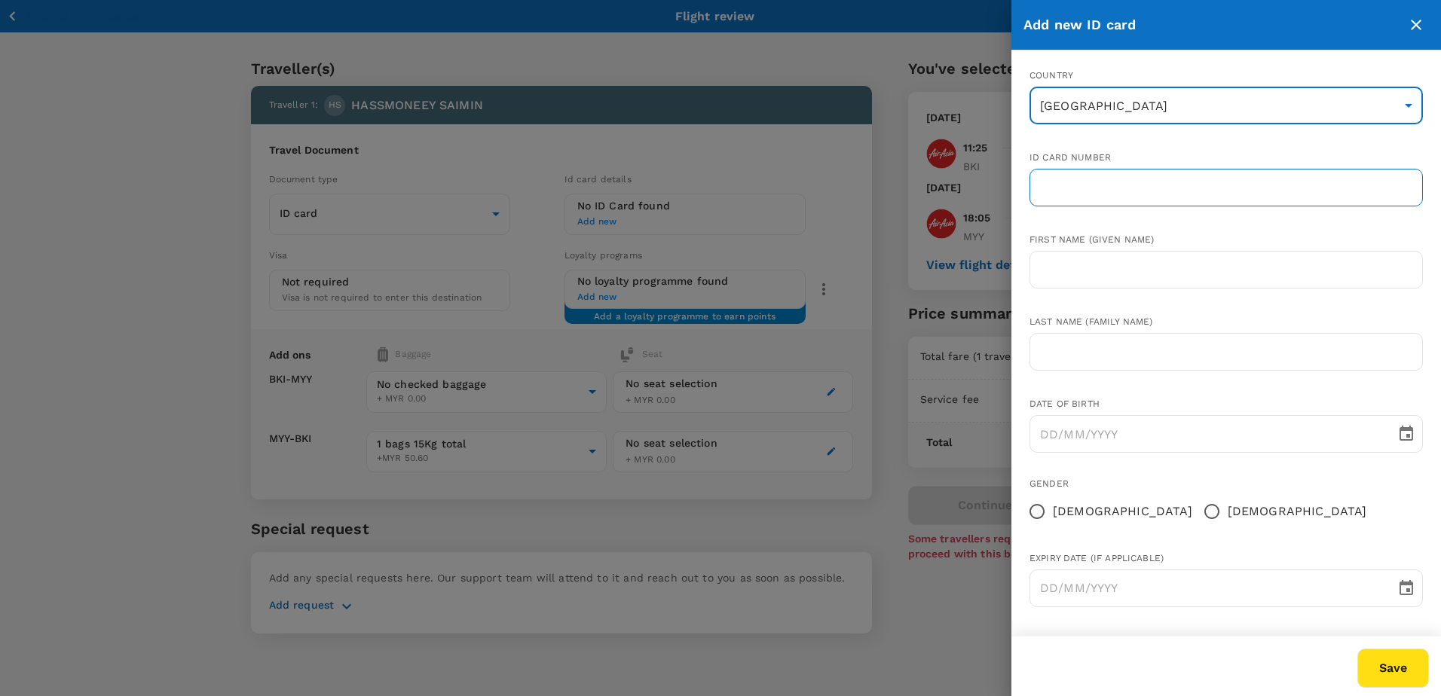
click at [1108, 181] on input "text" at bounding box center [1226, 188] width 393 height 38
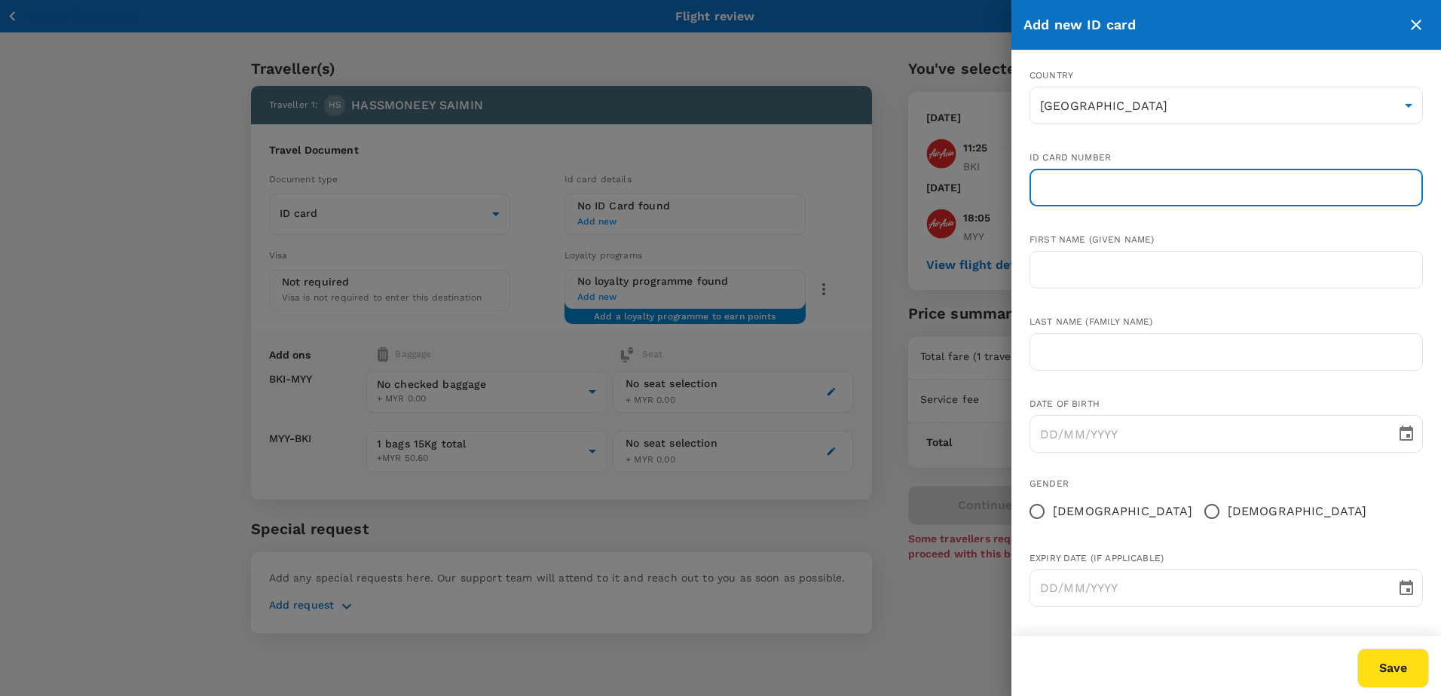
type input "900601-12-5647"
type input "HASSMONEEY"
type input "BIN SAMIN"
type input "01/06/1990"
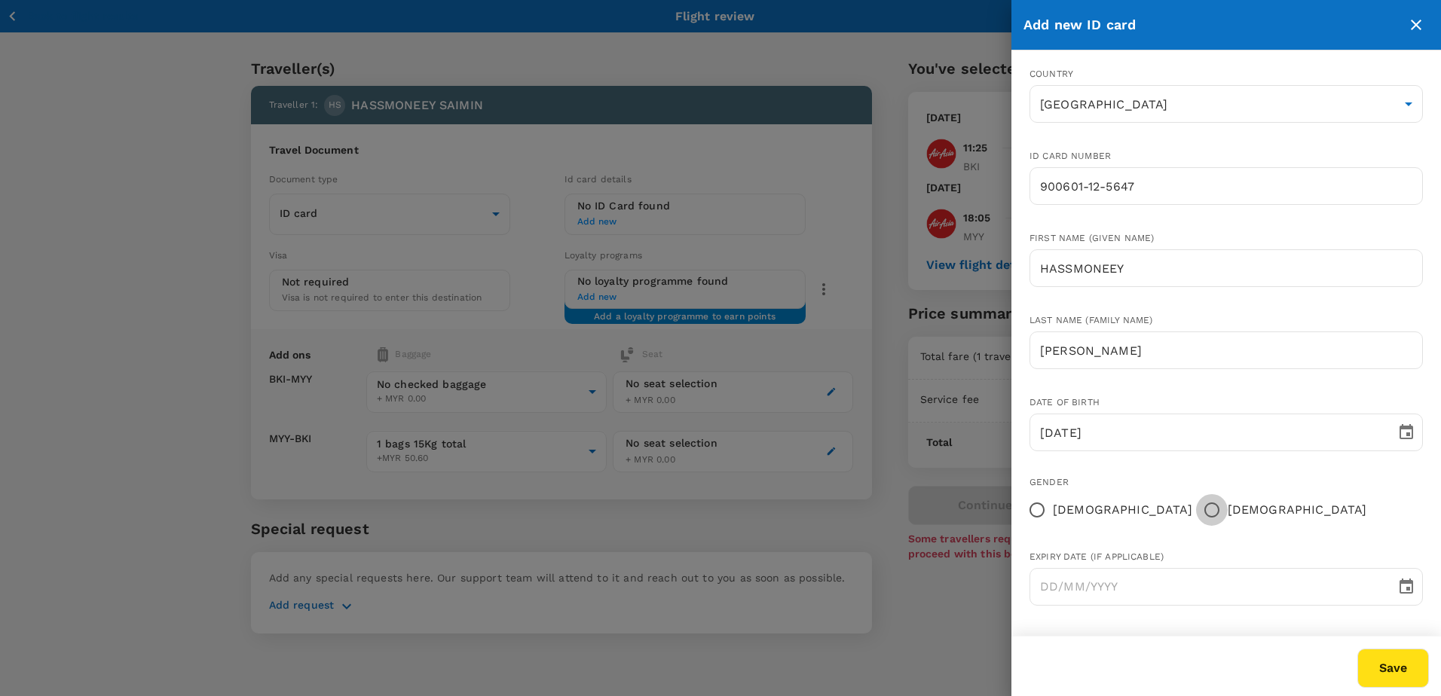
click at [1196, 512] on input "Male" at bounding box center [1212, 510] width 32 height 32
radio input "true"
click at [1408, 667] on button "Save" at bounding box center [1394, 668] width 72 height 39
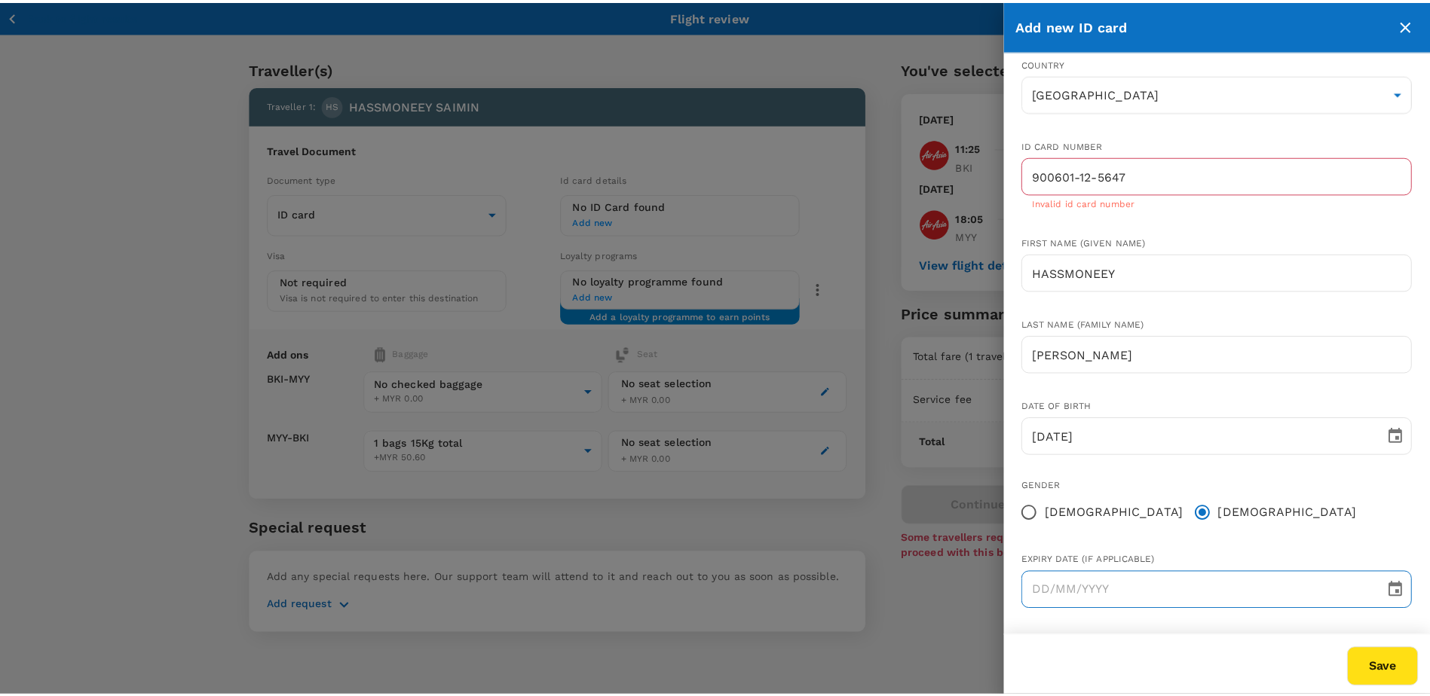
scroll to position [17, 0]
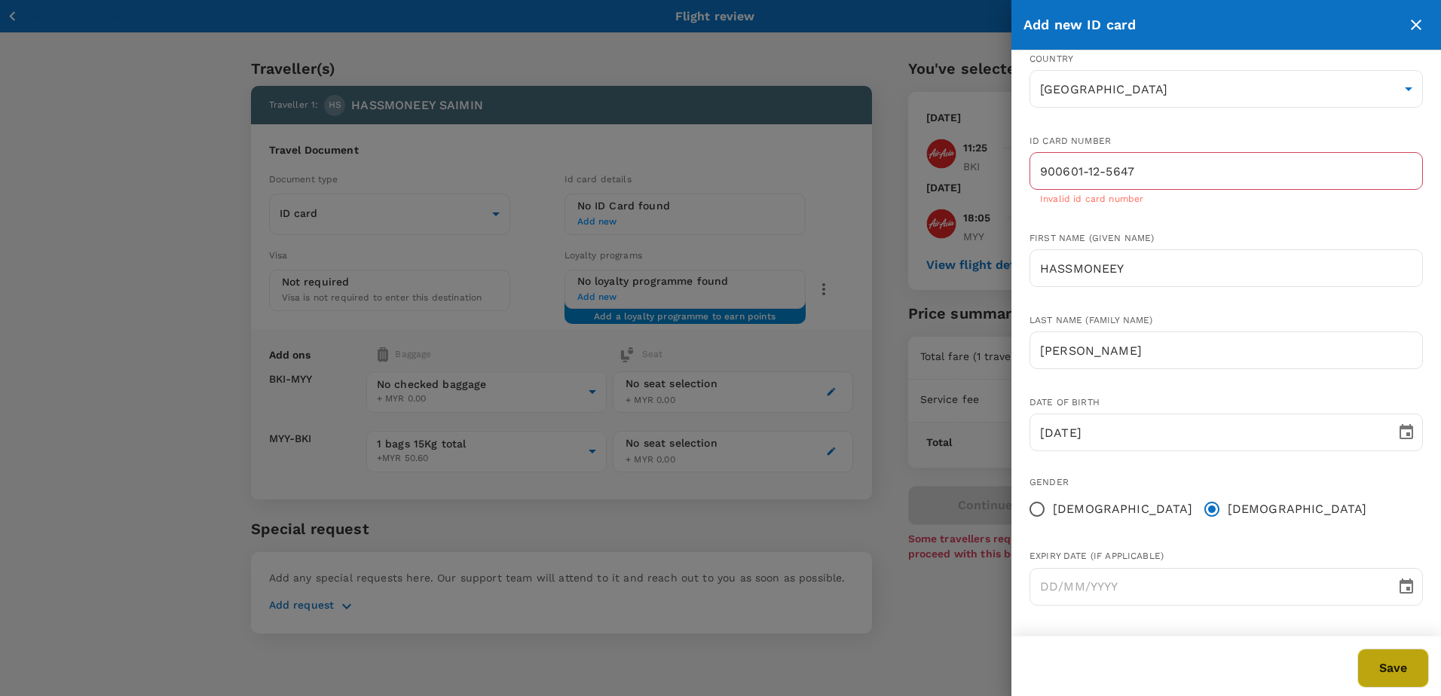
click at [1408, 676] on button "Save" at bounding box center [1394, 668] width 72 height 39
click at [953, 671] on div at bounding box center [720, 348] width 1441 height 696
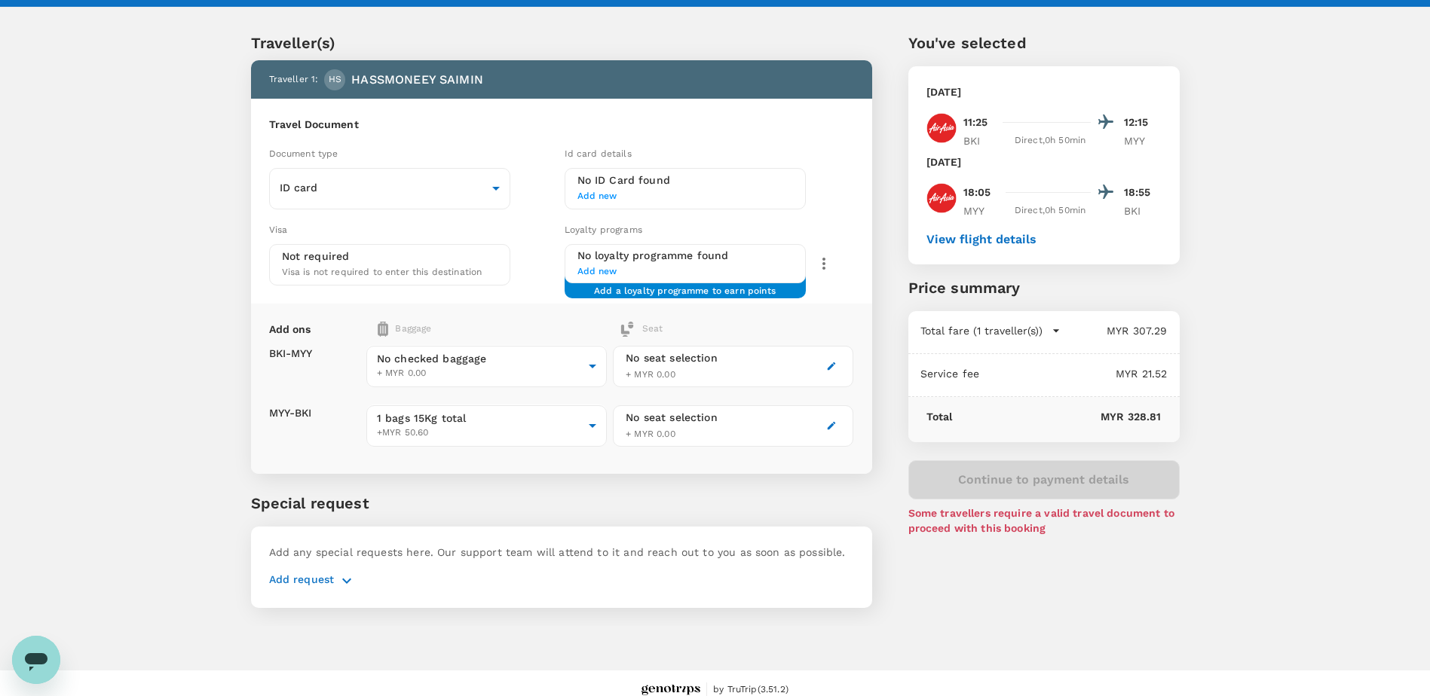
scroll to position [39, 0]
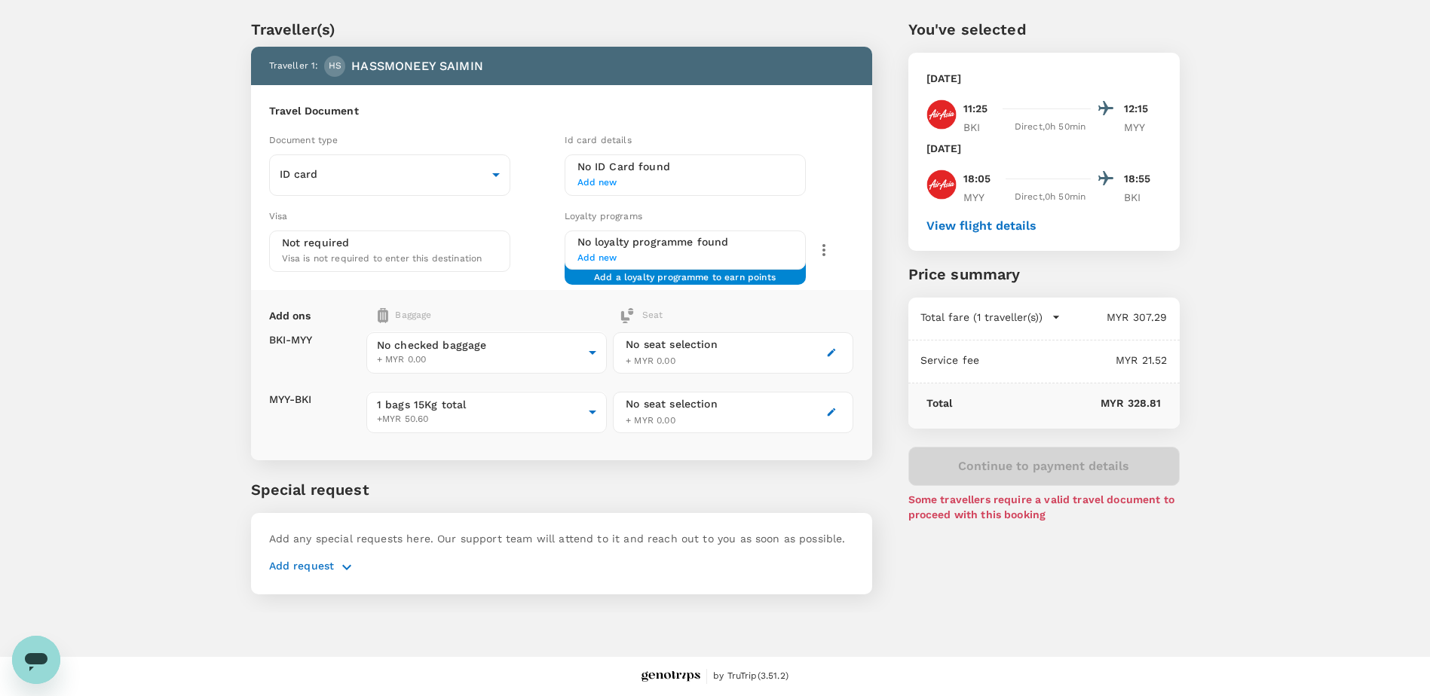
click at [1035, 467] on div "Continue to payment details Some travellers require a valid travel document to …" at bounding box center [1043, 484] width 271 height 75
click at [1034, 467] on div "Continue to payment details Some travellers require a valid travel document to …" at bounding box center [1043, 484] width 271 height 75
drag, startPoint x: 1034, startPoint y: 467, endPoint x: 1138, endPoint y: 556, distance: 136.4
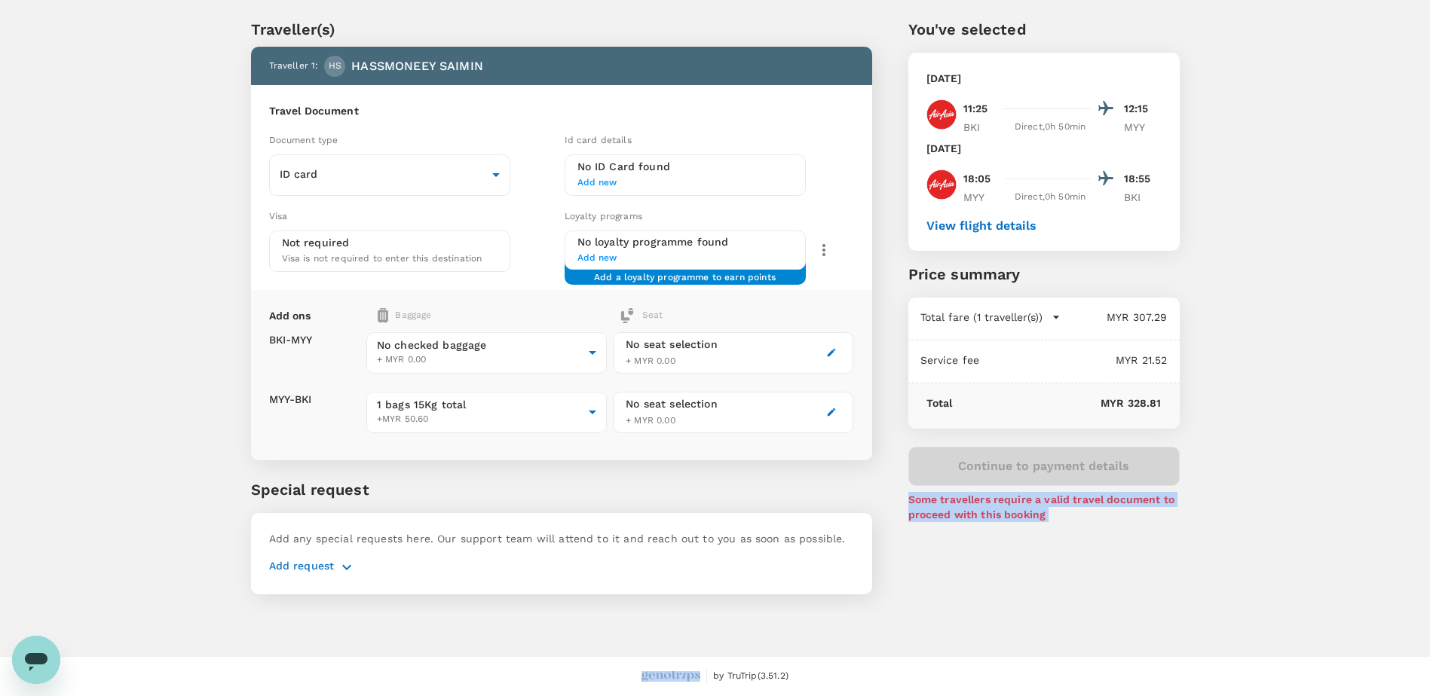
click at [1138, 556] on div "You've selected Sunday, 07 Sep 2025 11:25 12:15 BKI Direct , 0h 50min MYY Thurs…" at bounding box center [1026, 297] width 308 height 631
